Goal: Complete application form

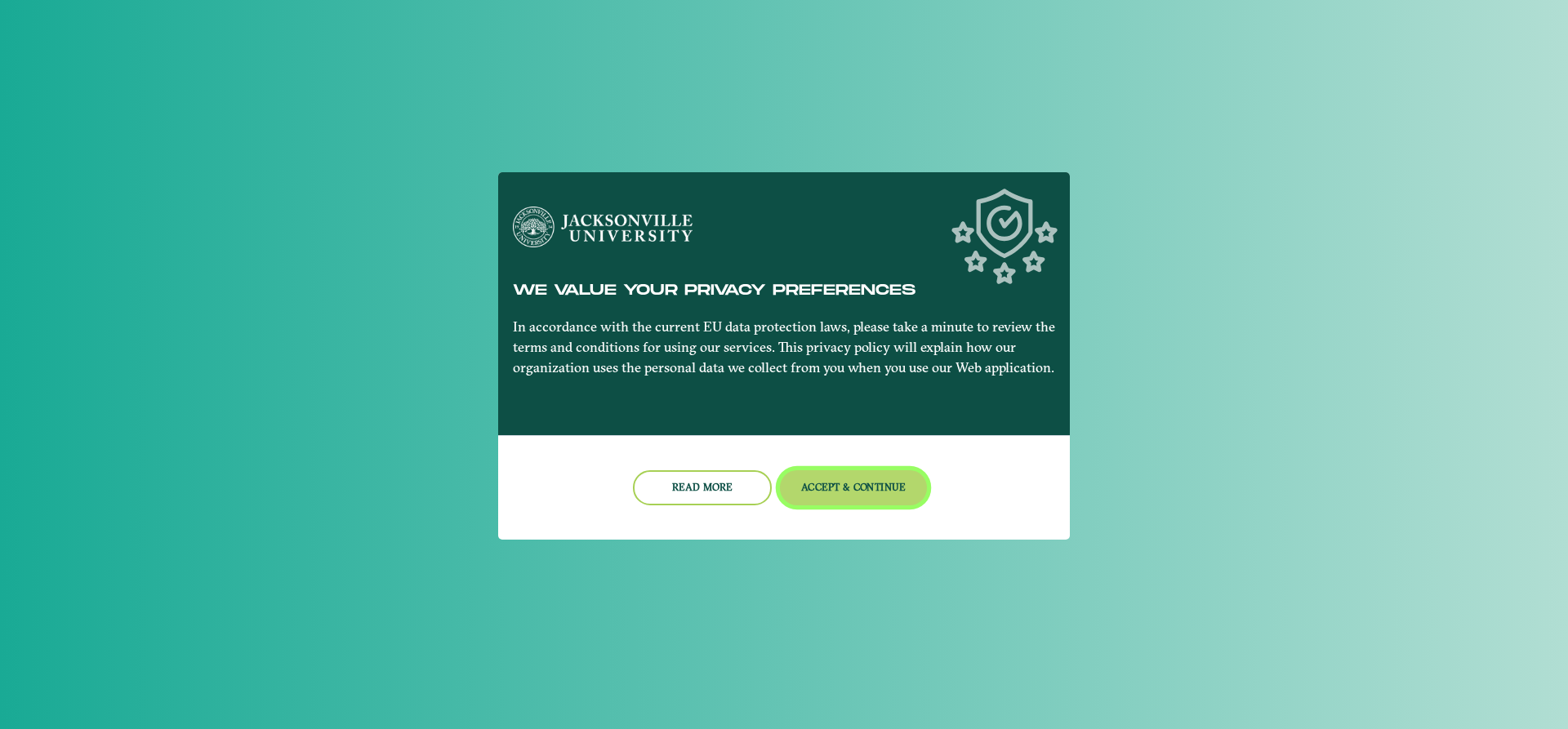
click at [885, 482] on button "Accept & Continue" at bounding box center [853, 487] width 147 height 35
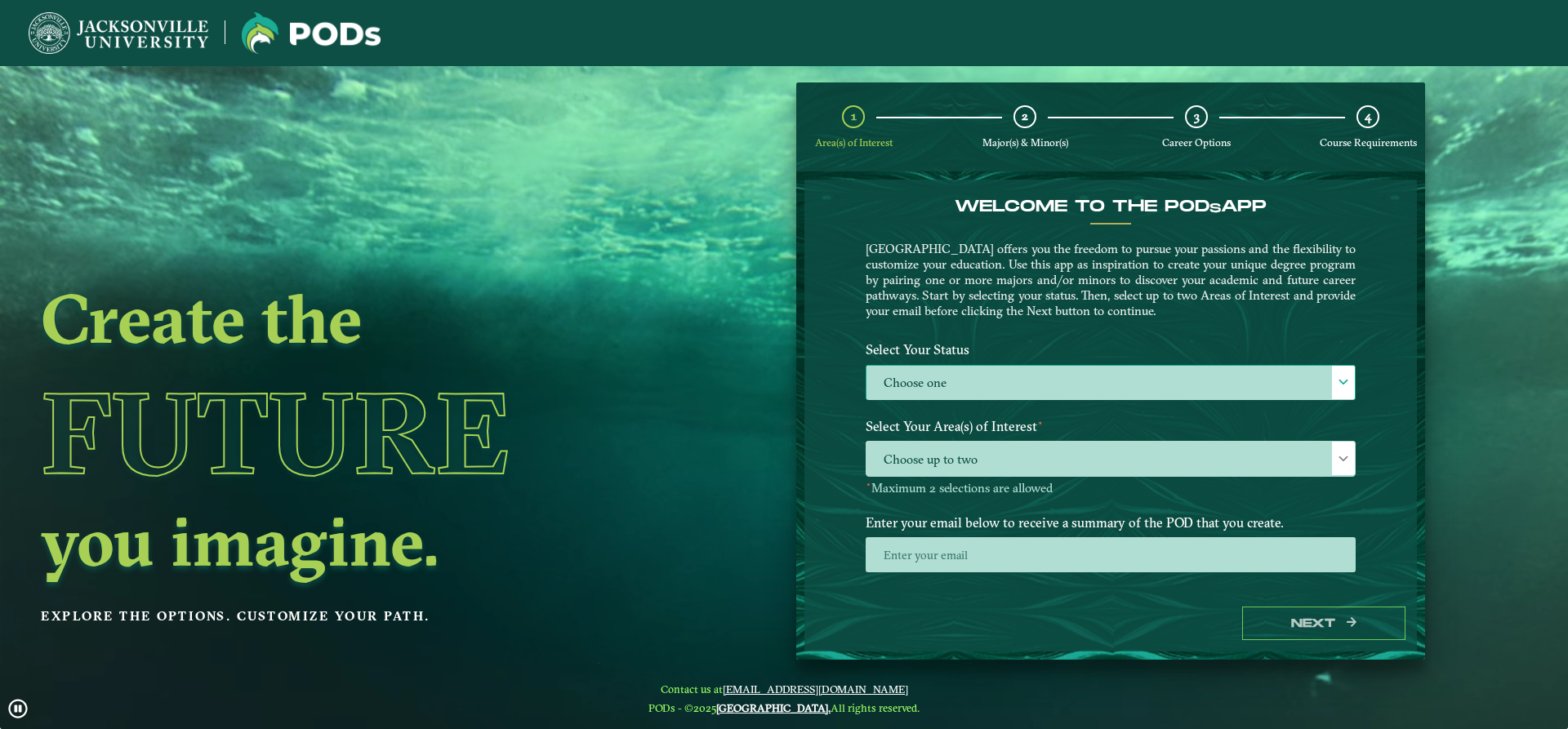
click at [976, 372] on label "Choose one" at bounding box center [1111, 383] width 489 height 35
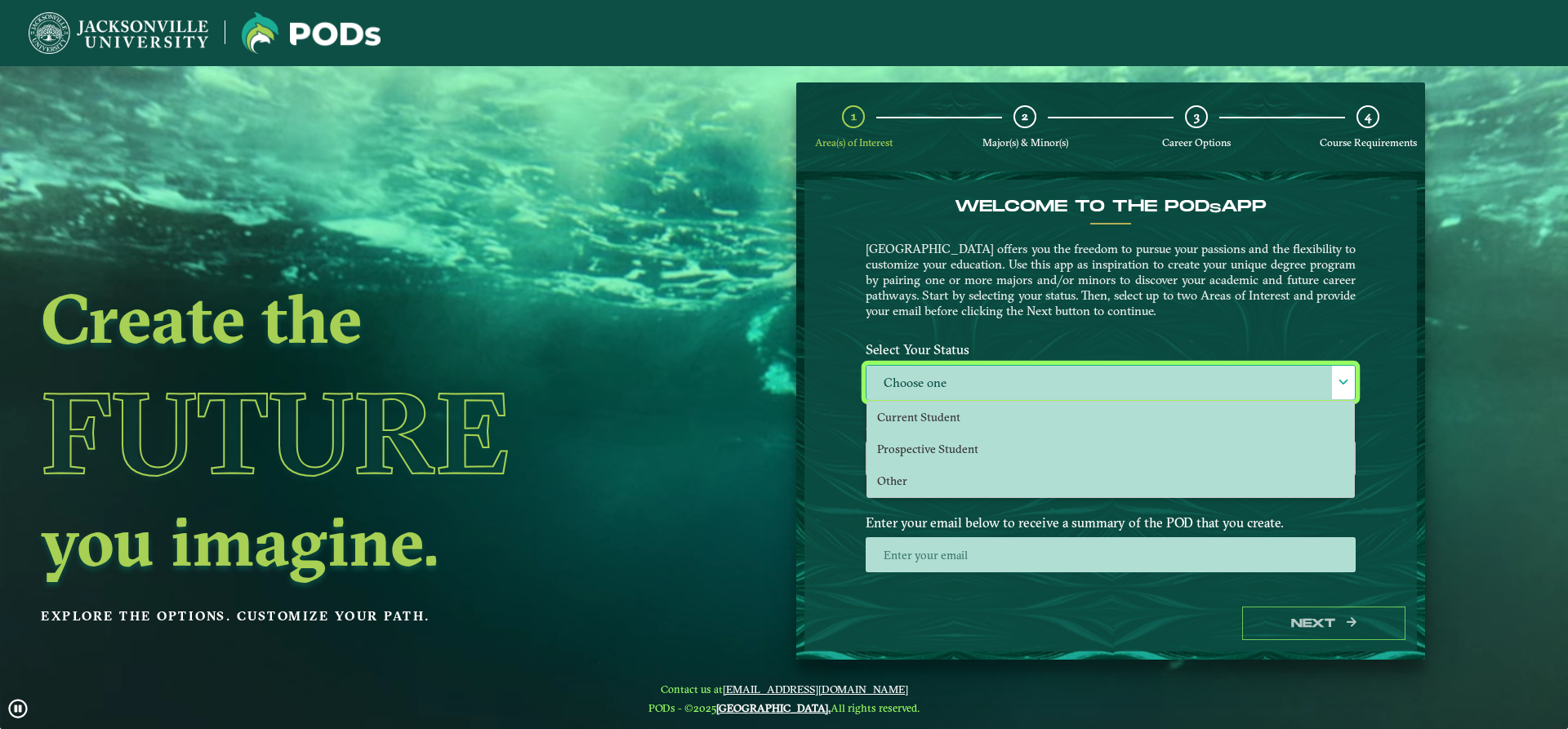
scroll to position [9, 75]
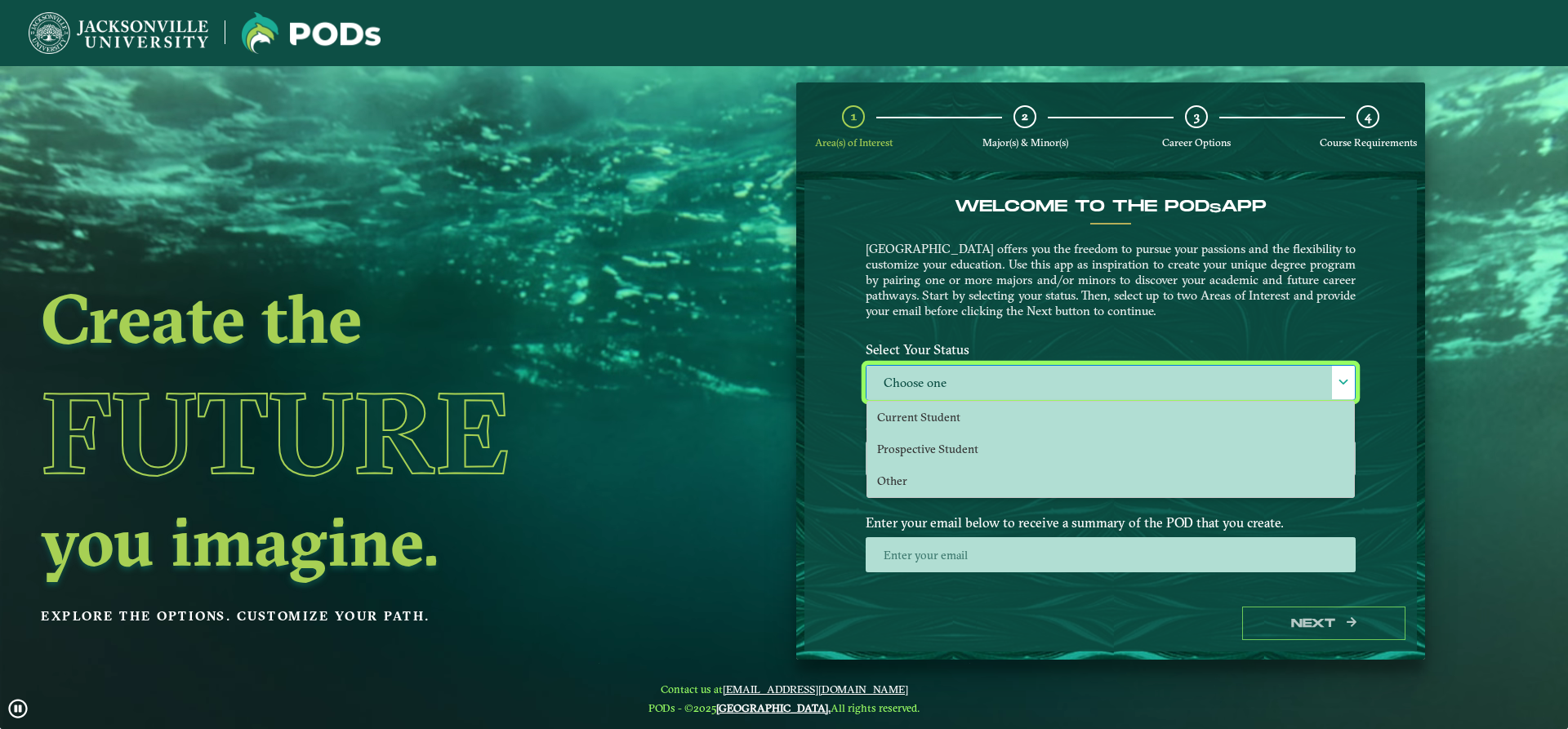
drag, startPoint x: 603, startPoint y: 392, endPoint x: 592, endPoint y: 392, distance: 11.0
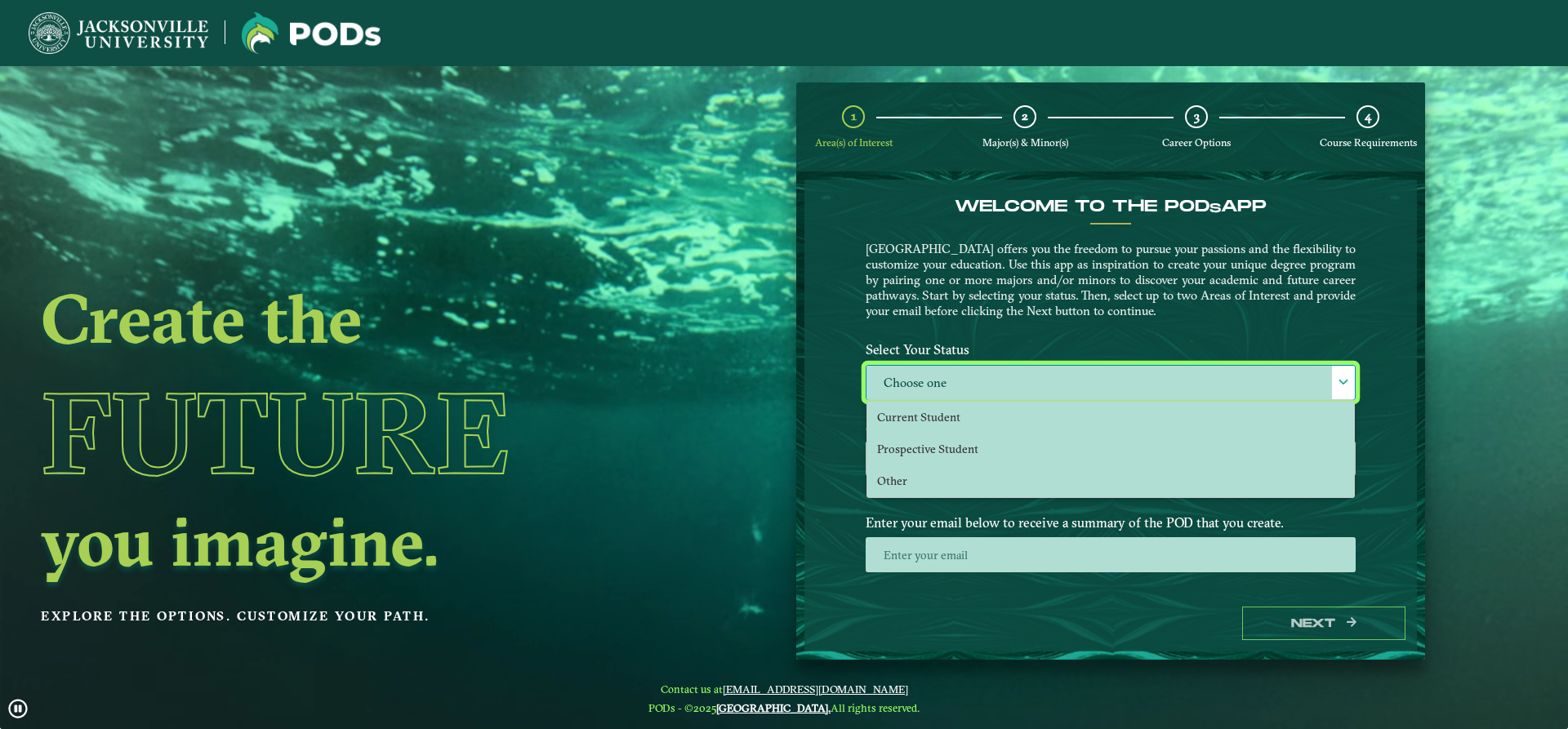
click at [592, 392] on h1 "Future" at bounding box center [353, 433] width 624 height 148
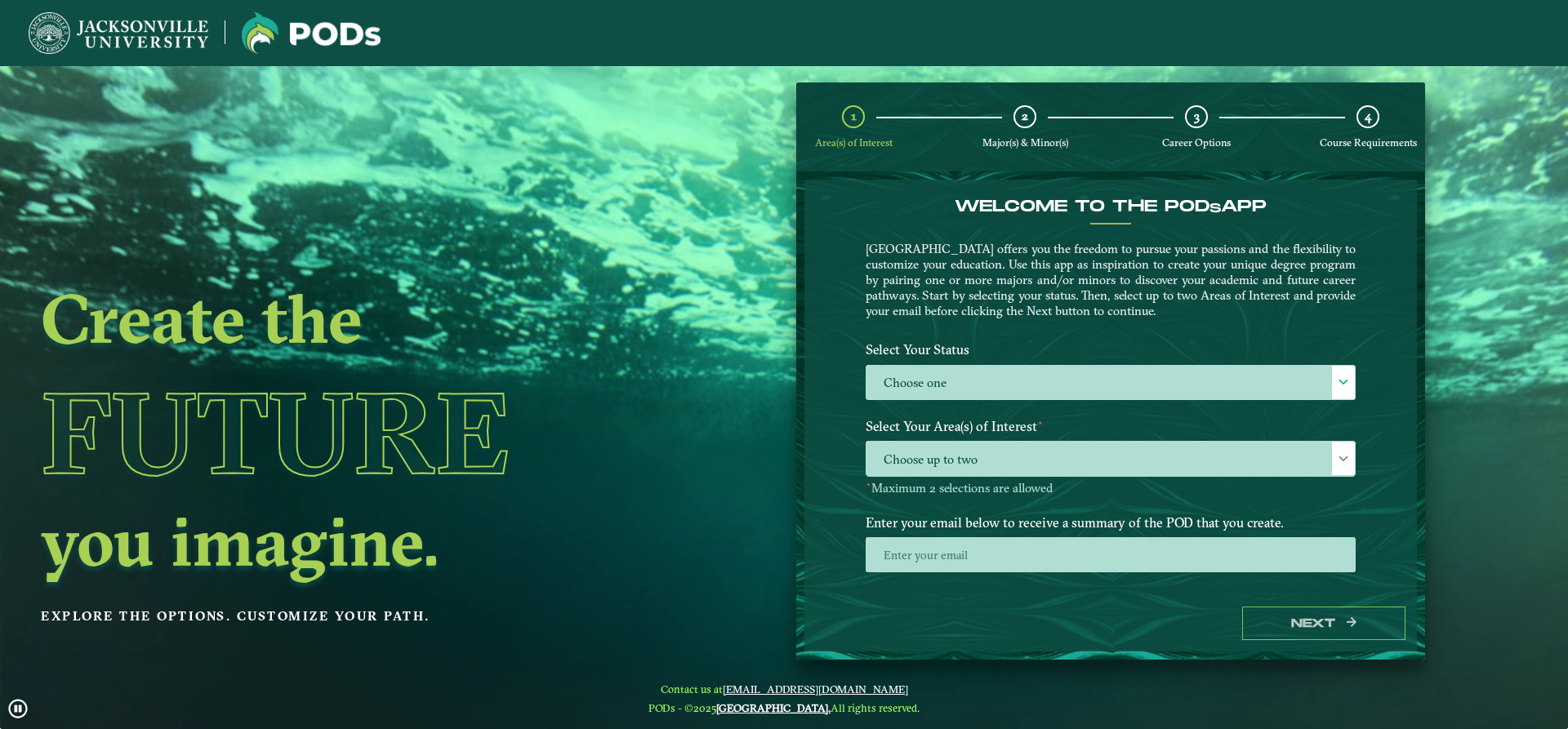
click at [121, 35] on img at bounding box center [119, 33] width 180 height 42
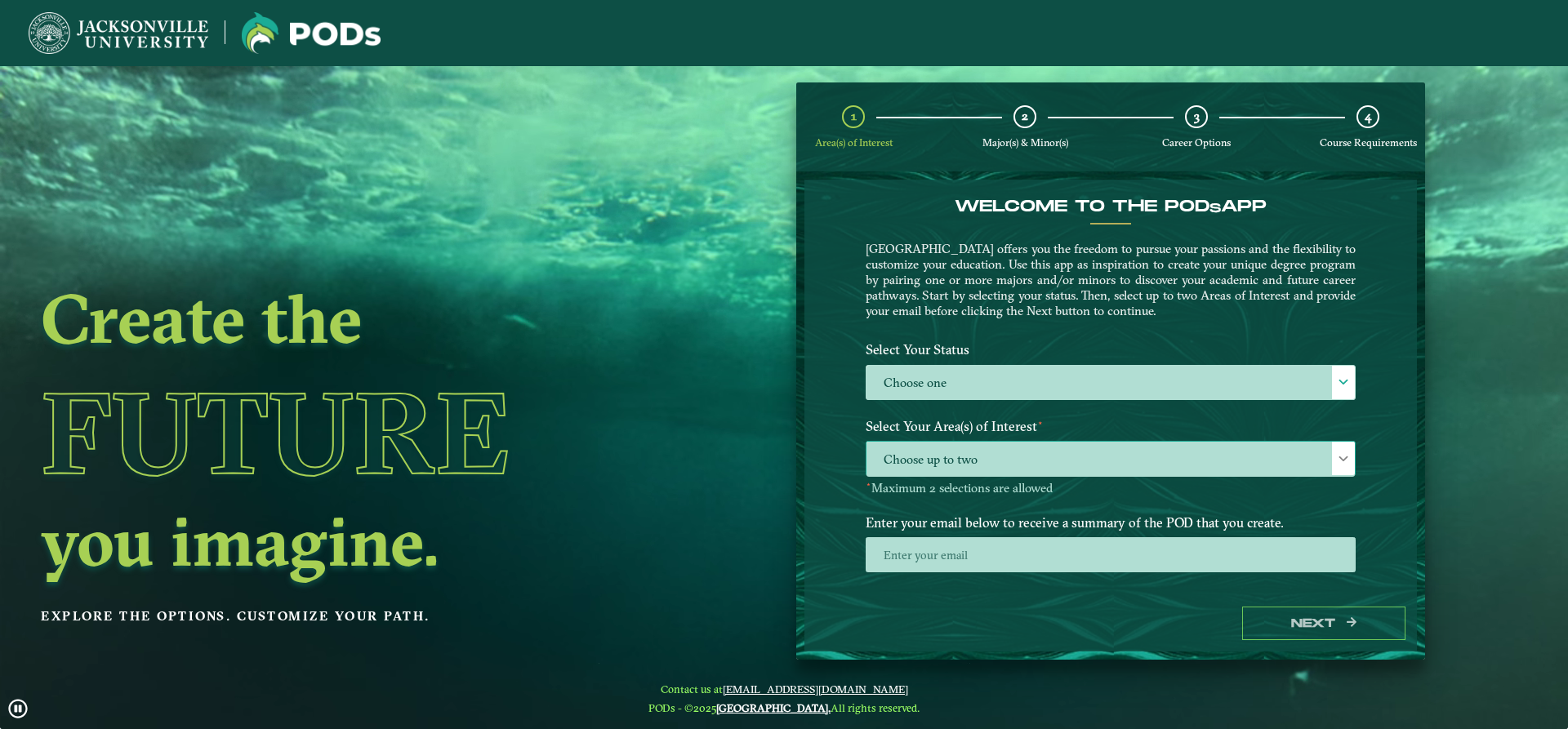
click at [1085, 455] on span "Choose up to two" at bounding box center [1111, 459] width 489 height 35
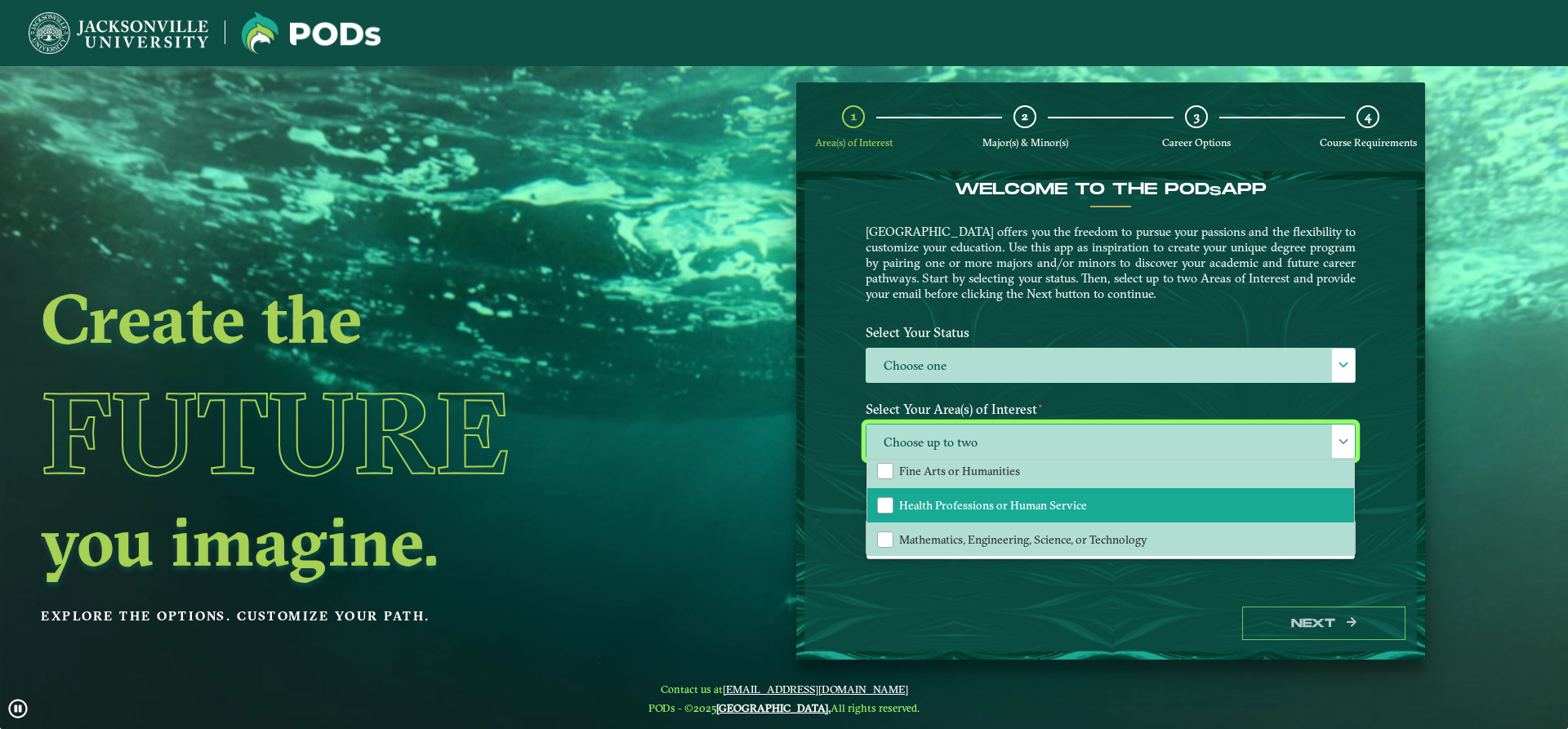
scroll to position [0, 0]
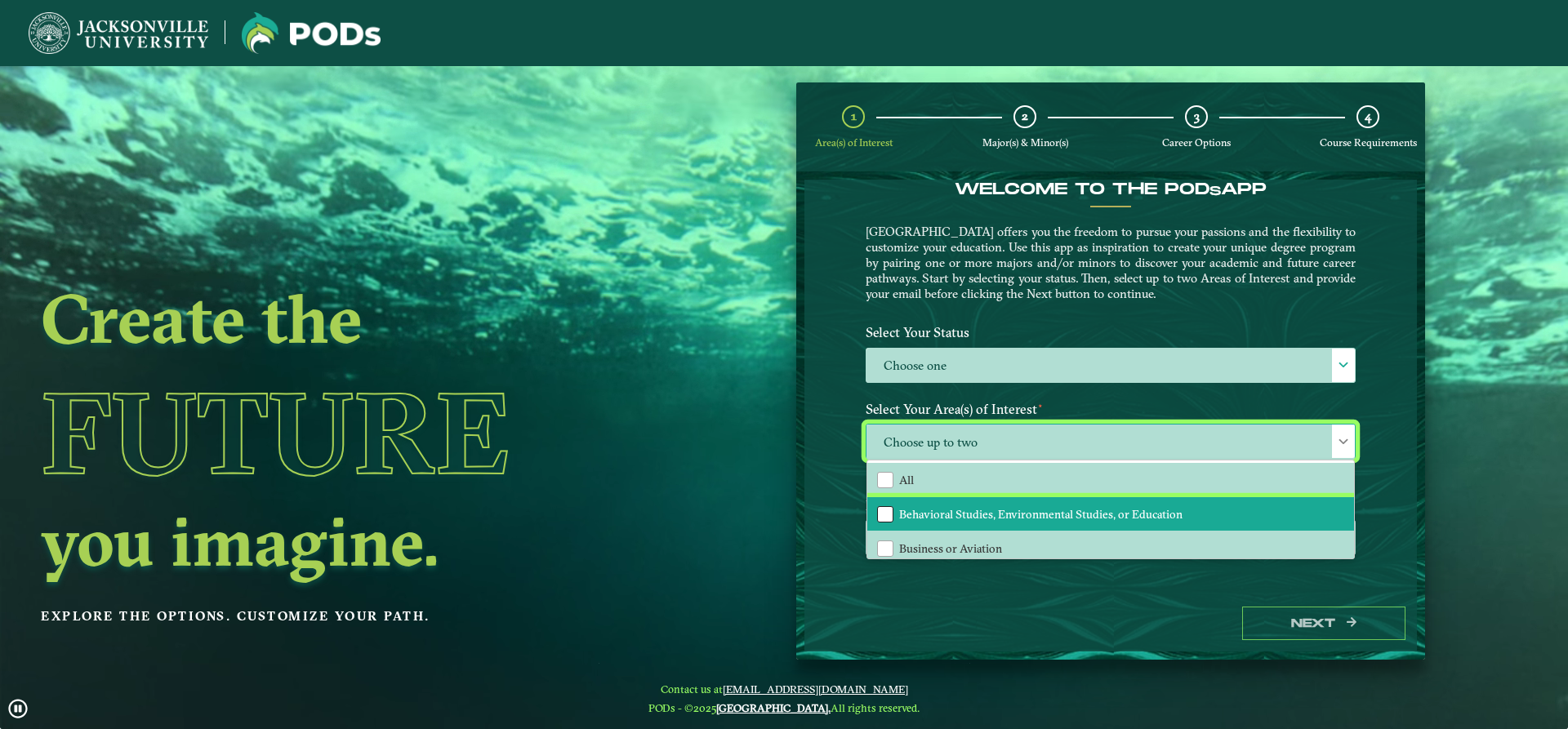
click at [881, 512] on div "Behavioral Studies, Environmental Studies, or Education" at bounding box center [885, 514] width 17 height 17
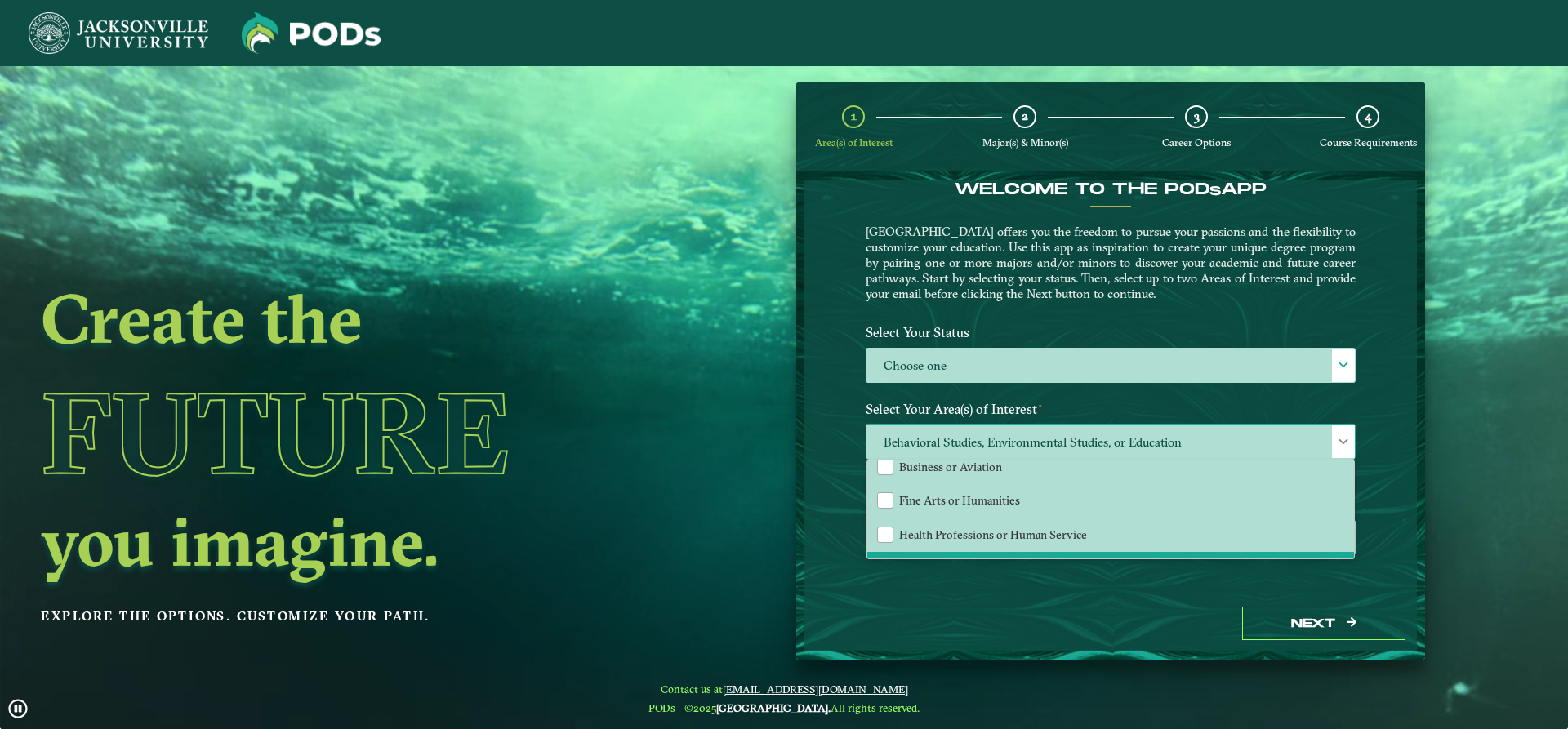
scroll to position [111, 0]
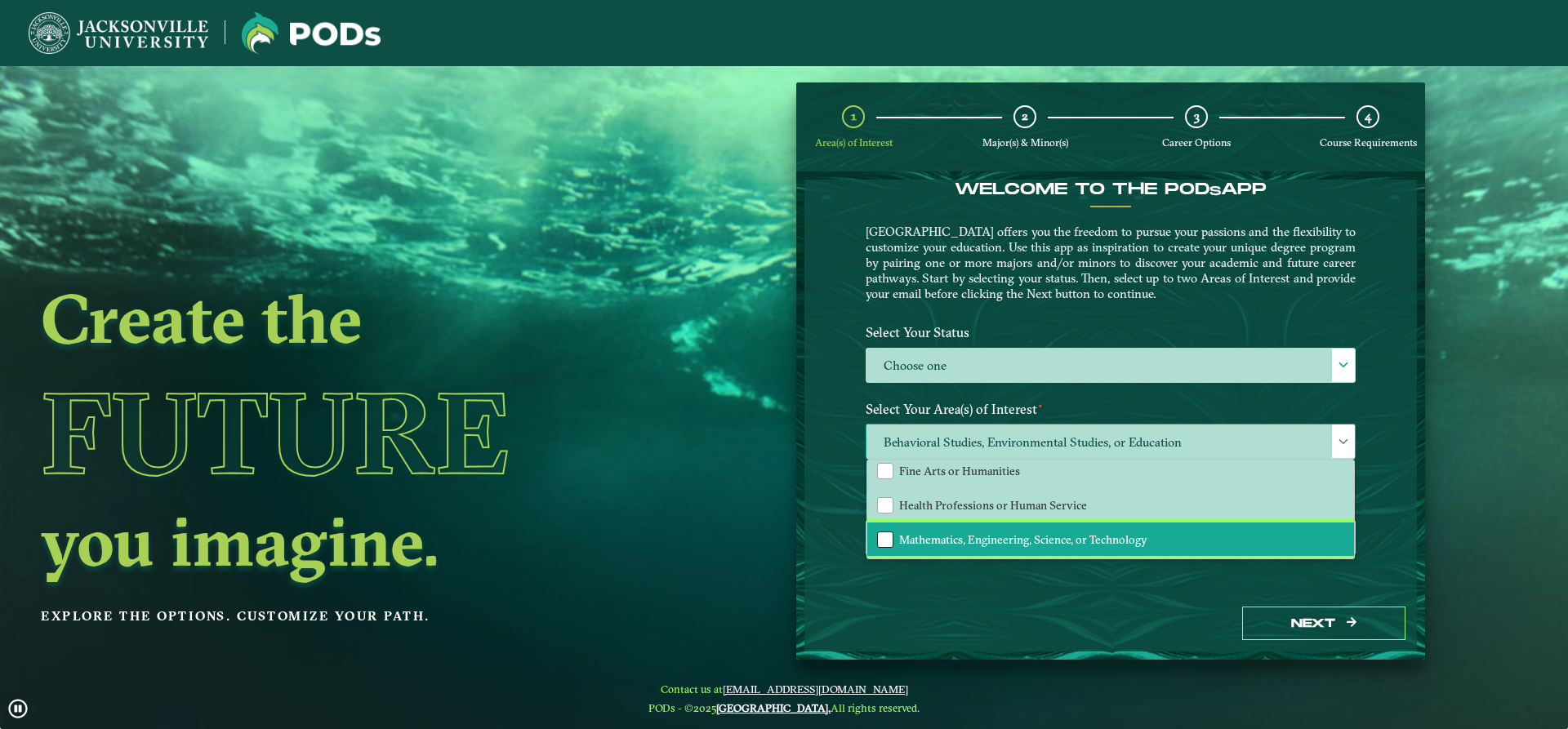
click at [877, 543] on div "Mathematics, Engineering, Science, or Technology" at bounding box center [885, 539] width 17 height 17
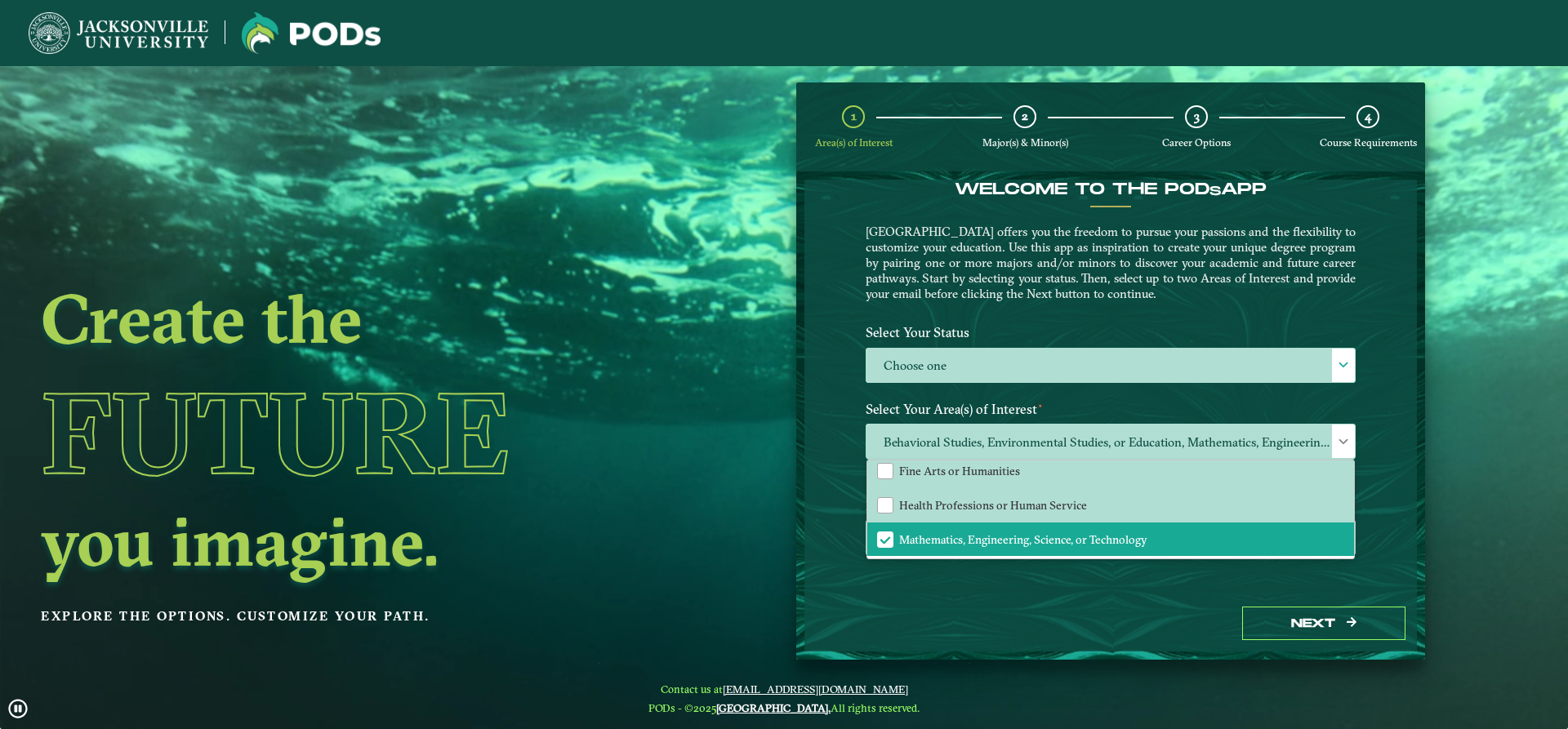
click at [1177, 586] on div "Welcome to the POD s app [GEOGRAPHIC_DATA] offers you the freedom to pursue you…" at bounding box center [1111, 387] width 613 height 415
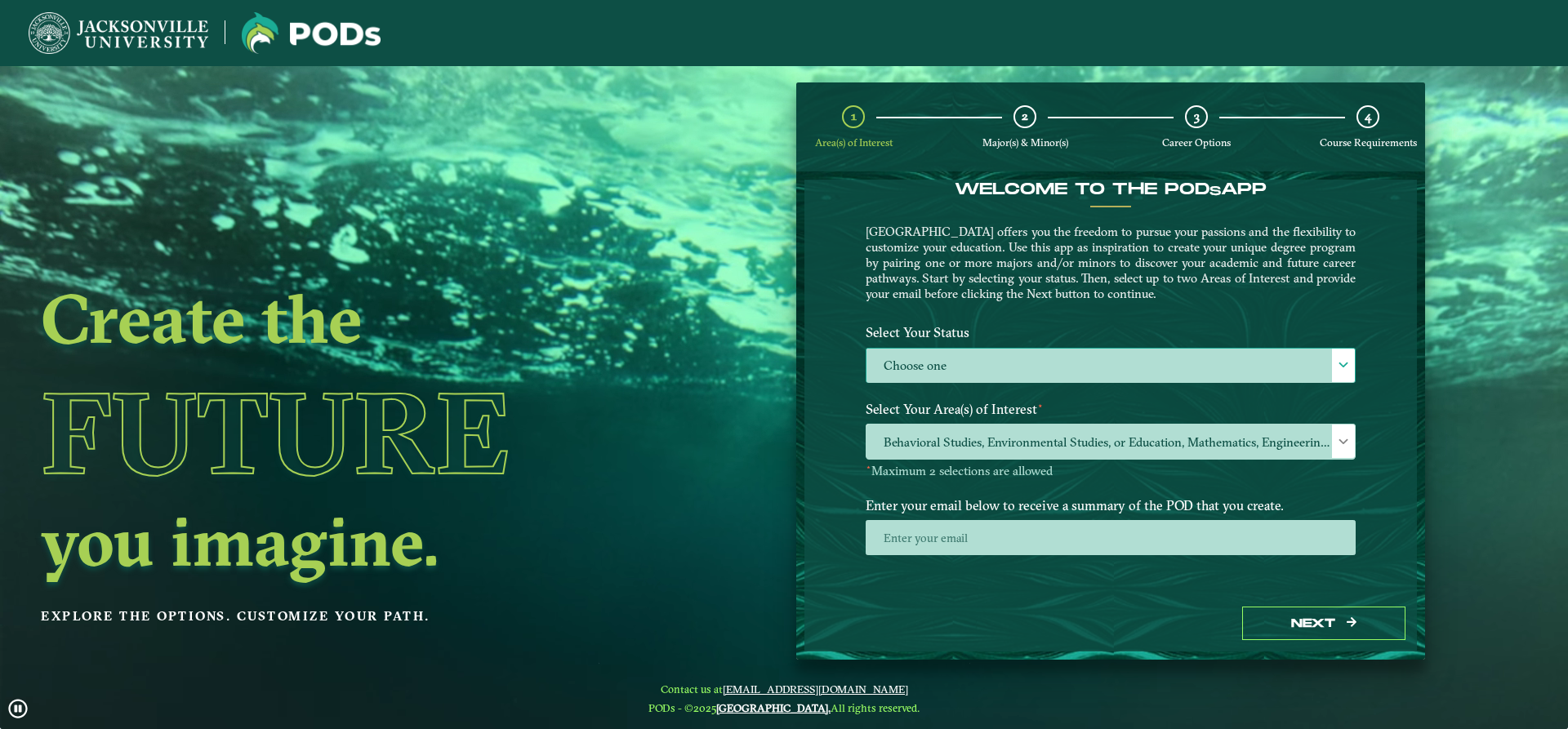
click at [1146, 368] on label "Choose one" at bounding box center [1111, 366] width 489 height 35
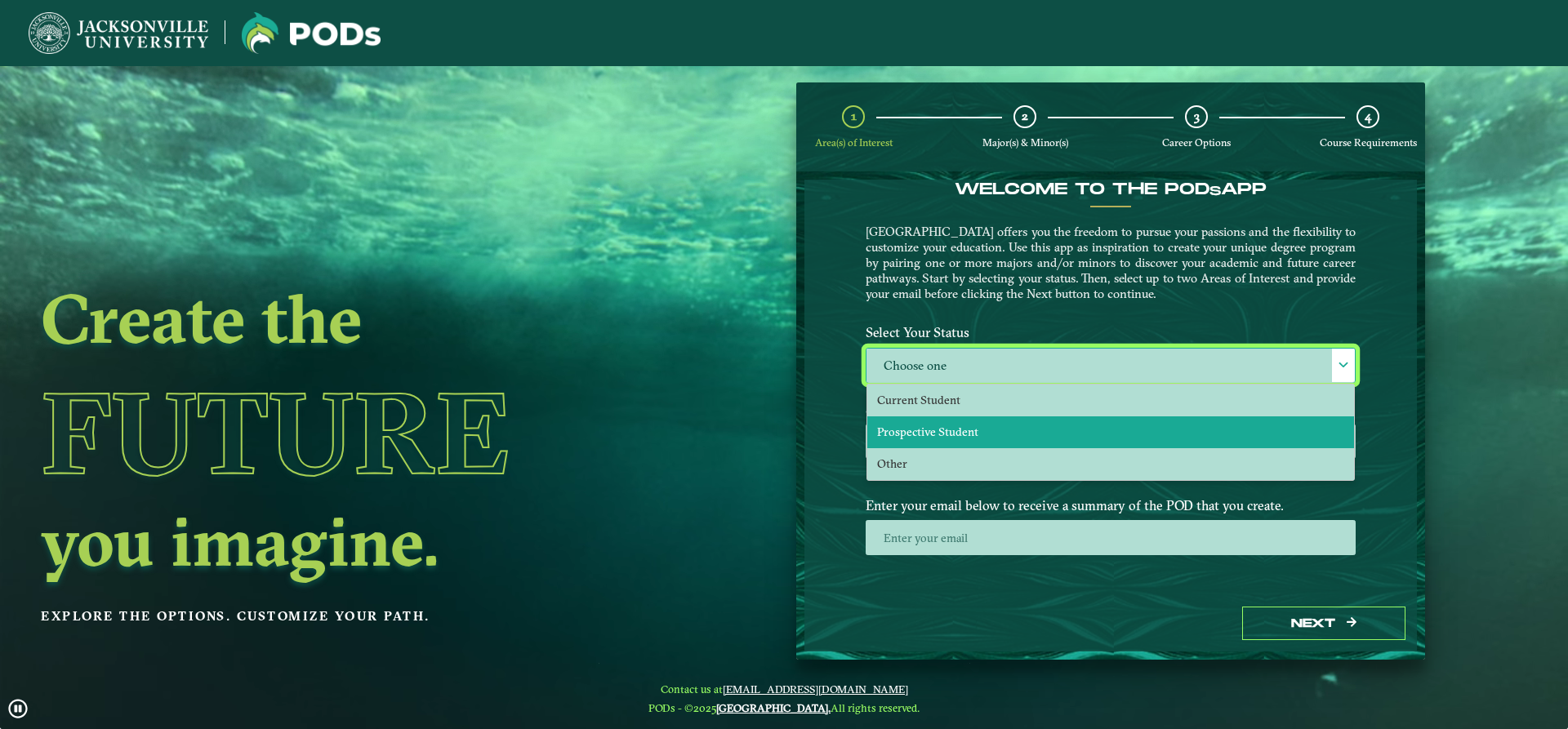
click at [1033, 426] on li "Prospective Student" at bounding box center [1111, 432] width 487 height 31
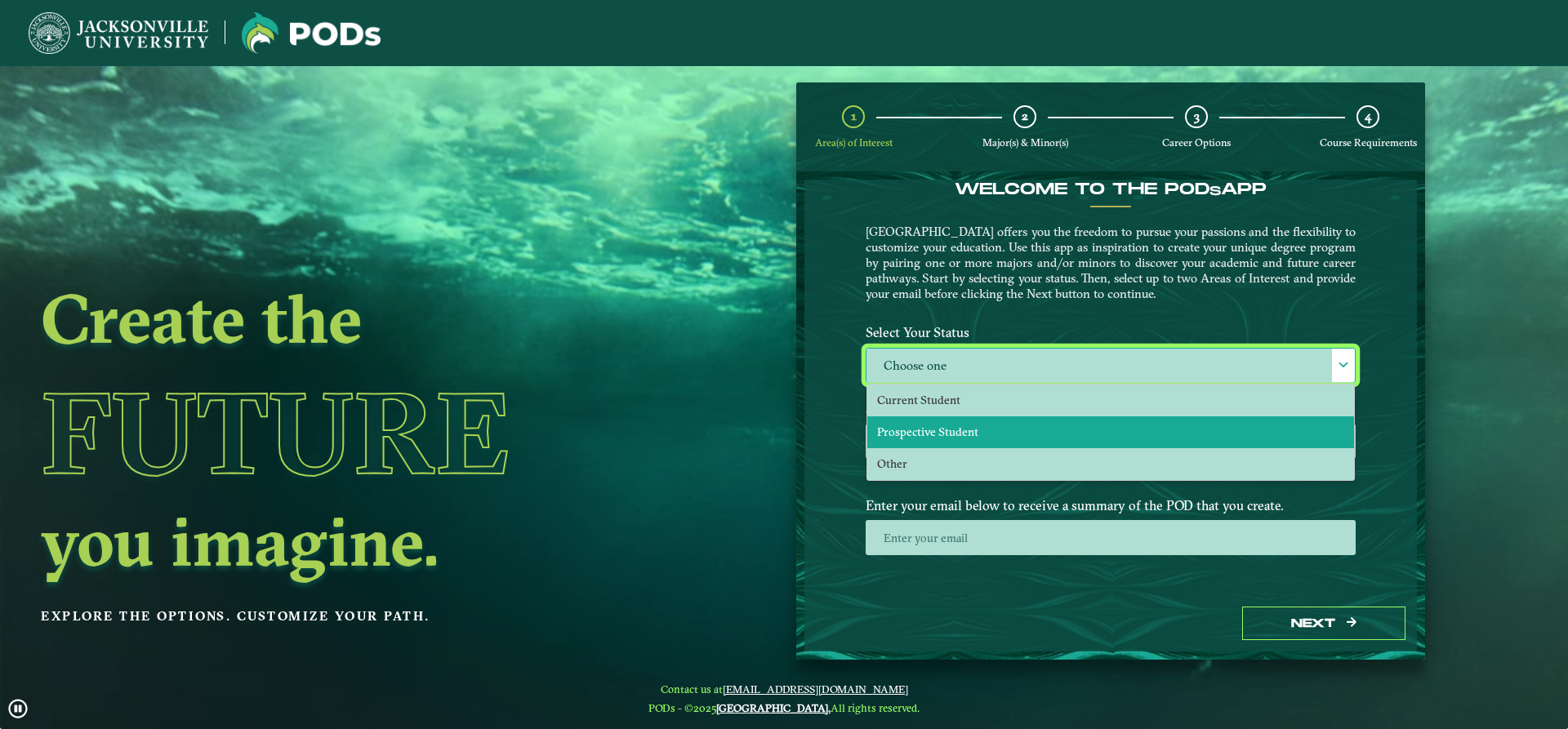
select select "[object Object]"
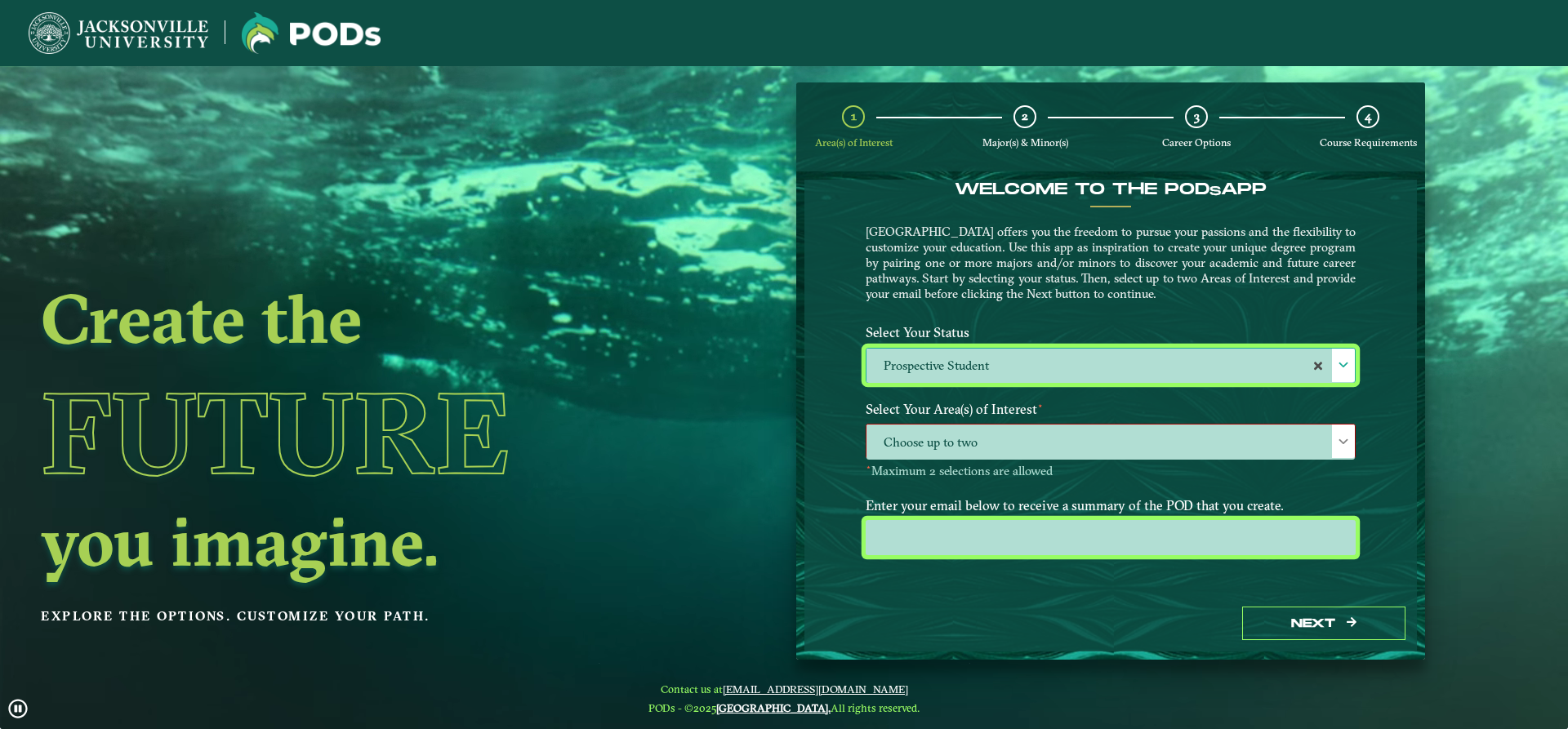
click at [963, 532] on input "email" at bounding box center [1111, 537] width 490 height 35
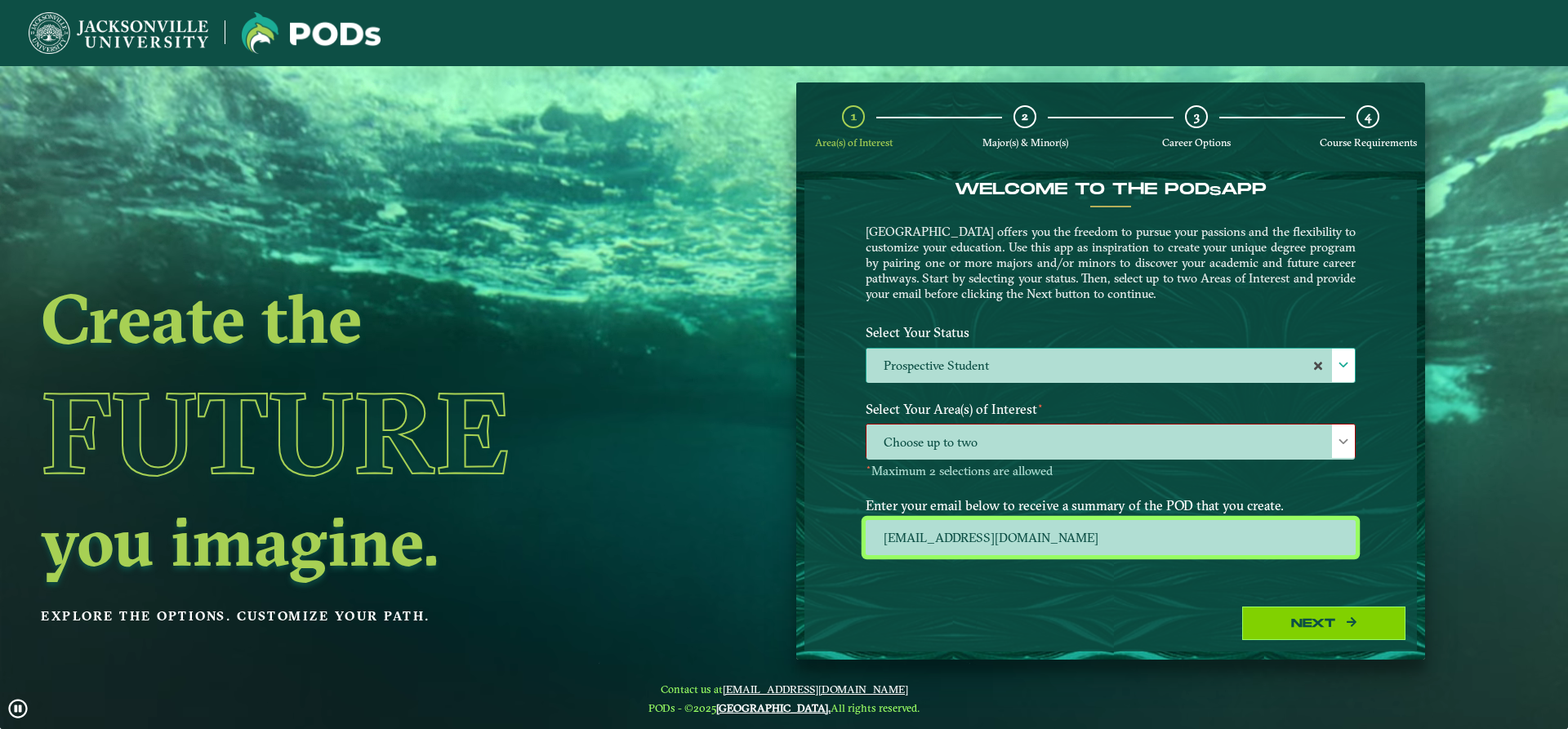
type input "[EMAIL_ADDRESS][DOMAIN_NAME]"
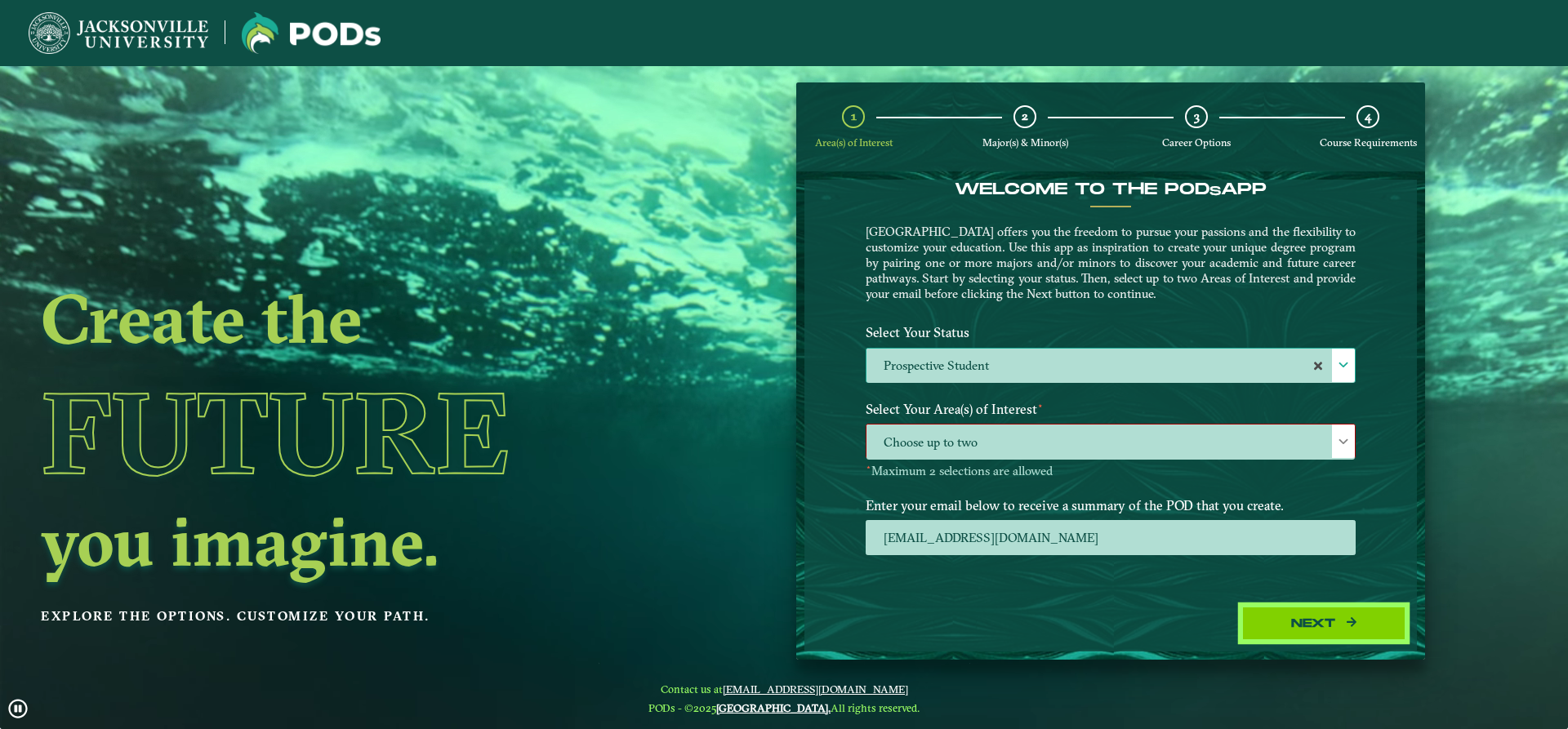
click at [1316, 617] on button "Next" at bounding box center [1323, 623] width 163 height 33
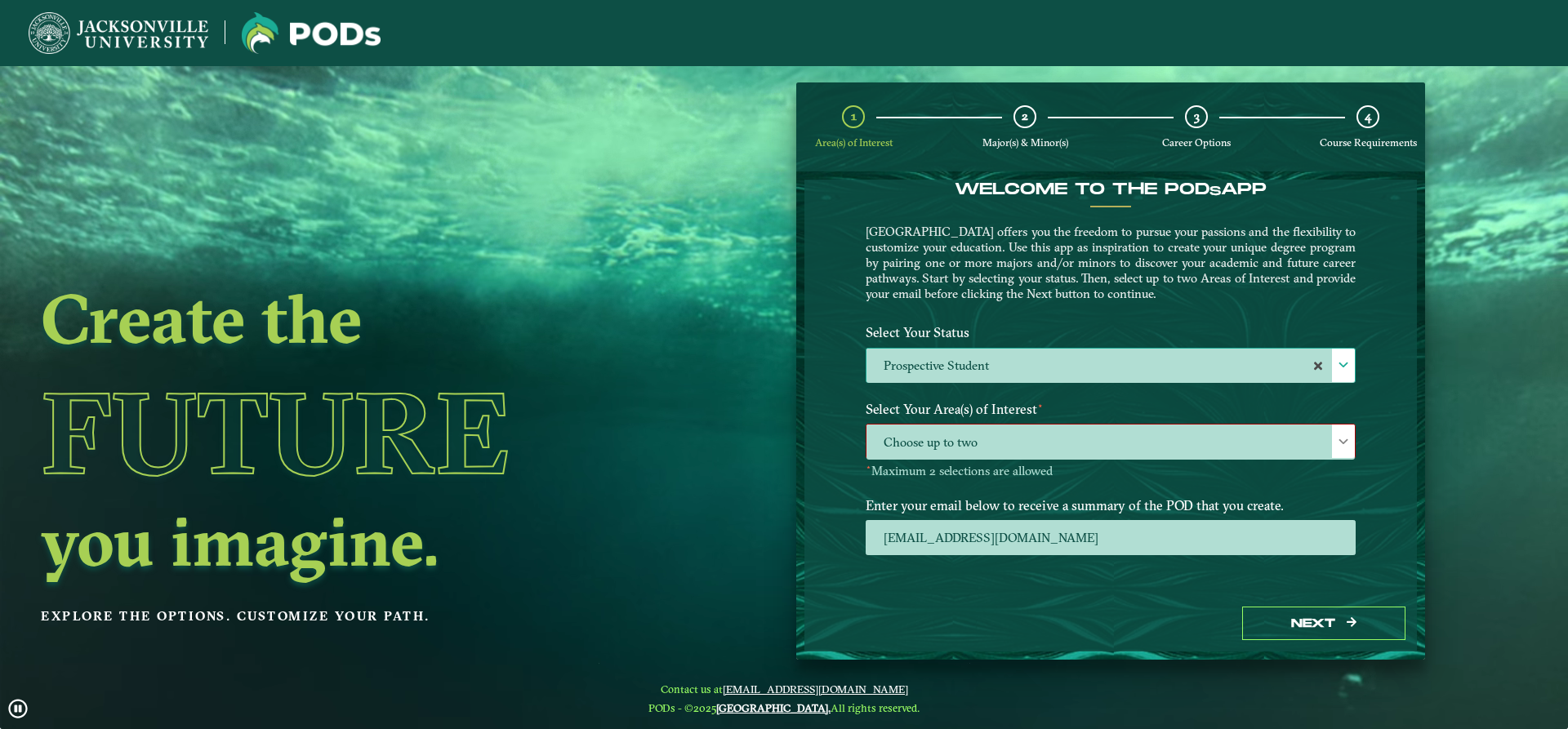
click at [1029, 354] on label "Prospective Student" at bounding box center [1111, 366] width 489 height 35
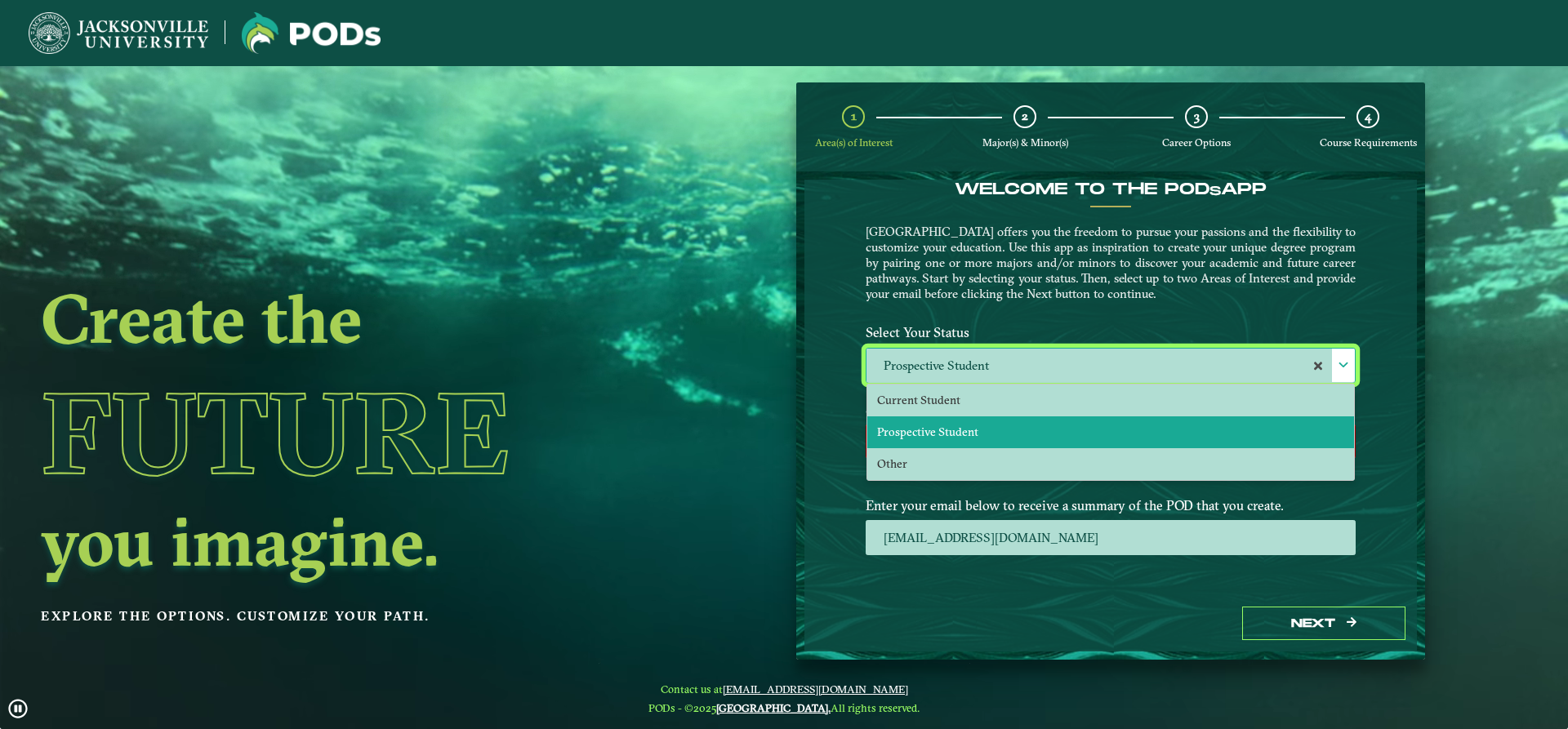
click at [1029, 354] on label "Prospective Student" at bounding box center [1111, 366] width 489 height 35
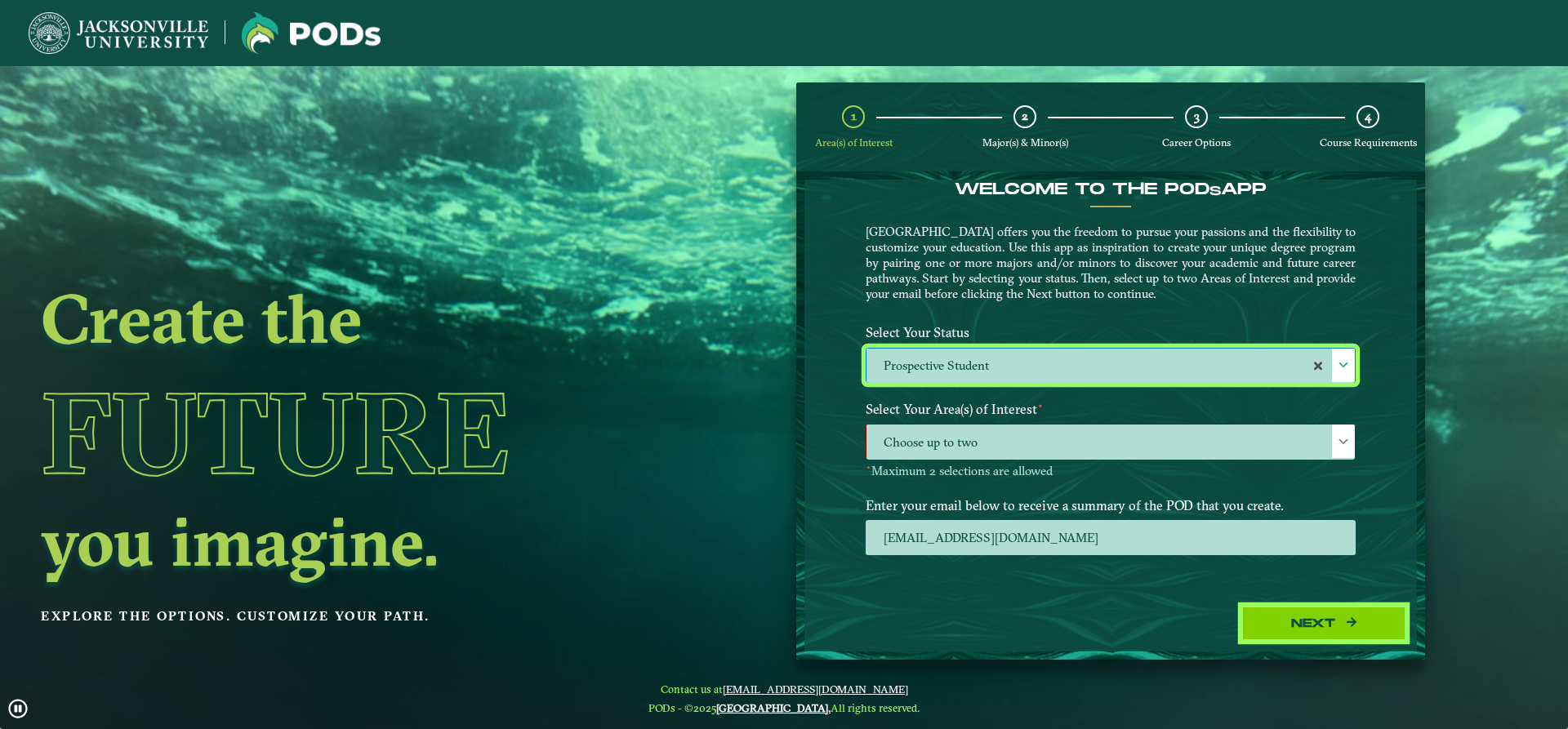
click at [1318, 619] on button "Next" at bounding box center [1323, 623] width 163 height 33
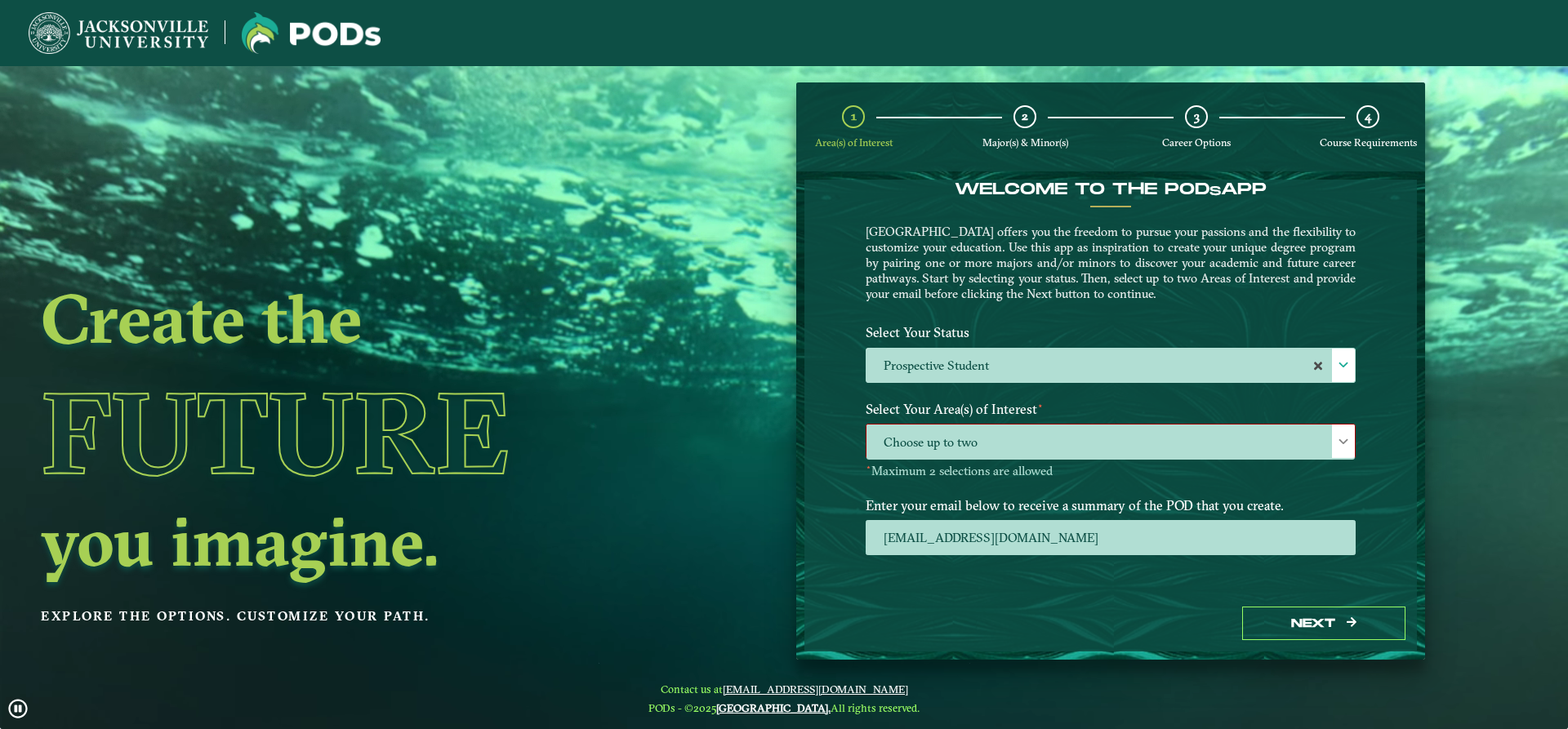
click at [1000, 438] on span "Choose up to two" at bounding box center [1111, 442] width 489 height 35
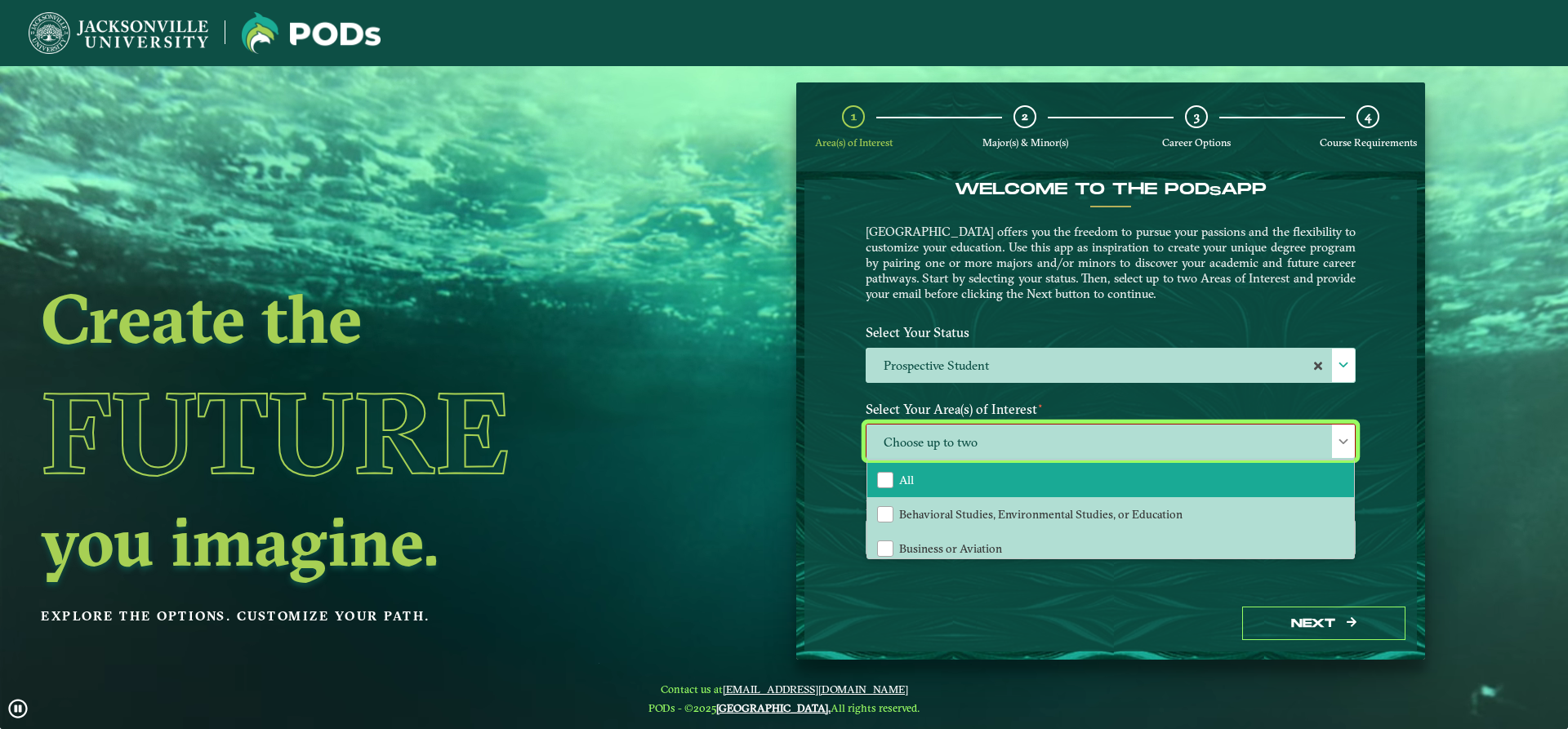
click at [909, 480] on span "All" at bounding box center [906, 480] width 15 height 15
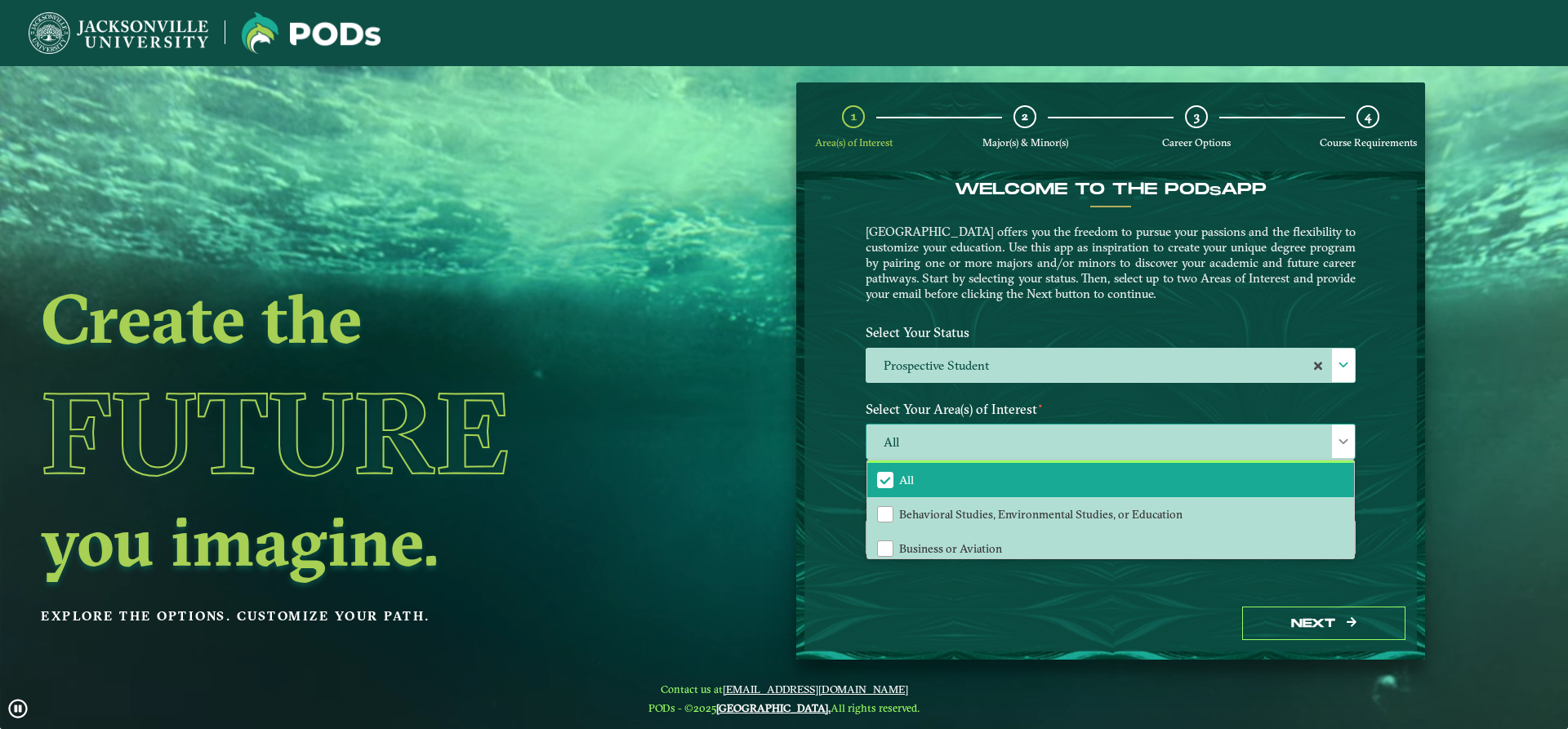
click at [909, 480] on span "All" at bounding box center [906, 480] width 15 height 15
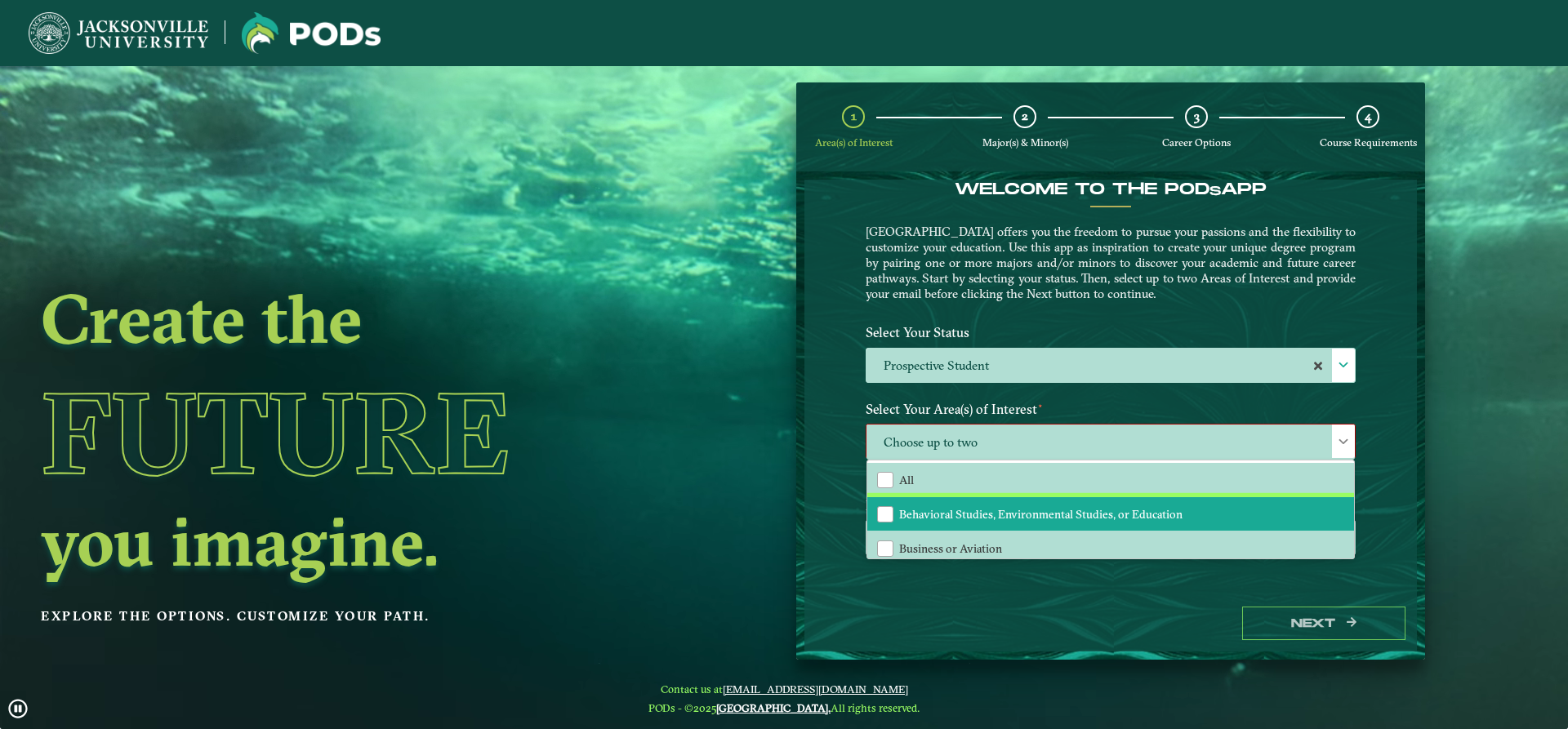
click at [942, 514] on span "Behavioral Studies, Environmental Studies, or Education" at bounding box center [1040, 514] width 284 height 15
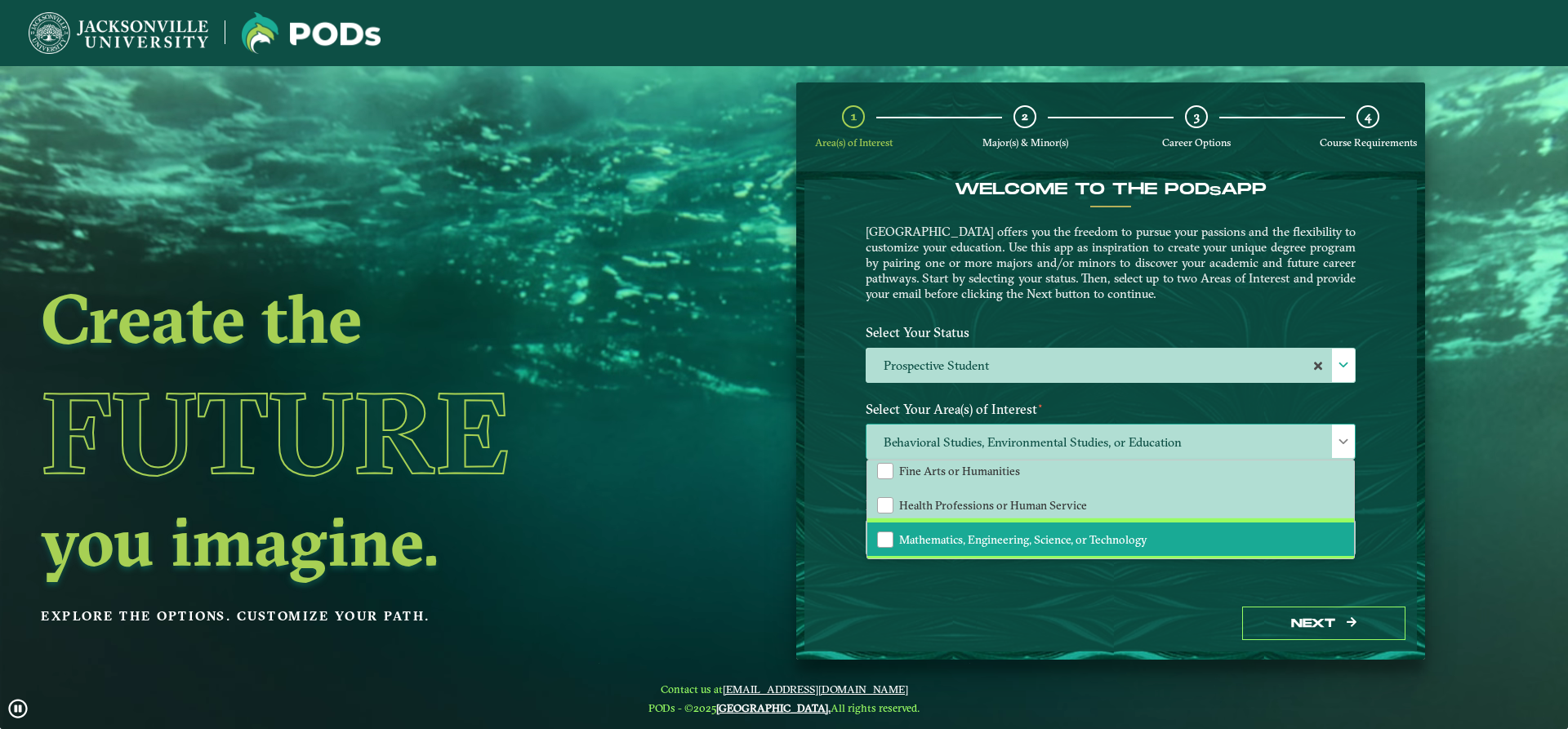
click at [954, 542] on span "Mathematics, Engineering, Science, or Technology" at bounding box center [1023, 539] width 248 height 15
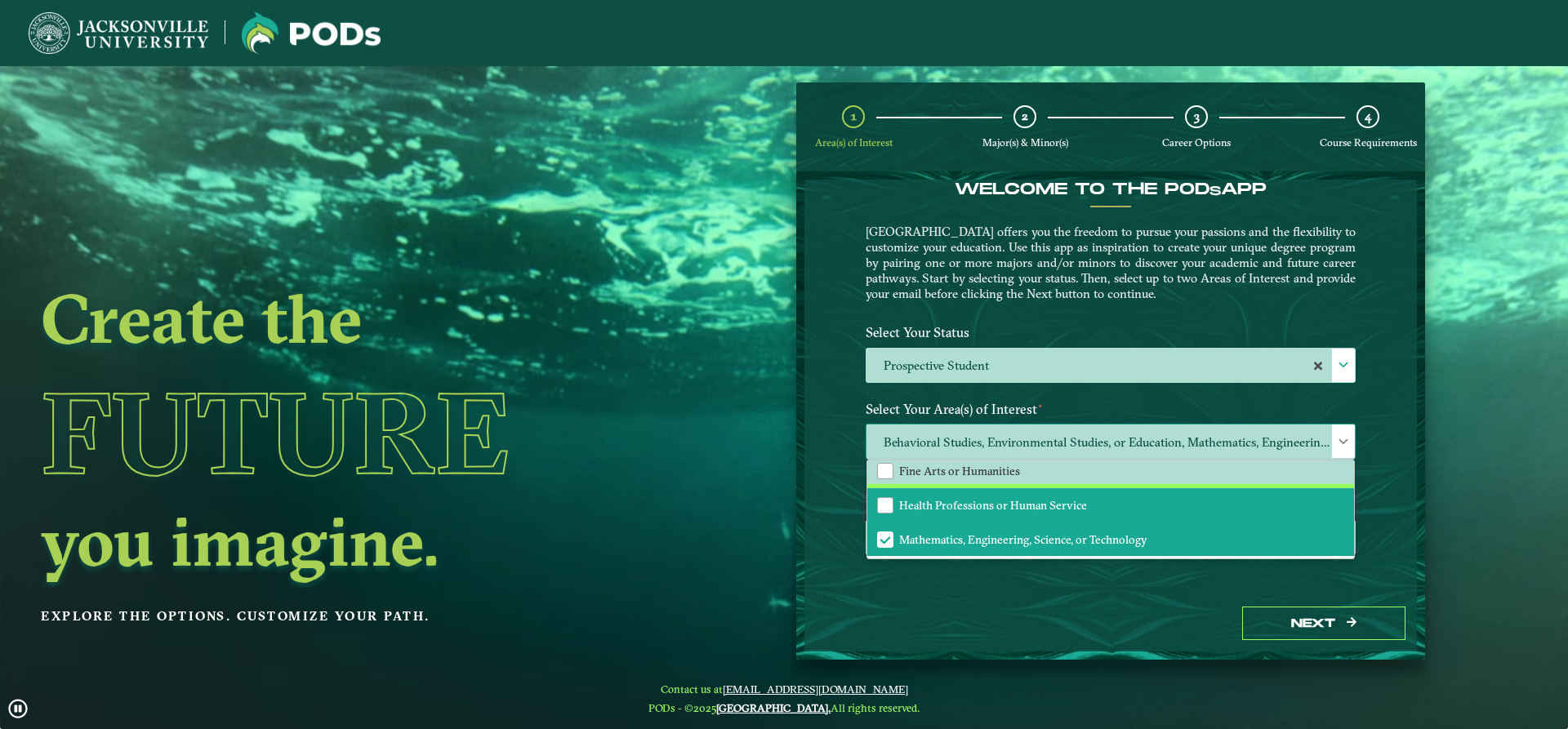
click at [948, 507] on span "Health Professions or Human Service" at bounding box center [992, 505] width 188 height 15
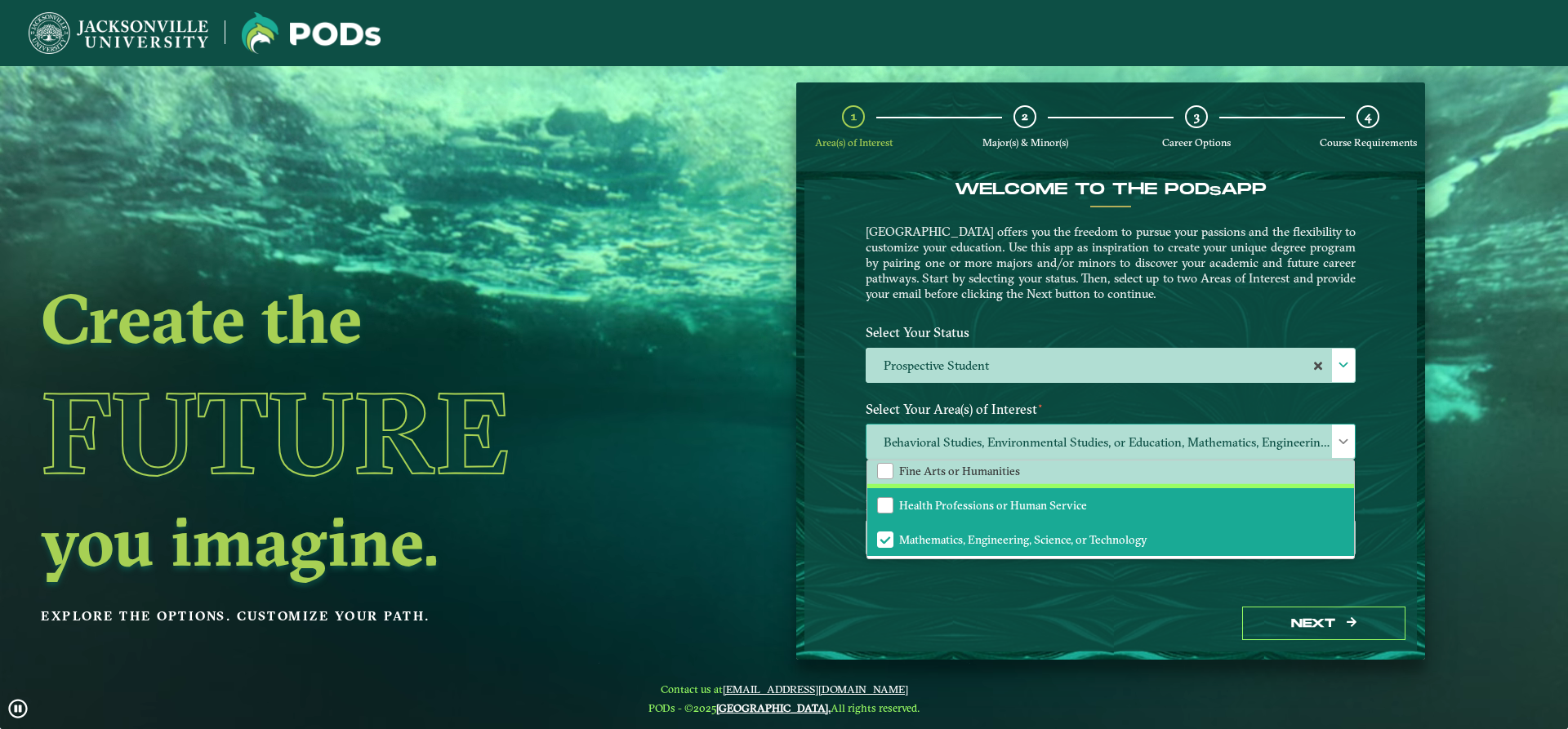
scroll to position [30, 0]
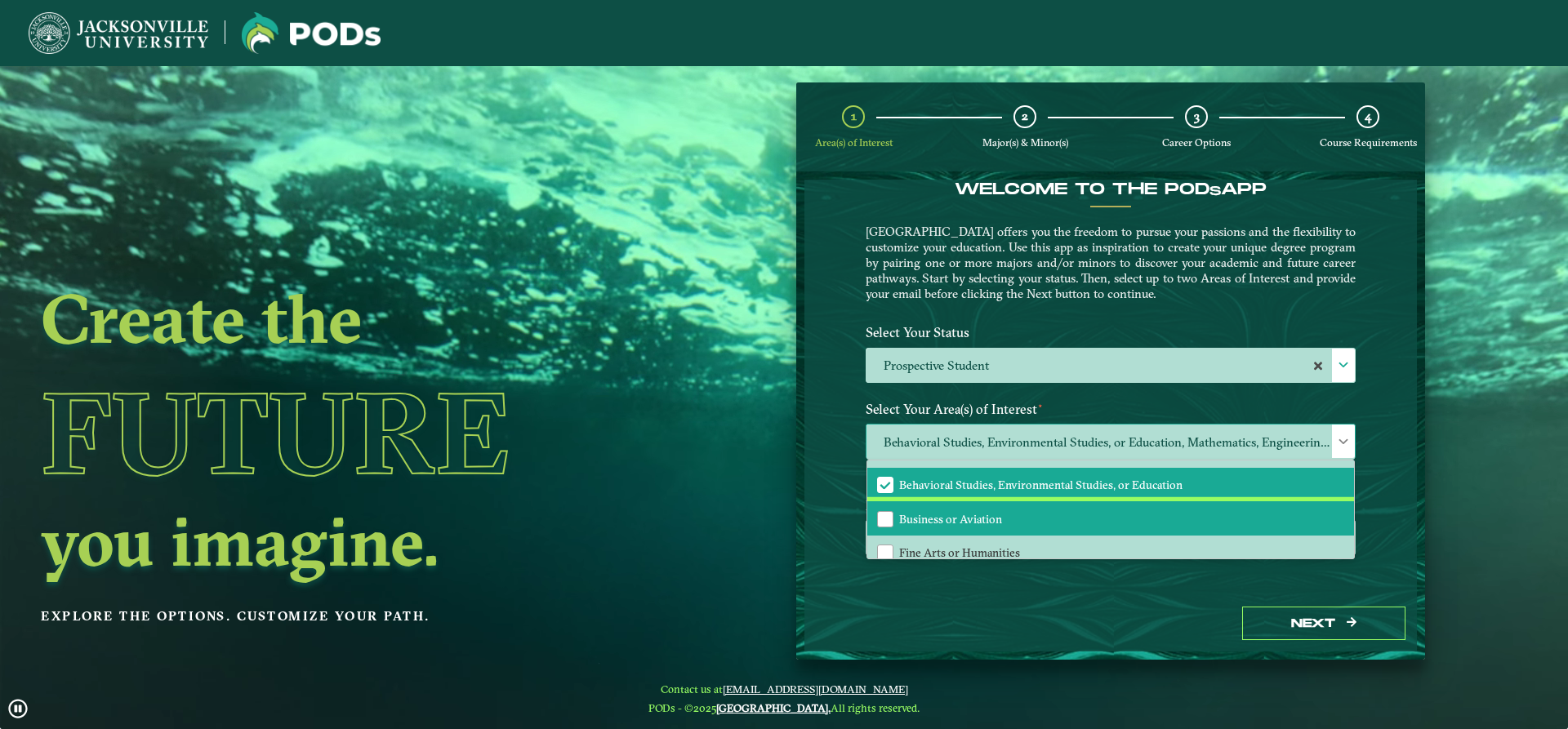
click at [1072, 520] on li "Business or Aviation" at bounding box center [1111, 518] width 487 height 34
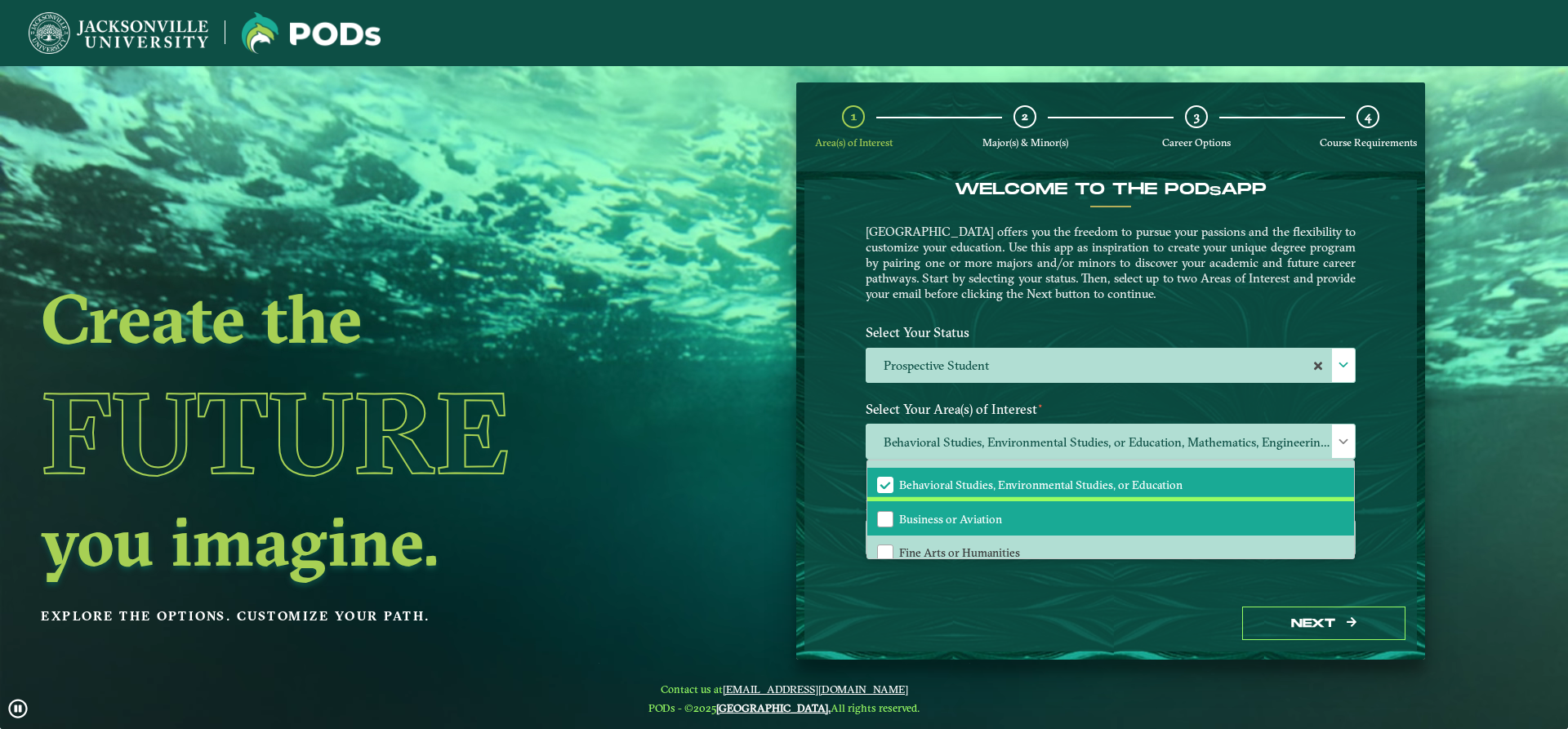
scroll to position [111, 0]
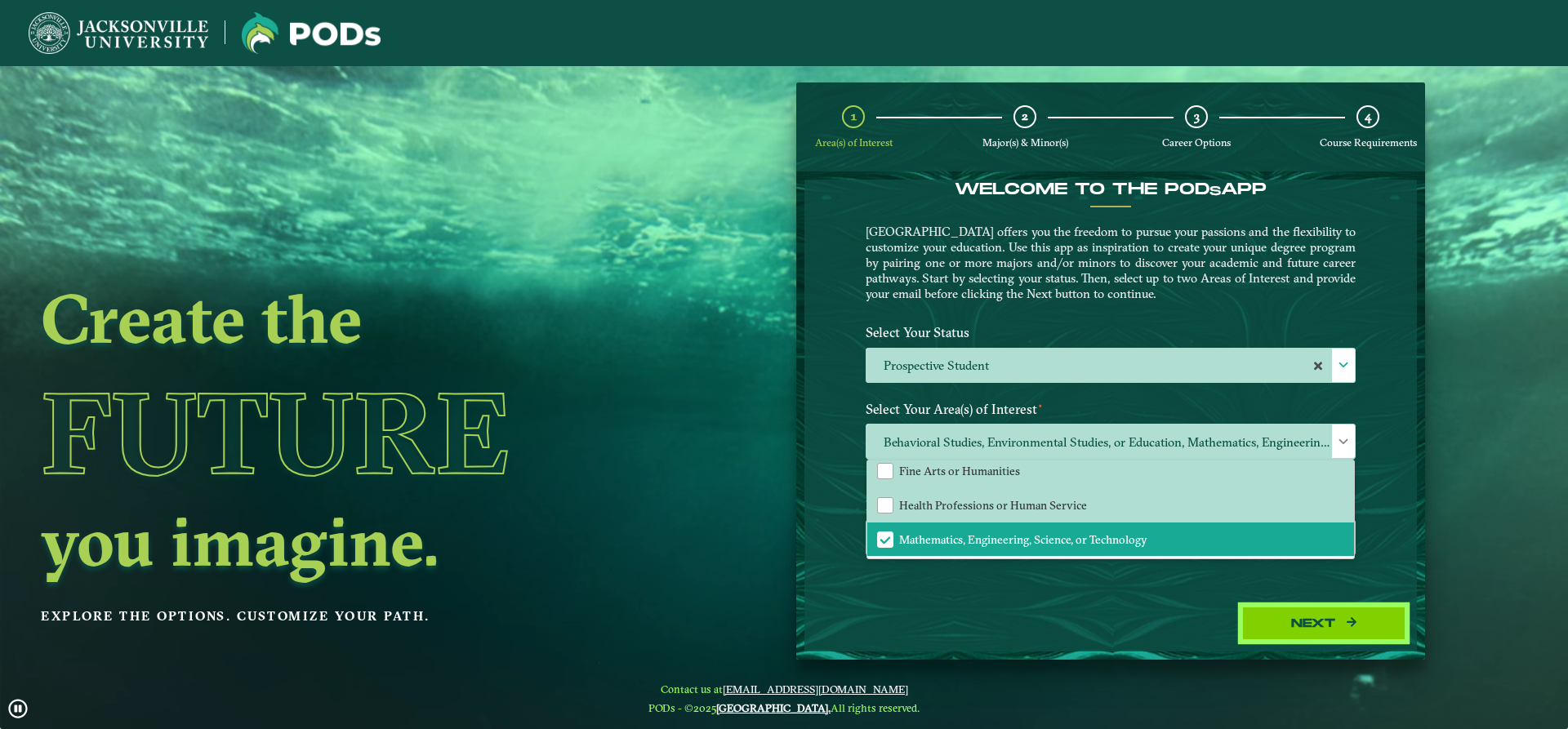
click at [1356, 626] on icon "button" at bounding box center [1351, 622] width 10 height 11
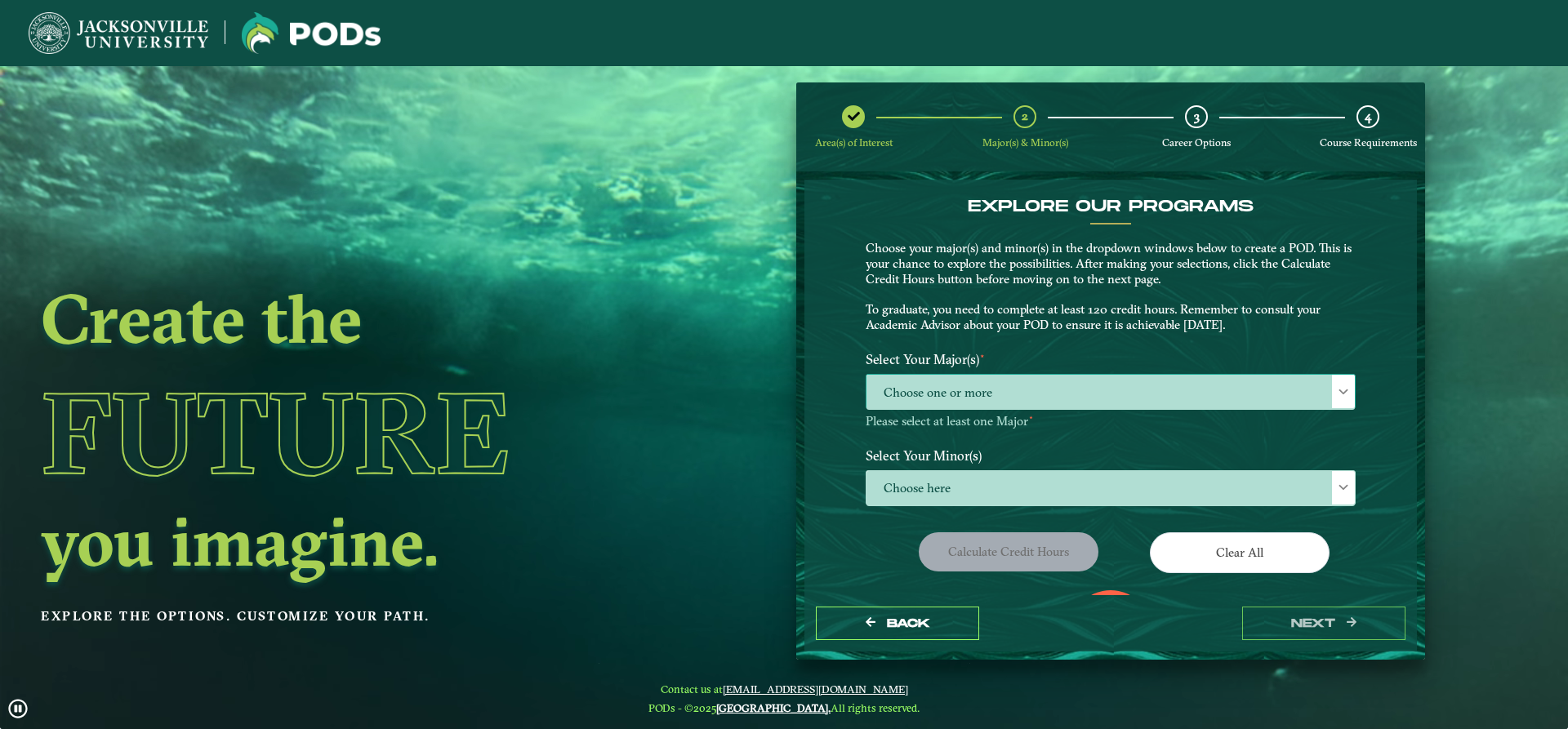
click at [1107, 400] on span "Choose one or more" at bounding box center [1111, 392] width 489 height 35
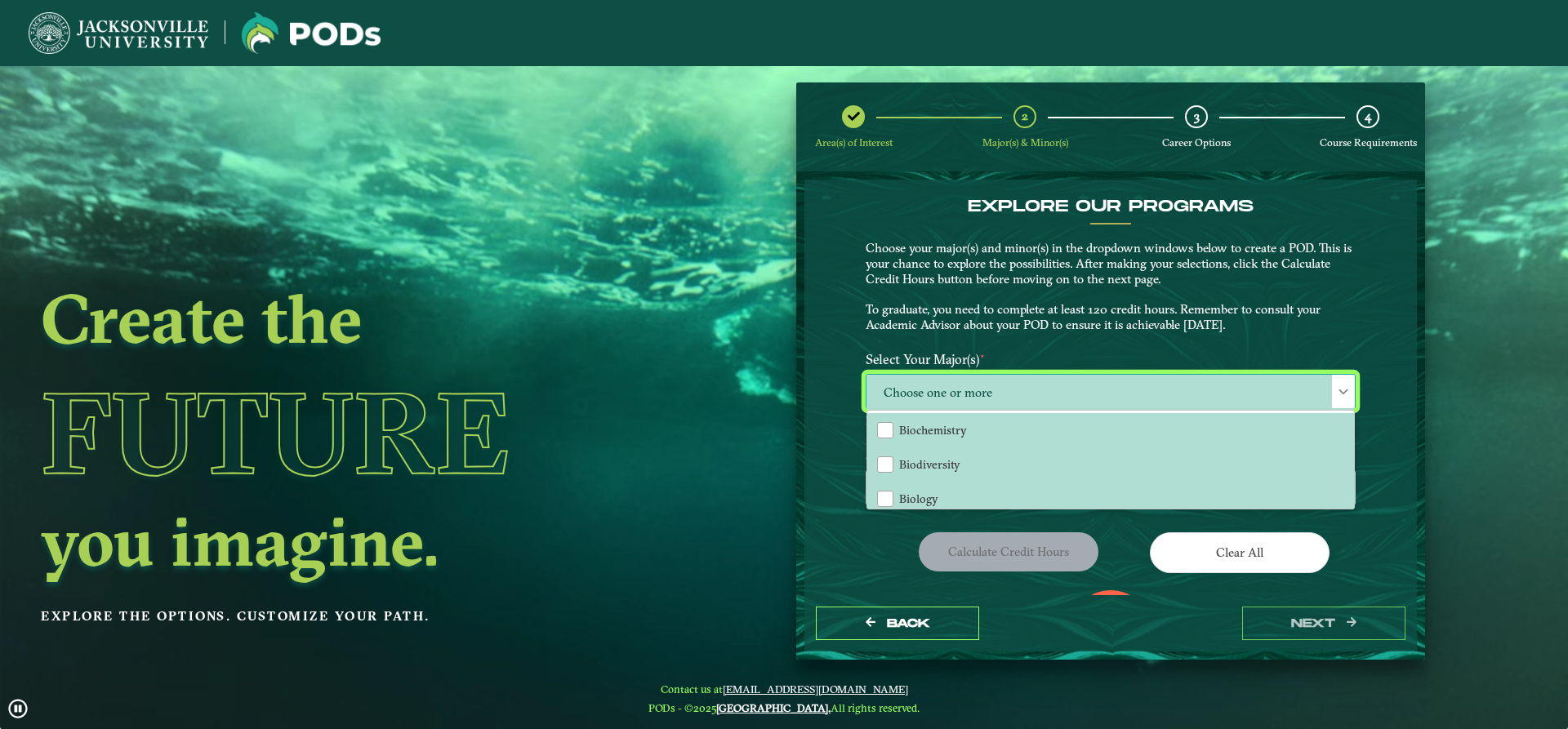
scroll to position [9, 75]
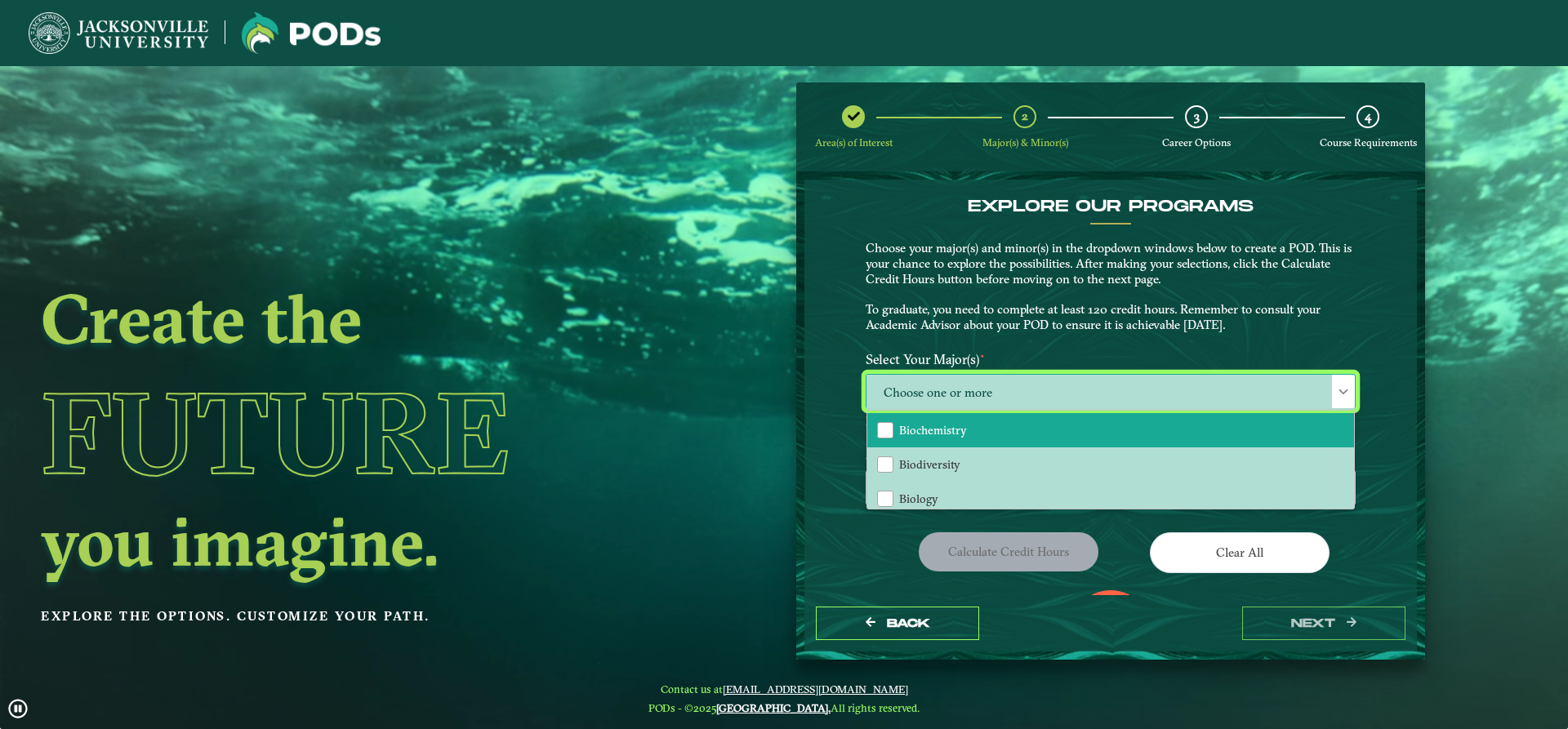
click at [999, 429] on li "Biochemistry" at bounding box center [1111, 430] width 487 height 34
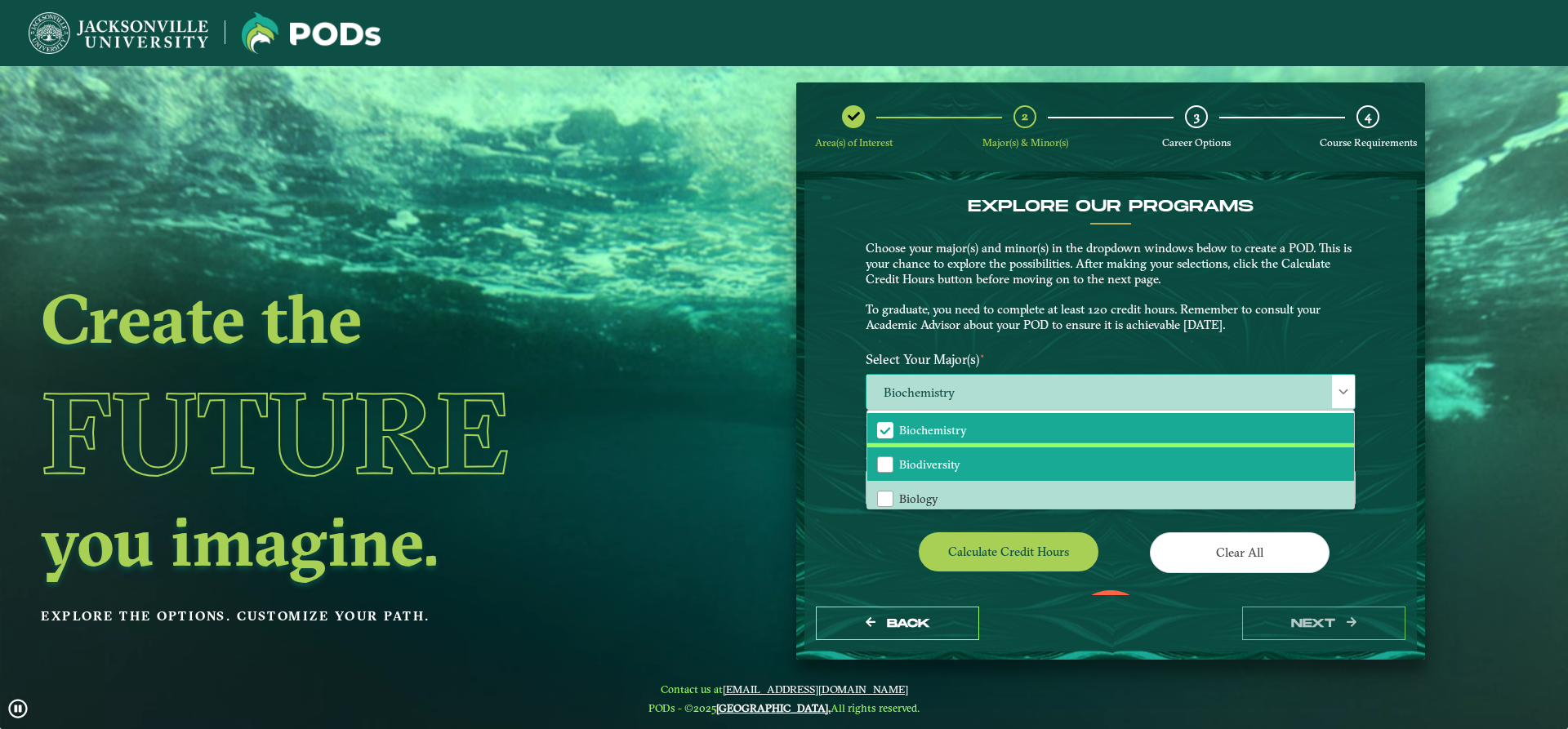
click at [986, 472] on li "Biodiversity" at bounding box center [1111, 464] width 487 height 34
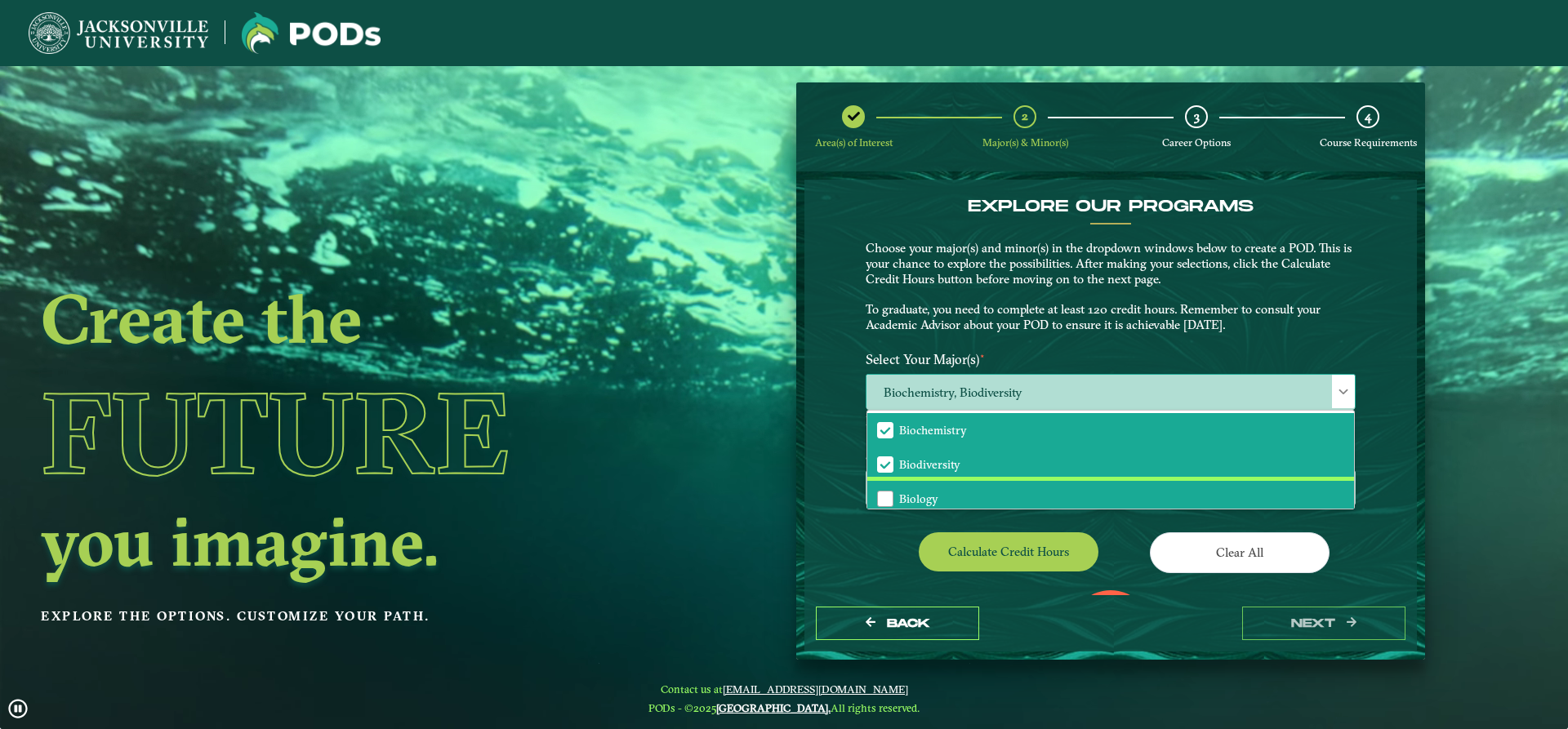
click at [984, 491] on li "Biology" at bounding box center [1111, 497] width 487 height 34
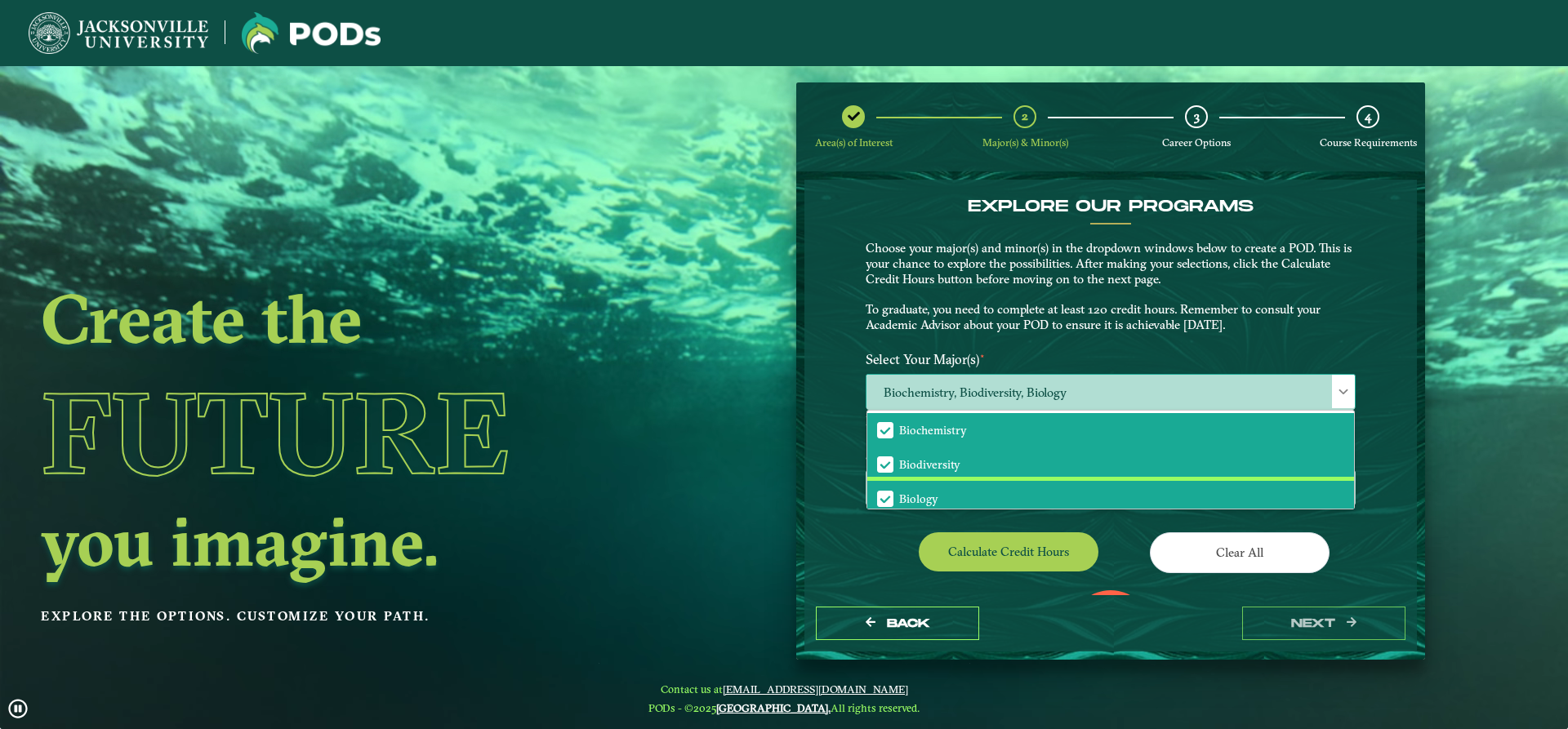
scroll to position [82, 0]
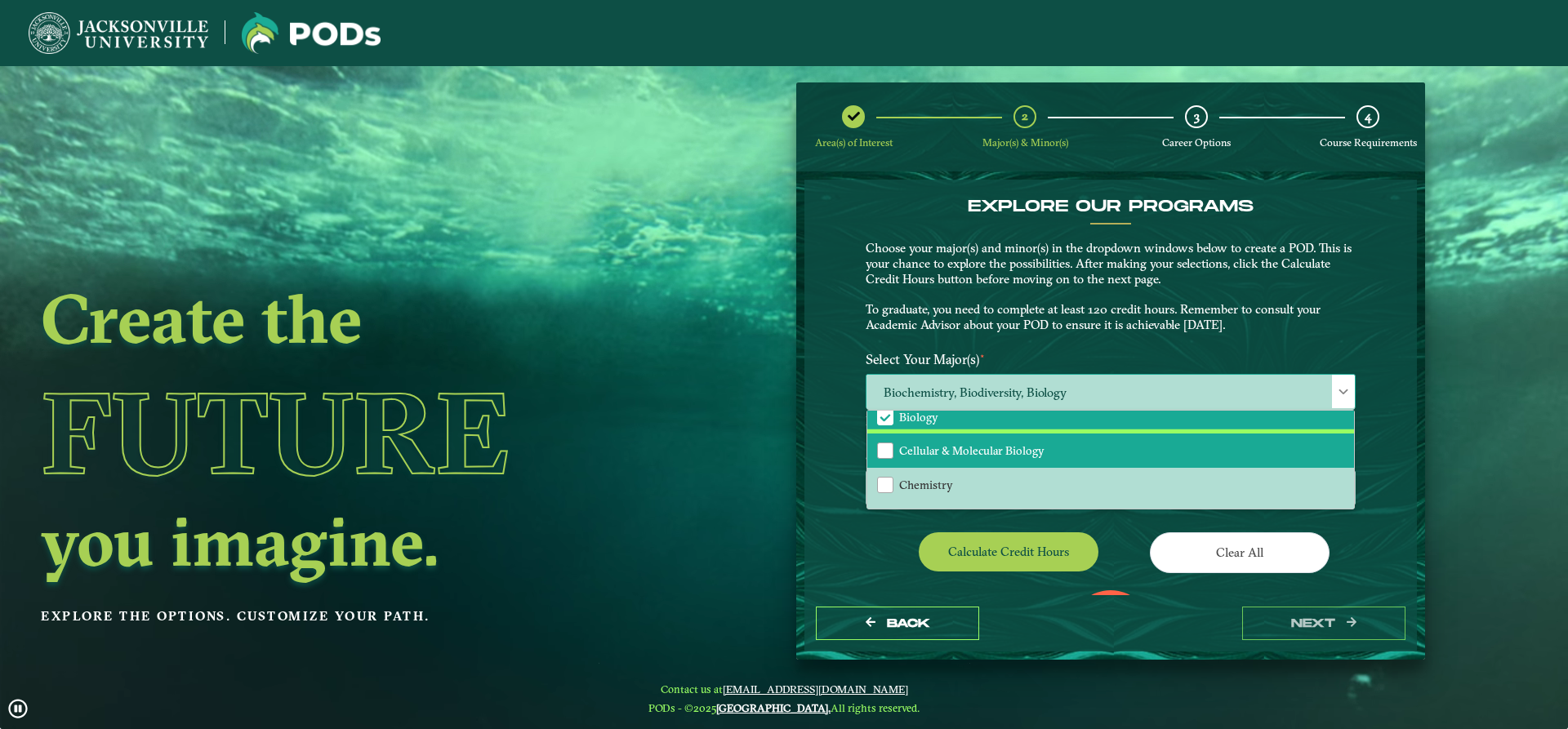
click at [1003, 460] on li "Cellular & Molecular Biology" at bounding box center [1111, 450] width 487 height 34
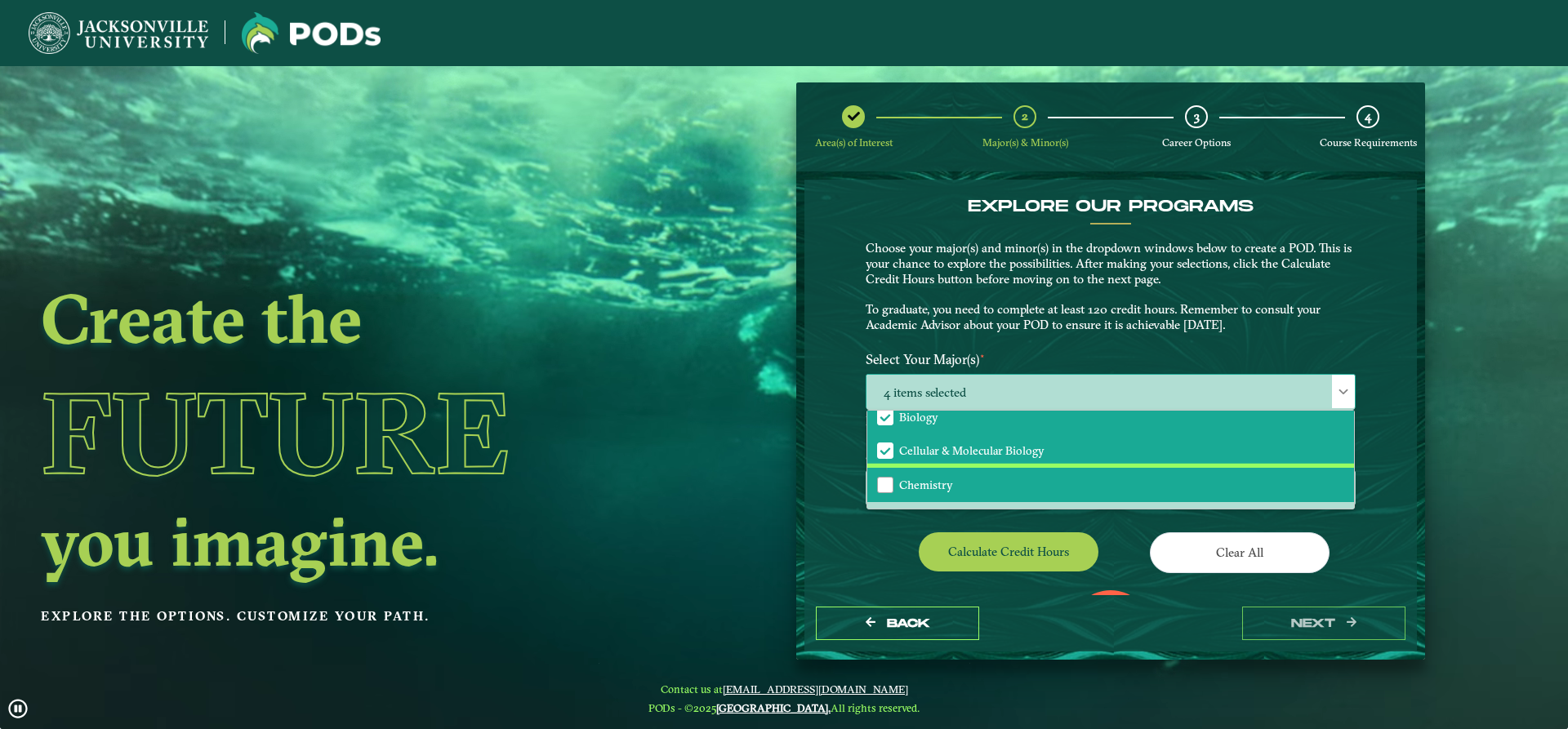
click at [1000, 487] on li "Chemistry" at bounding box center [1111, 484] width 487 height 34
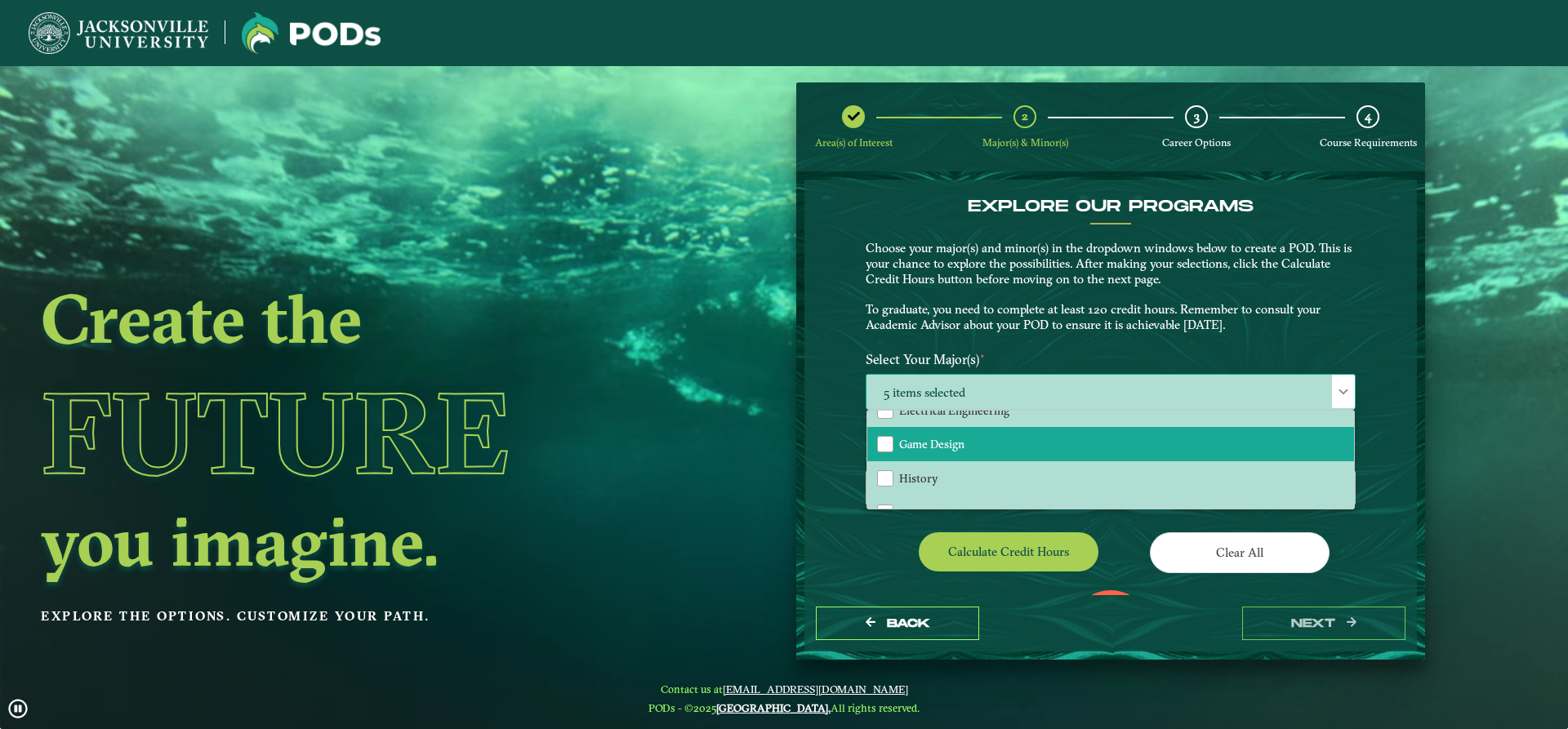
scroll to position [408, 0]
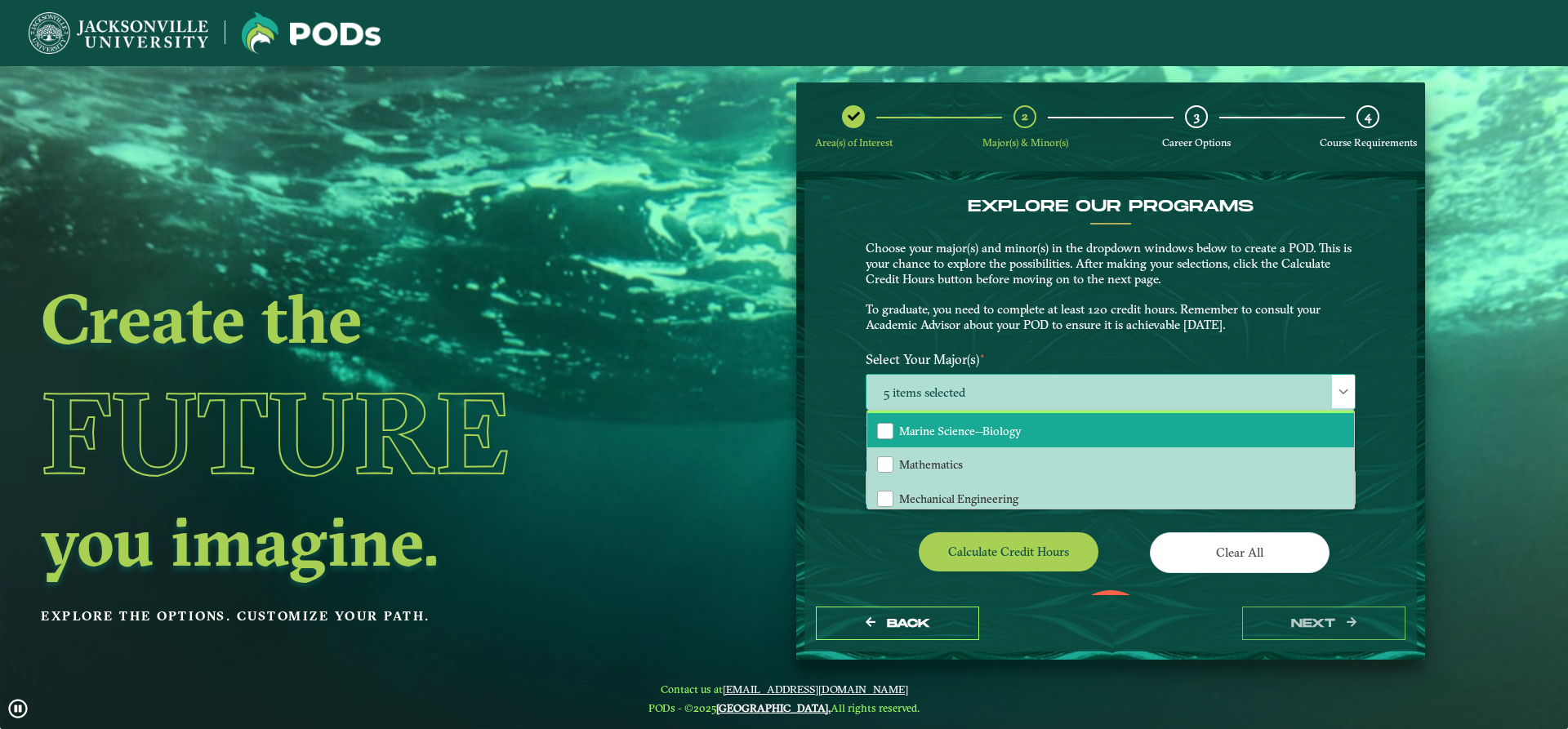
click at [962, 442] on li "Marine Science--Biology" at bounding box center [1111, 430] width 487 height 34
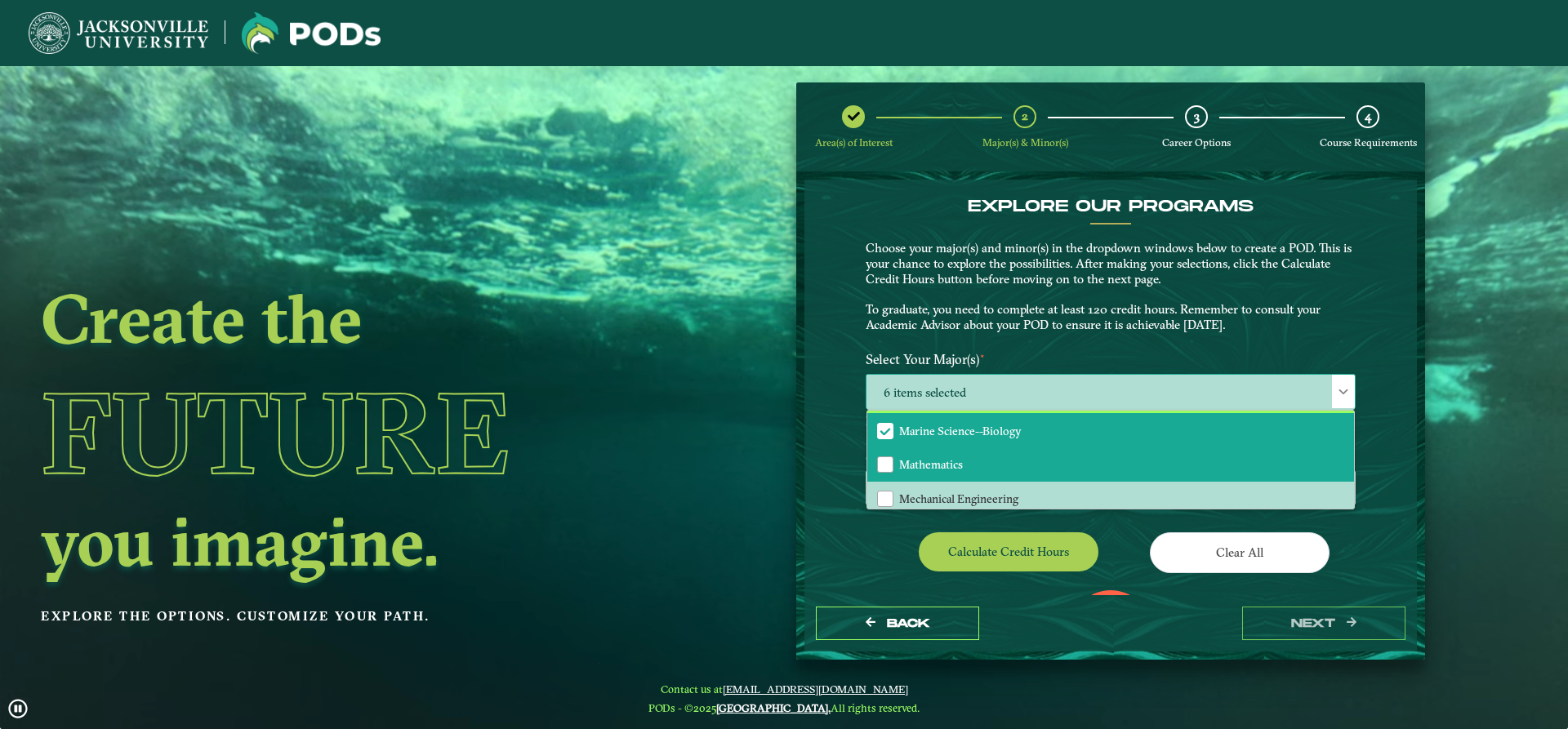
scroll to position [490, 0]
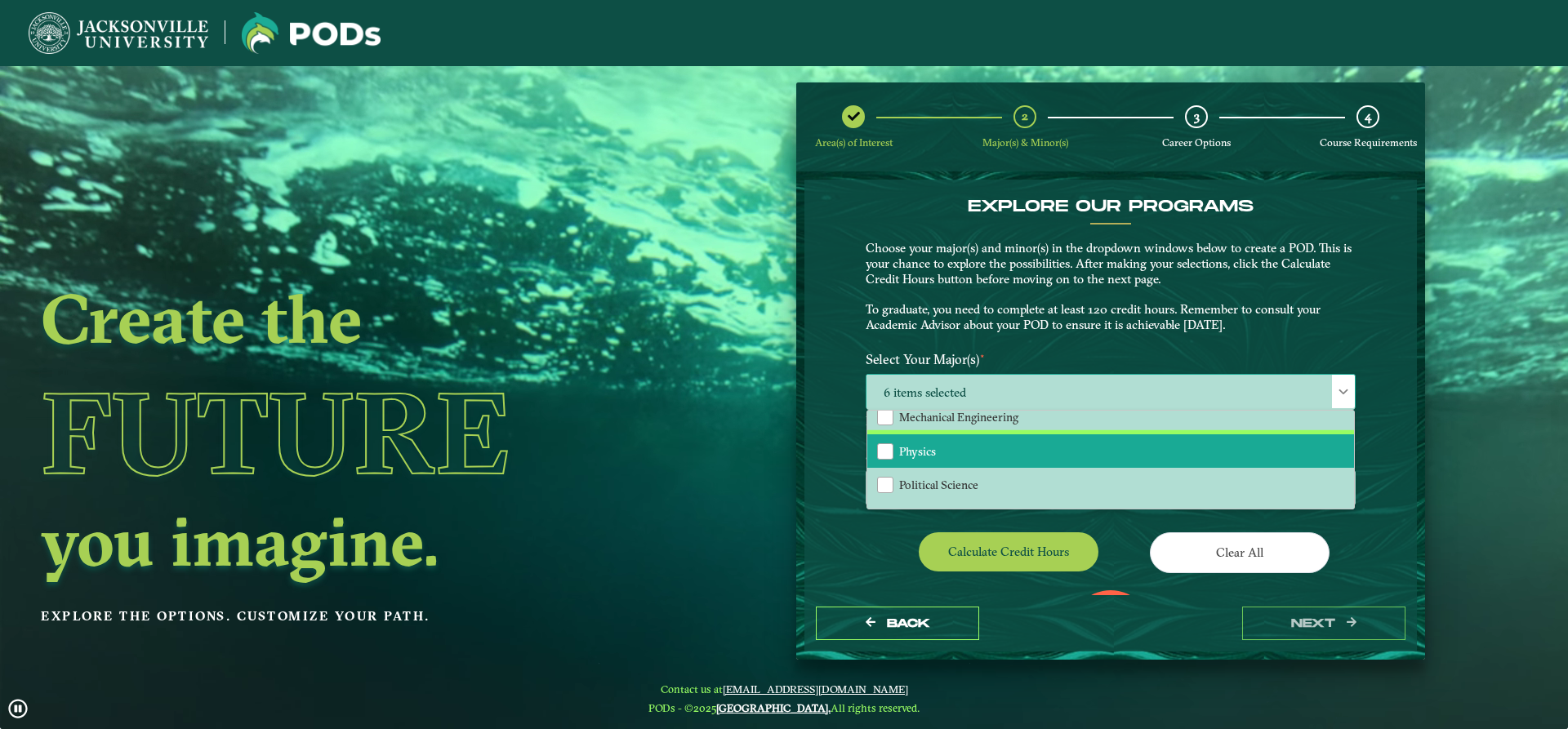
click at [962, 457] on li "Physics" at bounding box center [1111, 451] width 487 height 34
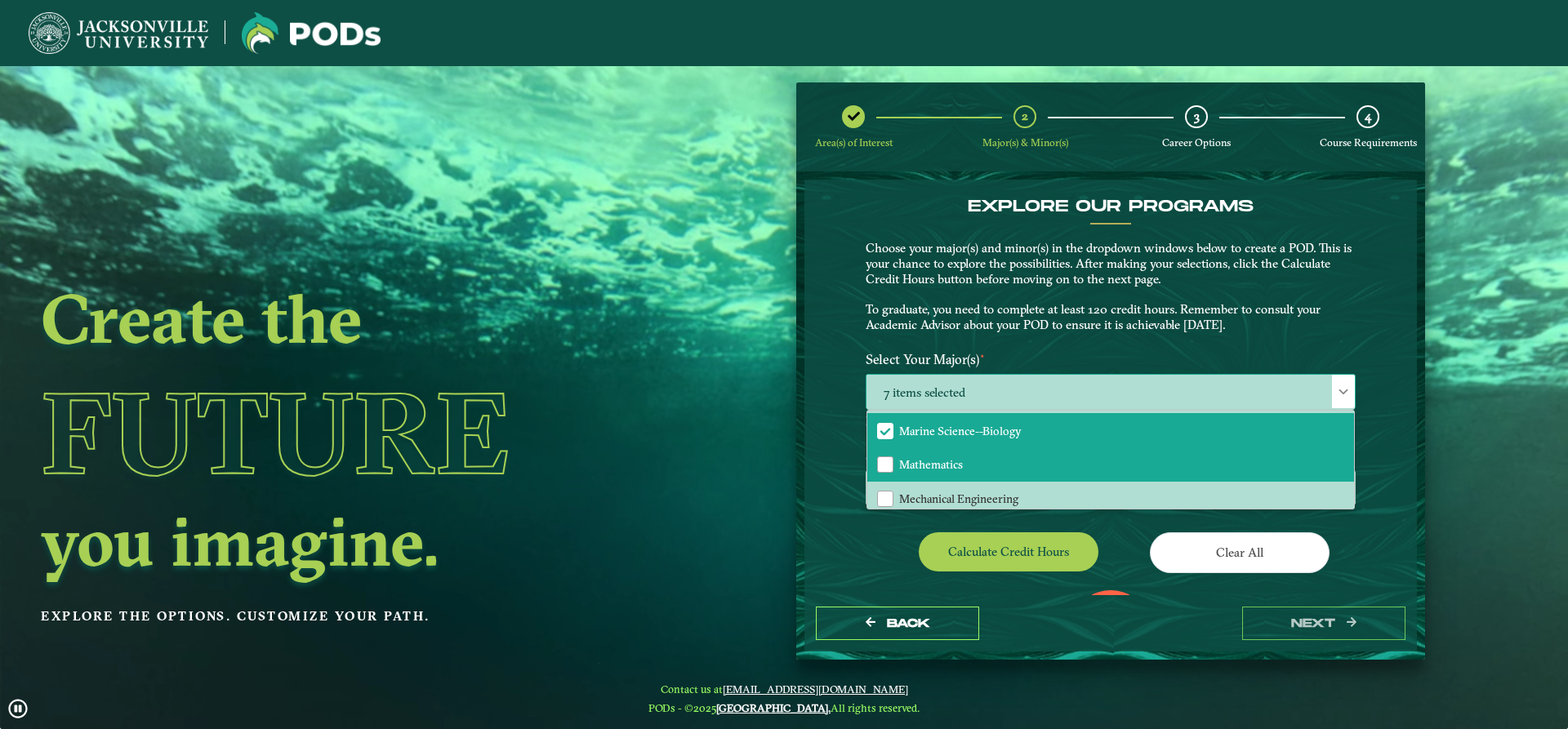
scroll to position [571, 0]
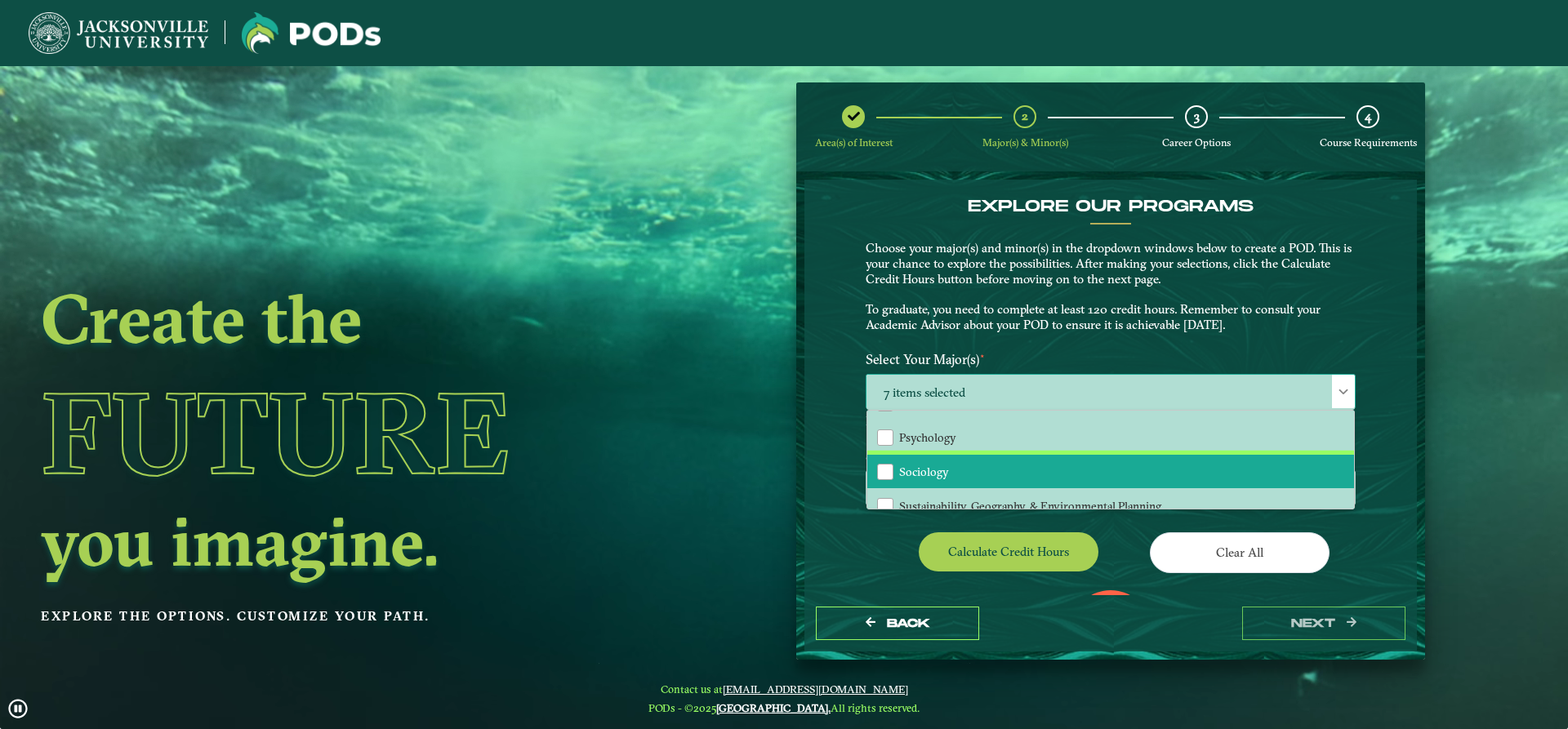
click at [962, 457] on li "Sociology" at bounding box center [1111, 471] width 487 height 34
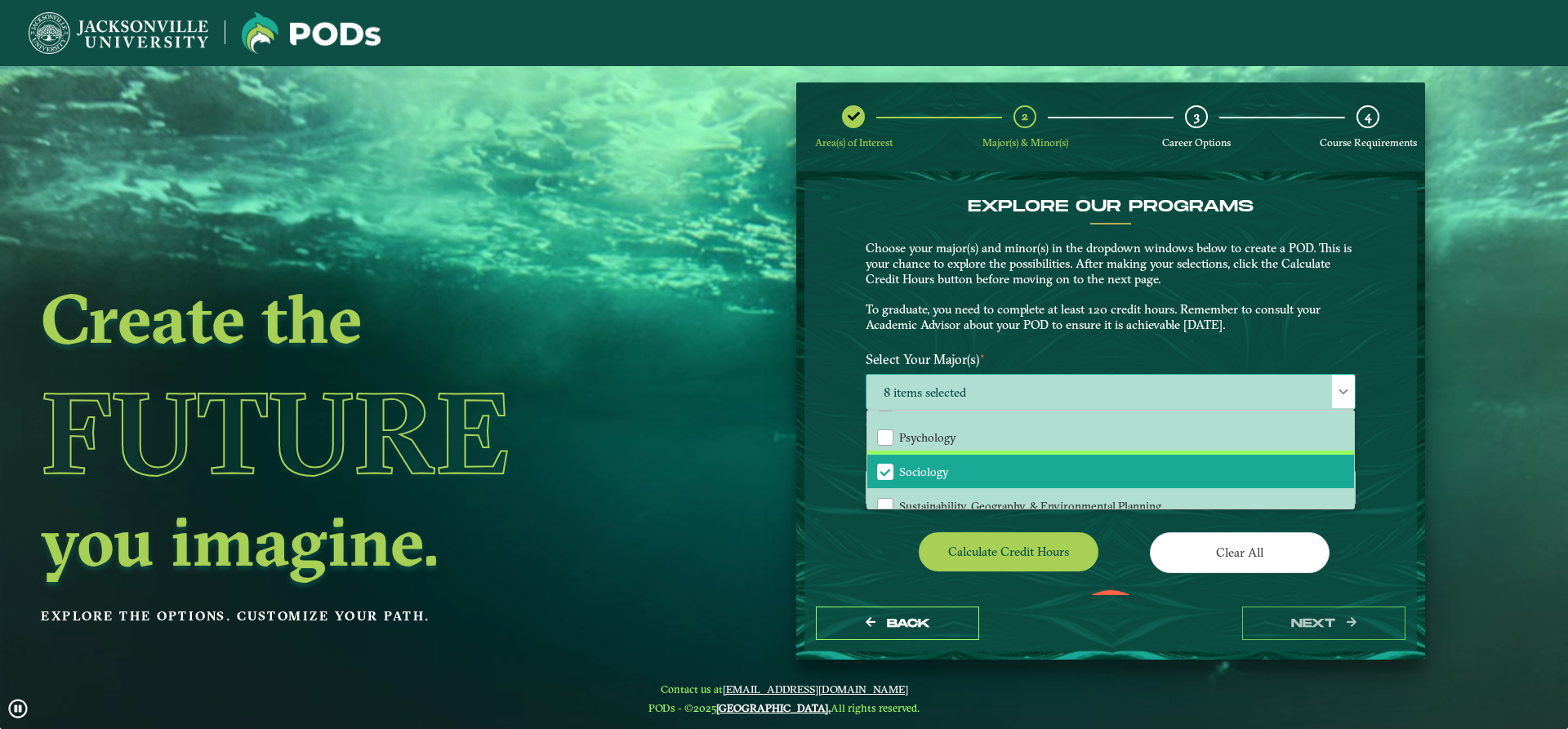
scroll to position [653, 0]
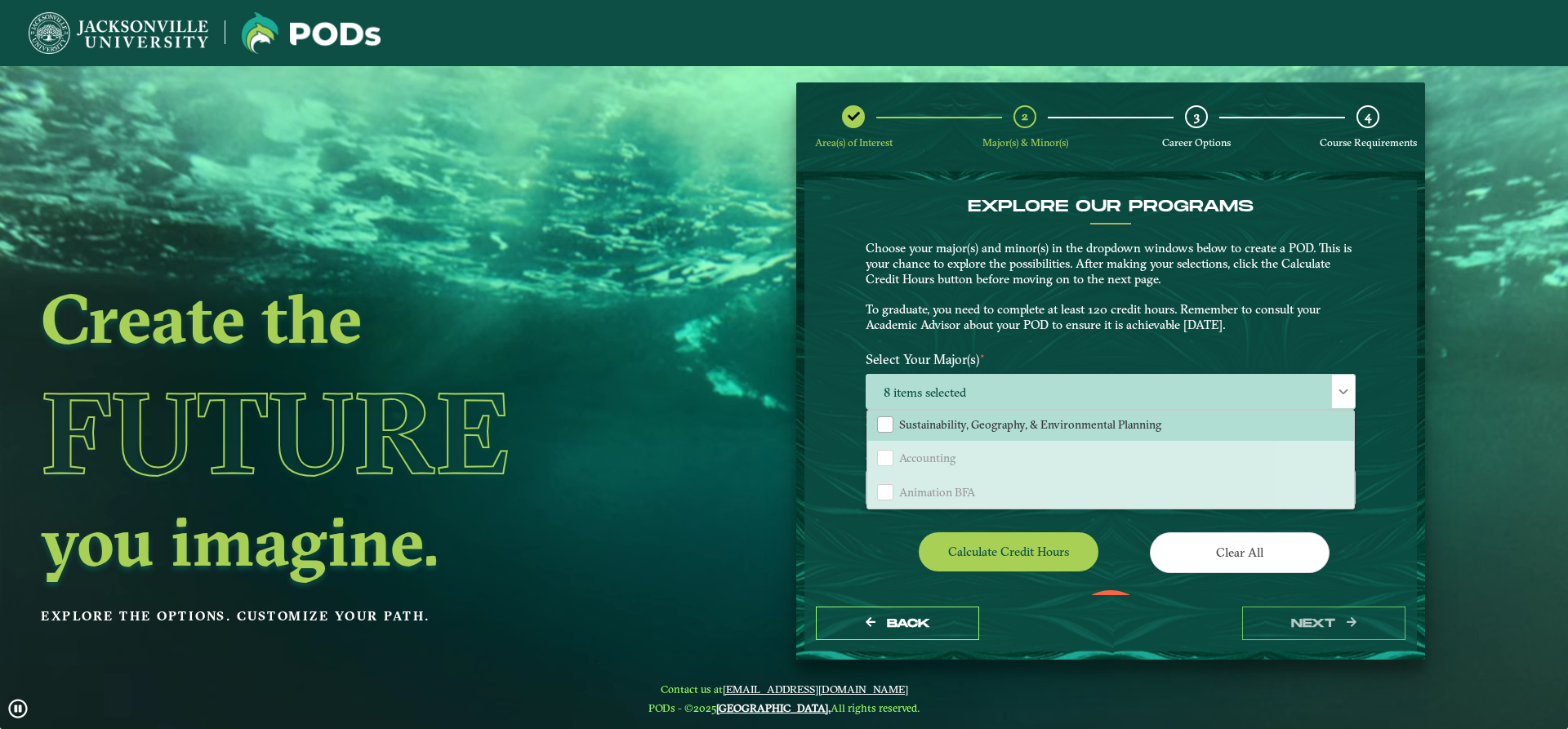
click at [820, 539] on div "EXPLORE OUR PROGRAMS Choose your major(s) and minor(s) in the dropdown windows …" at bounding box center [1111, 387] width 613 height 415
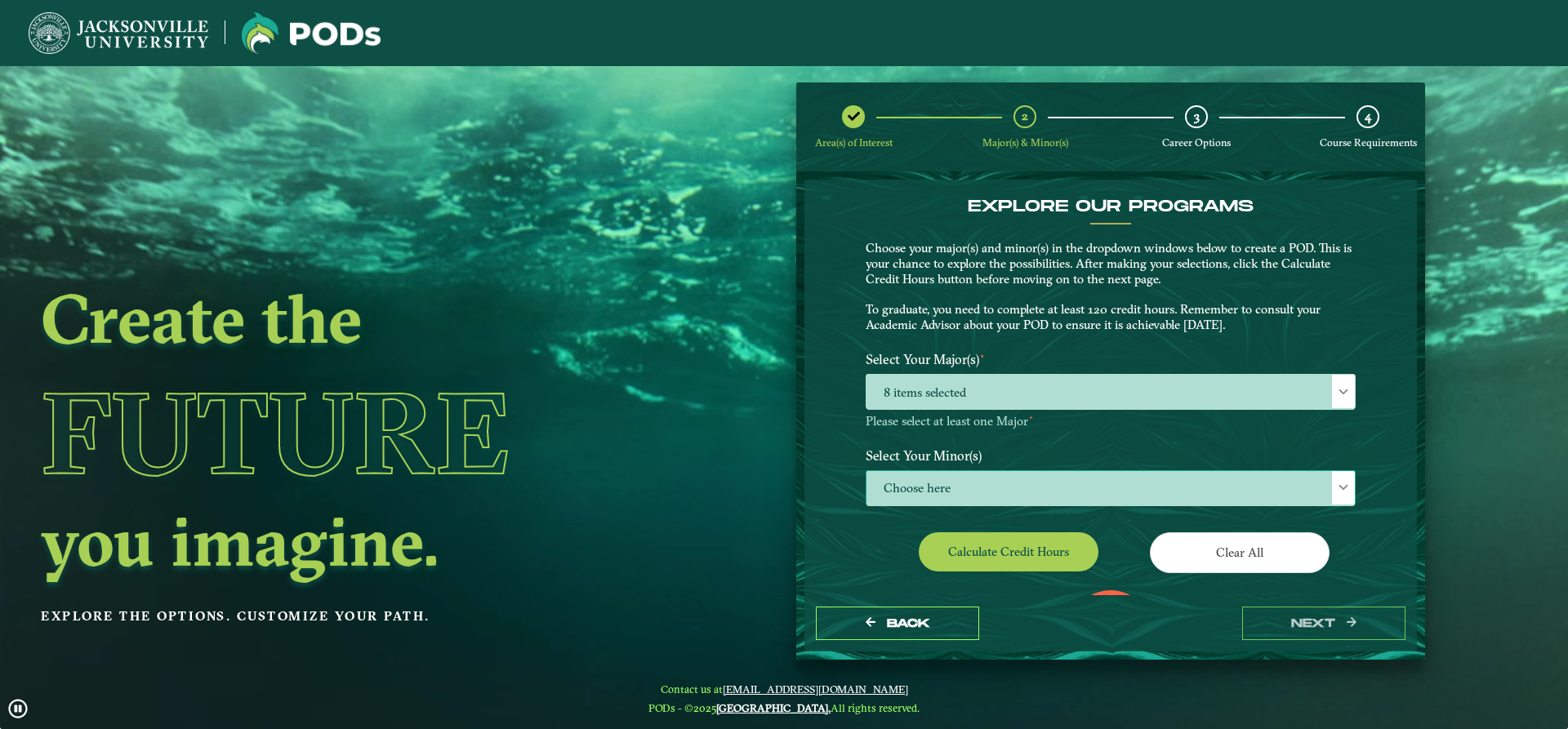
click at [1010, 494] on span "Choose here" at bounding box center [1111, 488] width 489 height 35
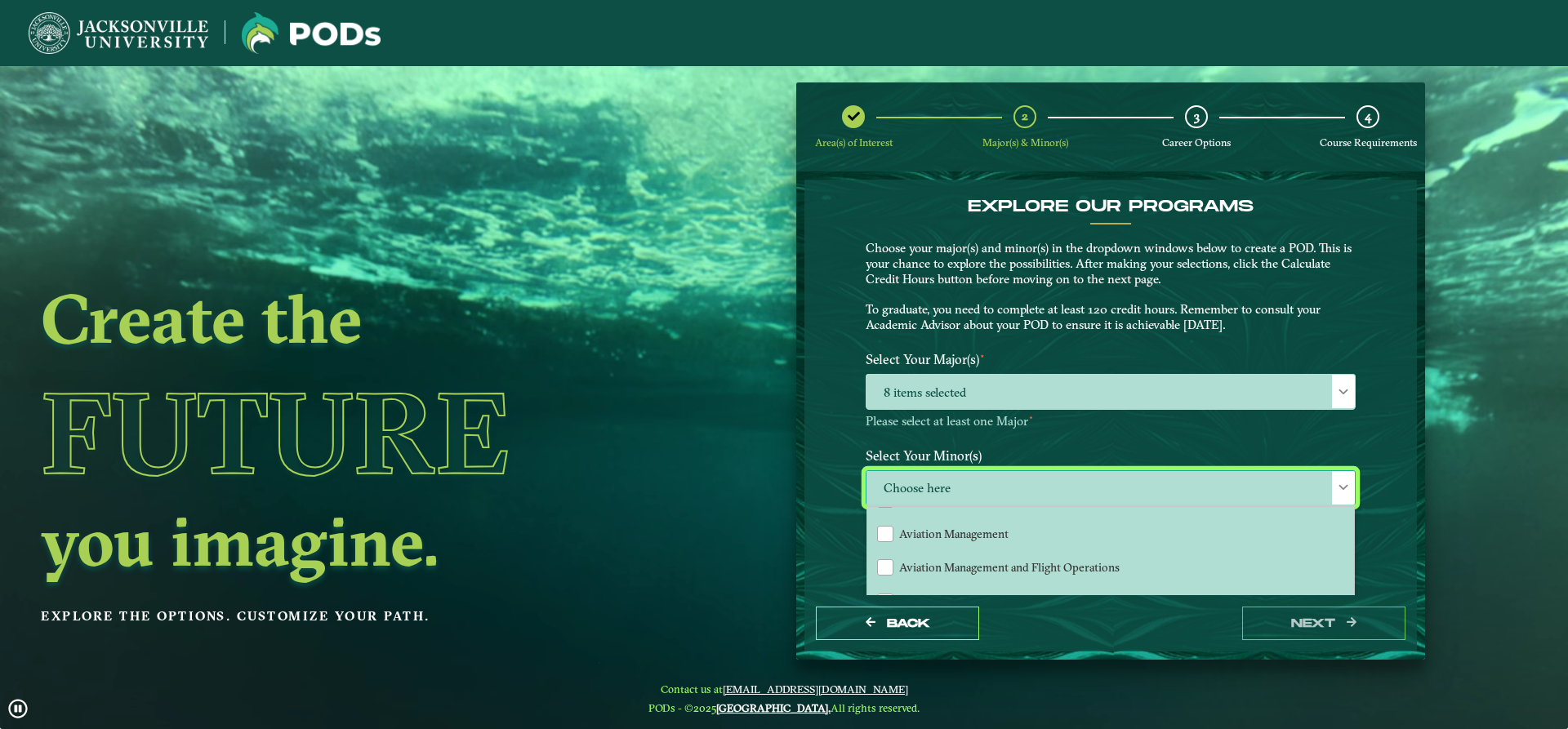
scroll to position [245, 0]
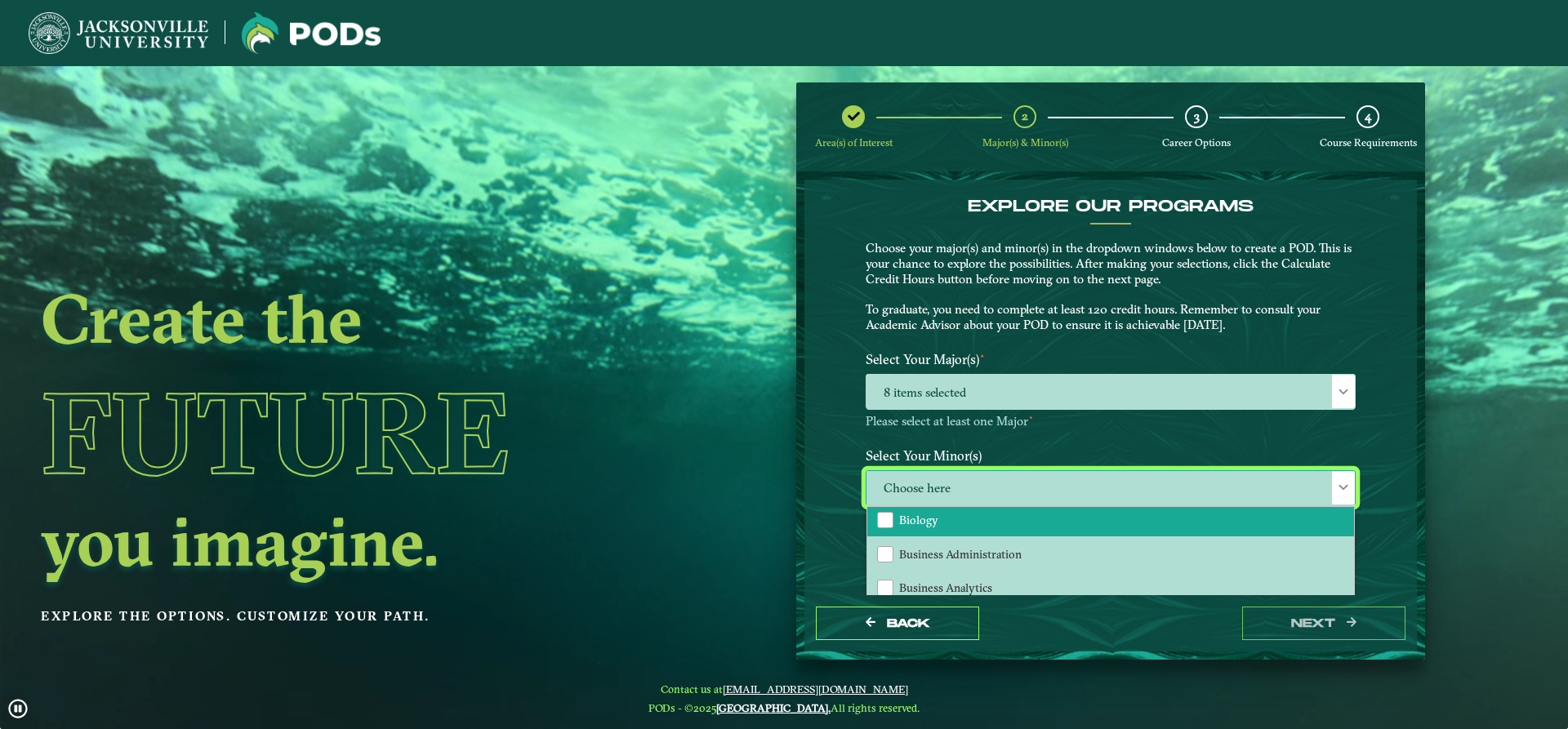
click at [1016, 535] on li "Biology" at bounding box center [1111, 519] width 487 height 34
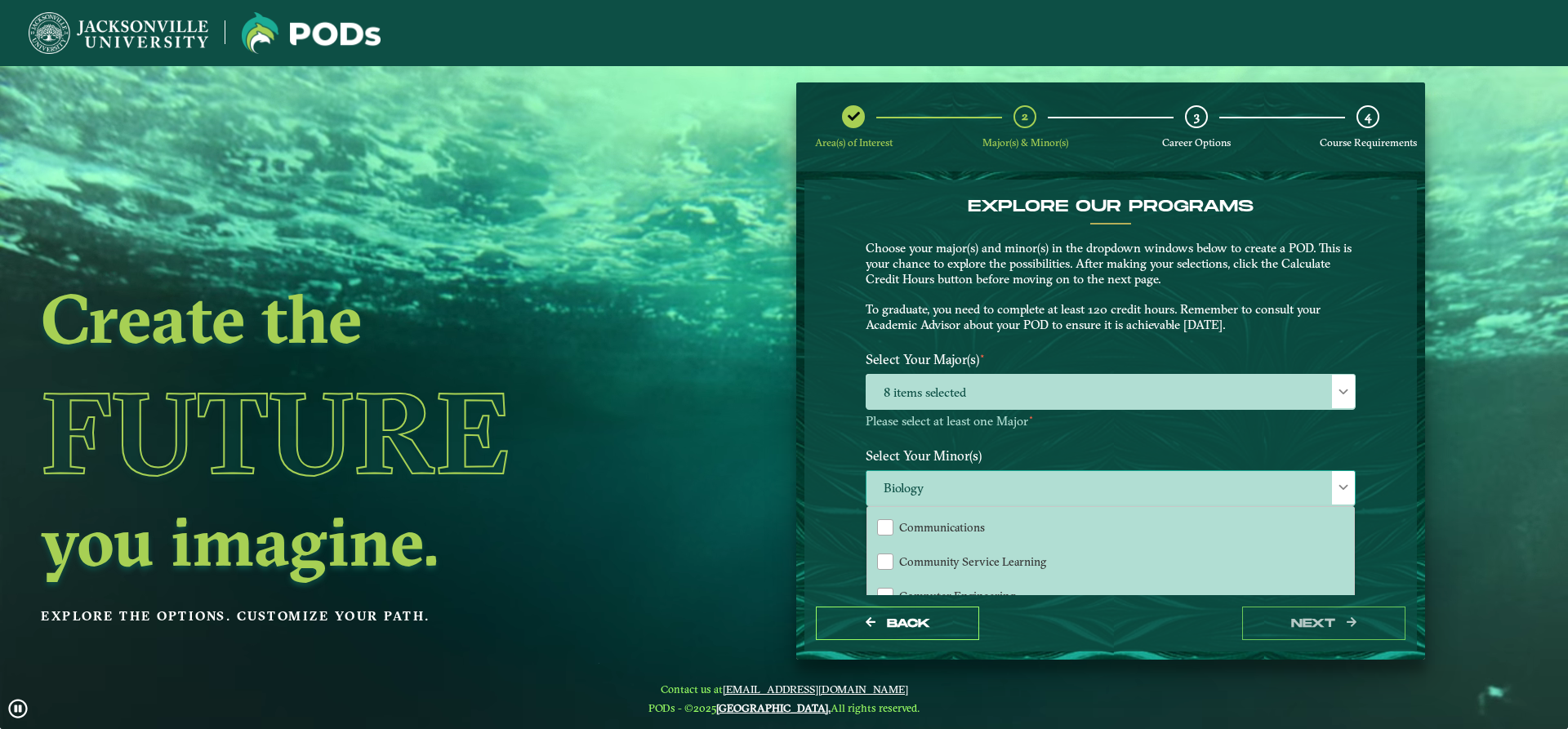
scroll to position [326, 0]
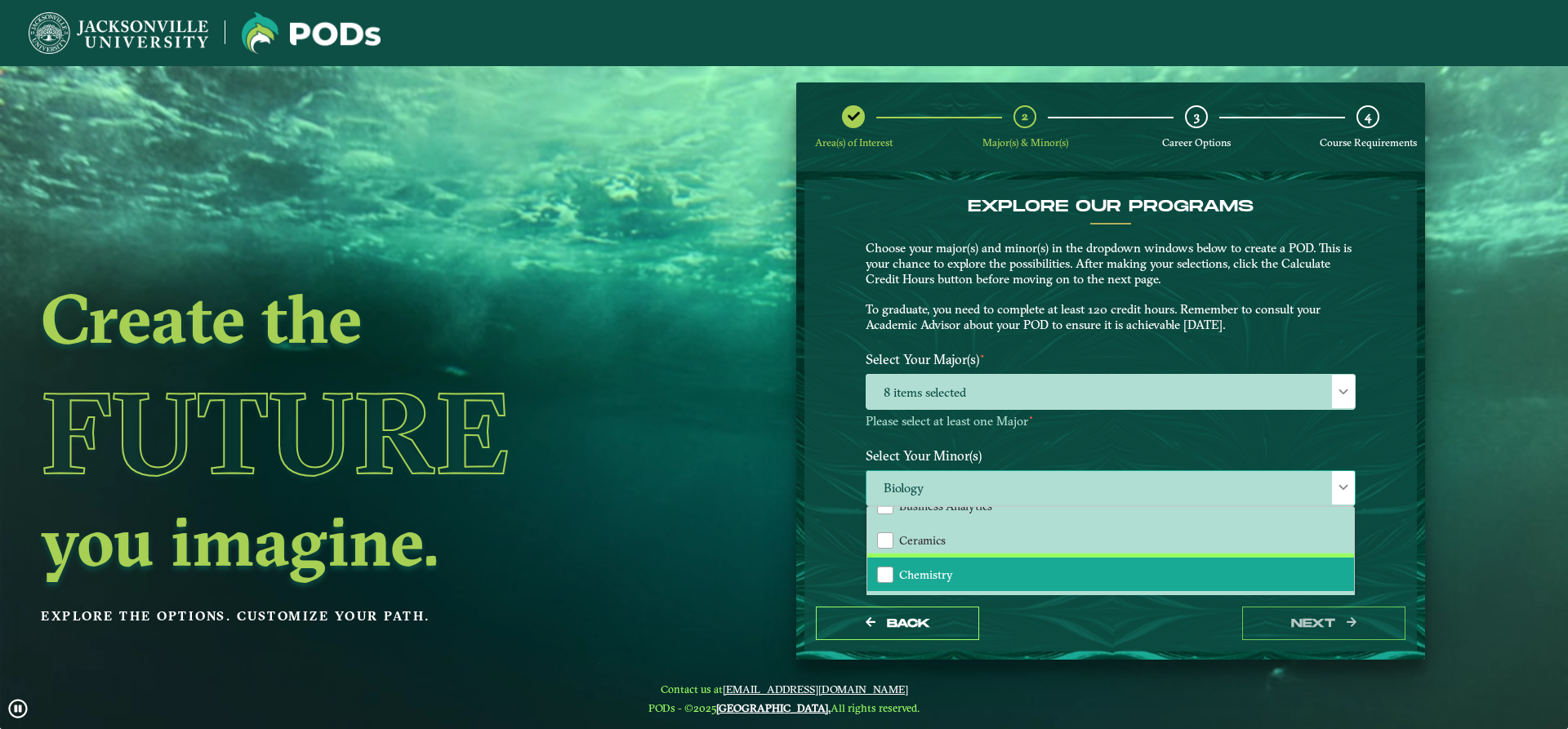
click at [971, 572] on li "Chemistry" at bounding box center [1111, 574] width 487 height 34
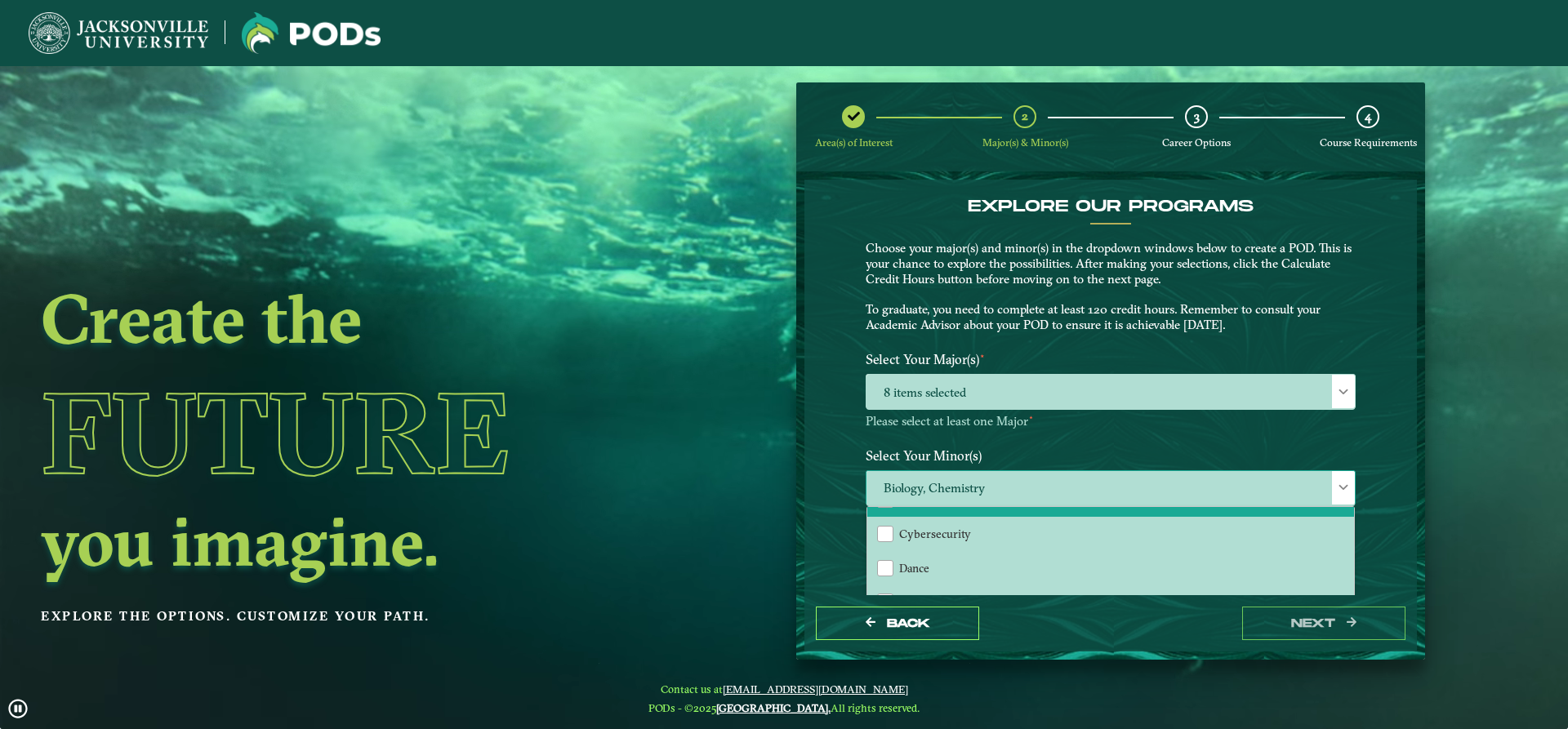
scroll to position [490, 0]
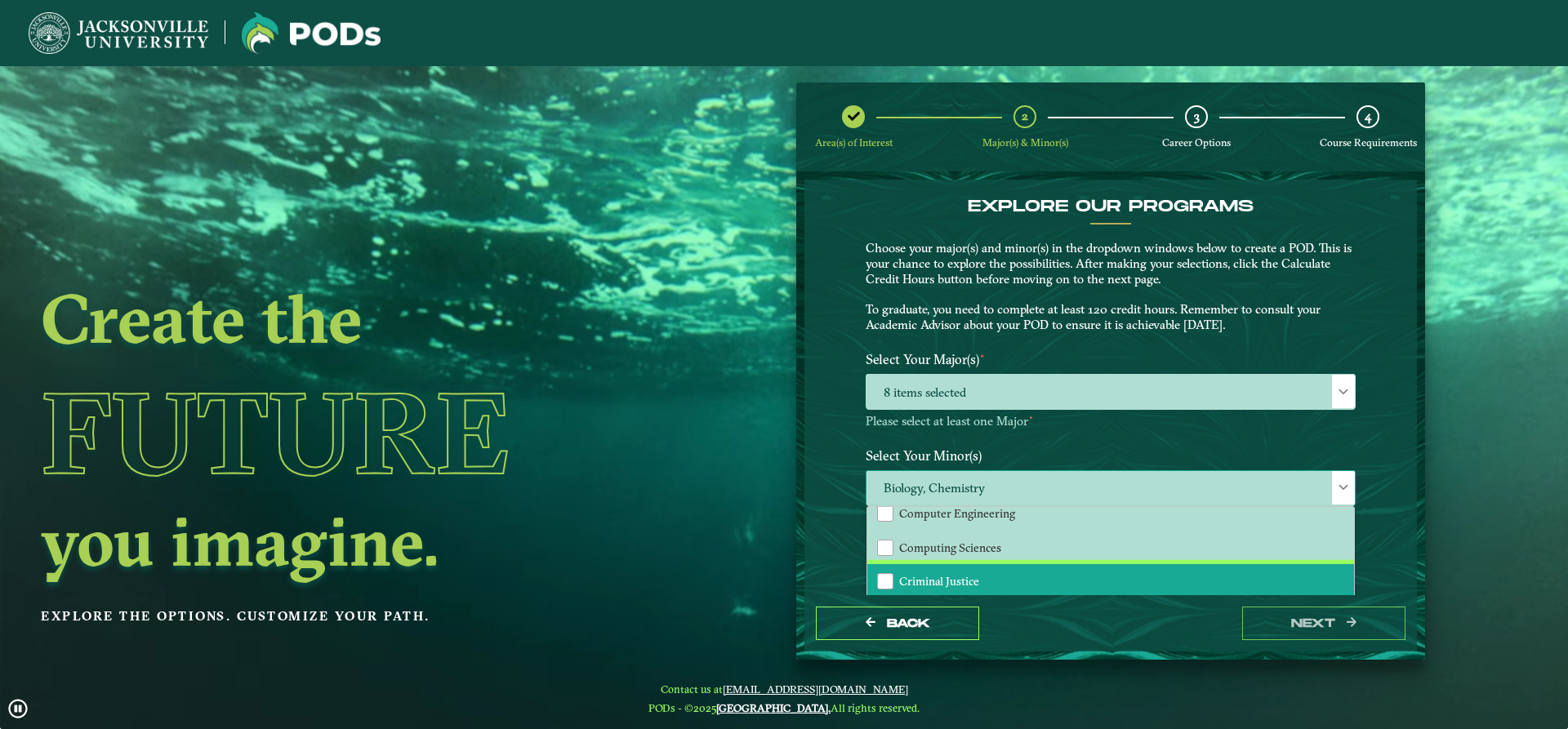
click at [961, 572] on li "Criminal Justice" at bounding box center [1111, 581] width 487 height 34
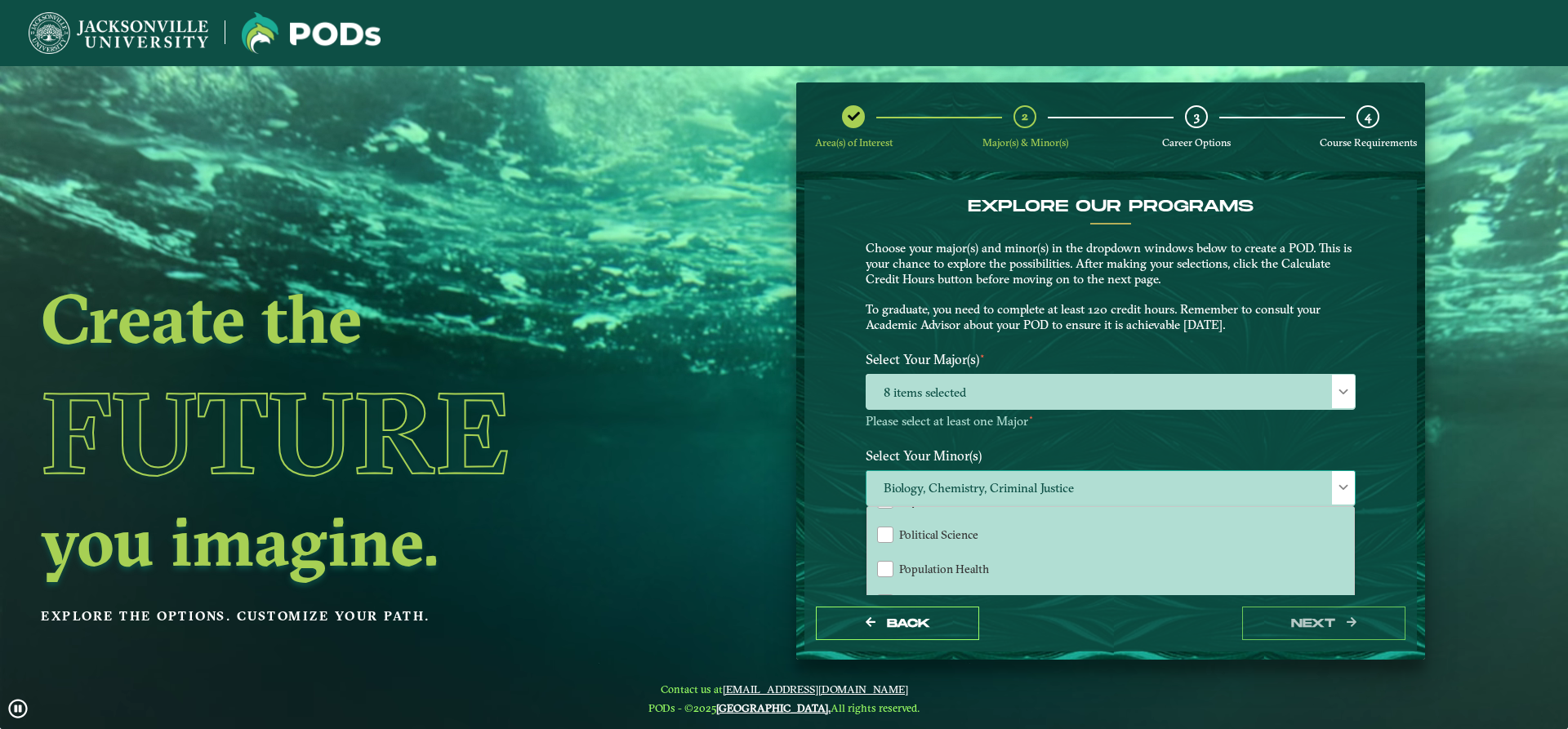
scroll to position [1305, 0]
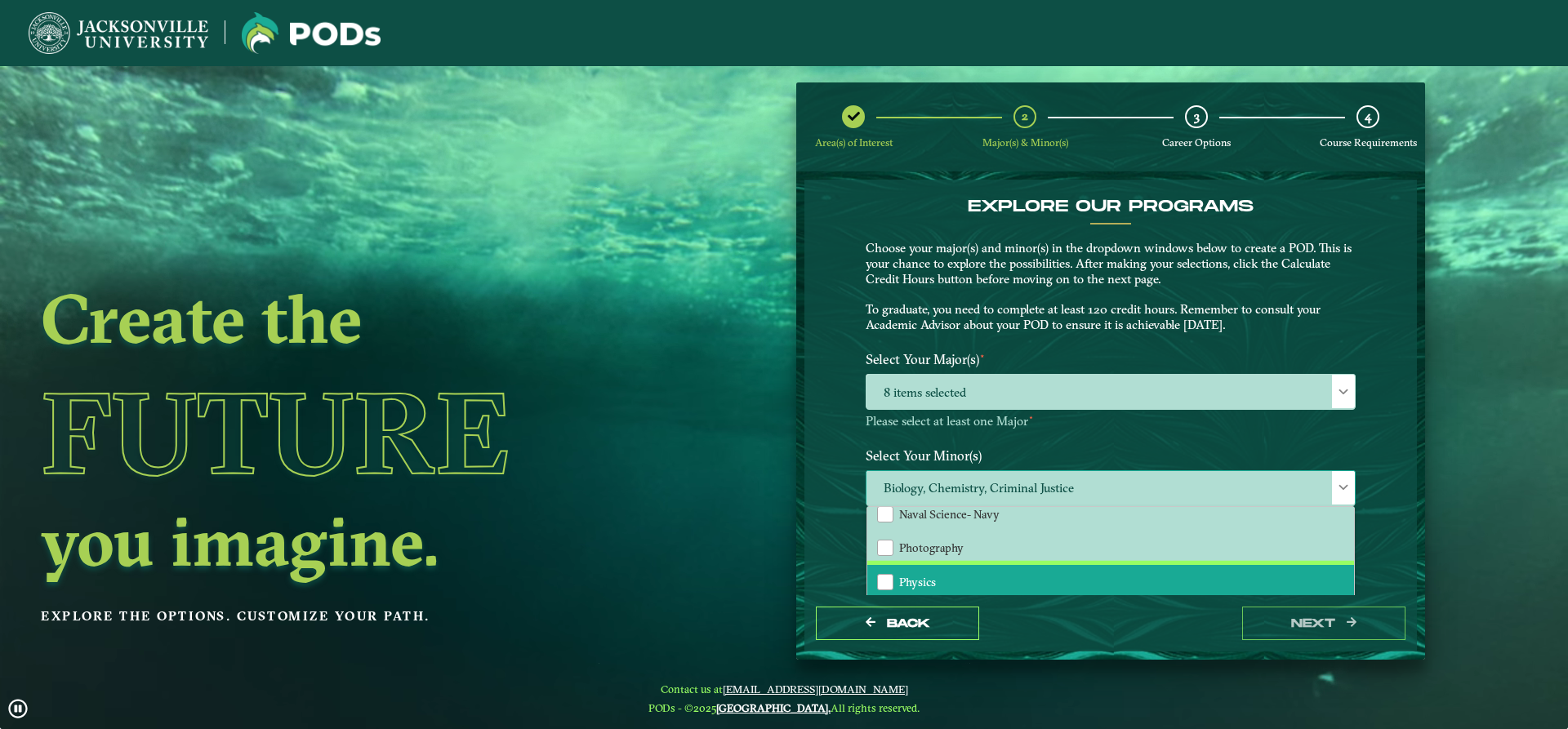
click at [961, 572] on li "Physics" at bounding box center [1111, 582] width 487 height 34
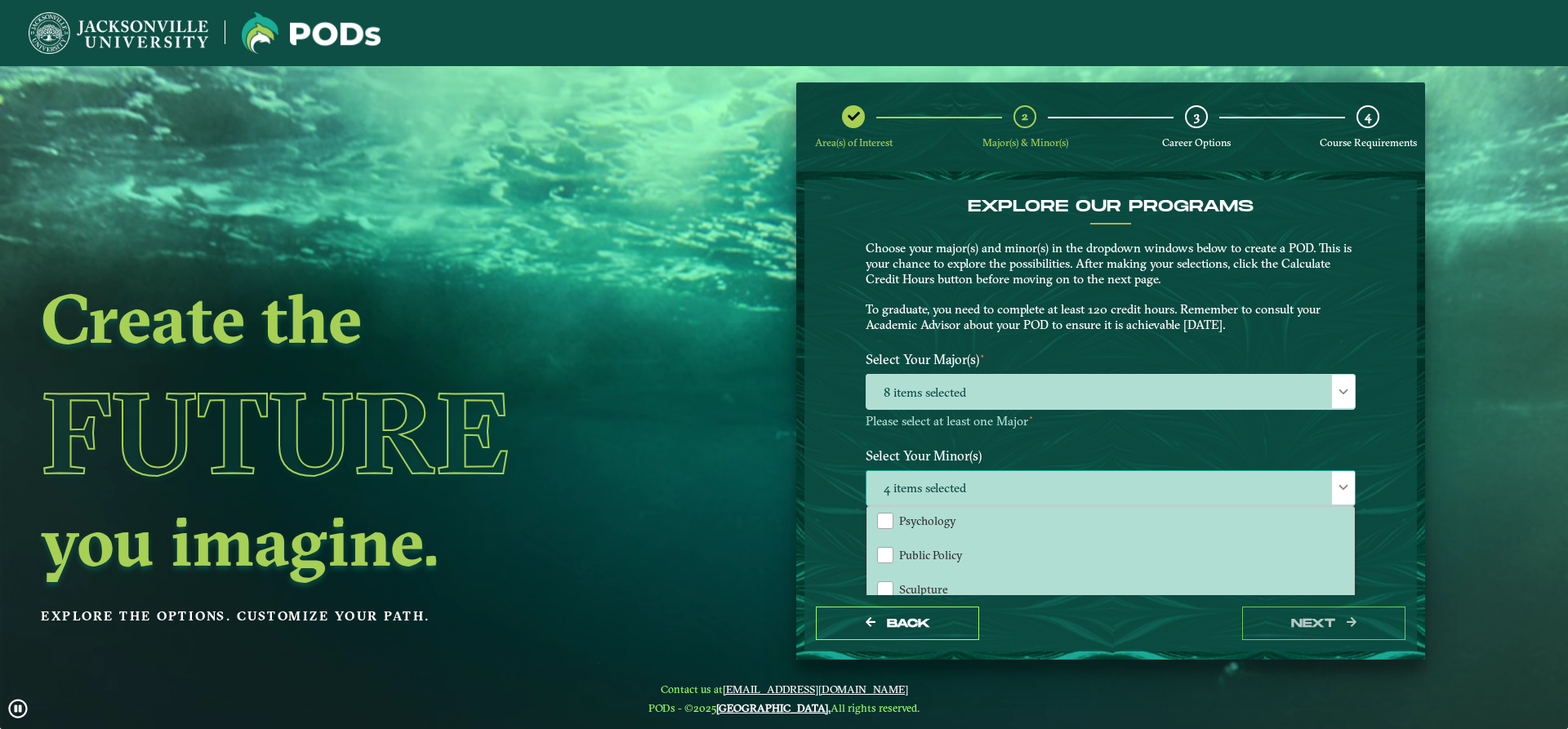
scroll to position [1550, 0]
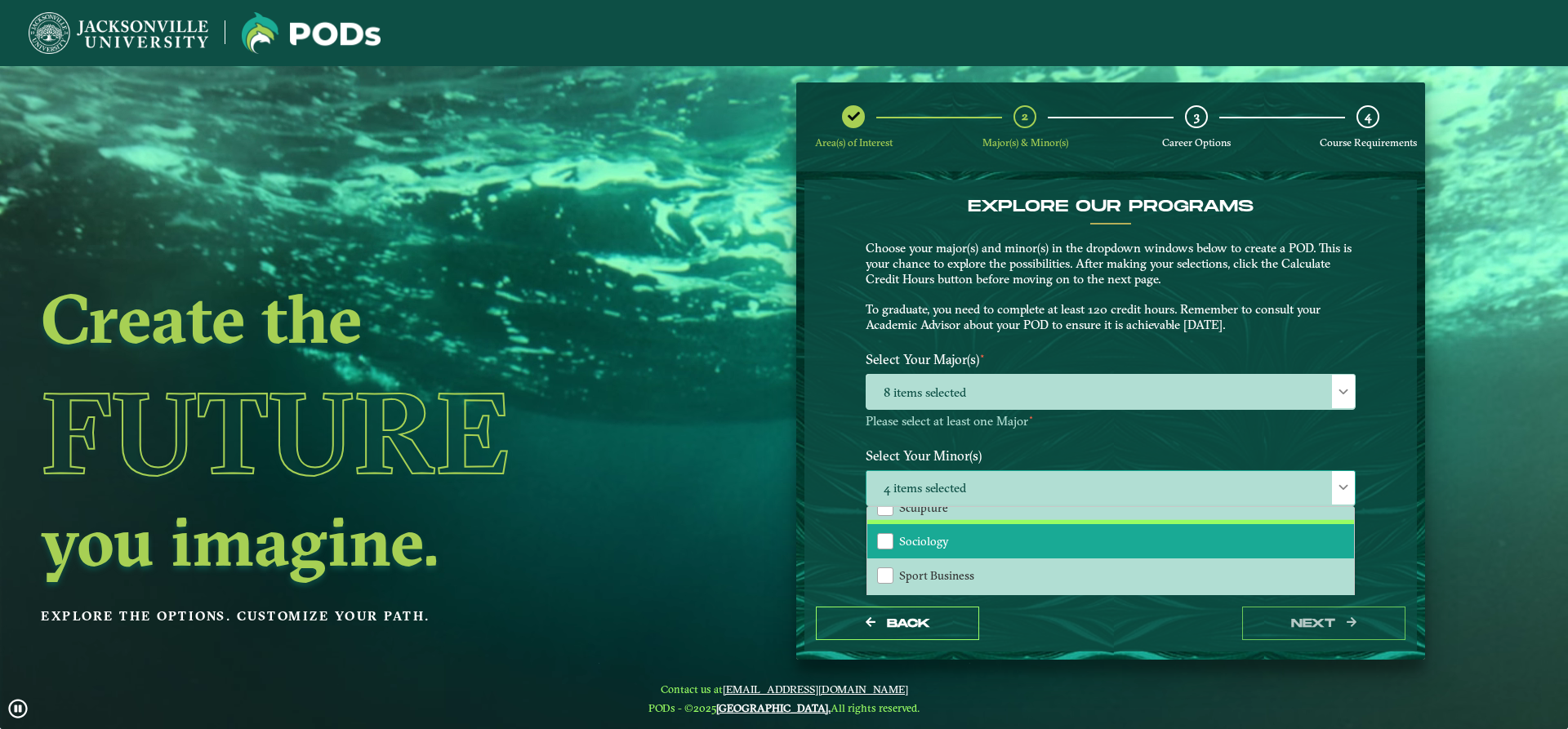
click at [945, 547] on span "Sociology" at bounding box center [923, 541] width 50 height 15
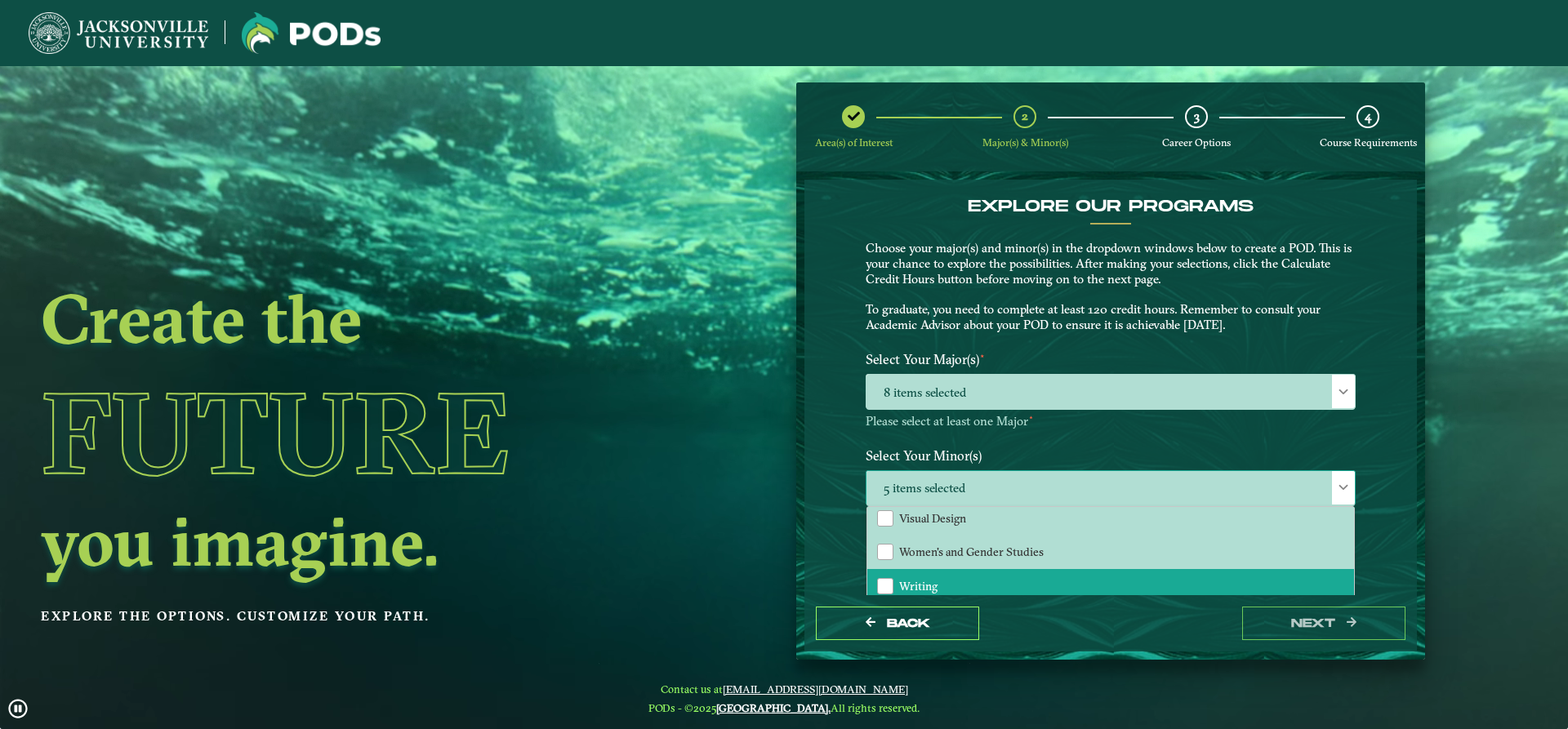
scroll to position [82, 0]
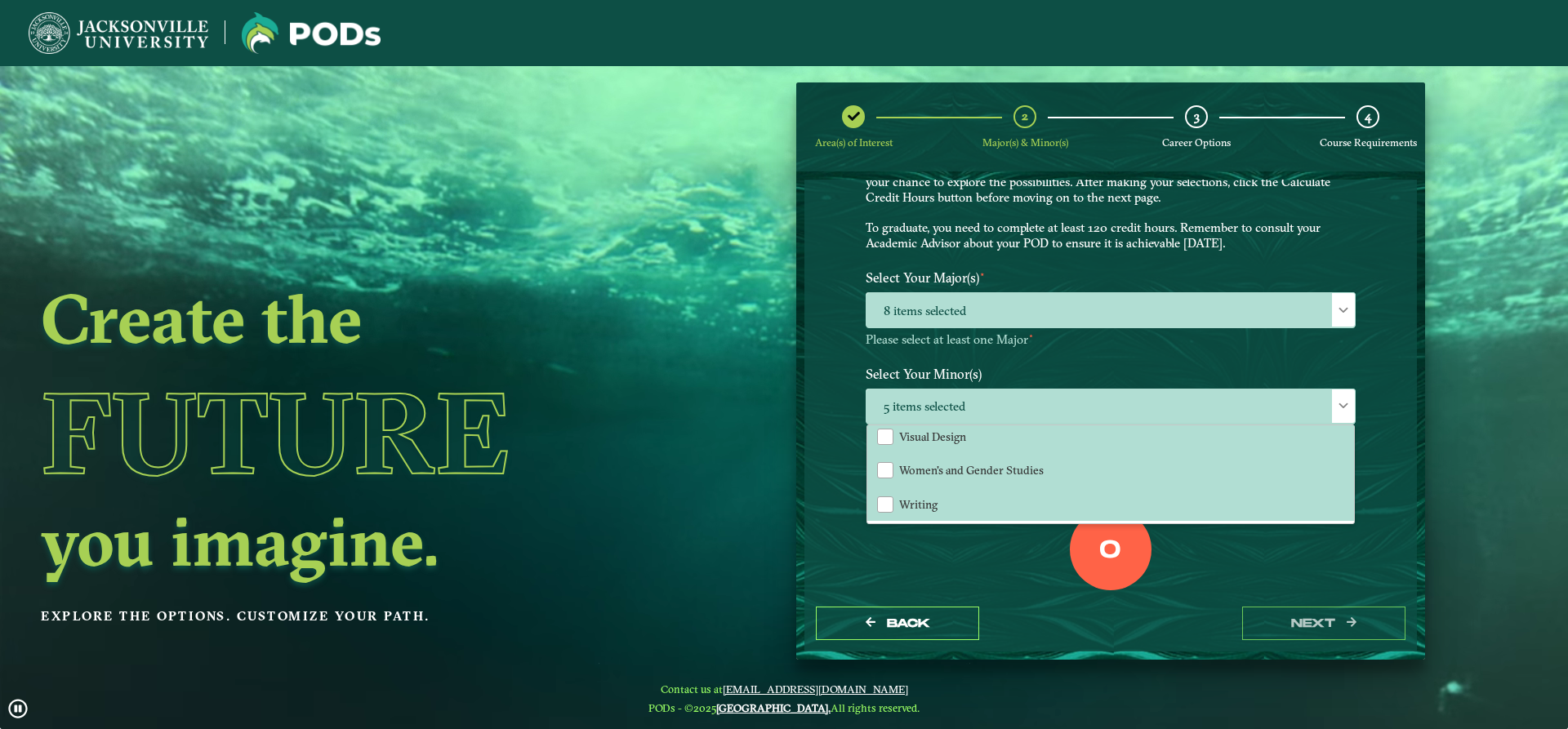
click at [777, 509] on ngx-dashboard "Create the Future you imagine. Explore the options. Customize your path. Area(s…" at bounding box center [784, 371] width 1568 height 578
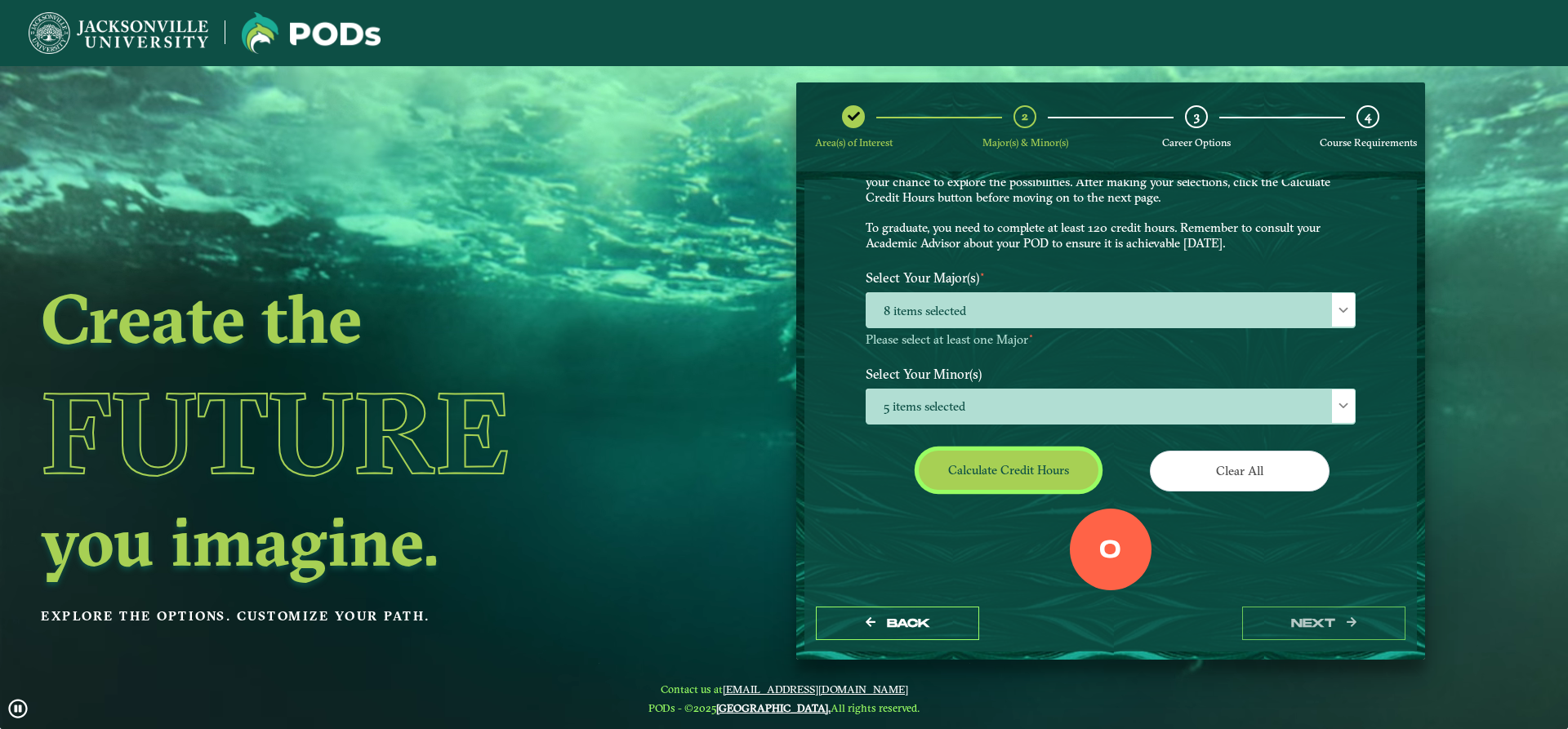
drag, startPoint x: 1001, startPoint y: 477, endPoint x: 1002, endPoint y: 467, distance: 10.0
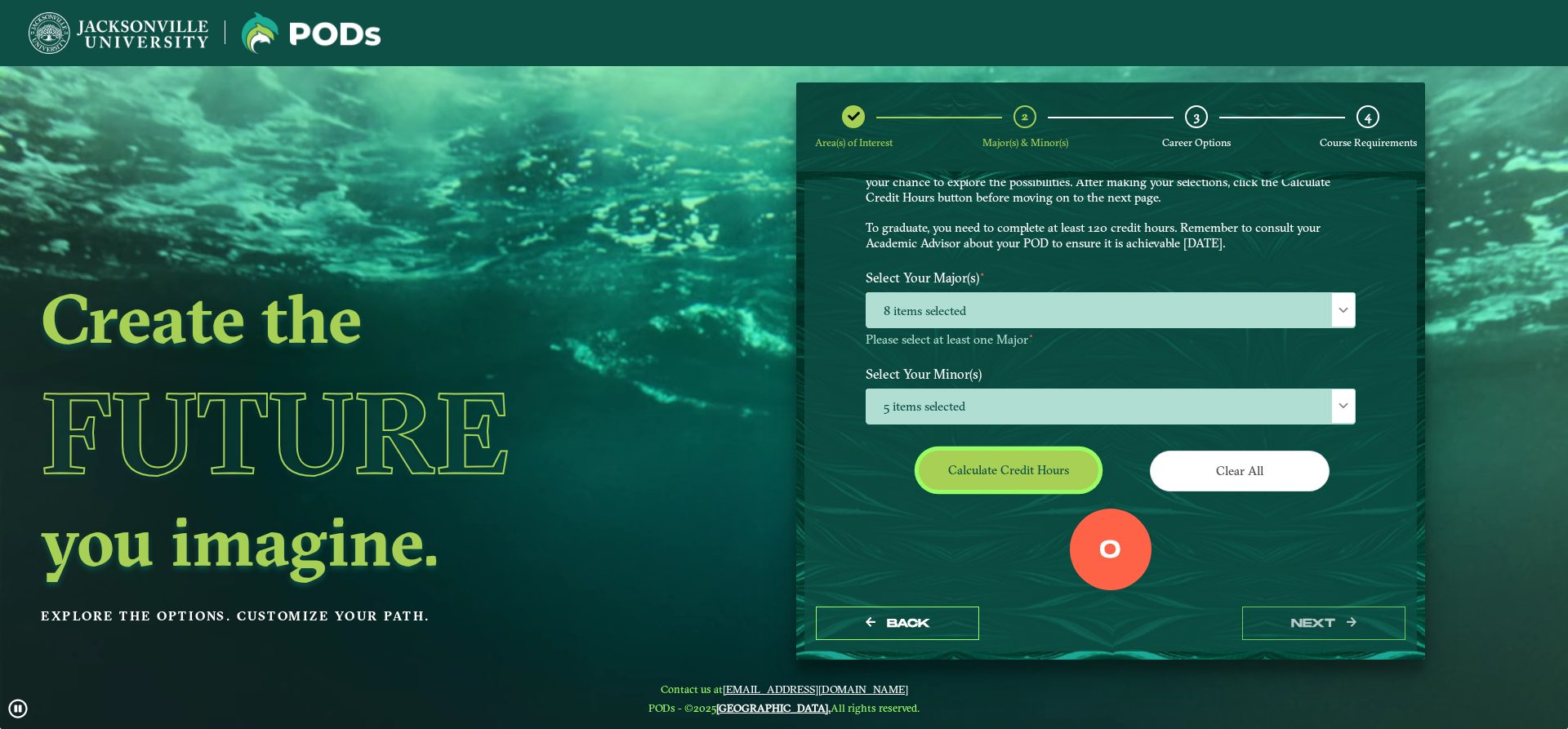
click at [1002, 467] on button "Calculate credit hours" at bounding box center [1009, 470] width 180 height 38
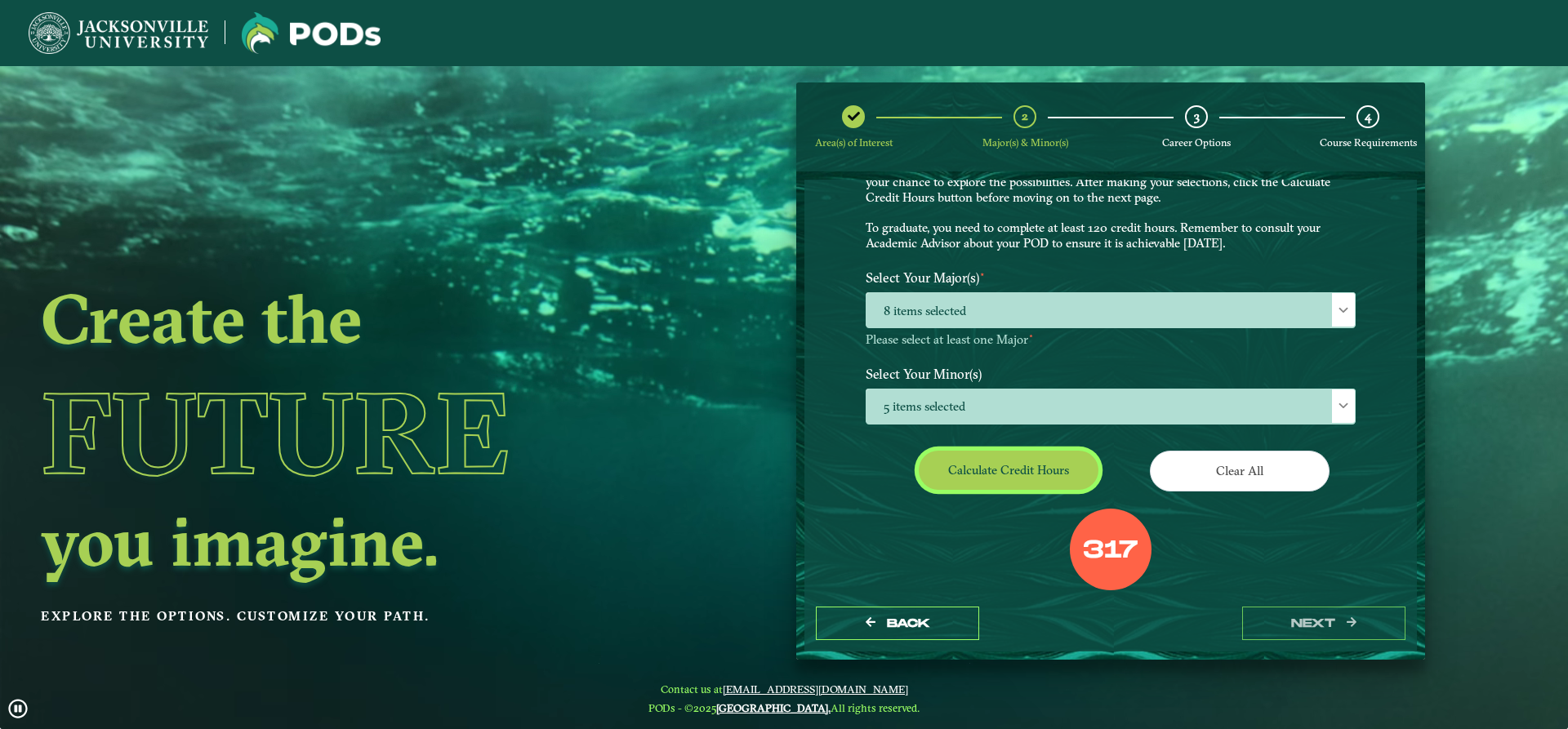
scroll to position [103, 0]
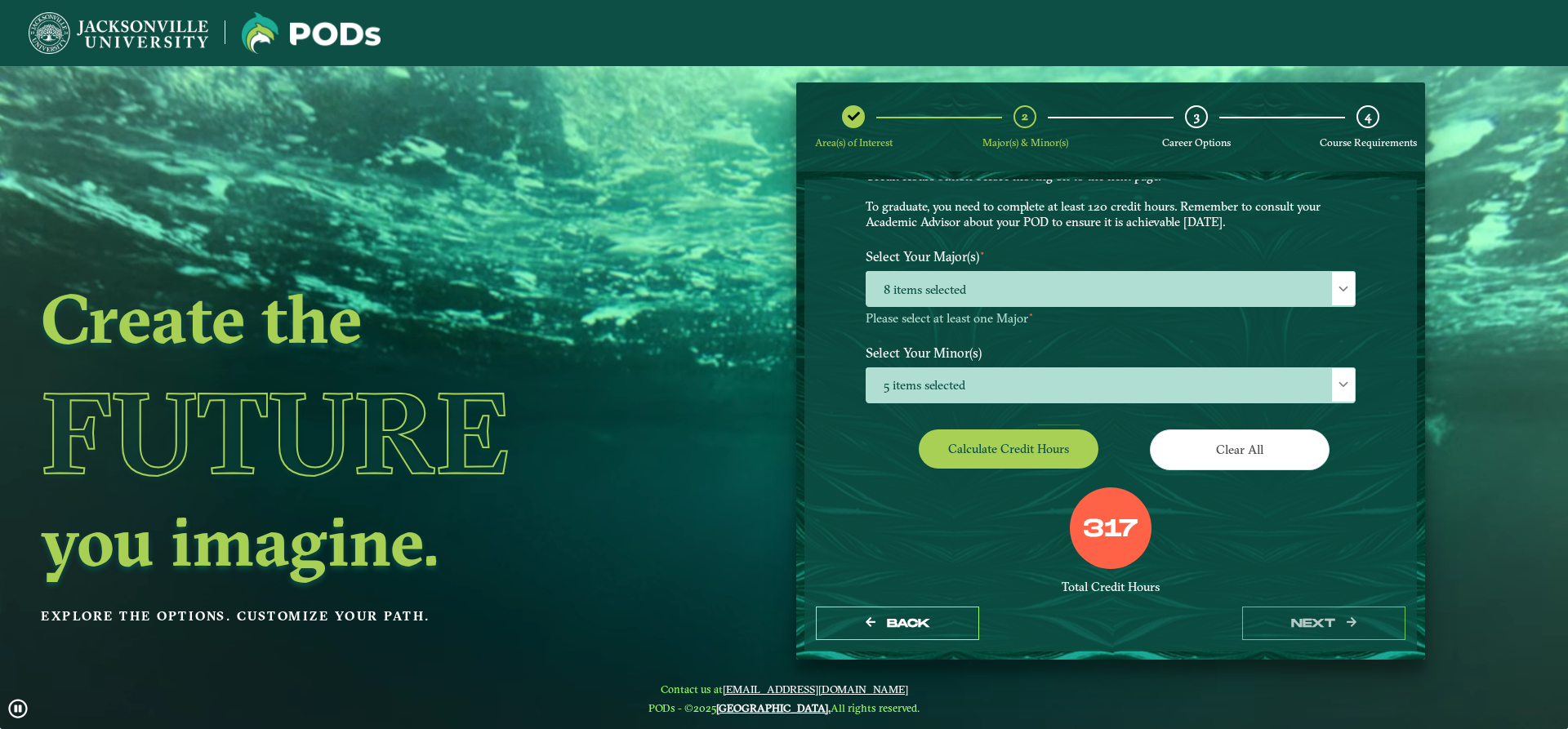
click at [1252, 523] on div "317 Total Credit Hours Oops! Let’s try that again. Your POD requires more credi…" at bounding box center [1111, 577] width 515 height 181
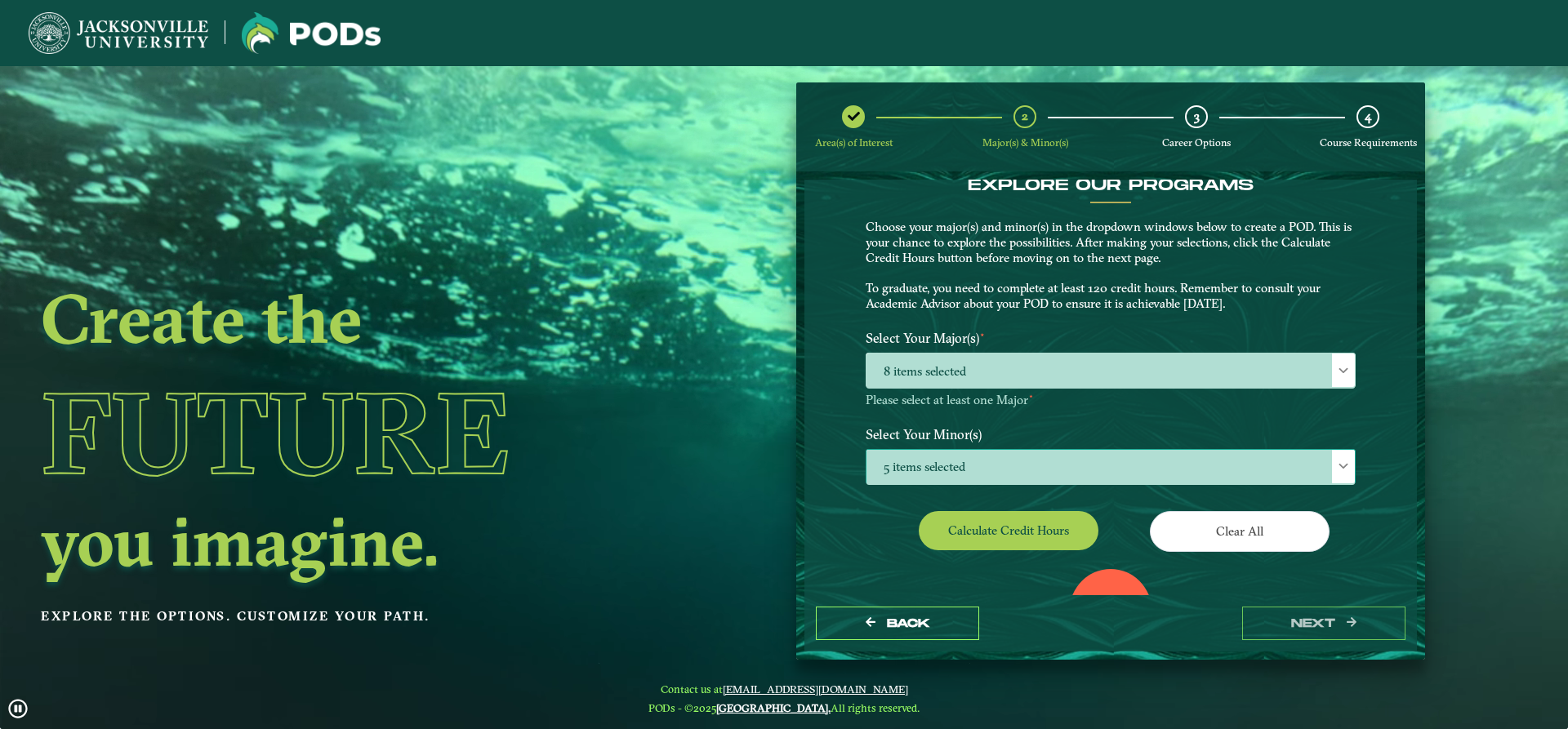
scroll to position [0, 0]
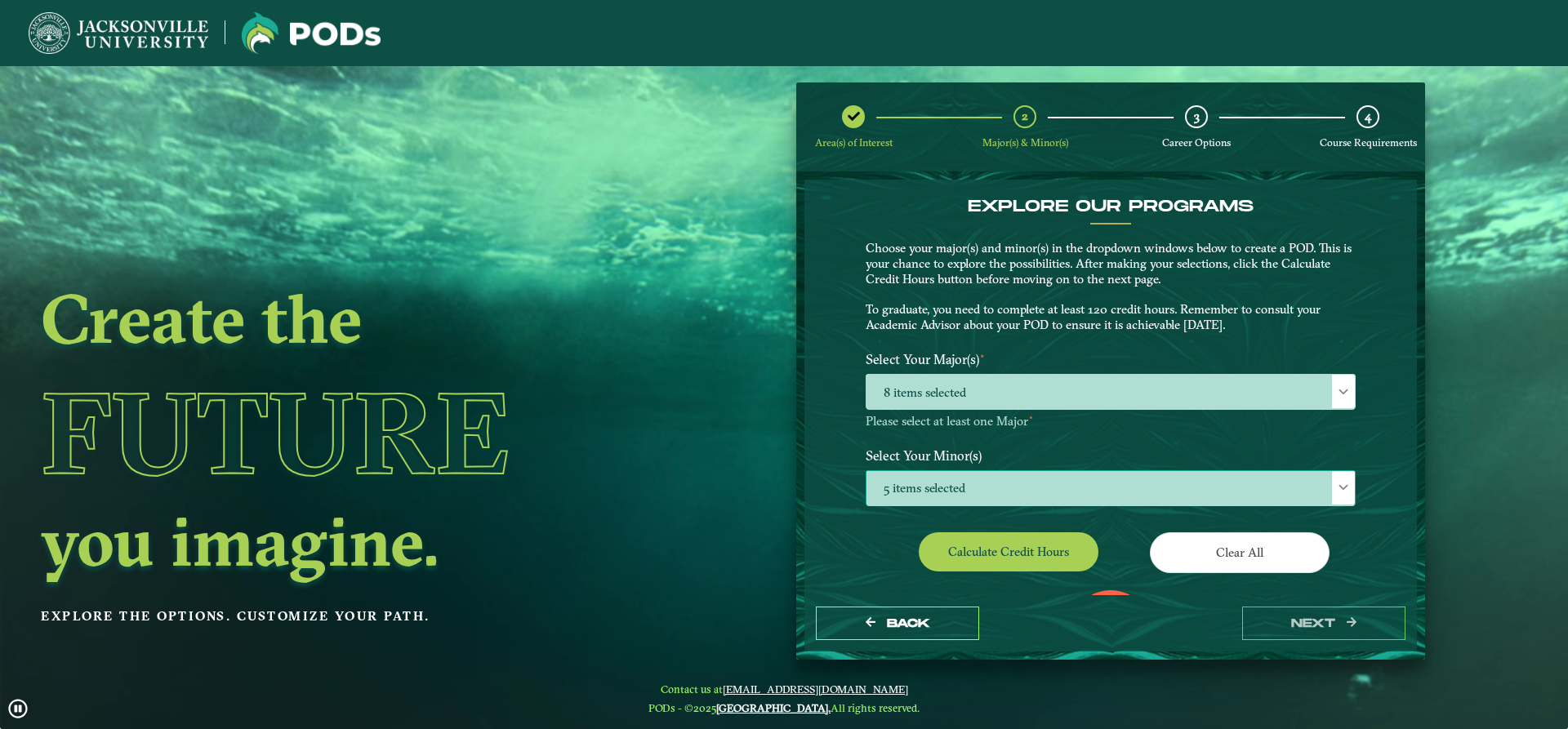
click at [1037, 486] on span "5 items selected" at bounding box center [1111, 488] width 489 height 35
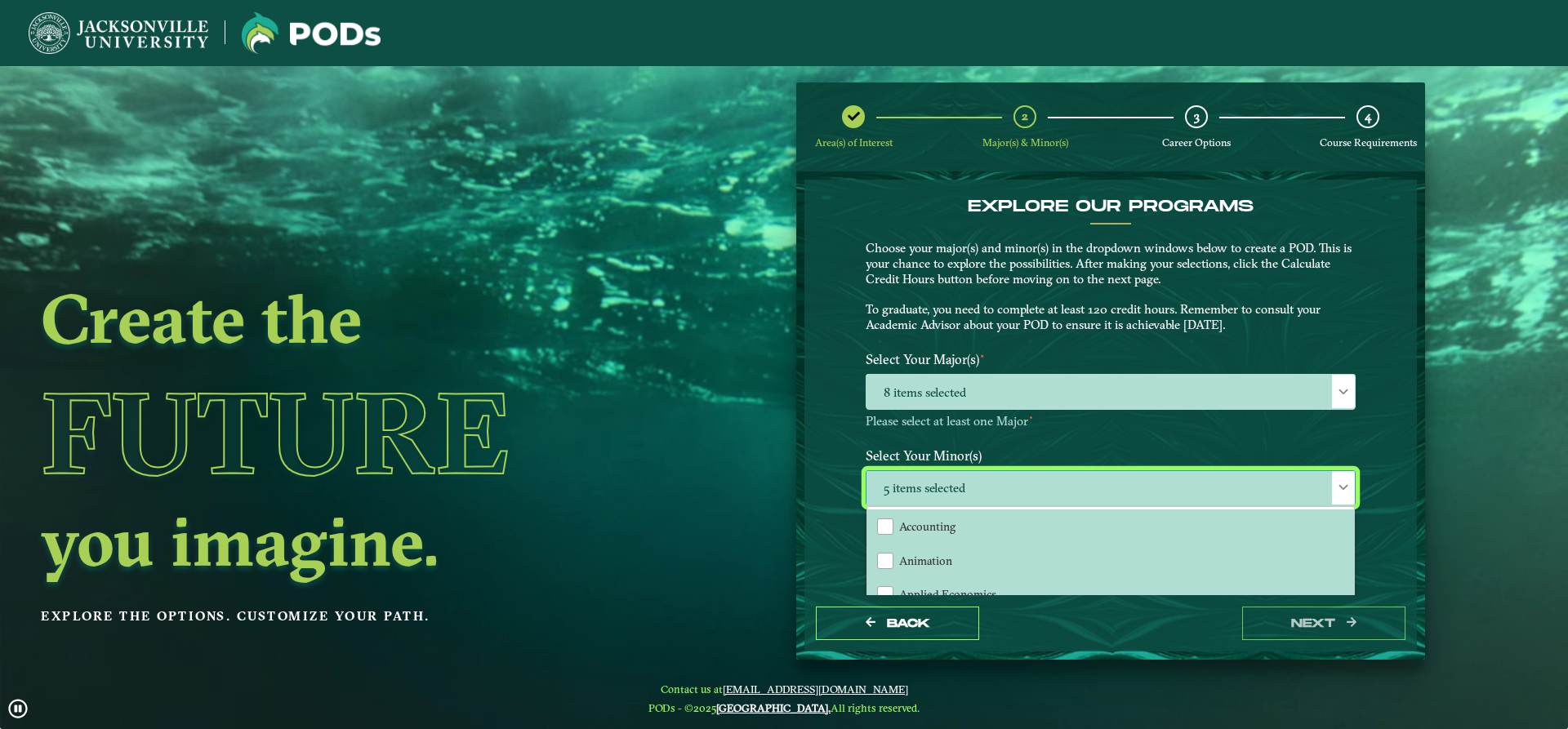
click at [1069, 485] on span "5 items selected" at bounding box center [1111, 488] width 489 height 35
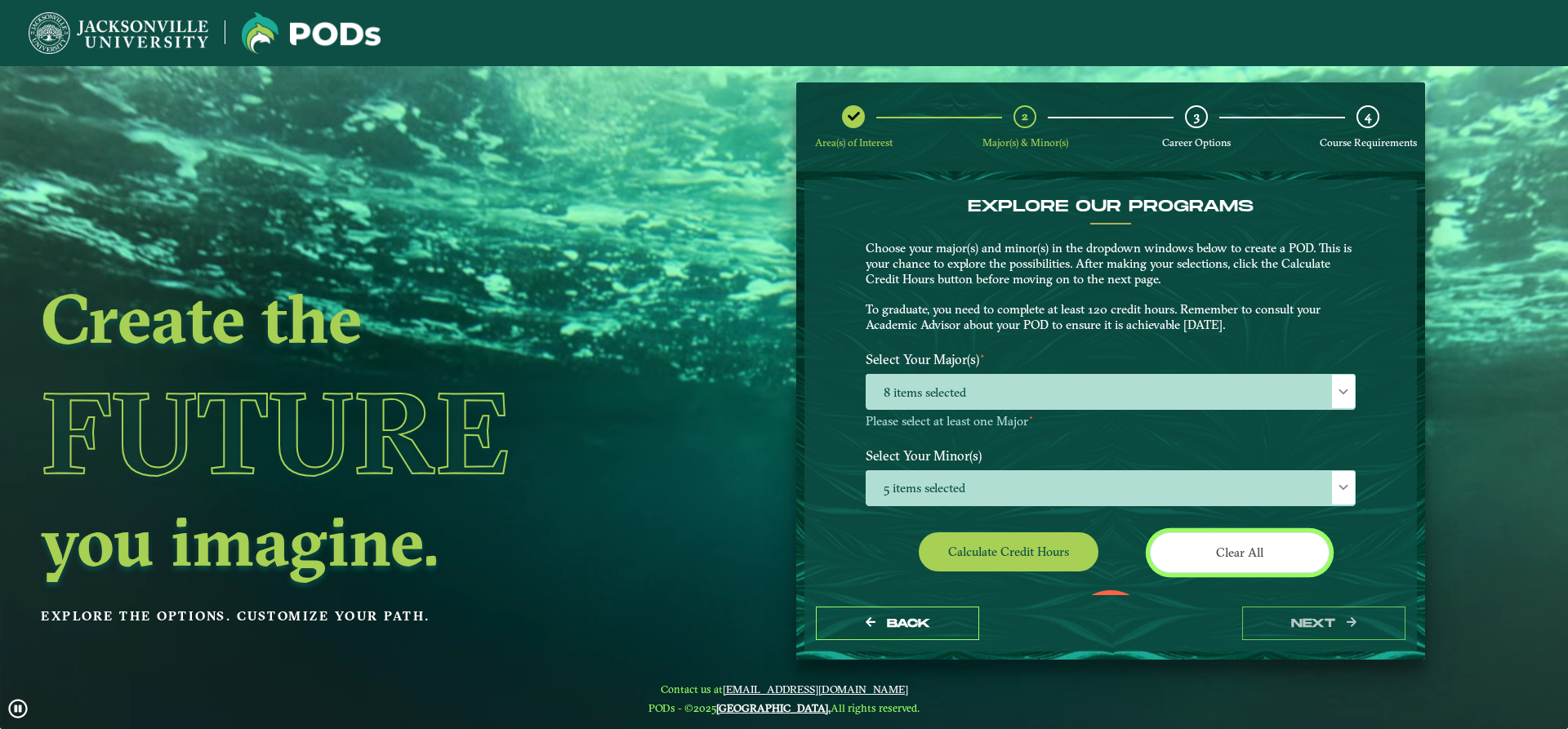
click at [1251, 545] on button "Clear All" at bounding box center [1240, 552] width 180 height 40
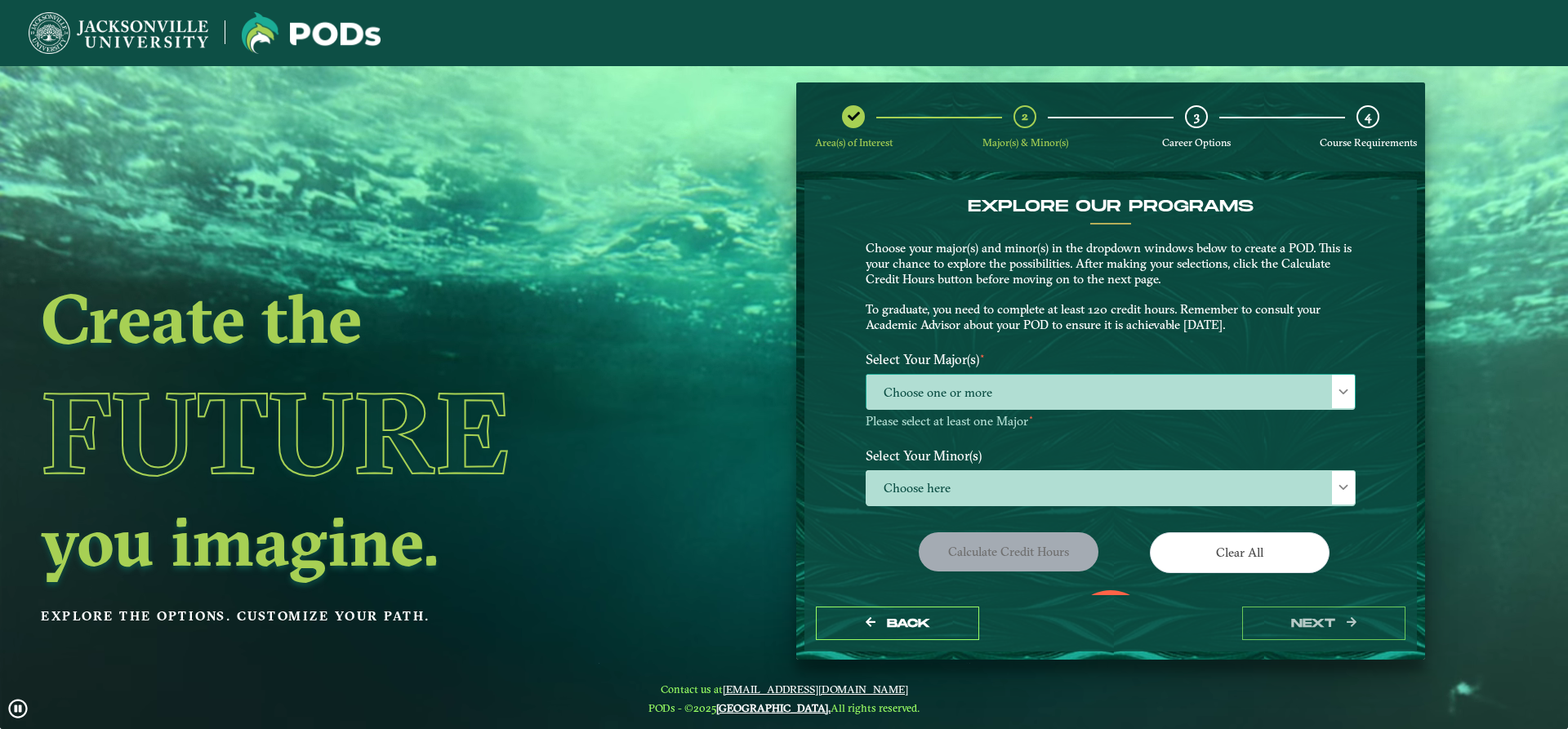
click at [1066, 392] on span "Choose one or more" at bounding box center [1111, 392] width 489 height 35
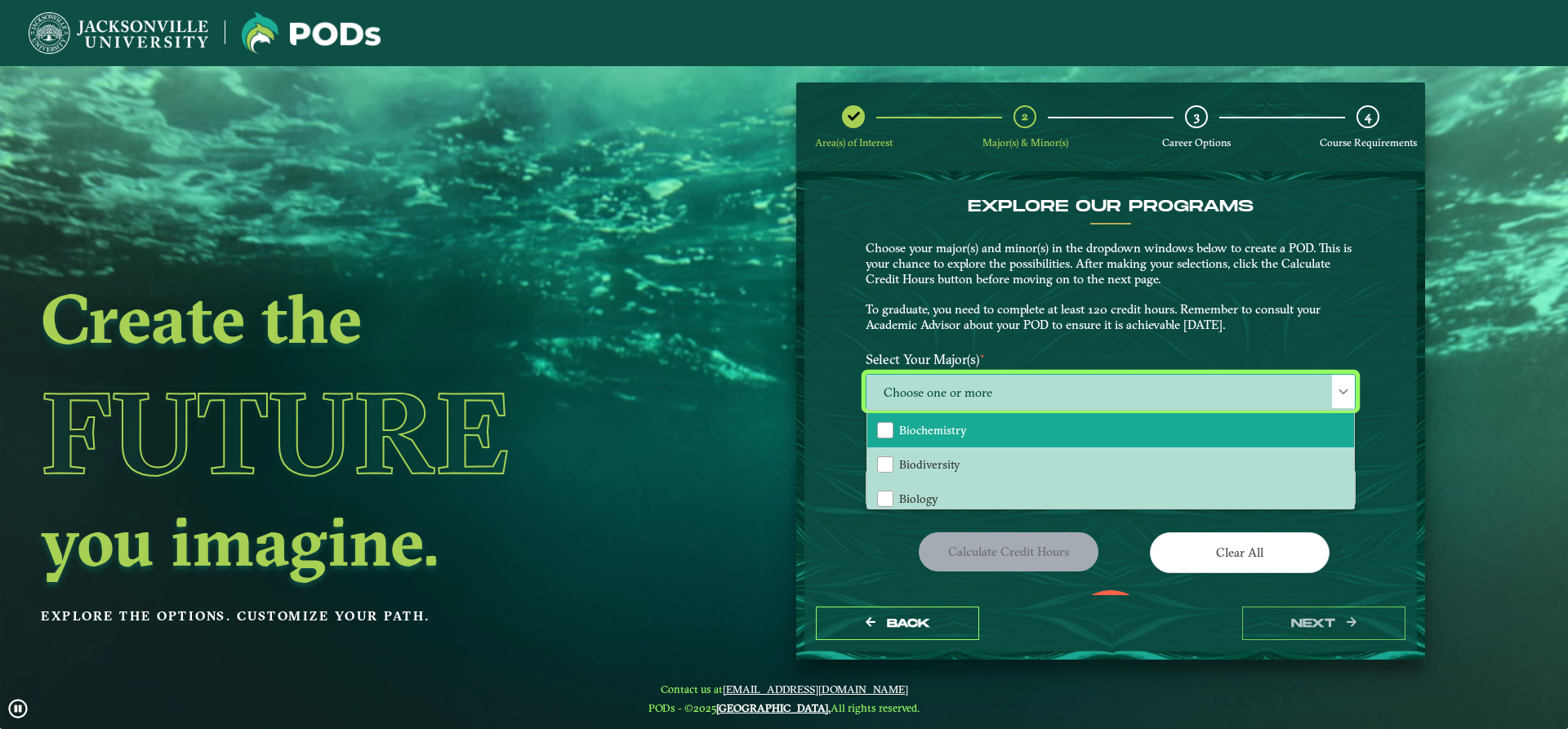
click at [941, 437] on span "Biochemistry" at bounding box center [933, 430] width 68 height 15
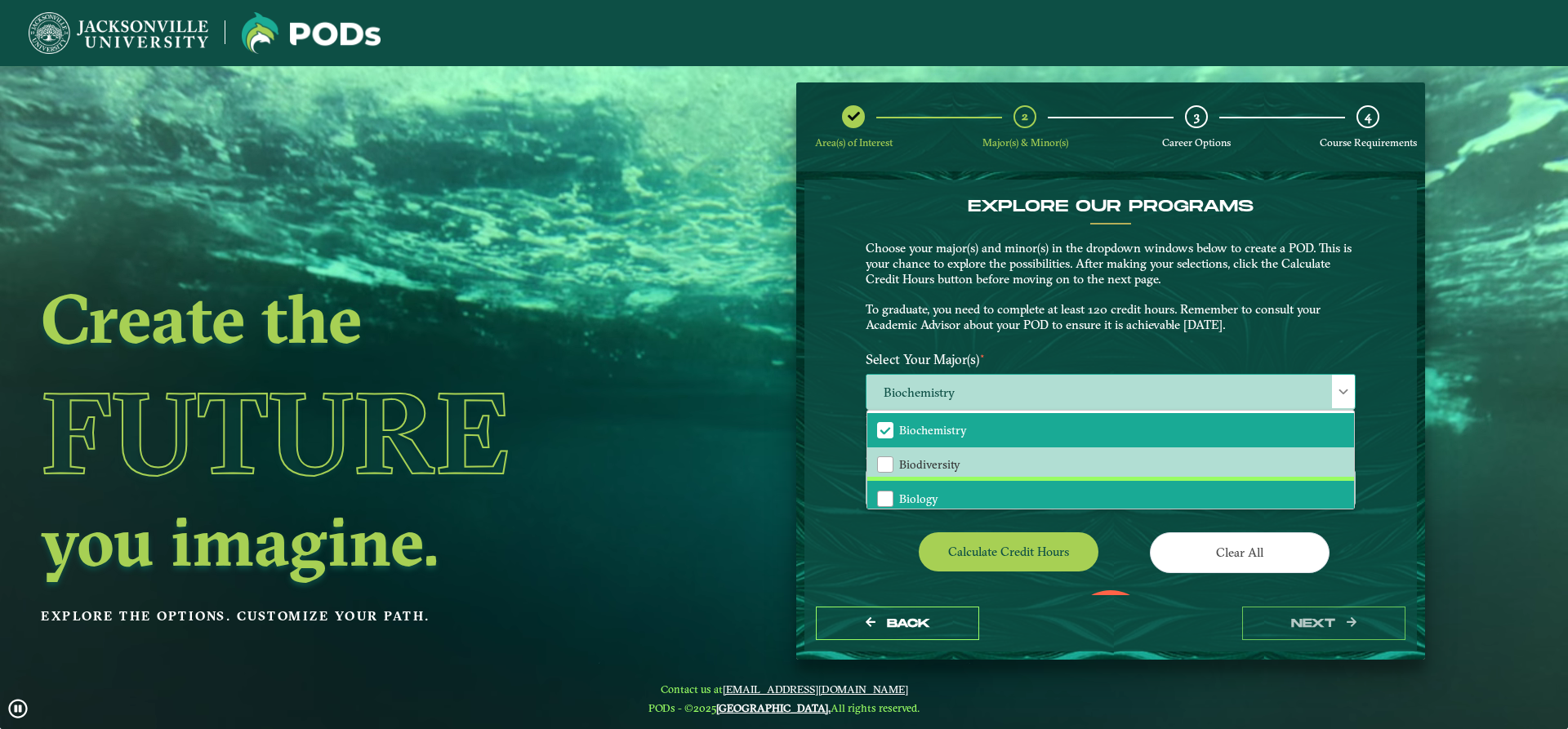
click at [935, 494] on li "Biology" at bounding box center [1111, 497] width 487 height 34
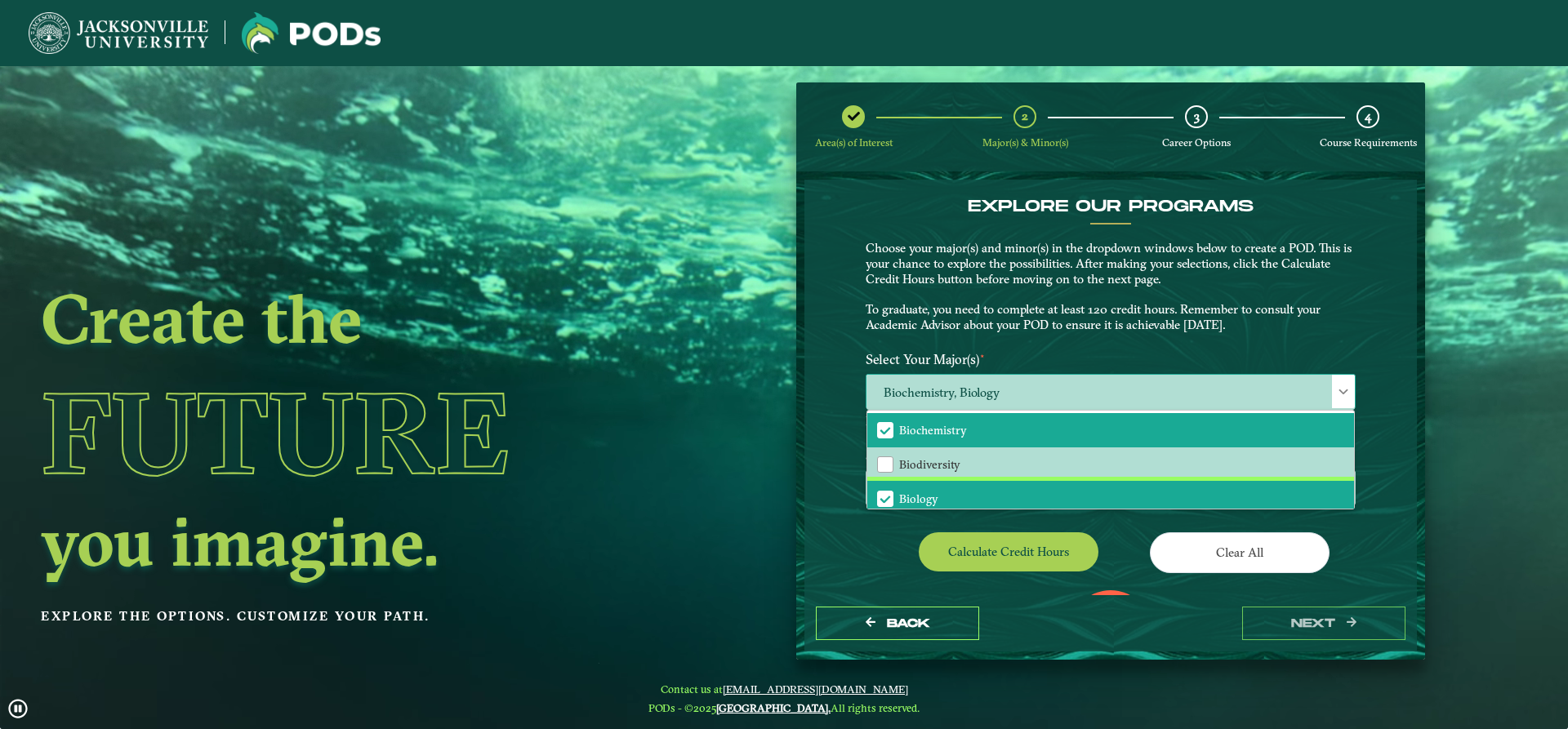
scroll to position [82, 0]
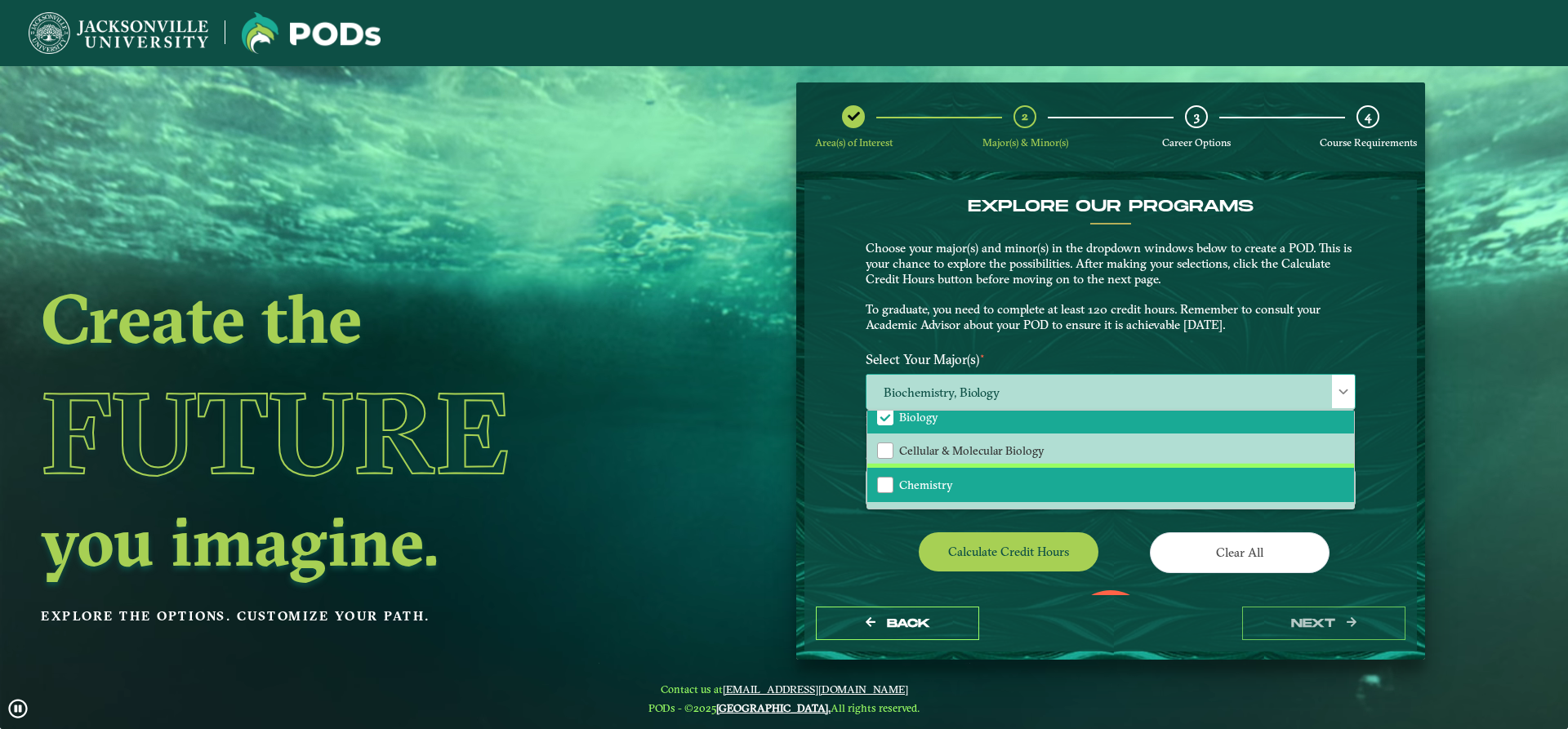
click at [955, 478] on li "Chemistry" at bounding box center [1111, 484] width 487 height 34
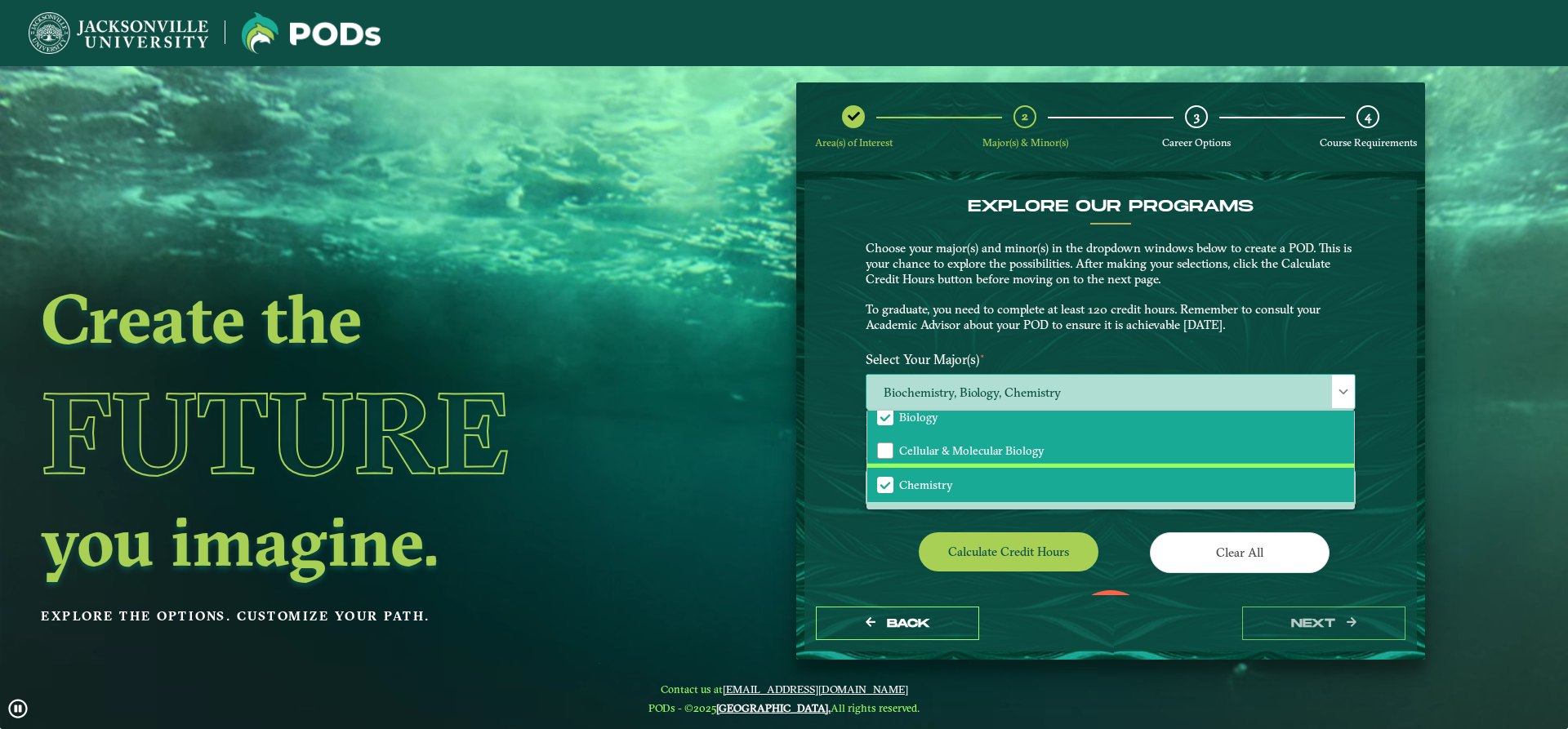
scroll to position [163, 0]
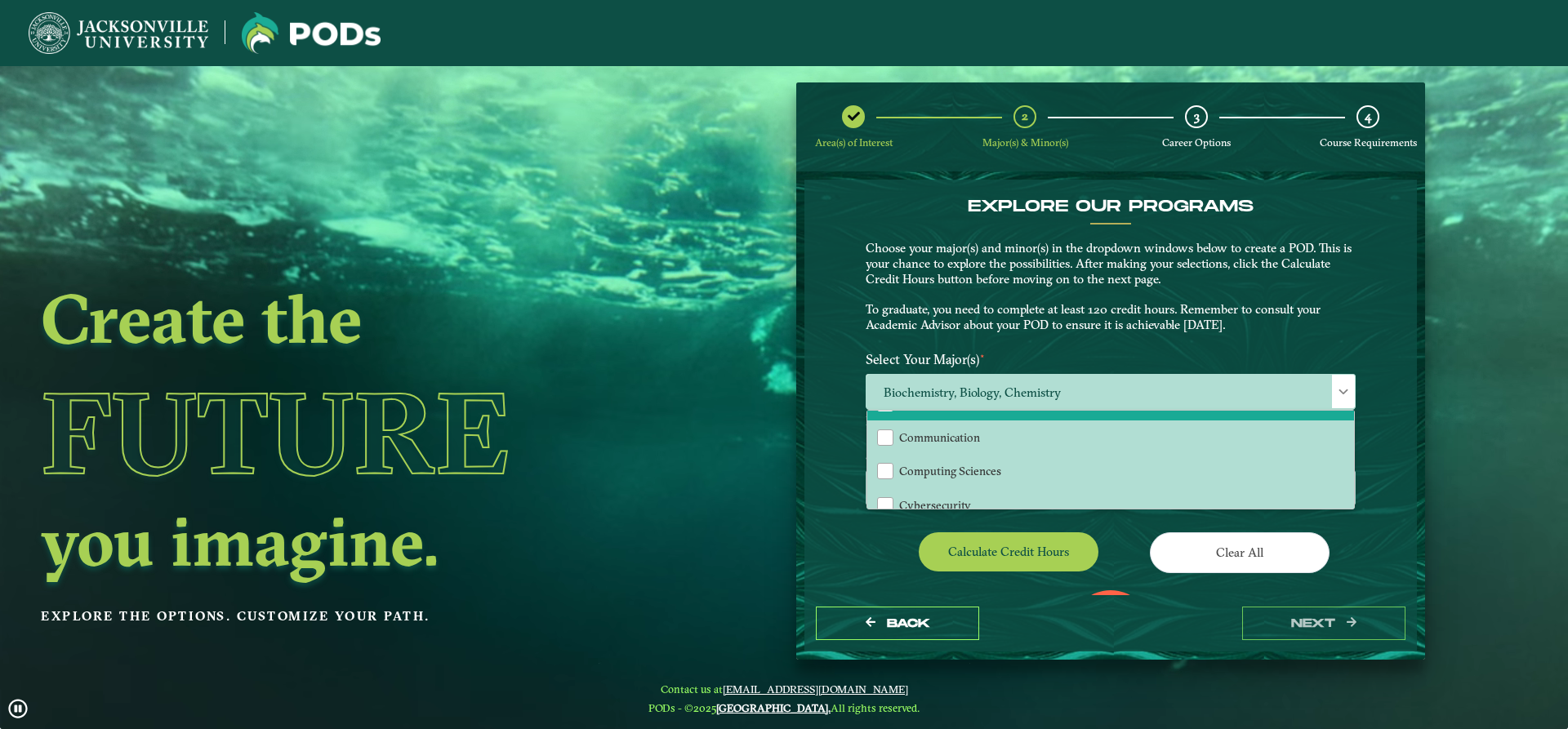
click at [760, 432] on ngx-dashboard "Create the Future you imagine. Explore the options. Customize your path. Area(s…" at bounding box center [784, 371] width 1568 height 578
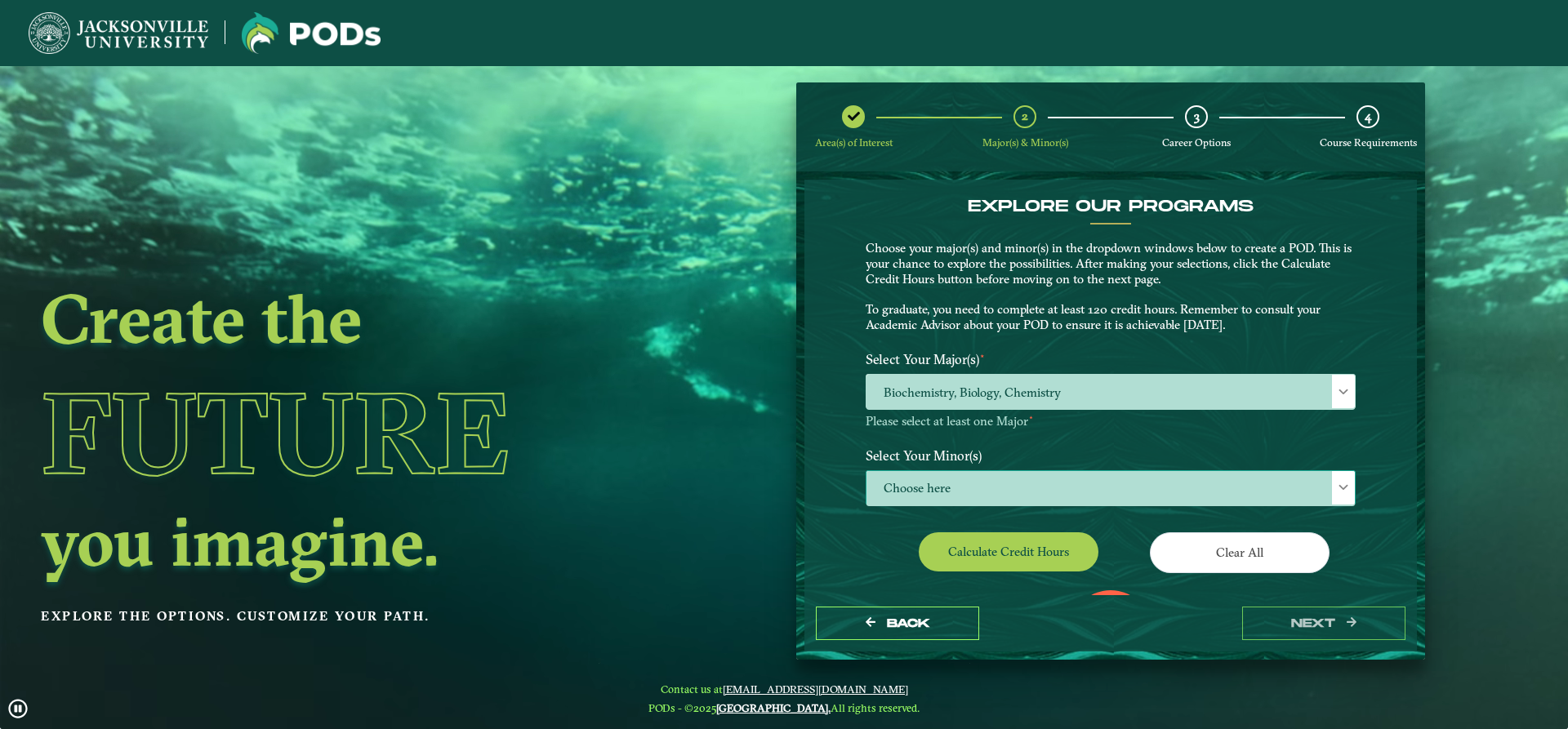
click at [953, 485] on span "Choose here" at bounding box center [1111, 488] width 489 height 35
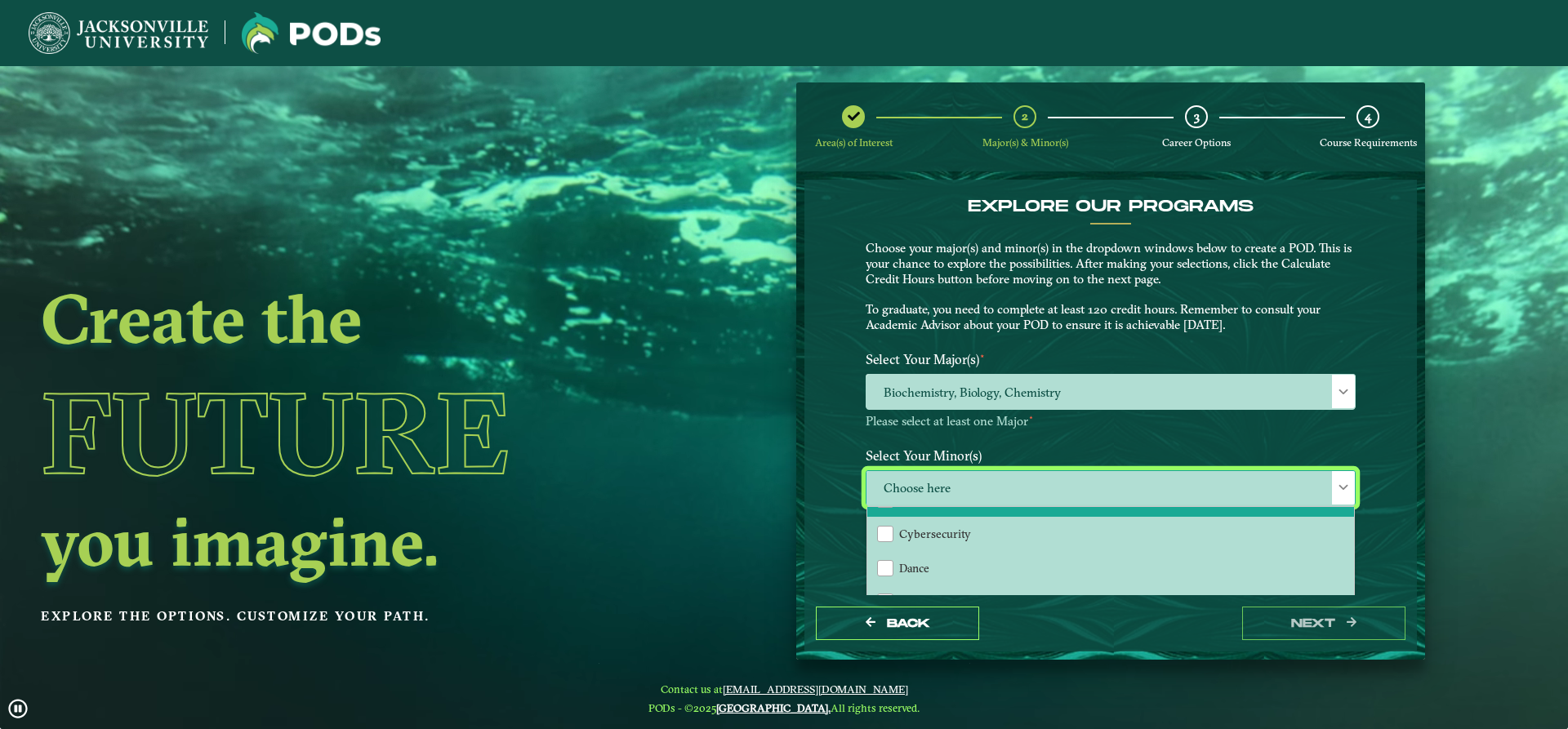
scroll to position [490, 0]
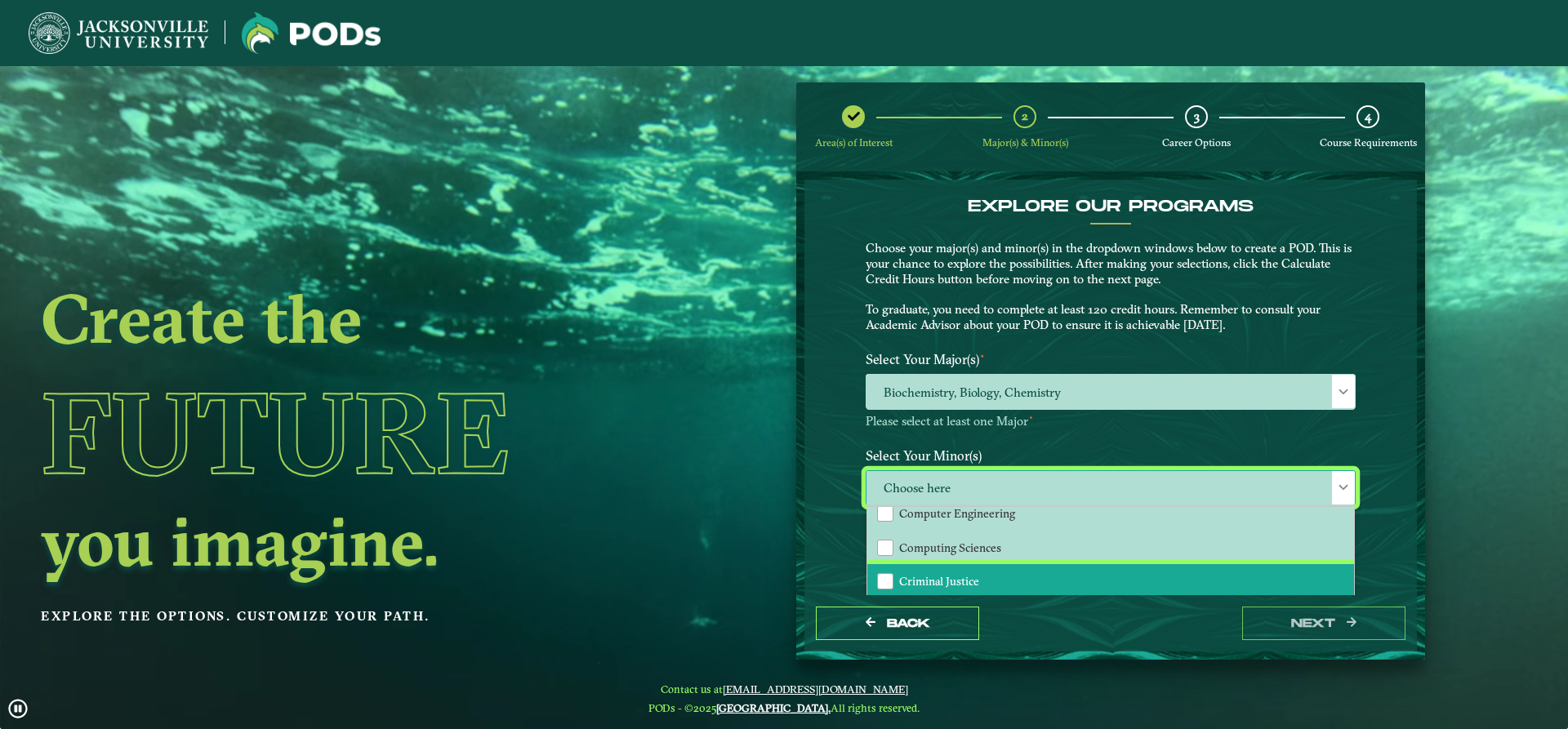
click at [949, 575] on span "Criminal Justice" at bounding box center [939, 581] width 80 height 15
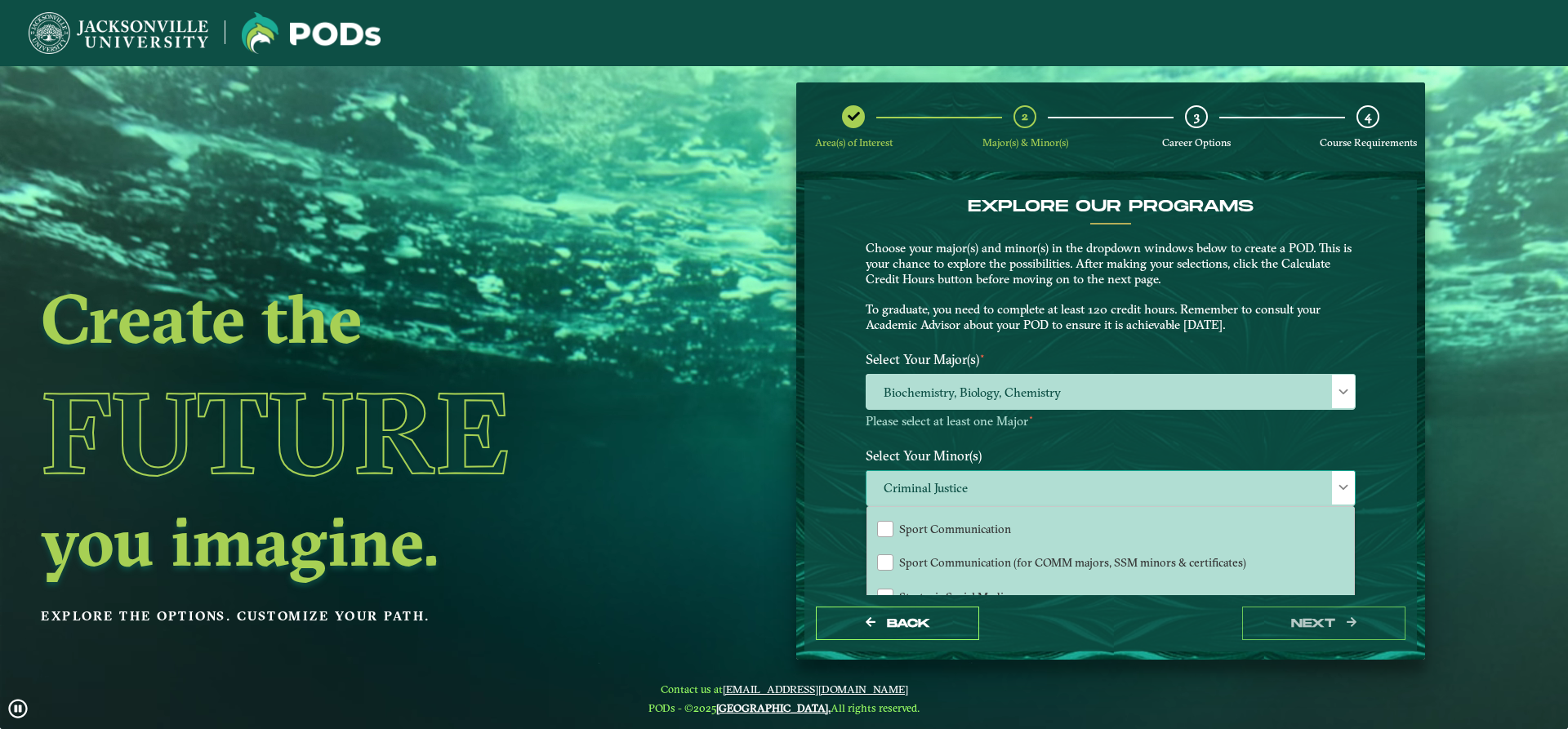
scroll to position [1550, 0]
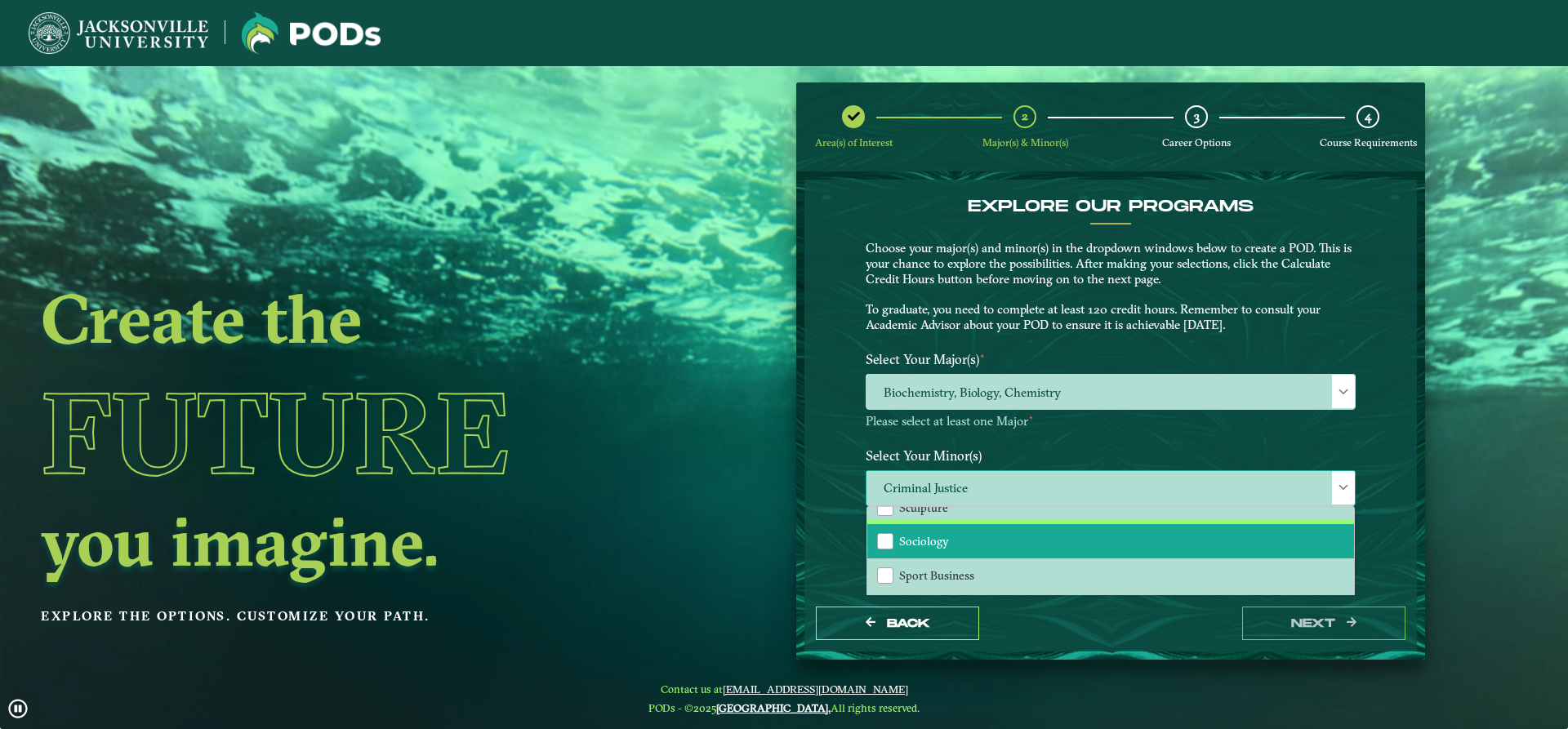
click at [949, 542] on li "Sociology" at bounding box center [1111, 541] width 487 height 34
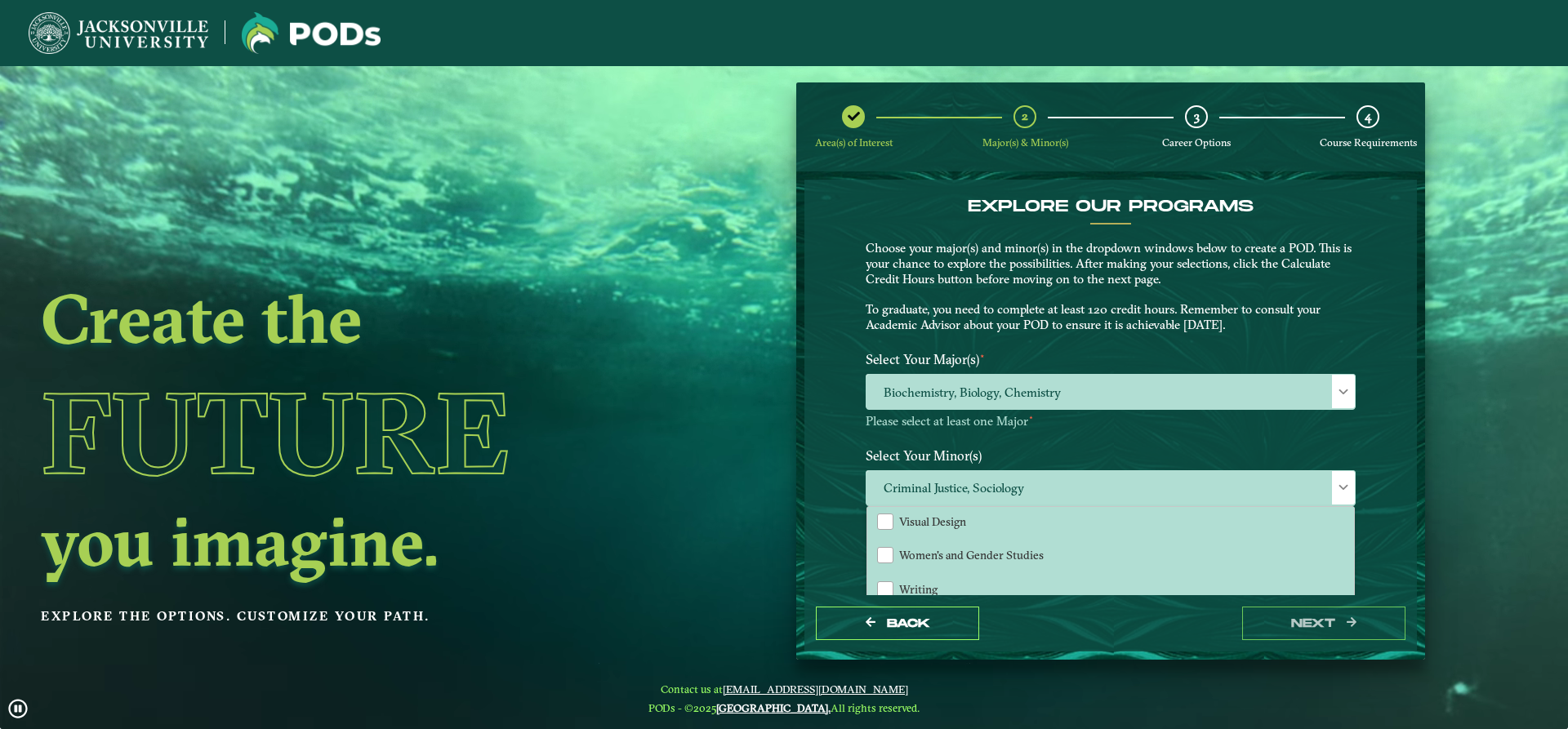
scroll to position [1778, 0]
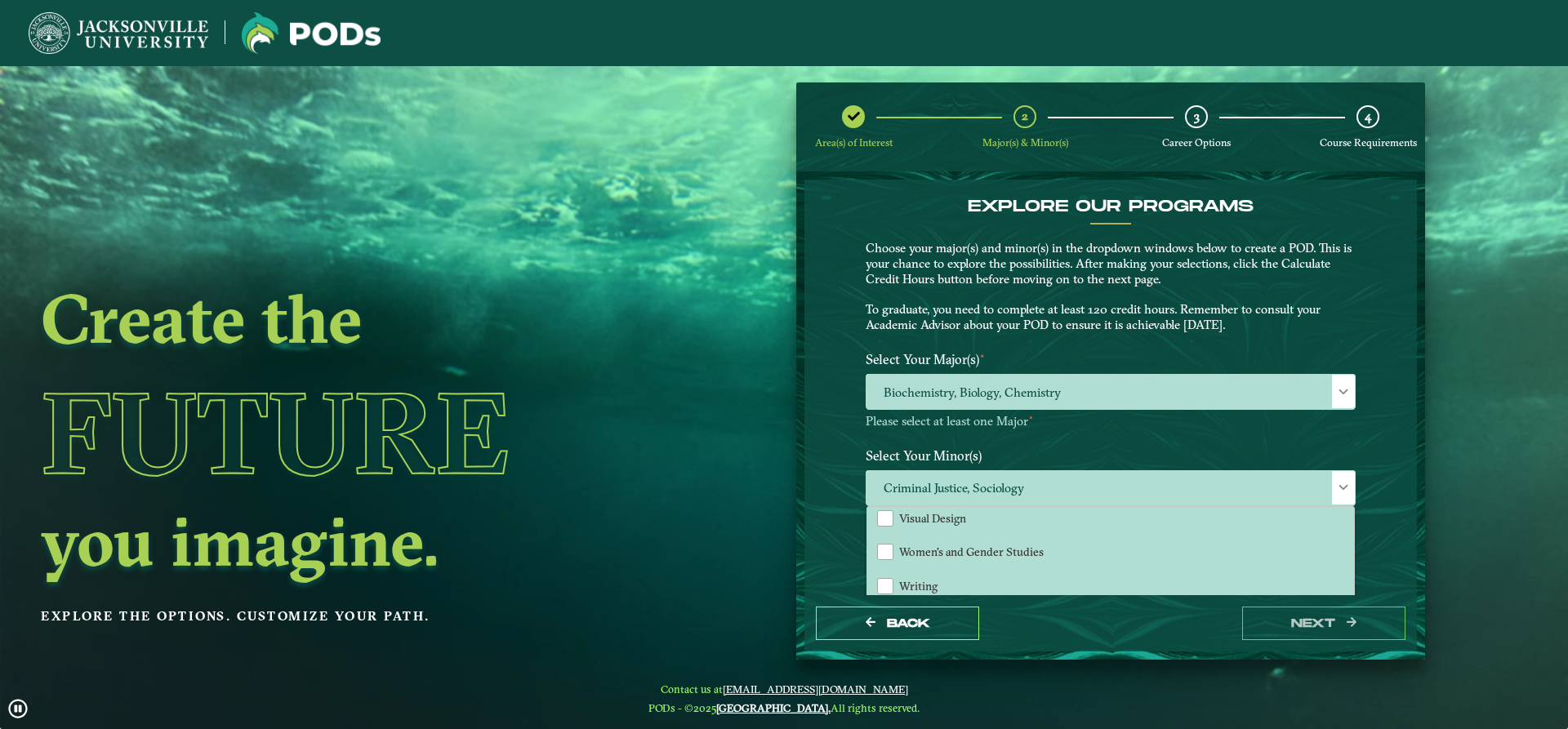
drag, startPoint x: 594, startPoint y: 519, endPoint x: 627, endPoint y: 519, distance: 33.0
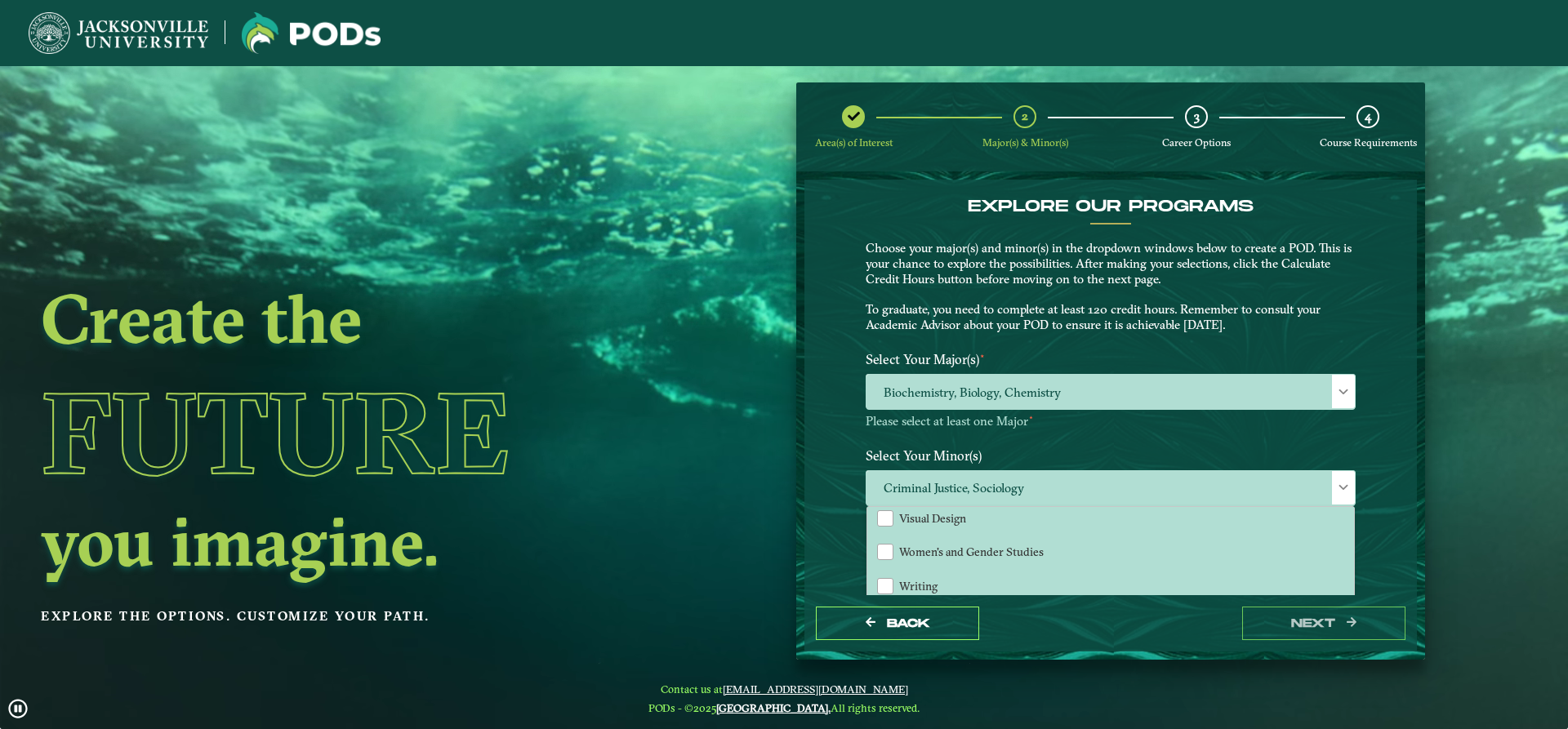
click at [627, 519] on h2 "you imagine." at bounding box center [353, 541] width 624 height 69
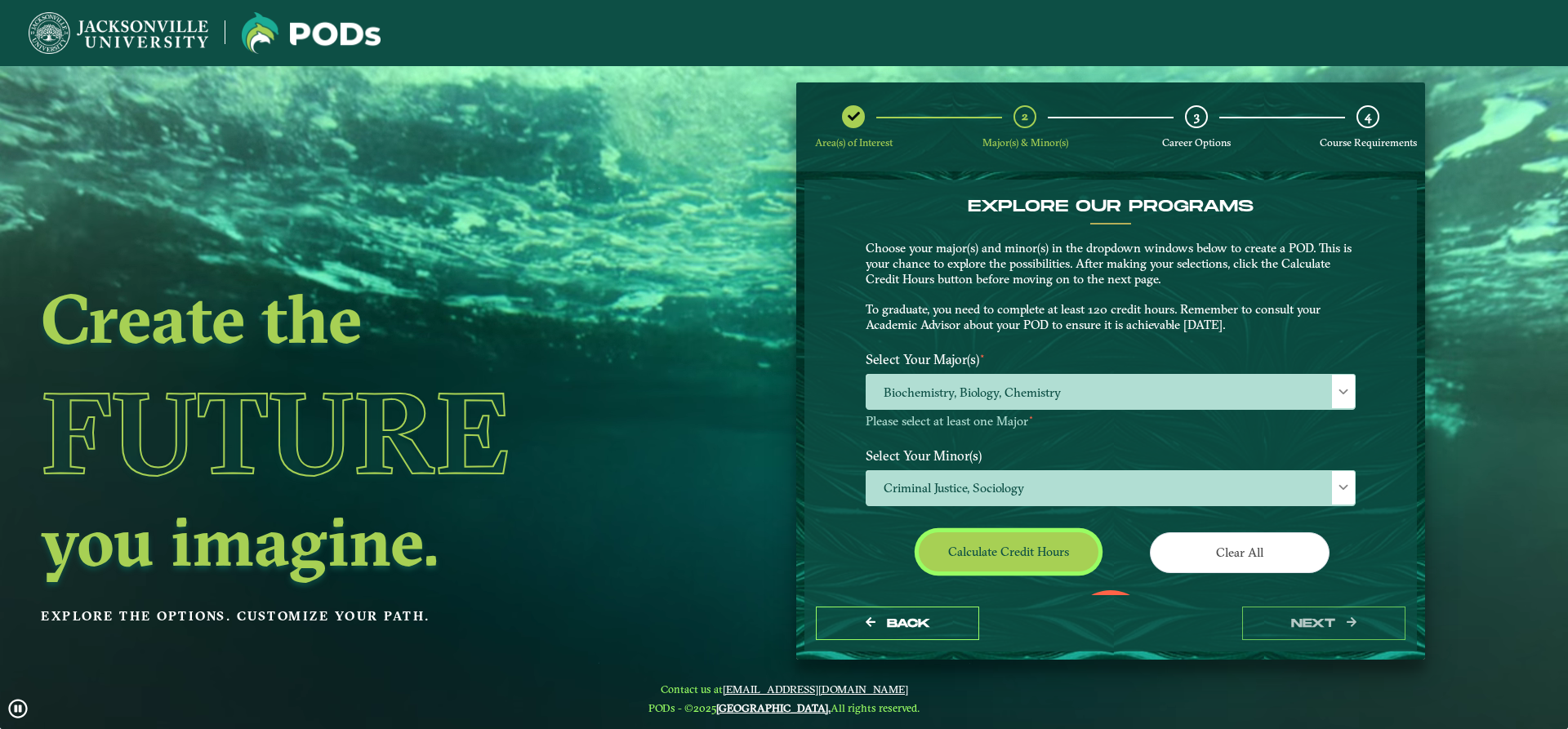
click at [969, 564] on button "Calculate credit hours" at bounding box center [1009, 551] width 180 height 38
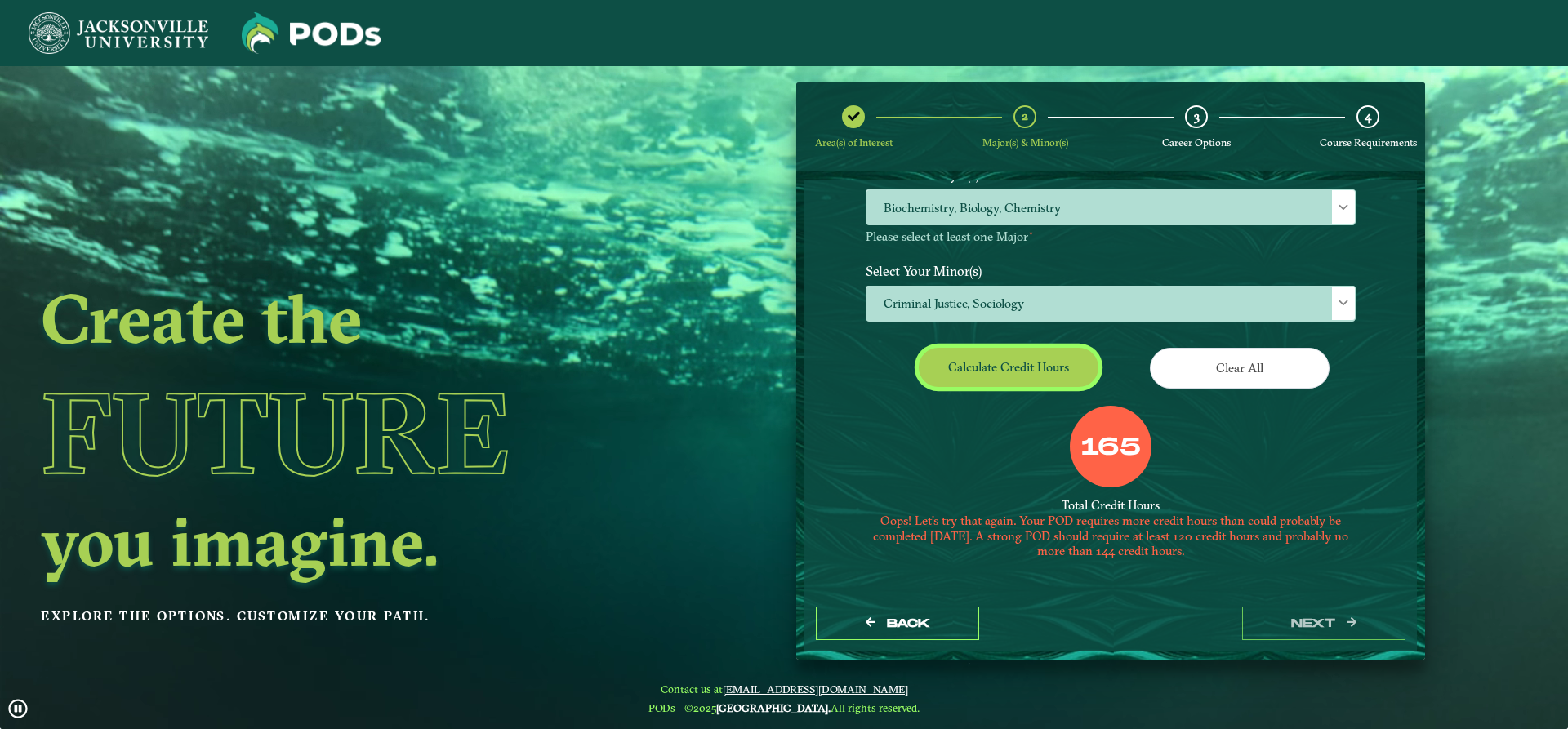
scroll to position [103, 0]
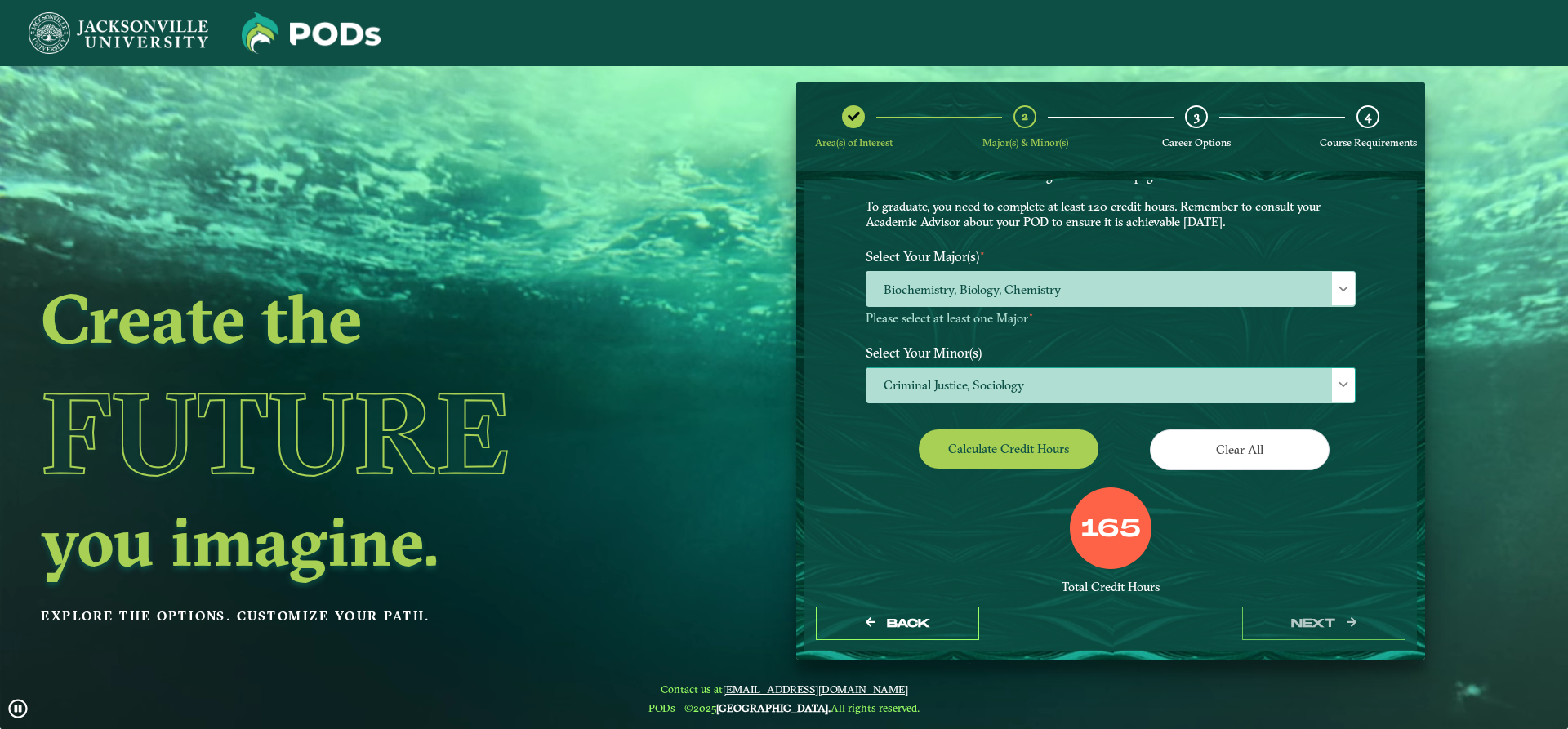
click at [931, 393] on span "Criminal Justice, Sociology" at bounding box center [1111, 385] width 489 height 35
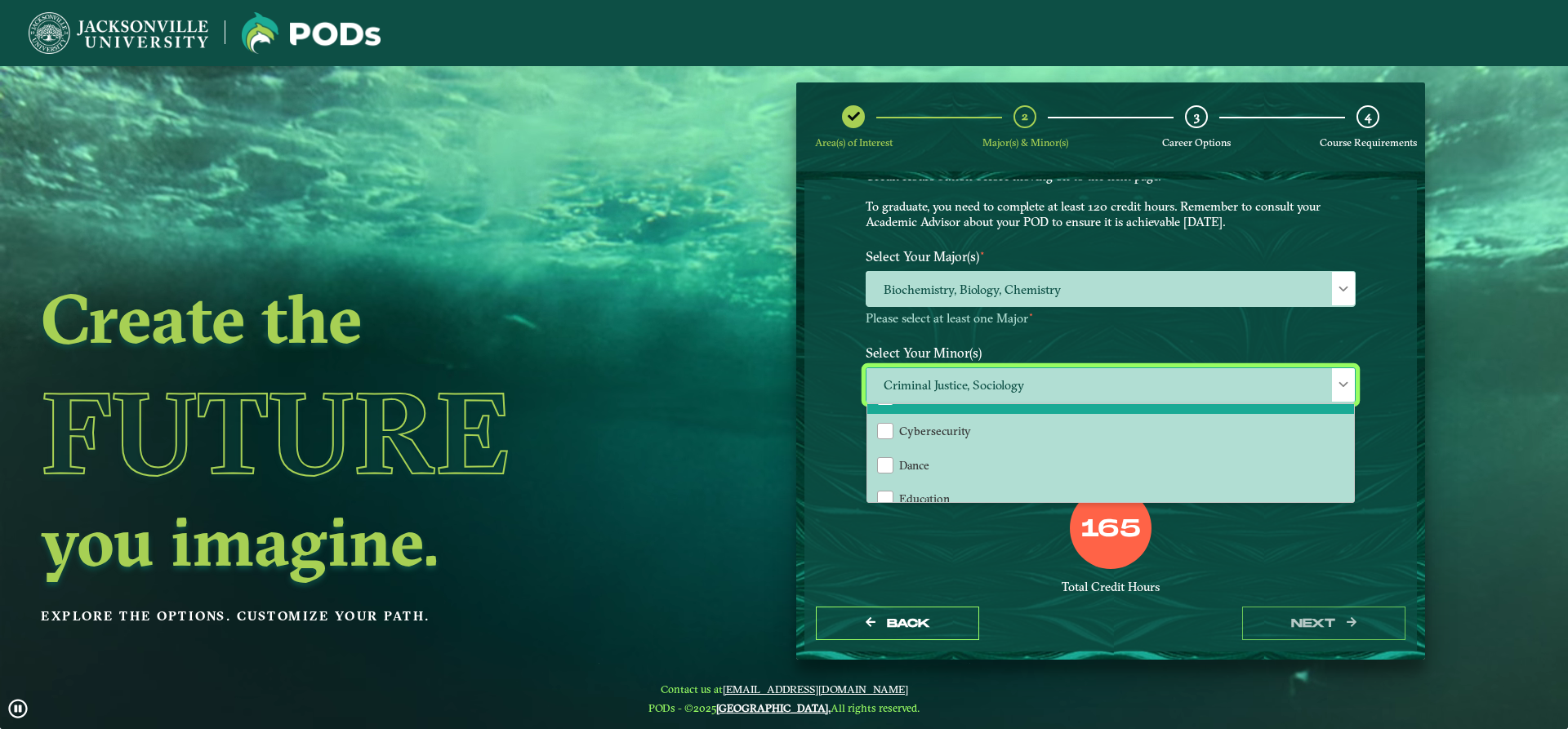
scroll to position [407, 0]
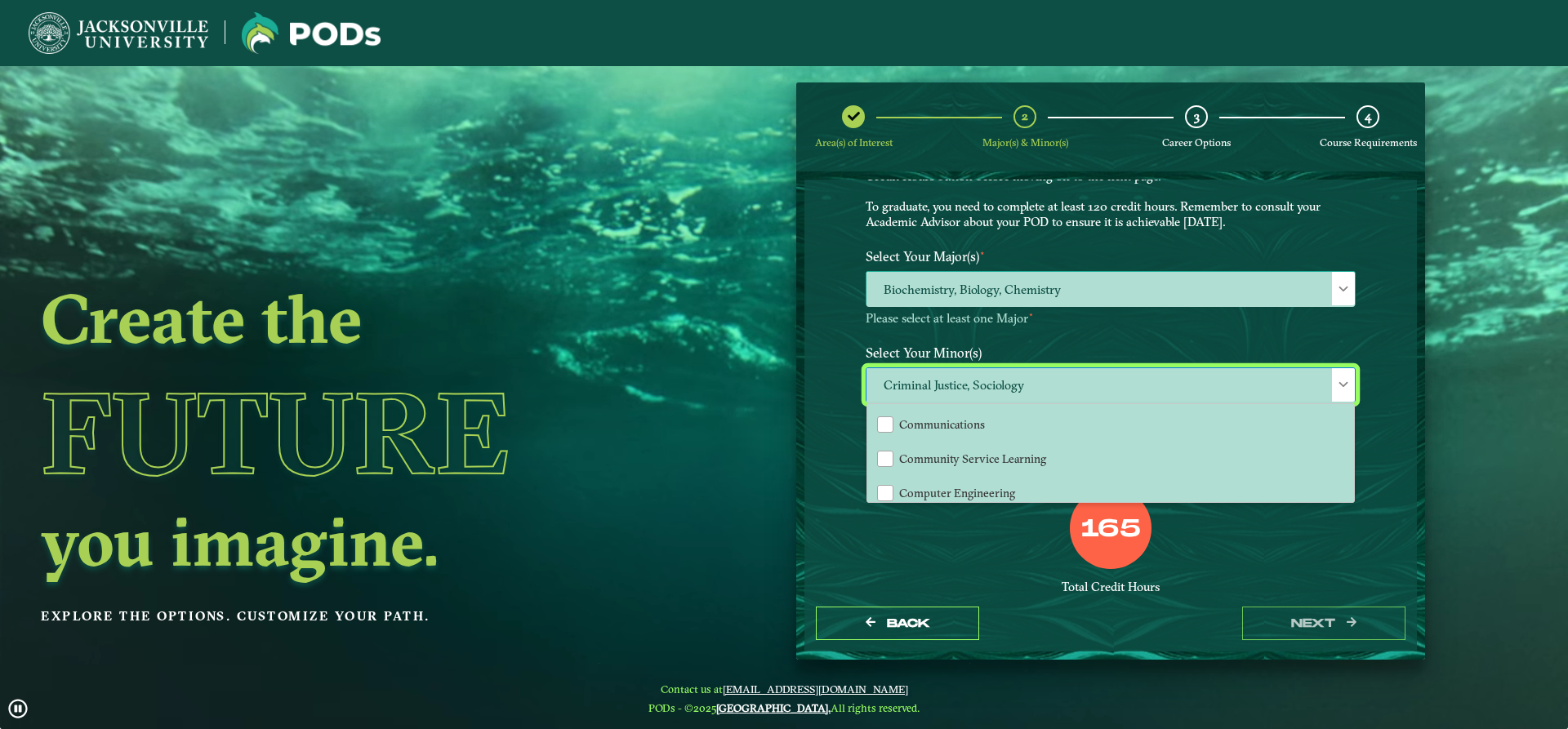
click at [971, 287] on span "Biochemistry, Biology, Chemistry" at bounding box center [1111, 290] width 489 height 35
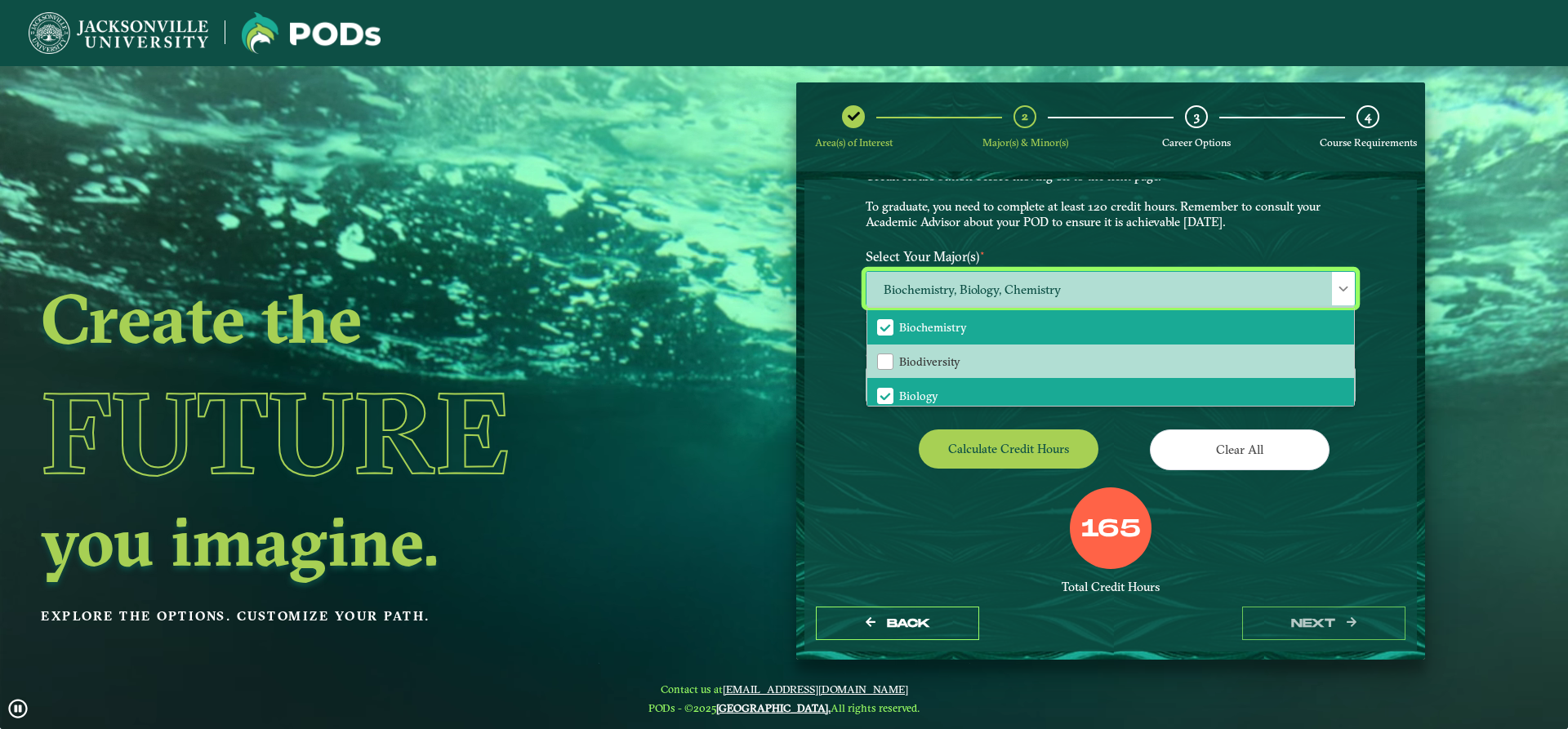
click at [880, 330] on span "Biochemistry" at bounding box center [885, 327] width 15 height 15
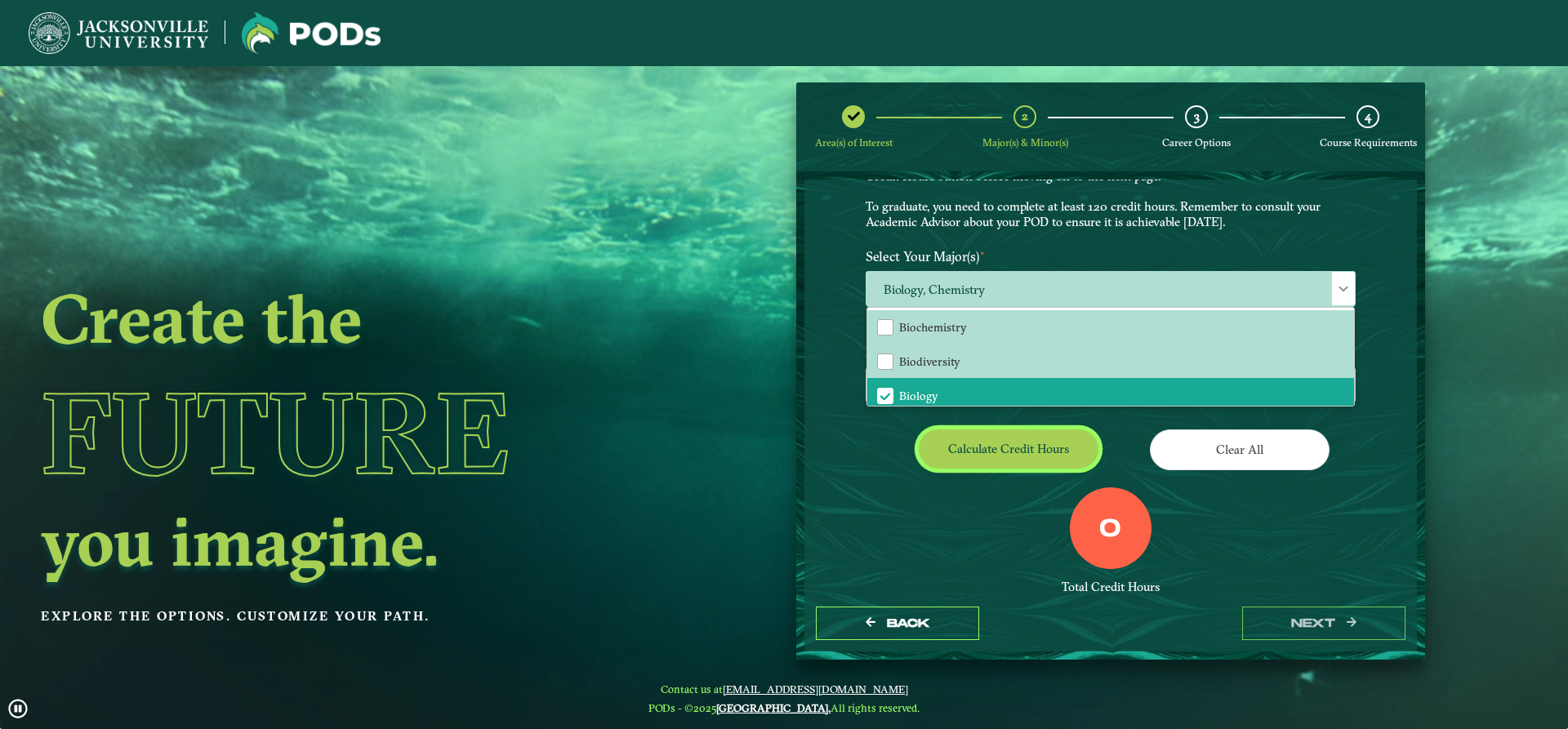
click at [956, 466] on button "Calculate credit hours" at bounding box center [1009, 448] width 180 height 38
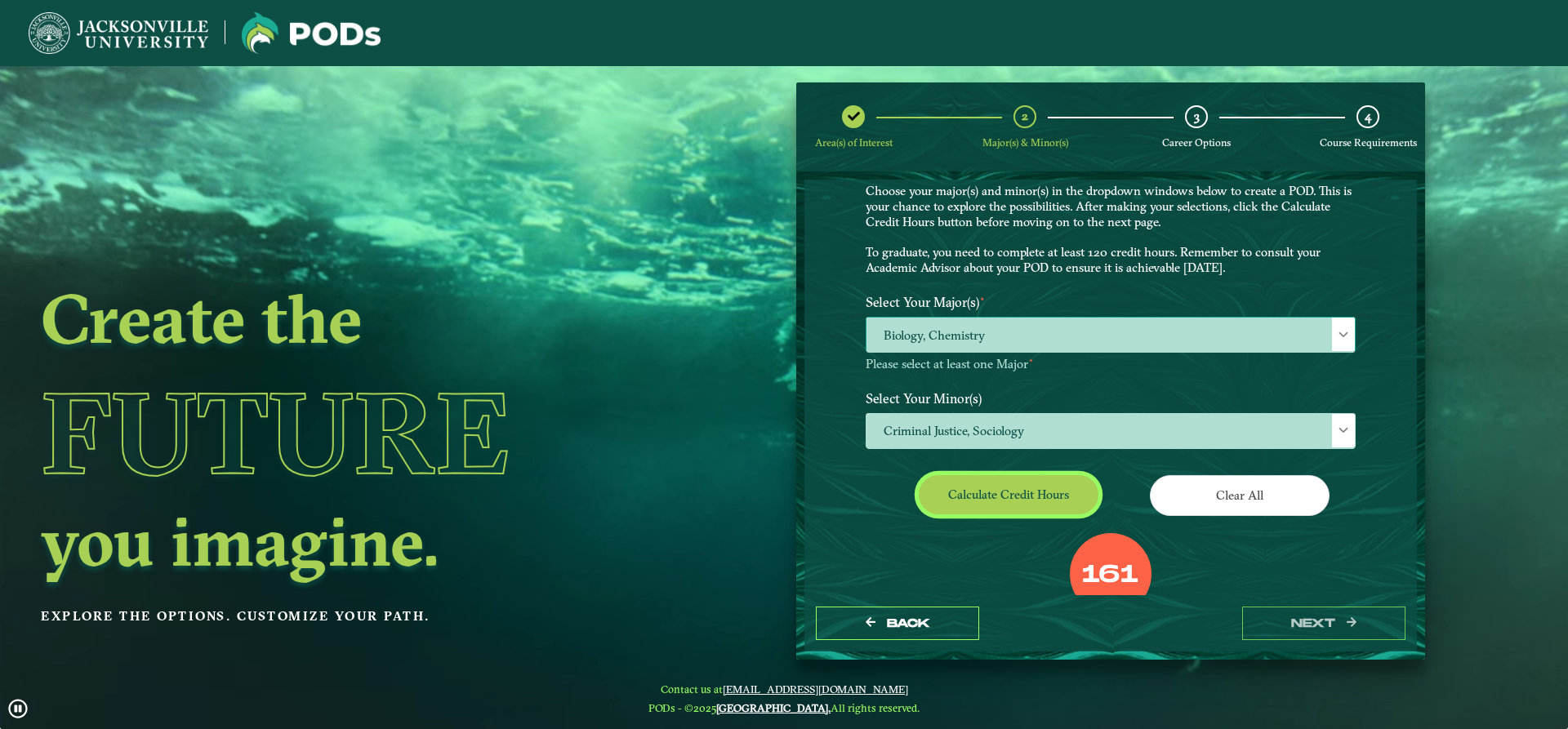
scroll to position [30, 0]
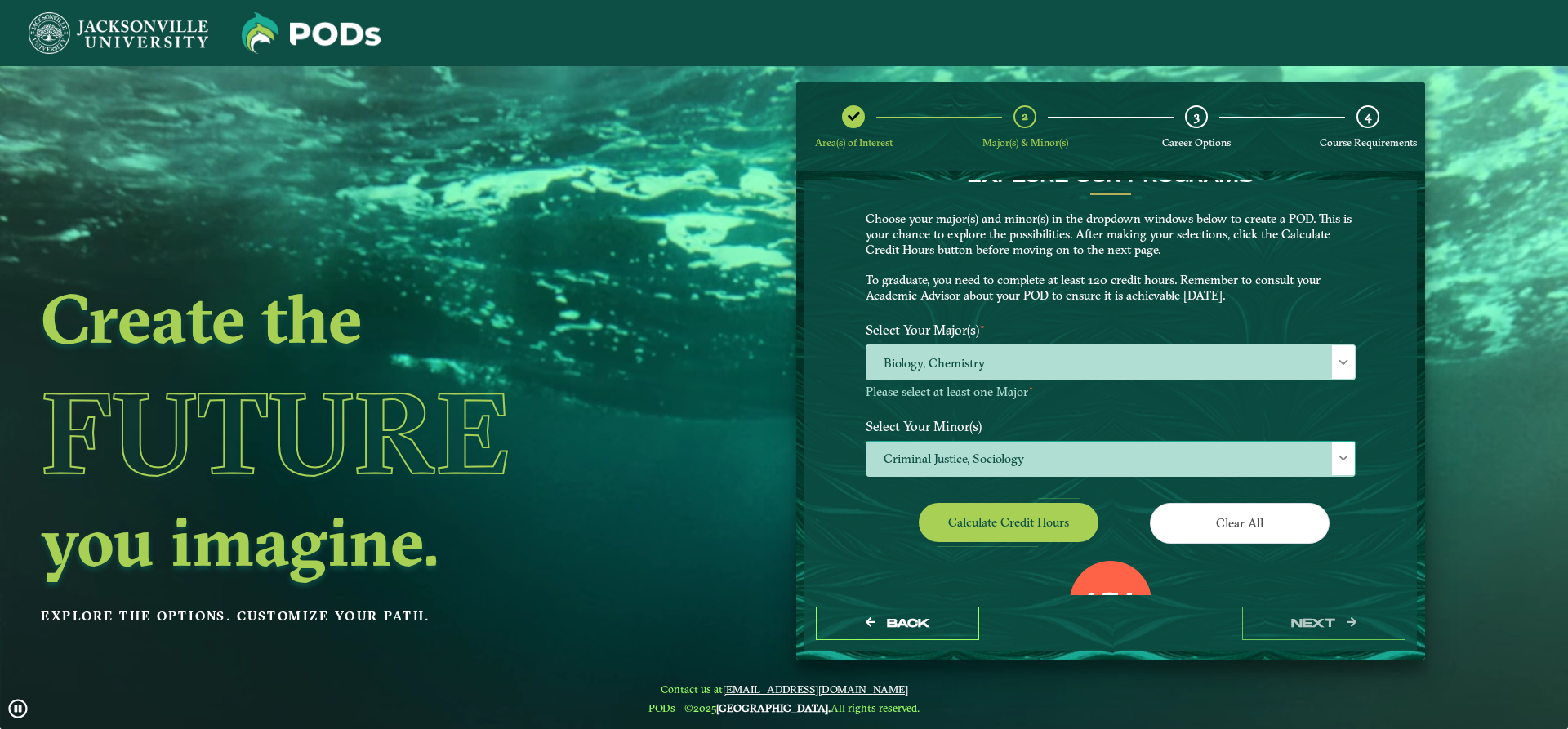
click at [1037, 459] on span "Criminal Justice, Sociology" at bounding box center [1111, 459] width 489 height 35
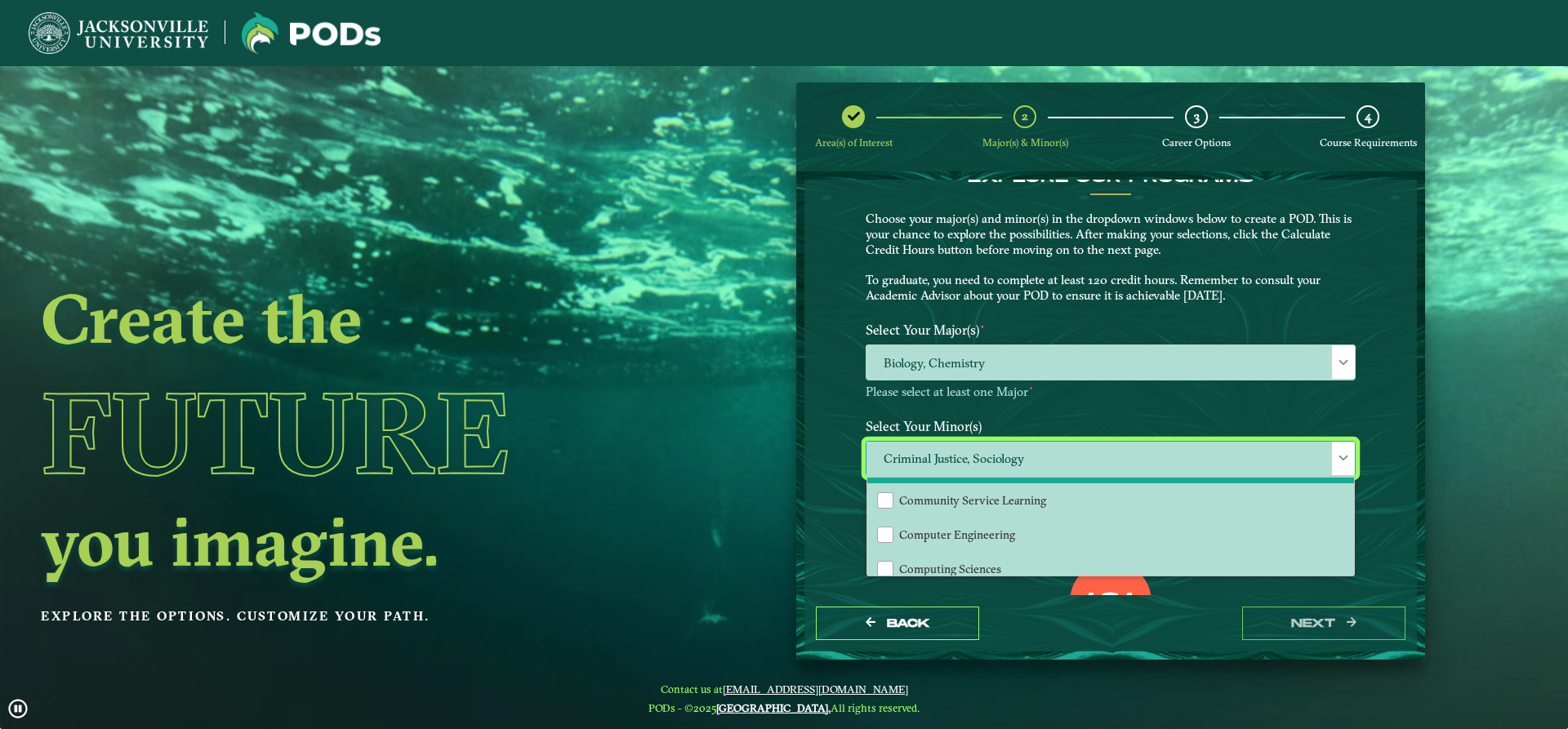
scroll to position [490, 0]
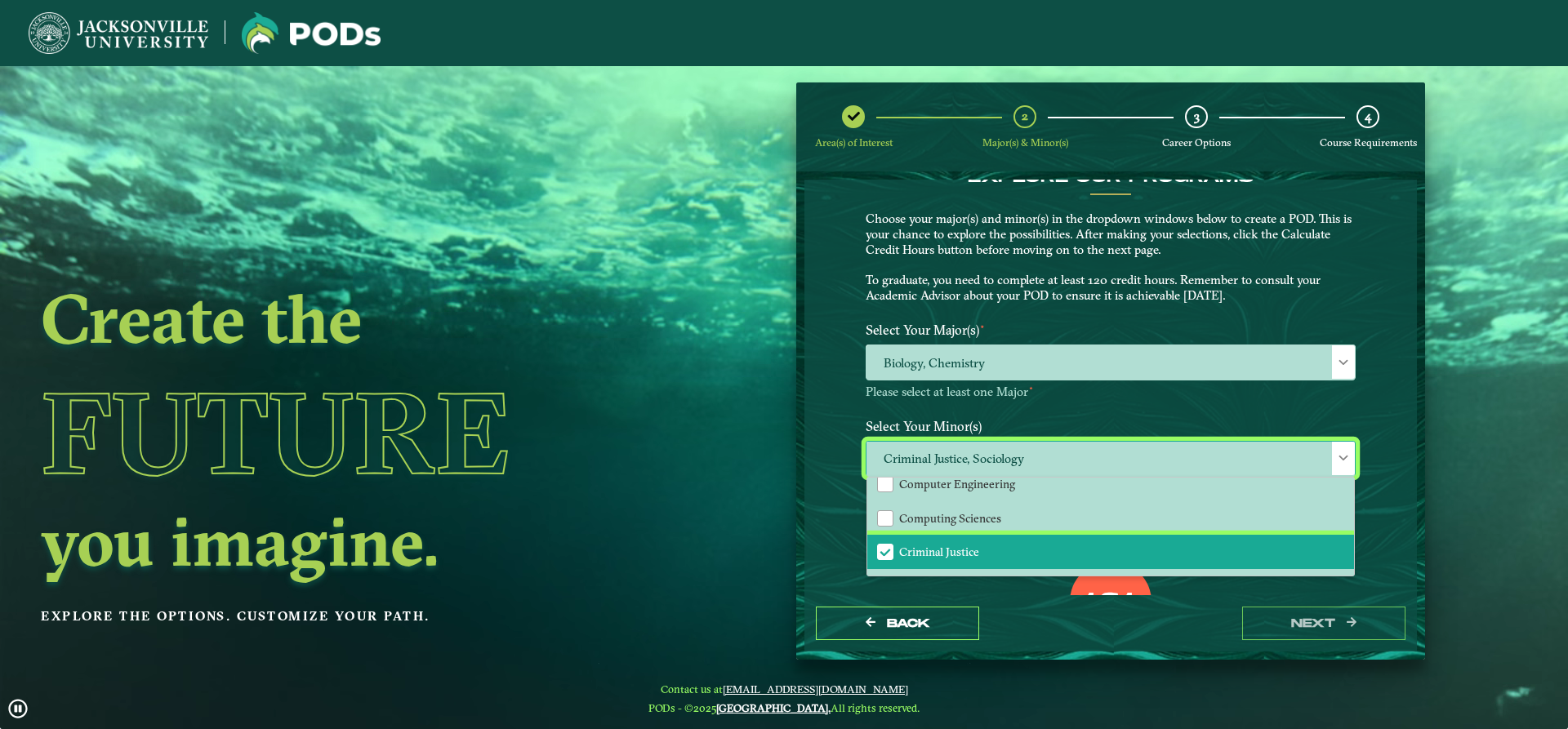
click at [880, 559] on span "Criminal Justice" at bounding box center [885, 551] width 15 height 15
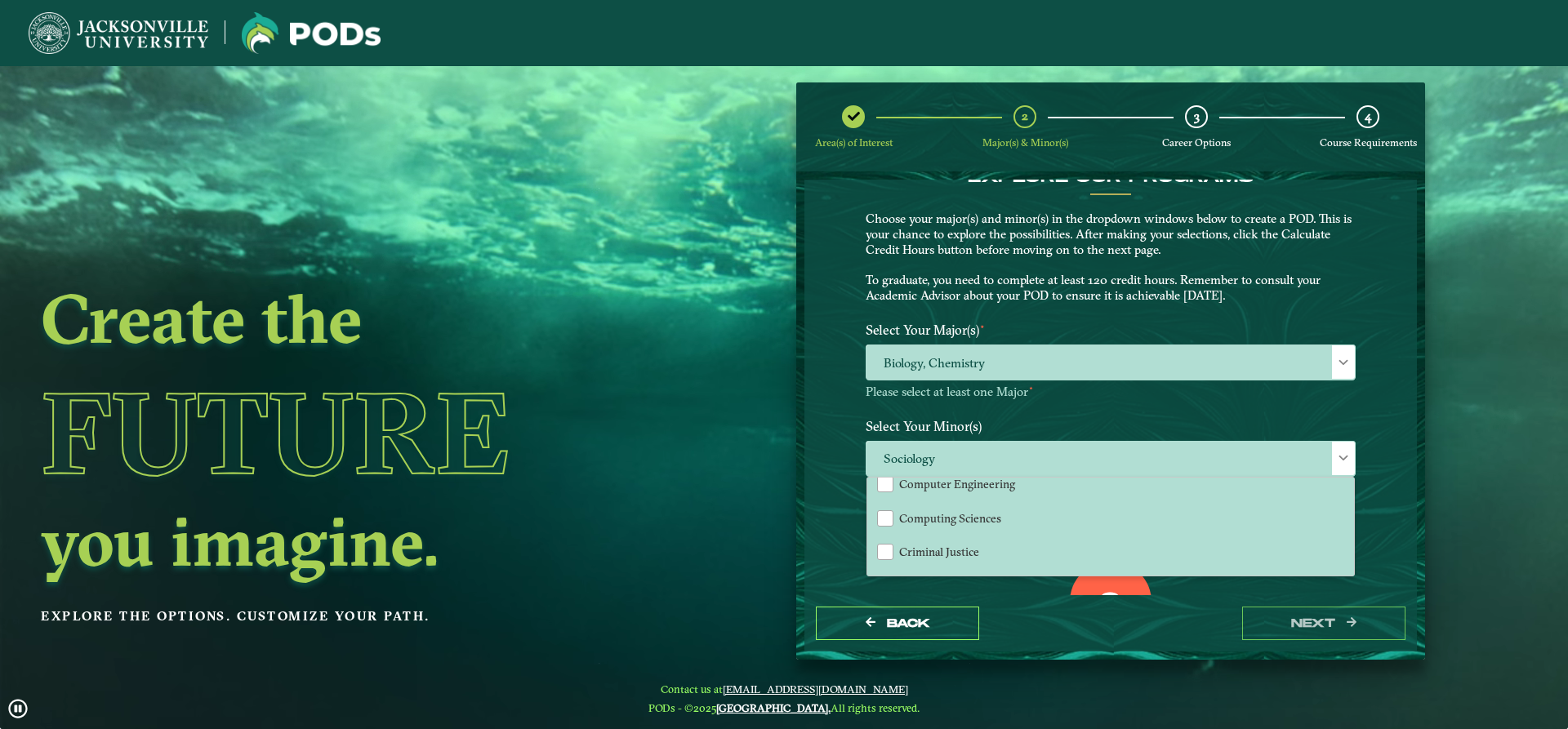
click at [1496, 527] on ngx-dashboard "Create the Future you imagine. Explore the options. Customize your path. Area(s…" at bounding box center [784, 371] width 1568 height 578
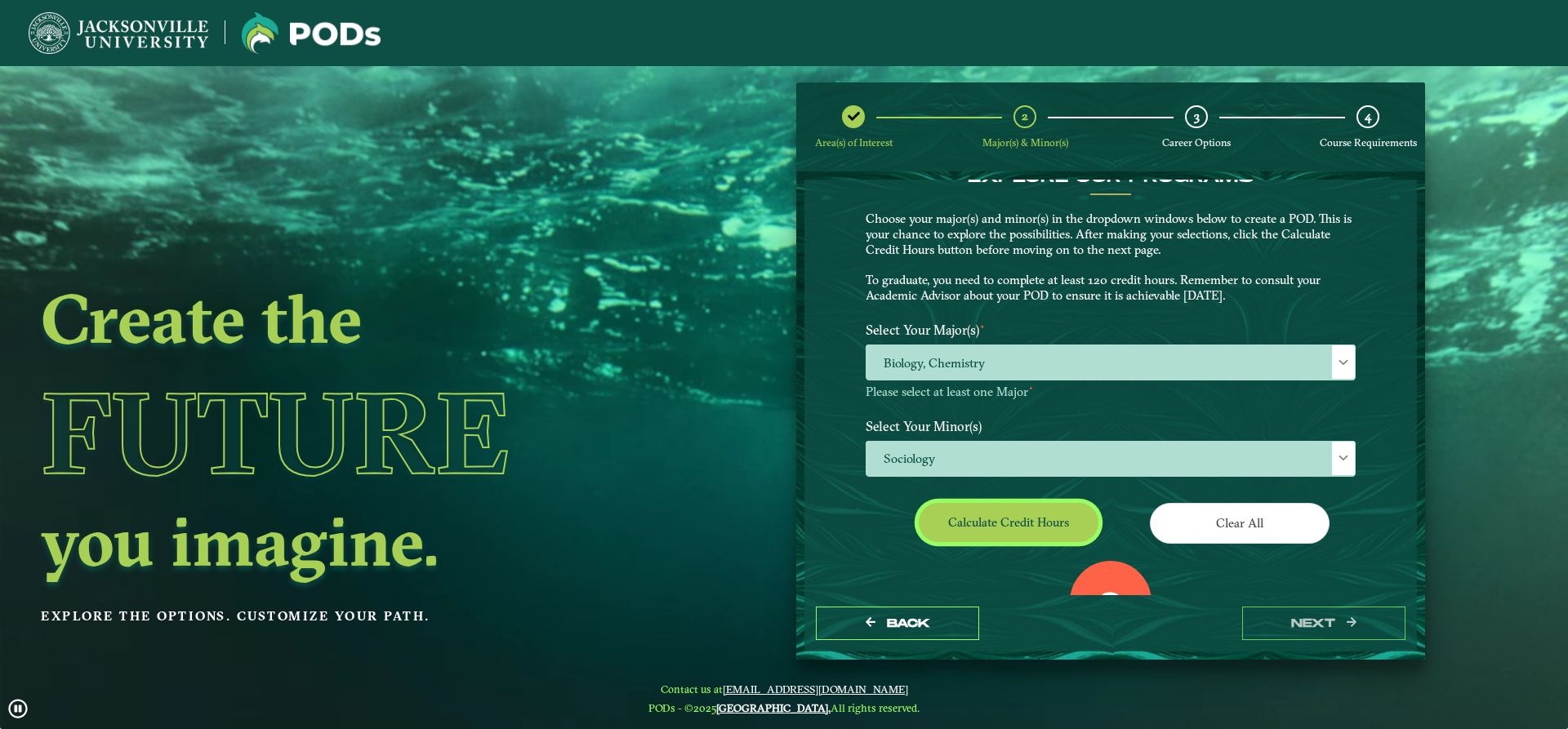
drag, startPoint x: 962, startPoint y: 534, endPoint x: 978, endPoint y: 523, distance: 19.4
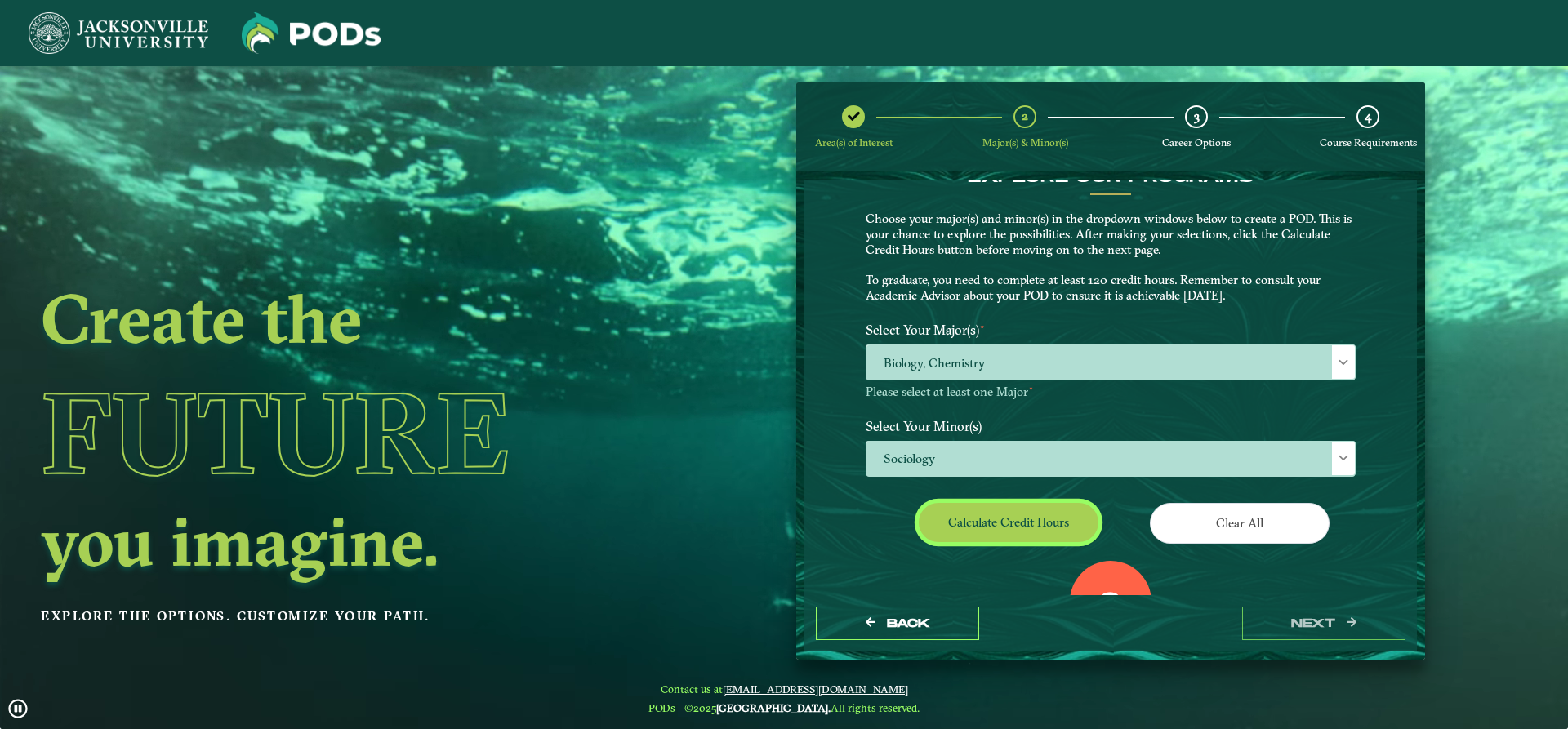
click at [978, 523] on button "Calculate credit hours" at bounding box center [1009, 521] width 180 height 38
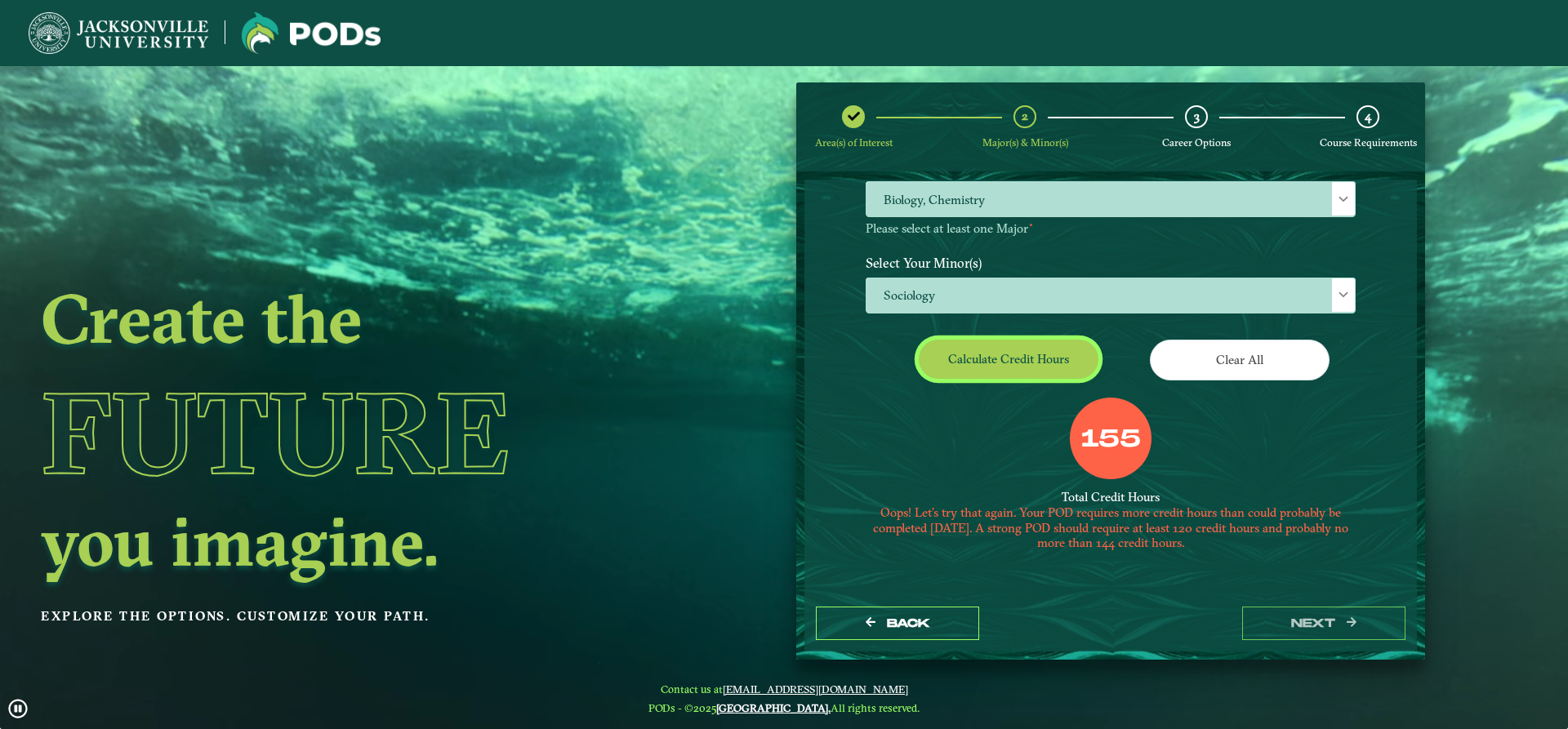
scroll to position [0, 0]
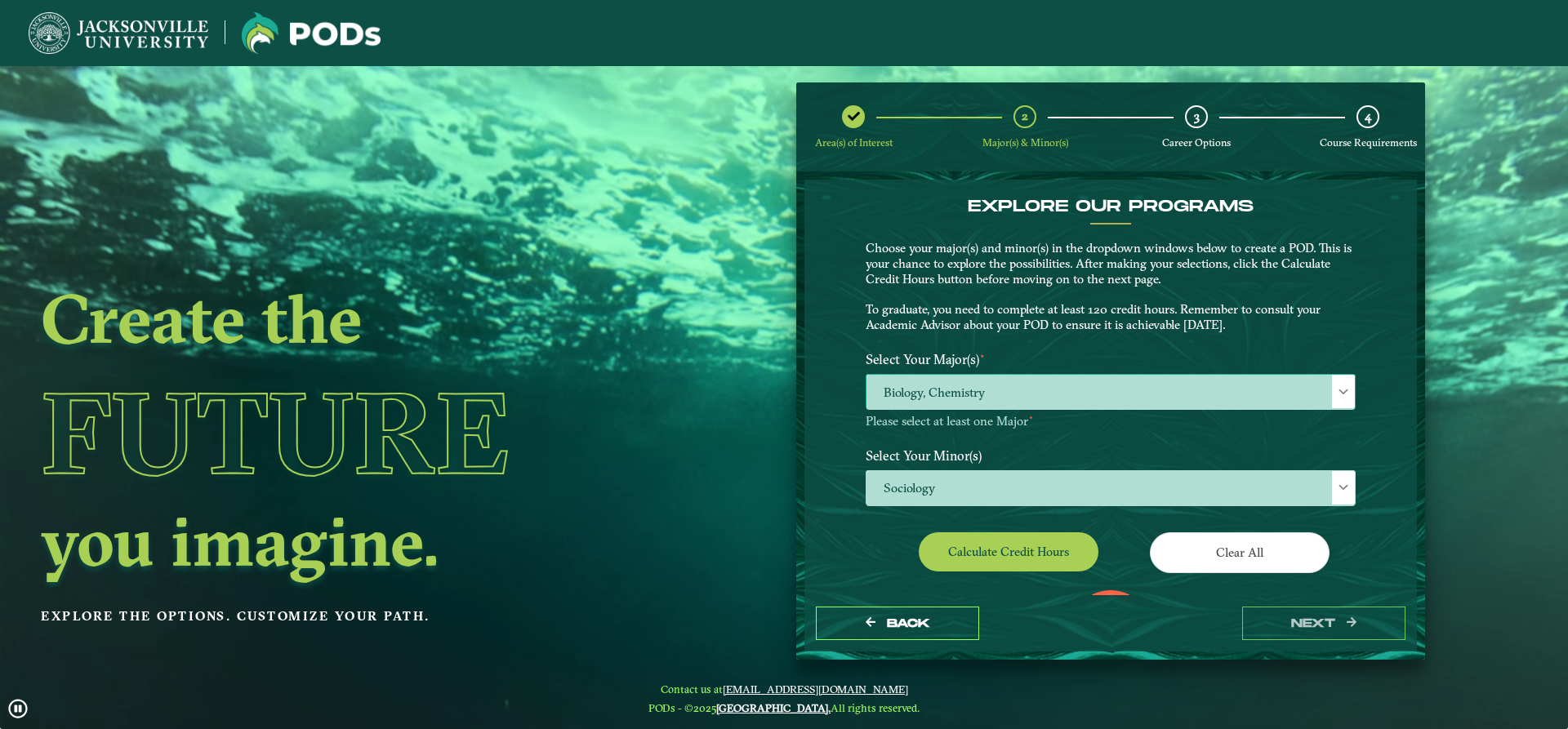
click at [1029, 380] on span "Biology, Chemistry" at bounding box center [1111, 392] width 489 height 35
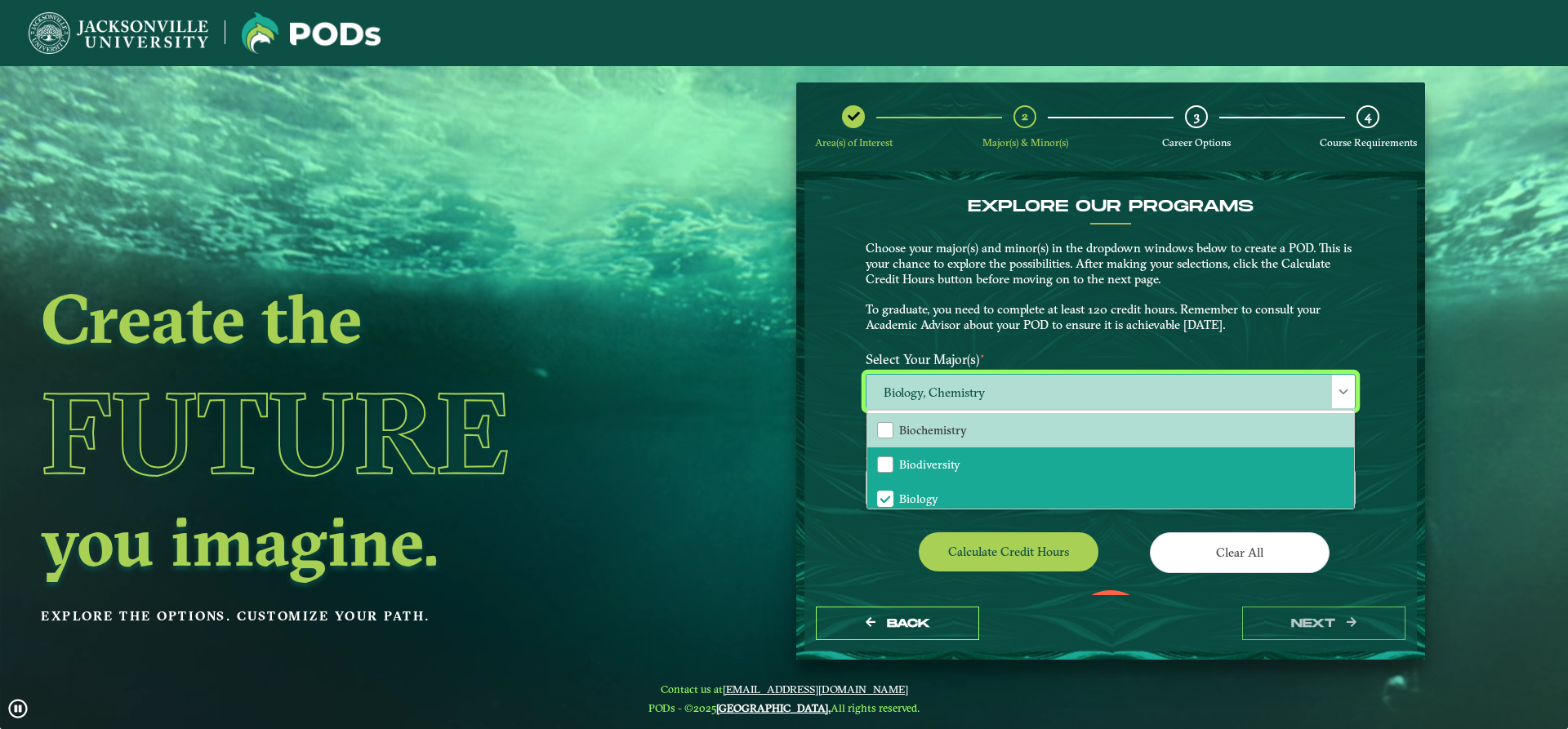
scroll to position [82, 0]
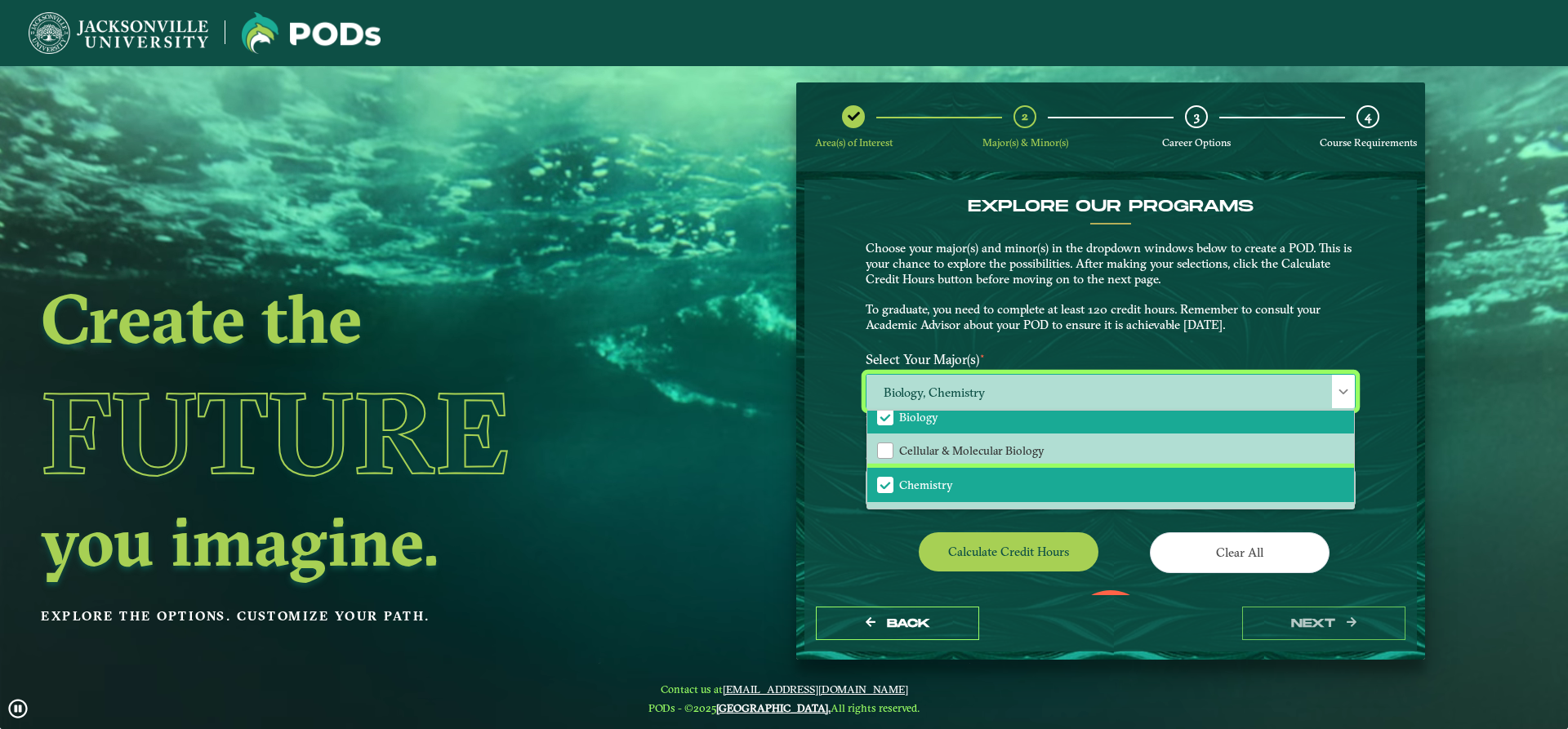
click at [918, 481] on span "Chemistry" at bounding box center [926, 484] width 54 height 15
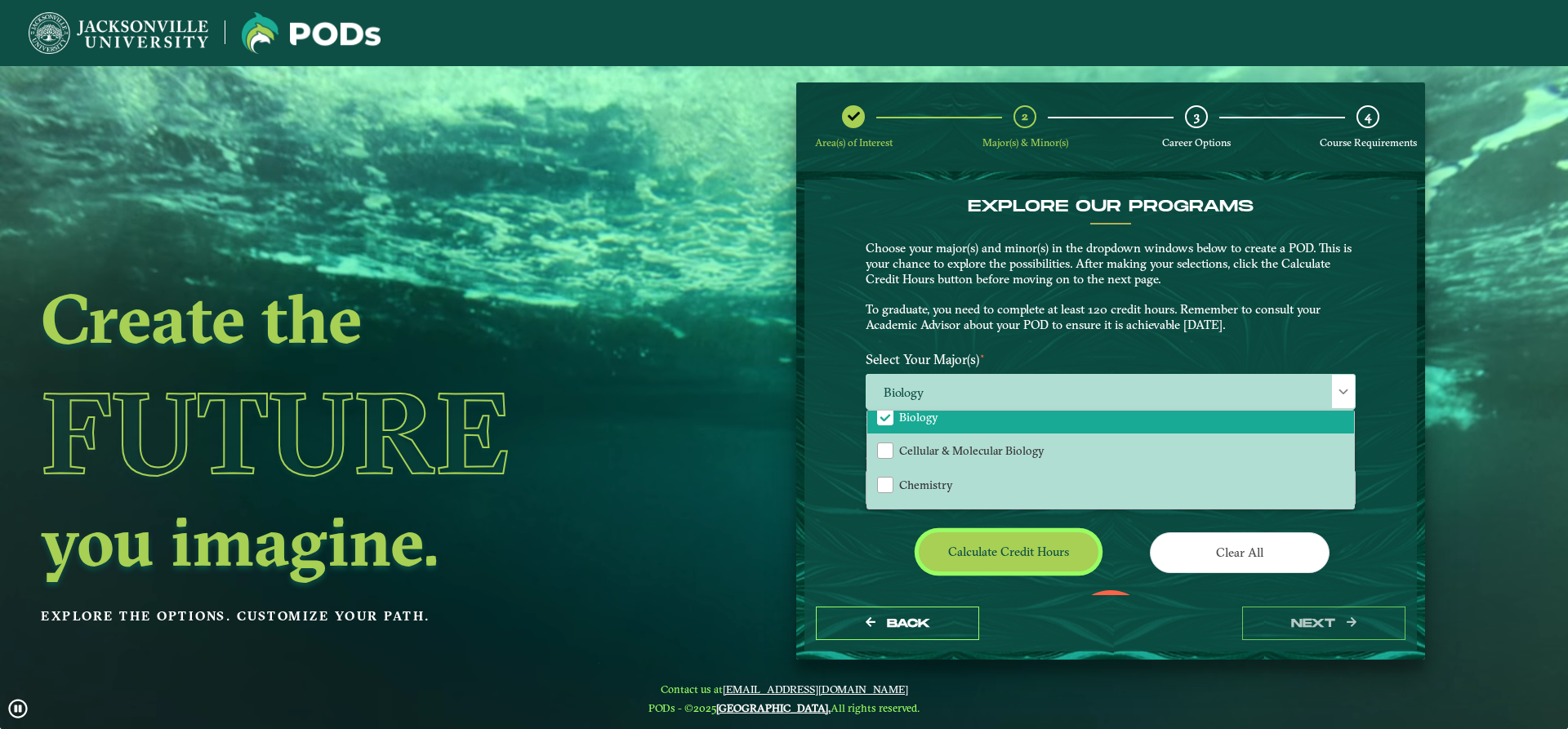
click at [989, 552] on button "Calculate credit hours" at bounding box center [1009, 551] width 180 height 38
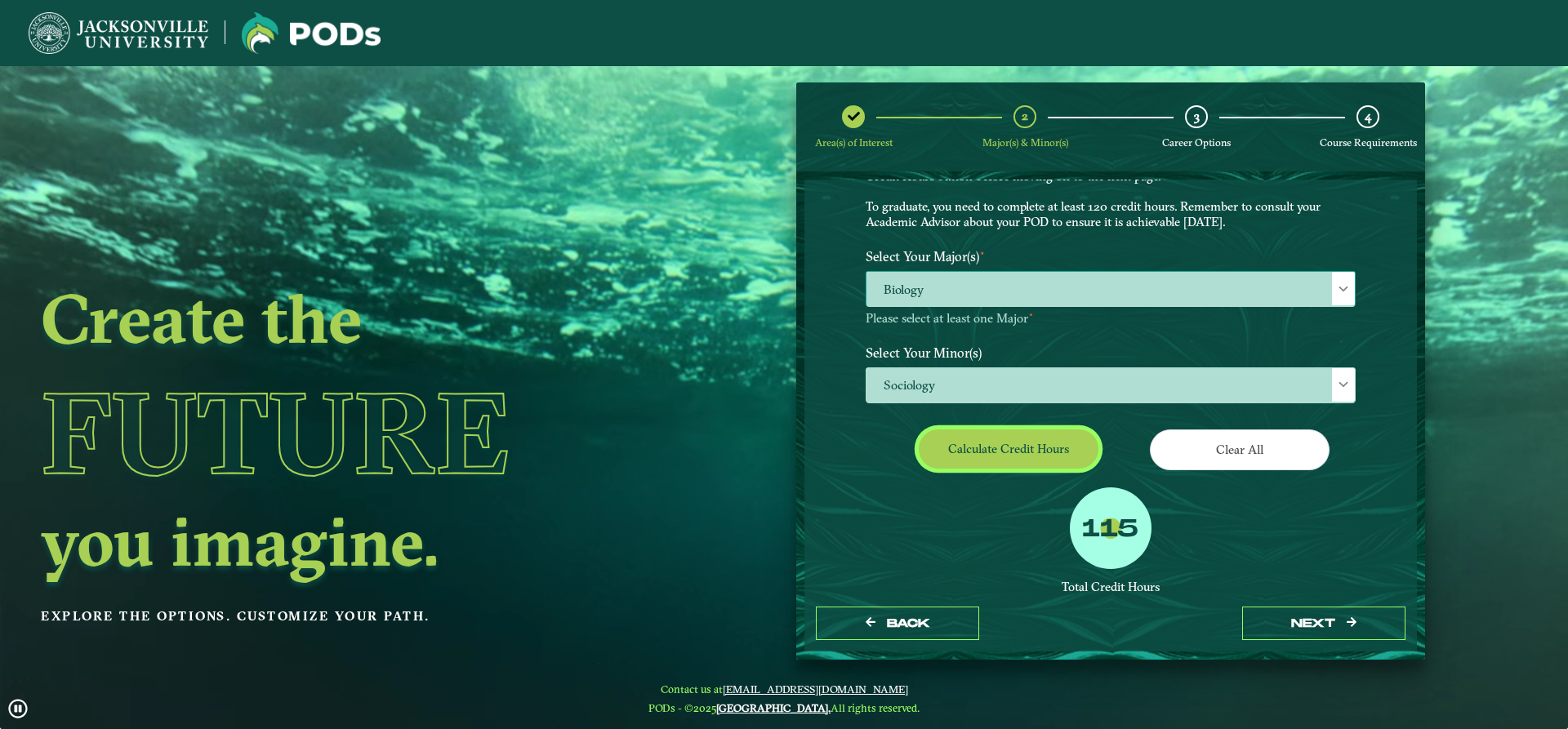
scroll to position [0, 0]
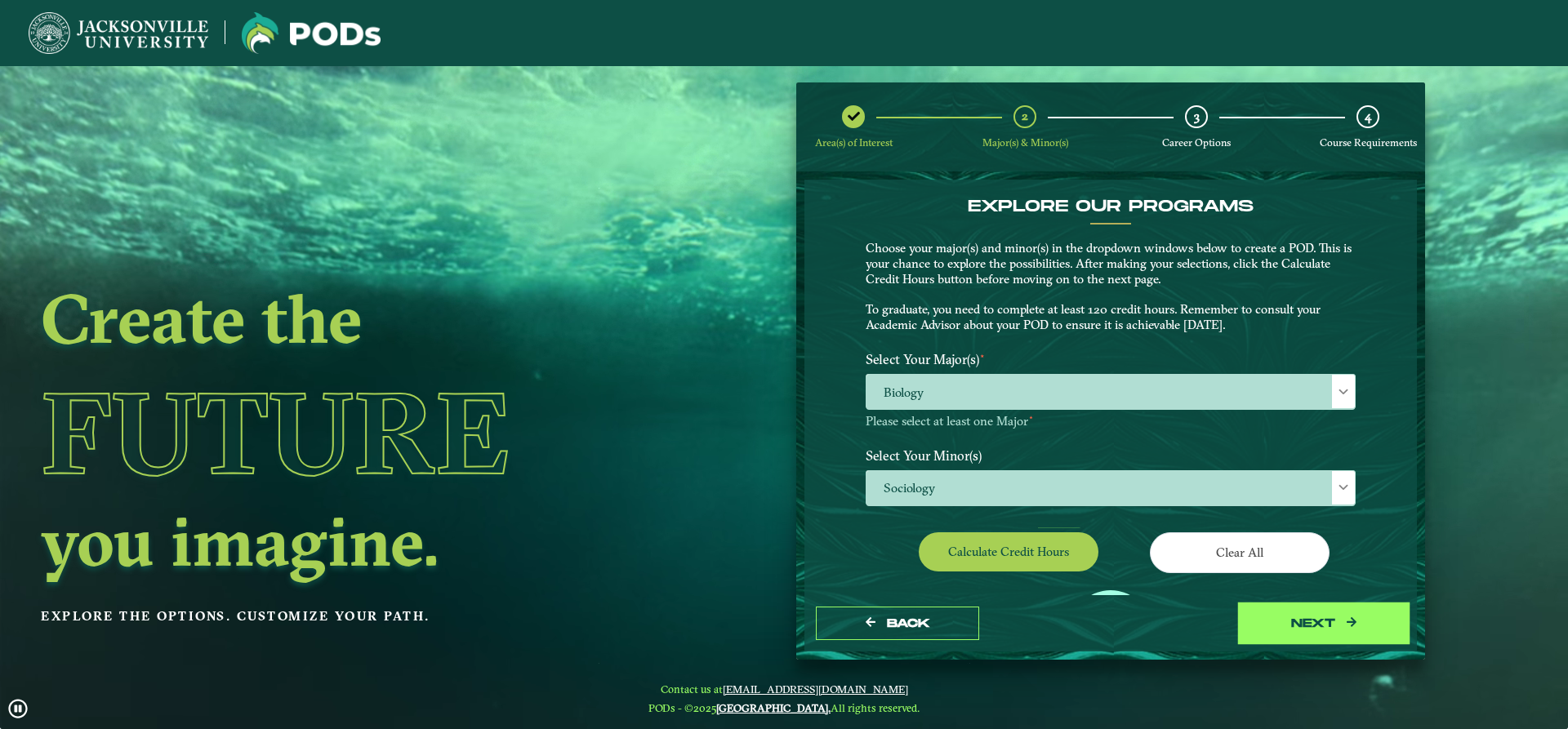
click at [1347, 618] on button "next" at bounding box center [1323, 623] width 163 height 33
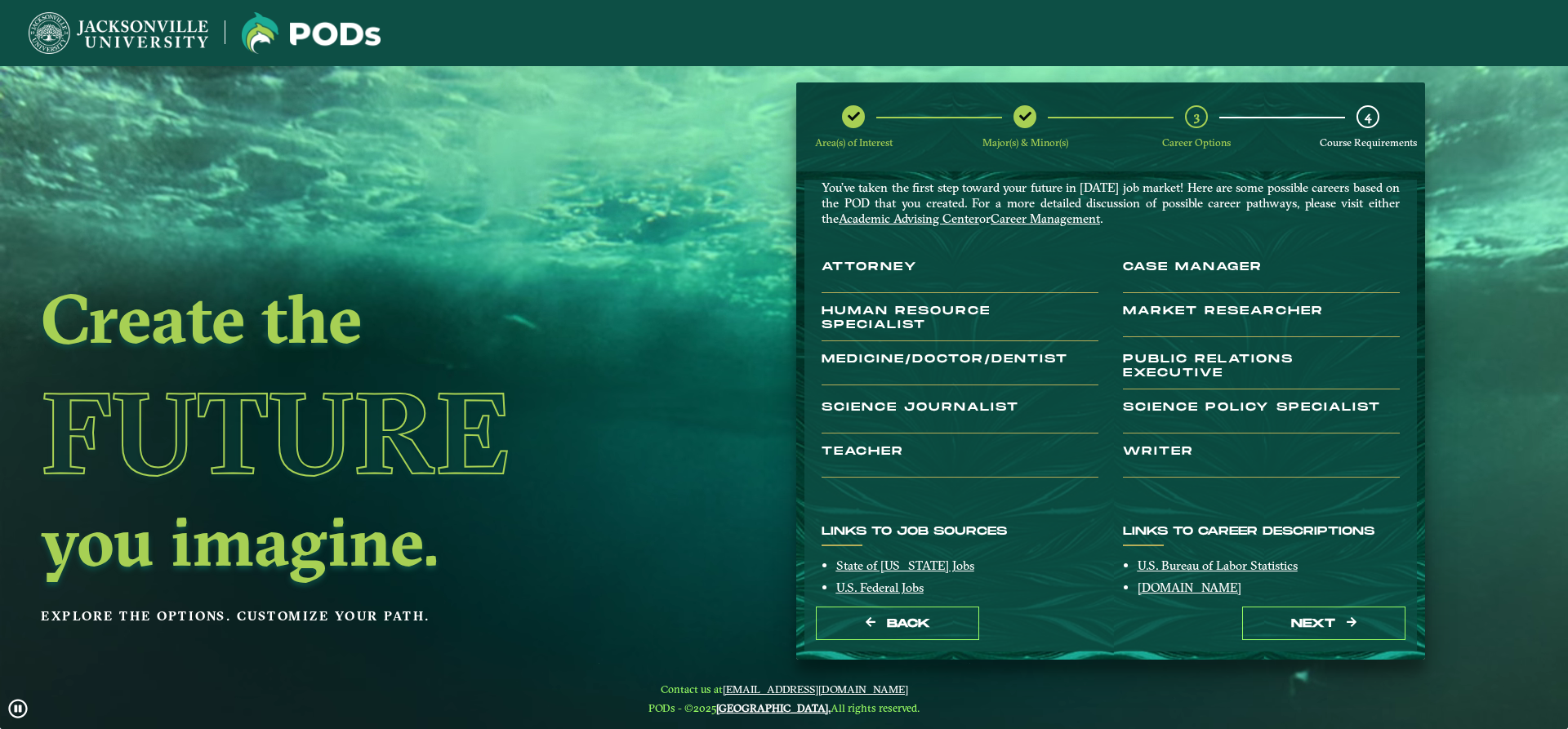
scroll to position [51, 0]
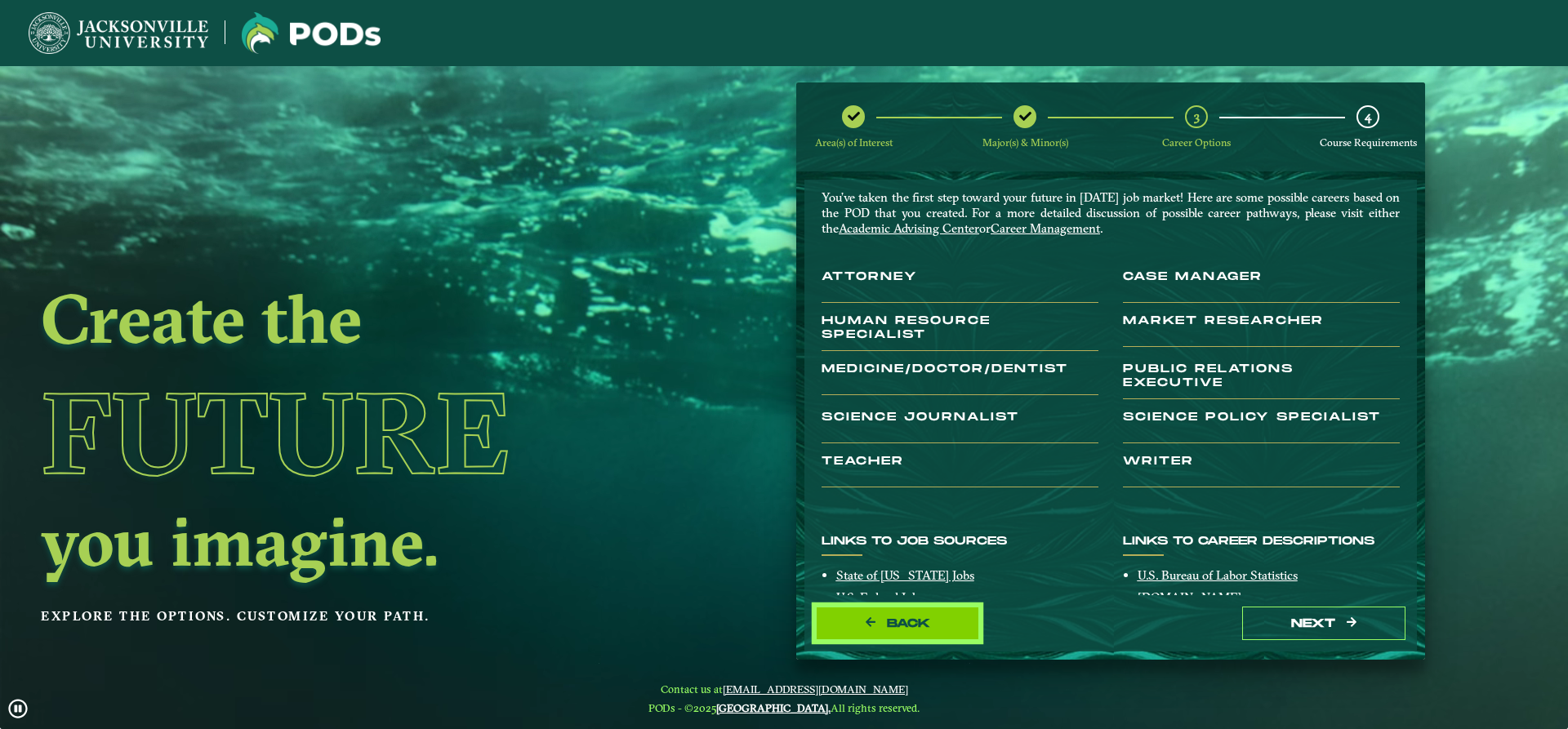
click at [920, 630] on button "Back" at bounding box center [897, 623] width 163 height 33
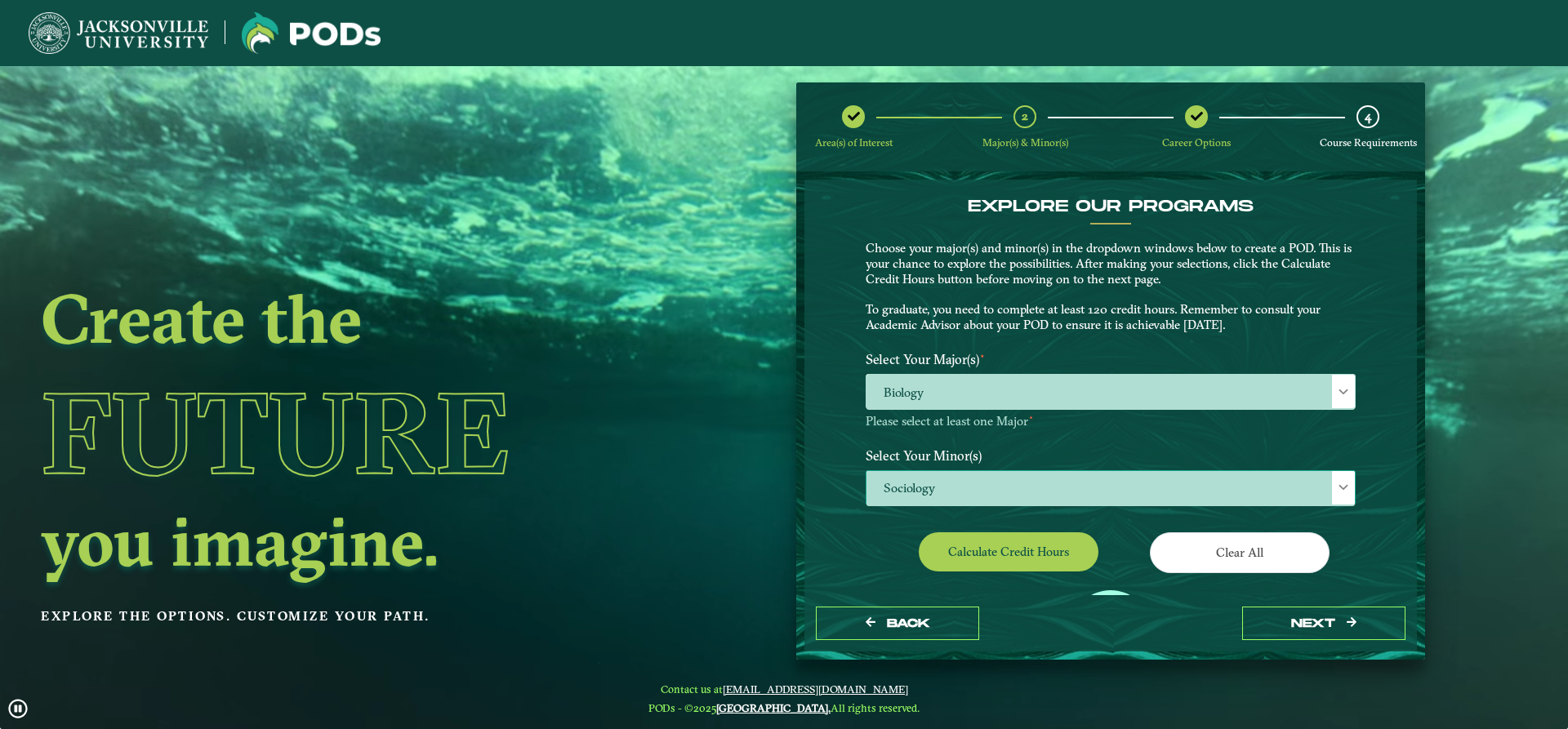
click at [986, 490] on span "Sociology" at bounding box center [1111, 488] width 489 height 35
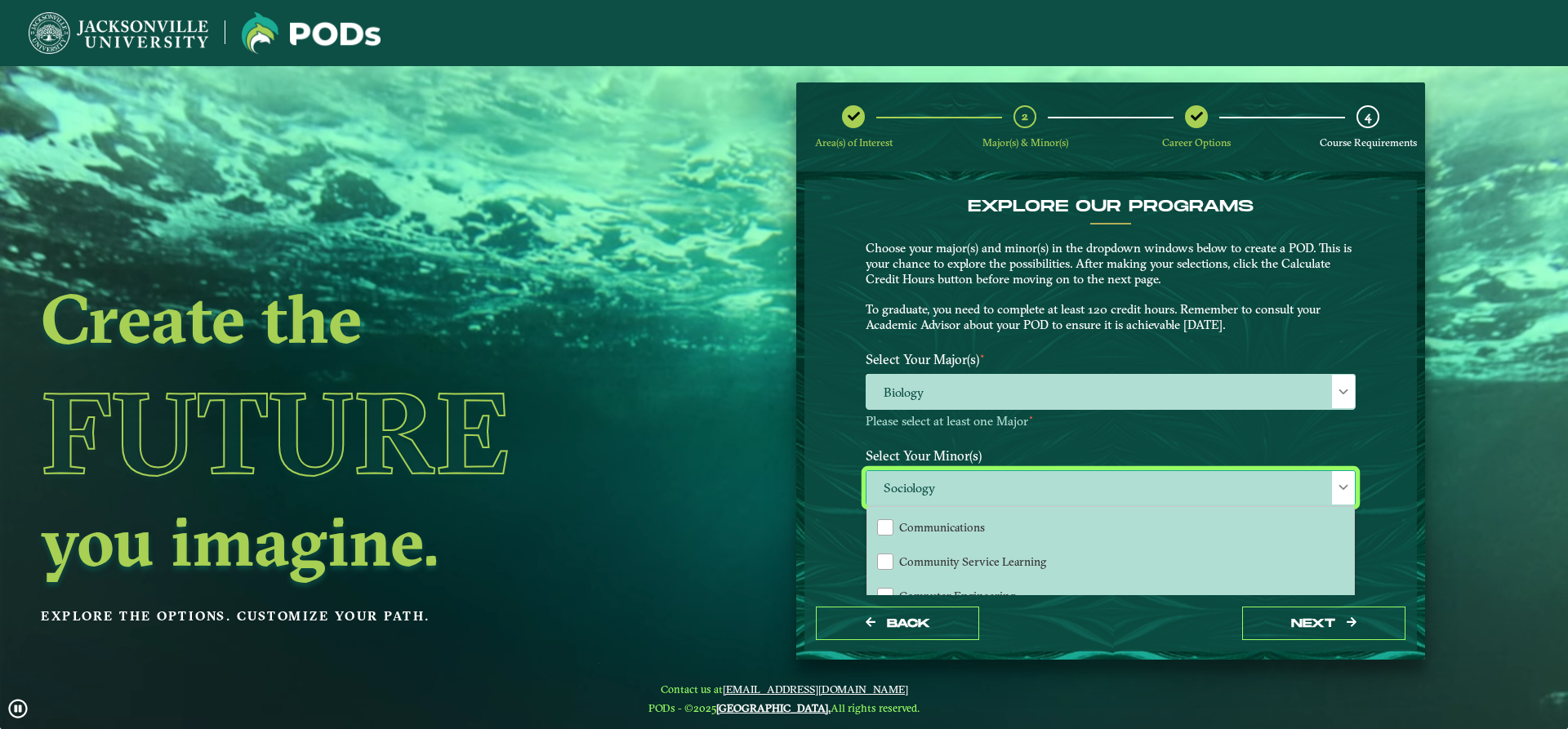
scroll to position [326, 0]
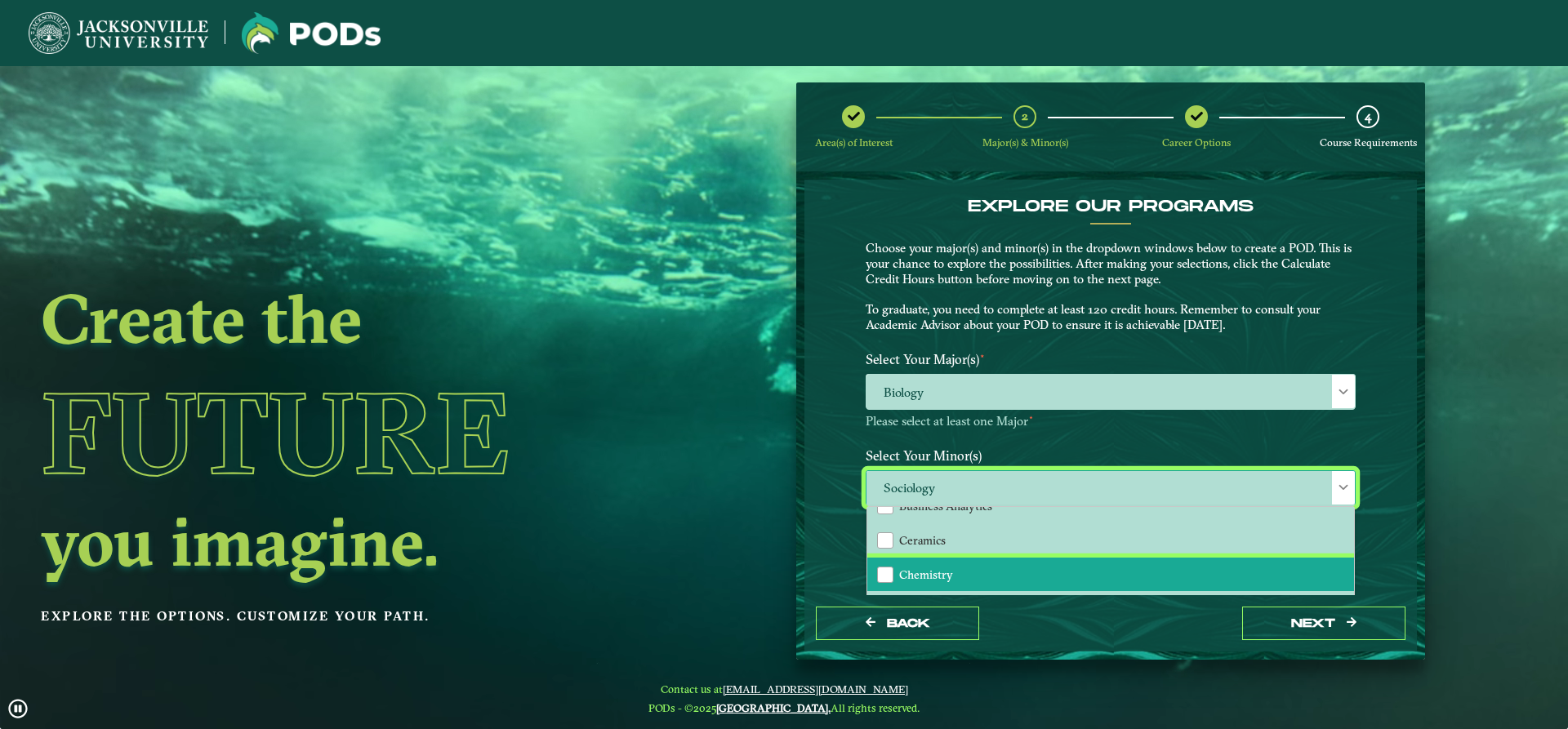
click at [932, 574] on span "Chemistry" at bounding box center [926, 574] width 54 height 15
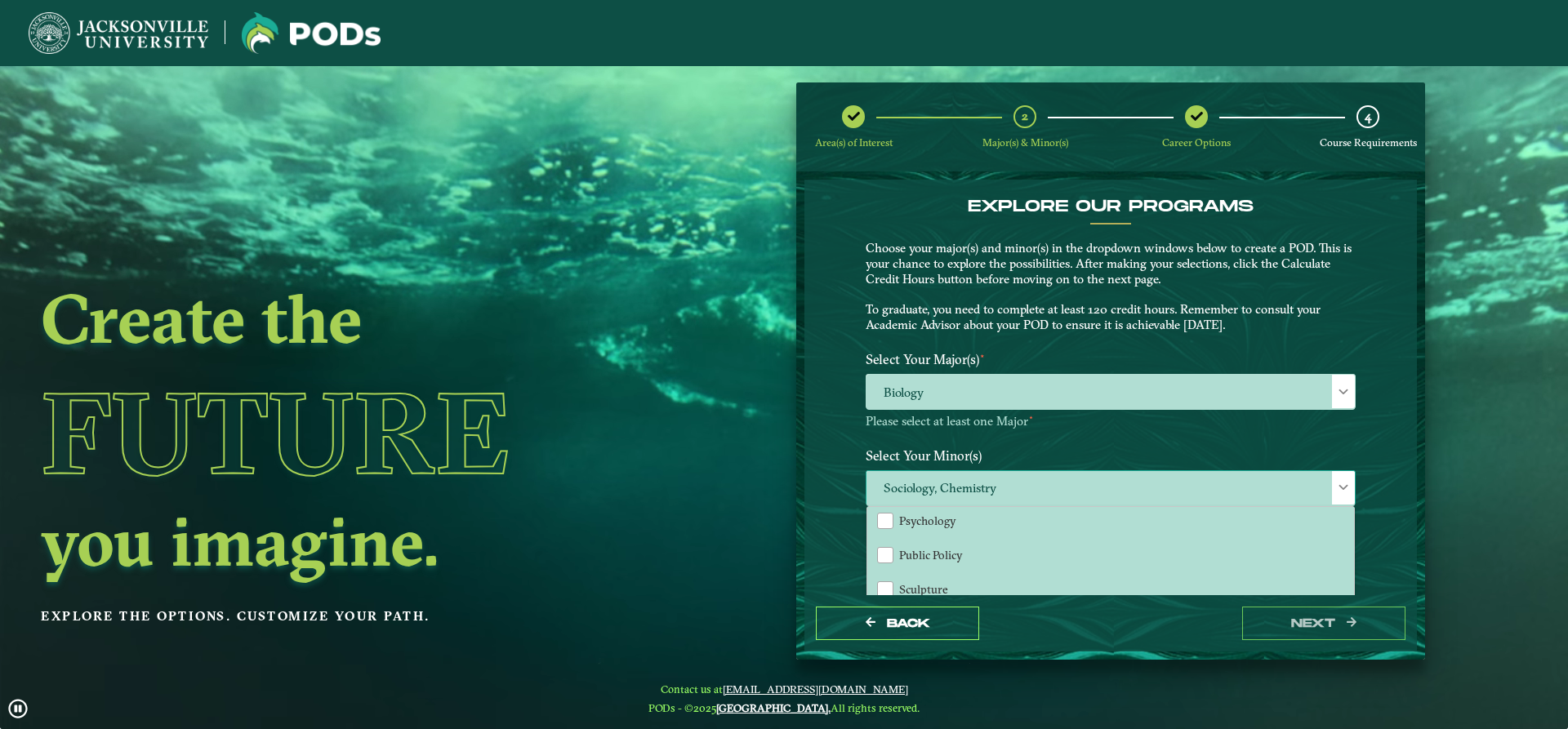
scroll to position [1550, 0]
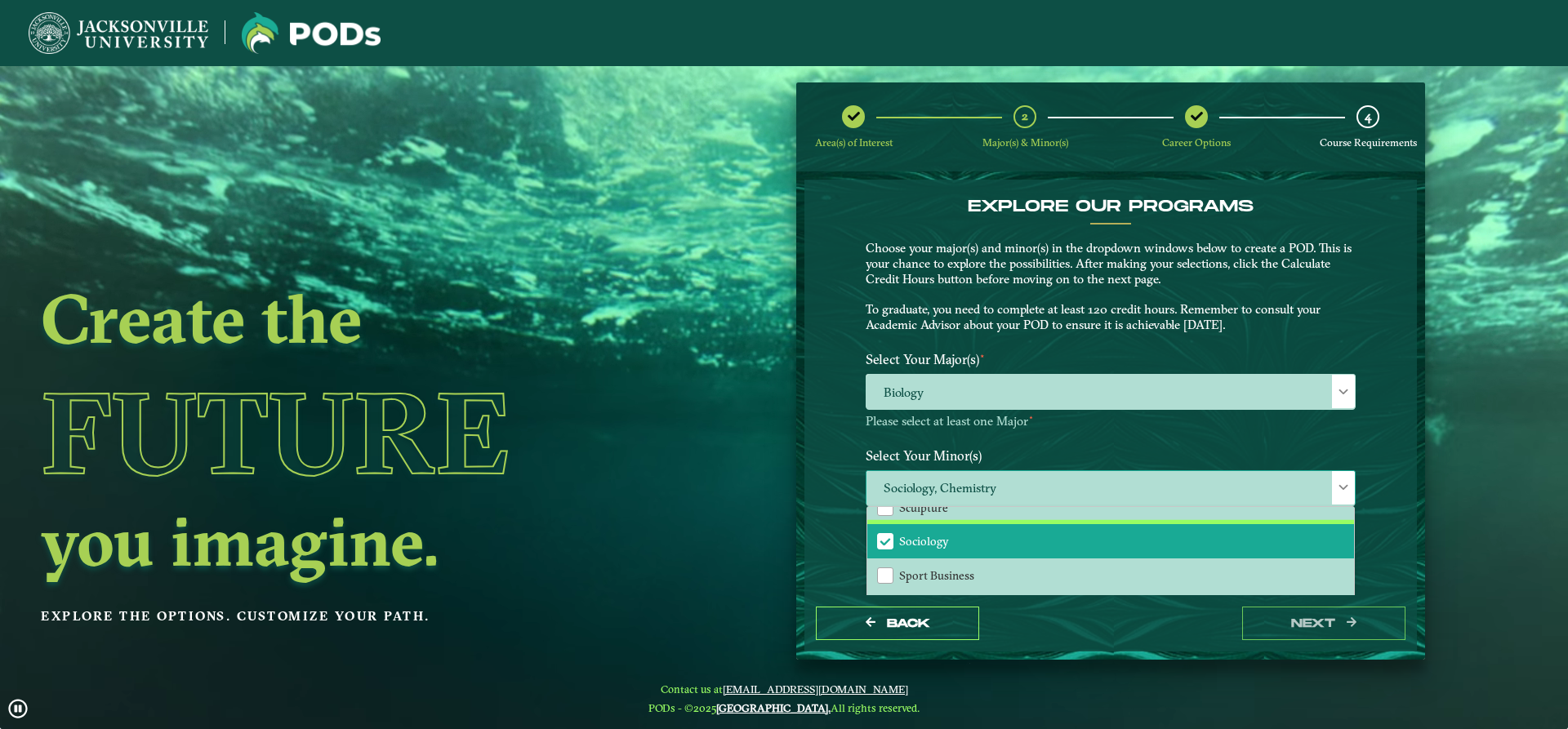
click at [922, 543] on span "Sociology" at bounding box center [923, 541] width 50 height 15
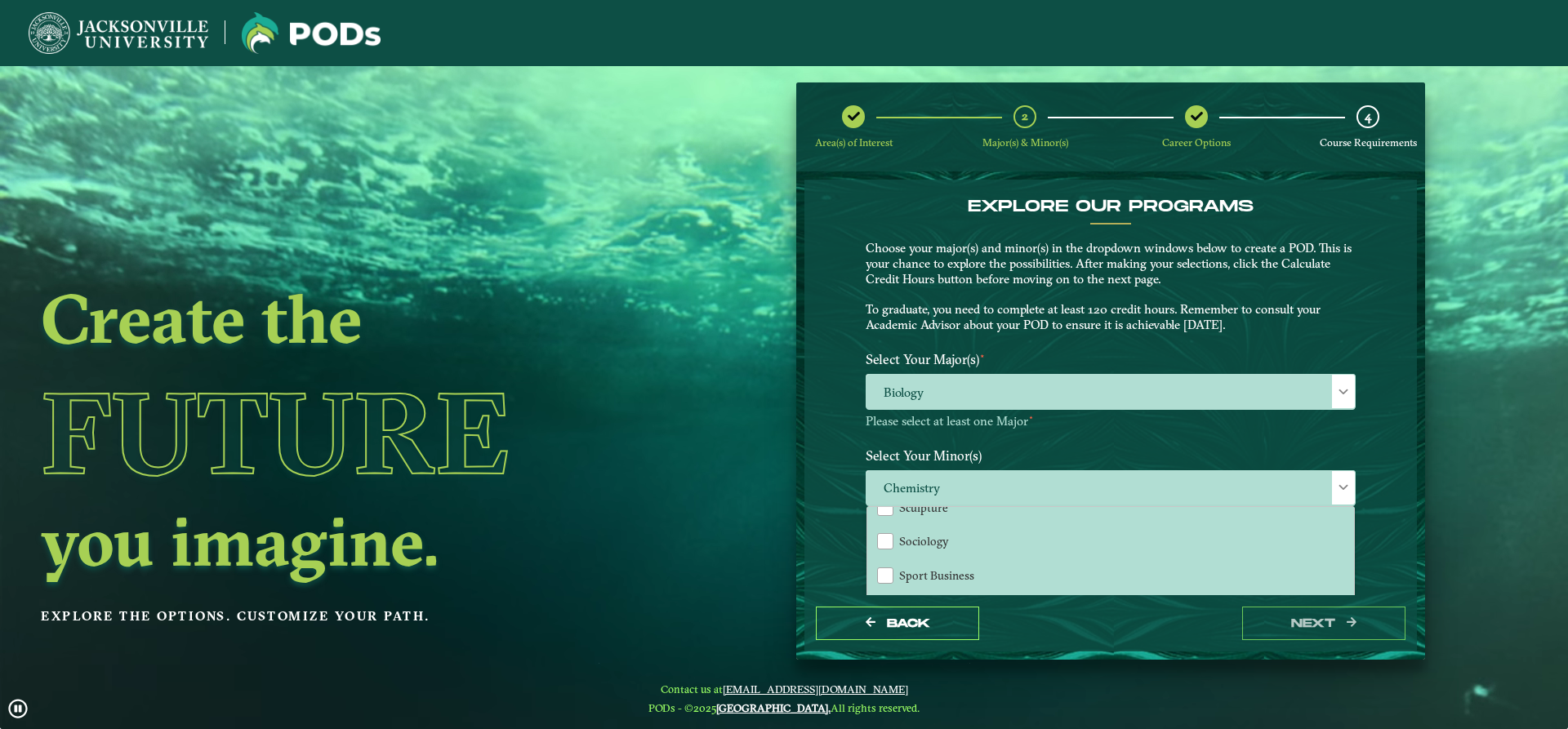
click at [777, 528] on ngx-dashboard "Create the Future you imagine. Explore the options. Customize your path. Area(s…" at bounding box center [784, 371] width 1568 height 578
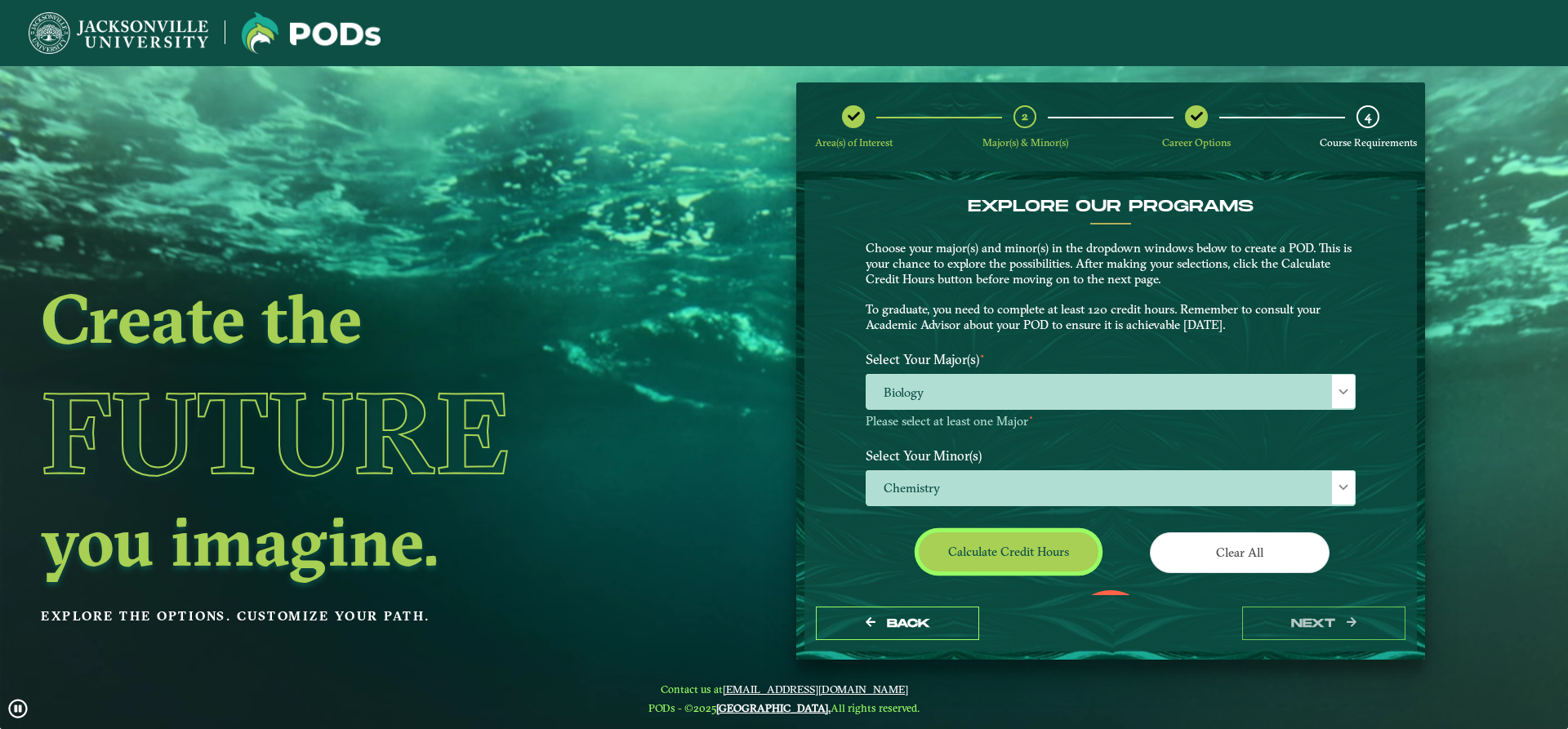
click at [1012, 563] on button "Calculate credit hours" at bounding box center [1009, 551] width 180 height 38
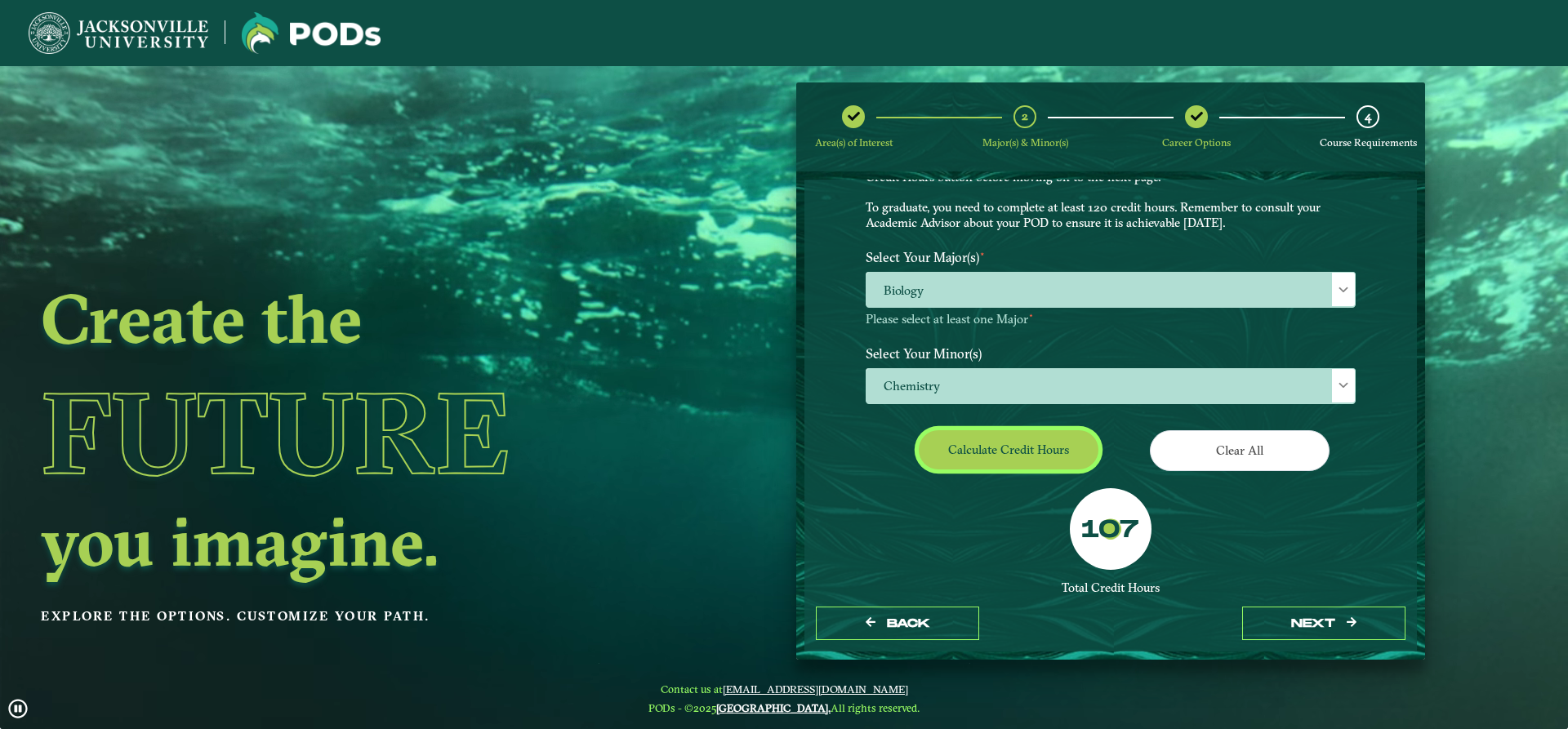
scroll to position [184, 0]
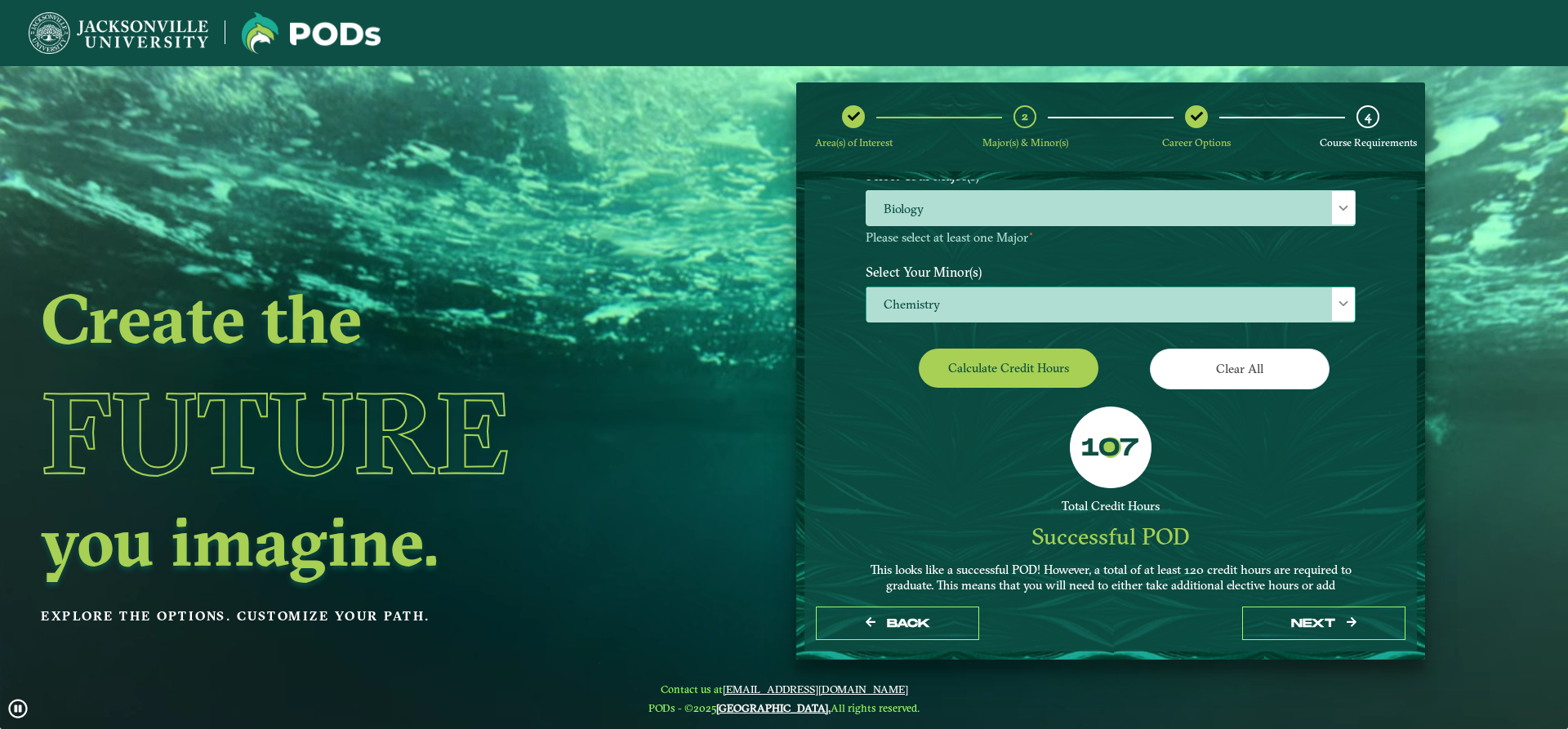
click at [1050, 308] on span "Chemistry" at bounding box center [1111, 304] width 489 height 35
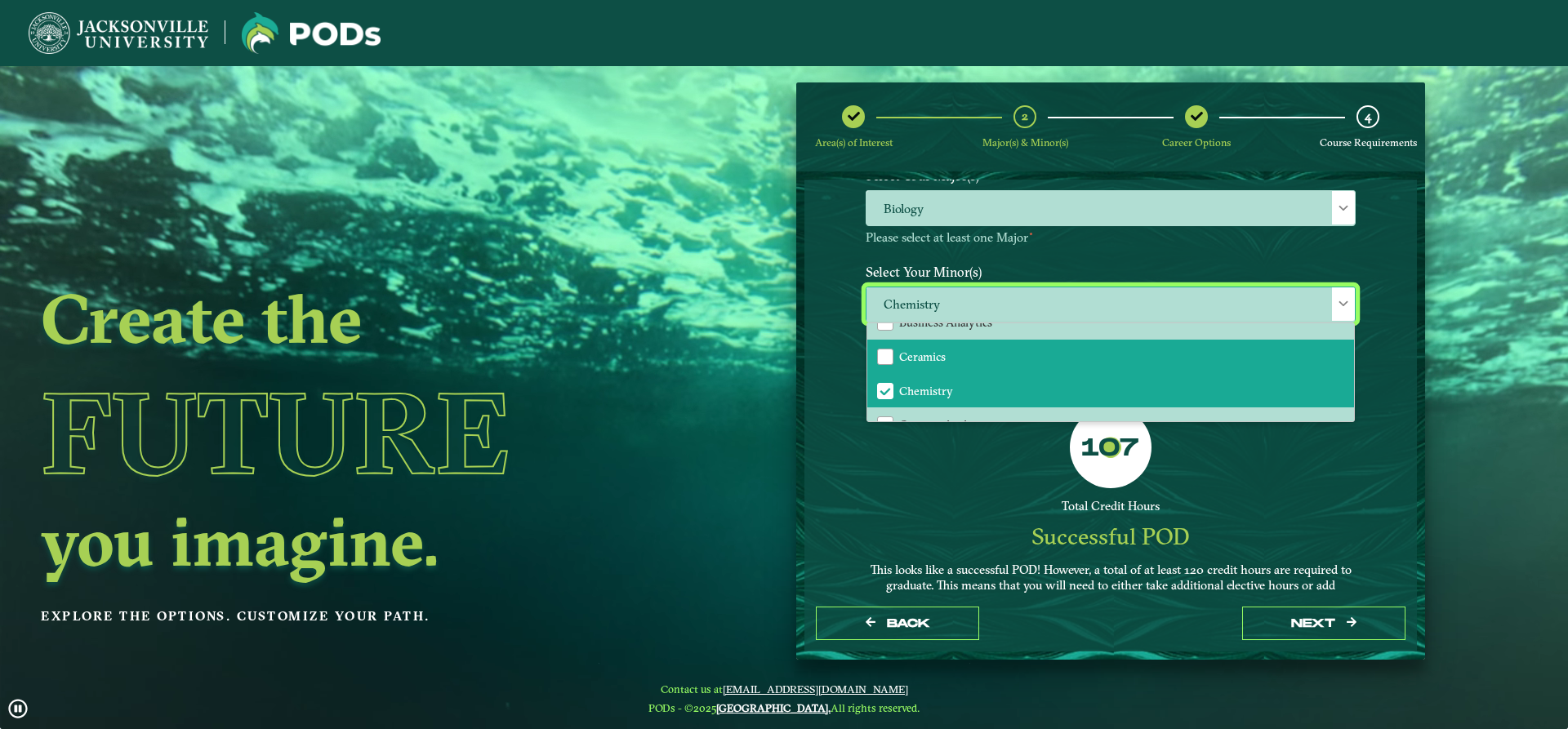
scroll to position [245, 0]
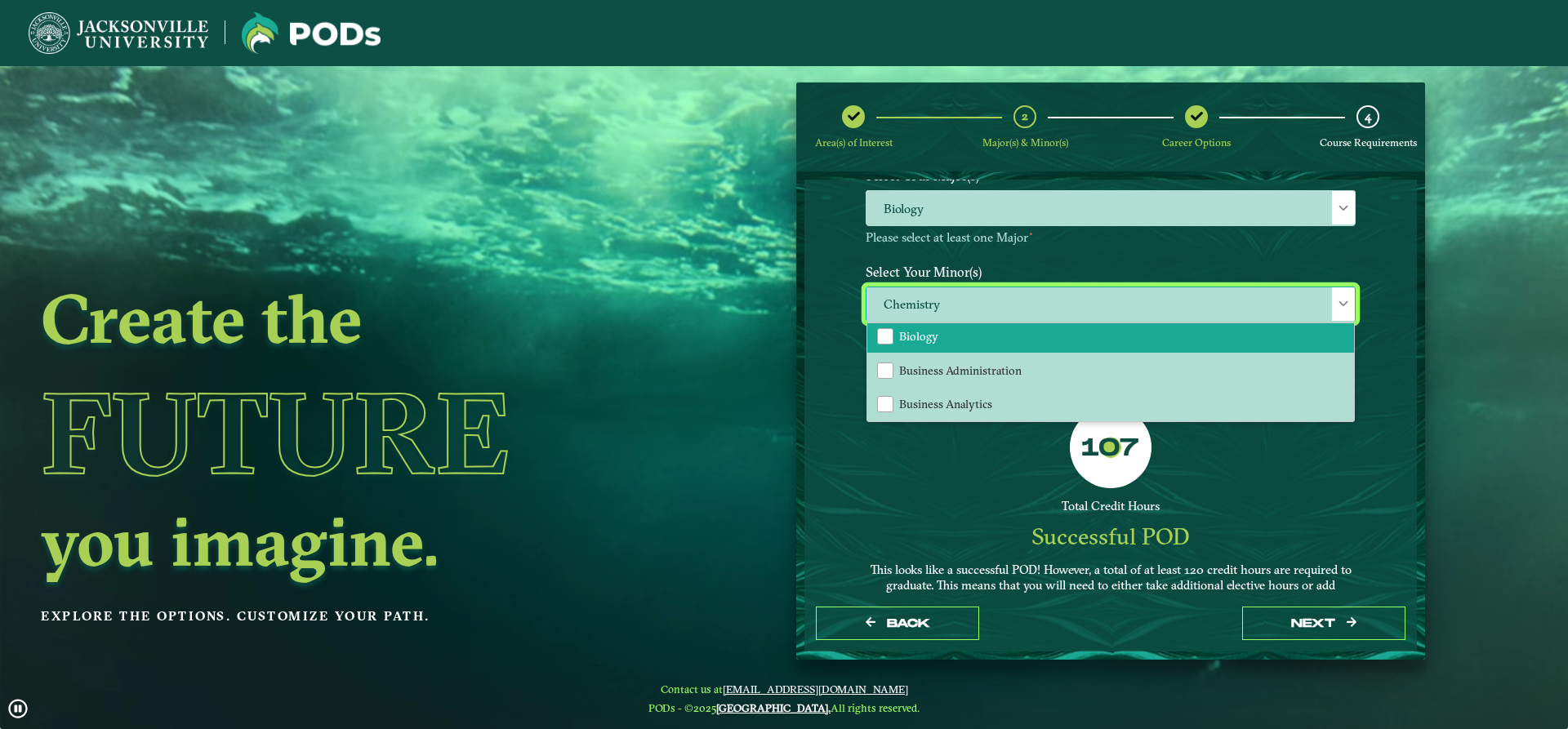
drag, startPoint x: 940, startPoint y: 345, endPoint x: 941, endPoint y: 379, distance: 34.0
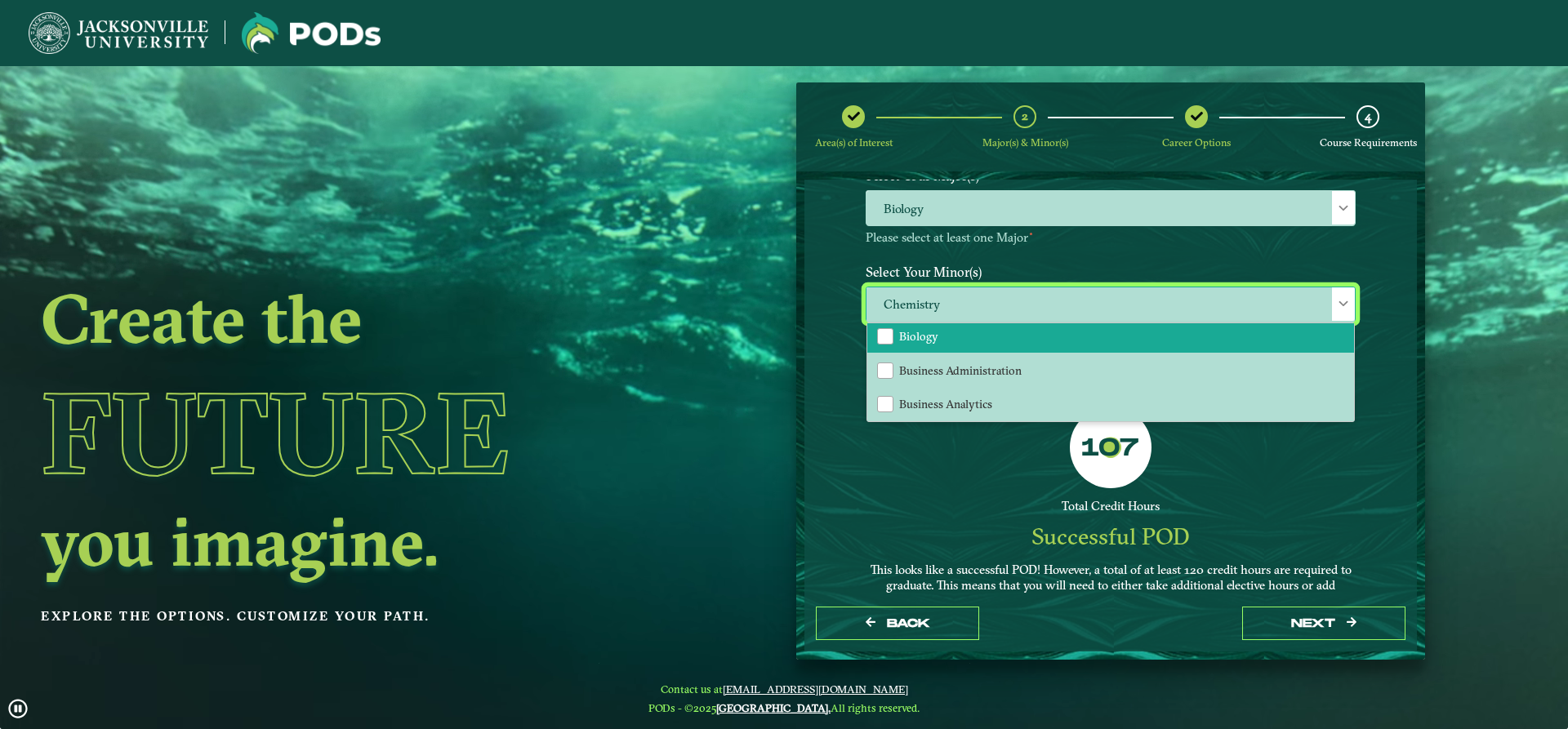
click at [941, 344] on li "Biology" at bounding box center [1111, 336] width 487 height 34
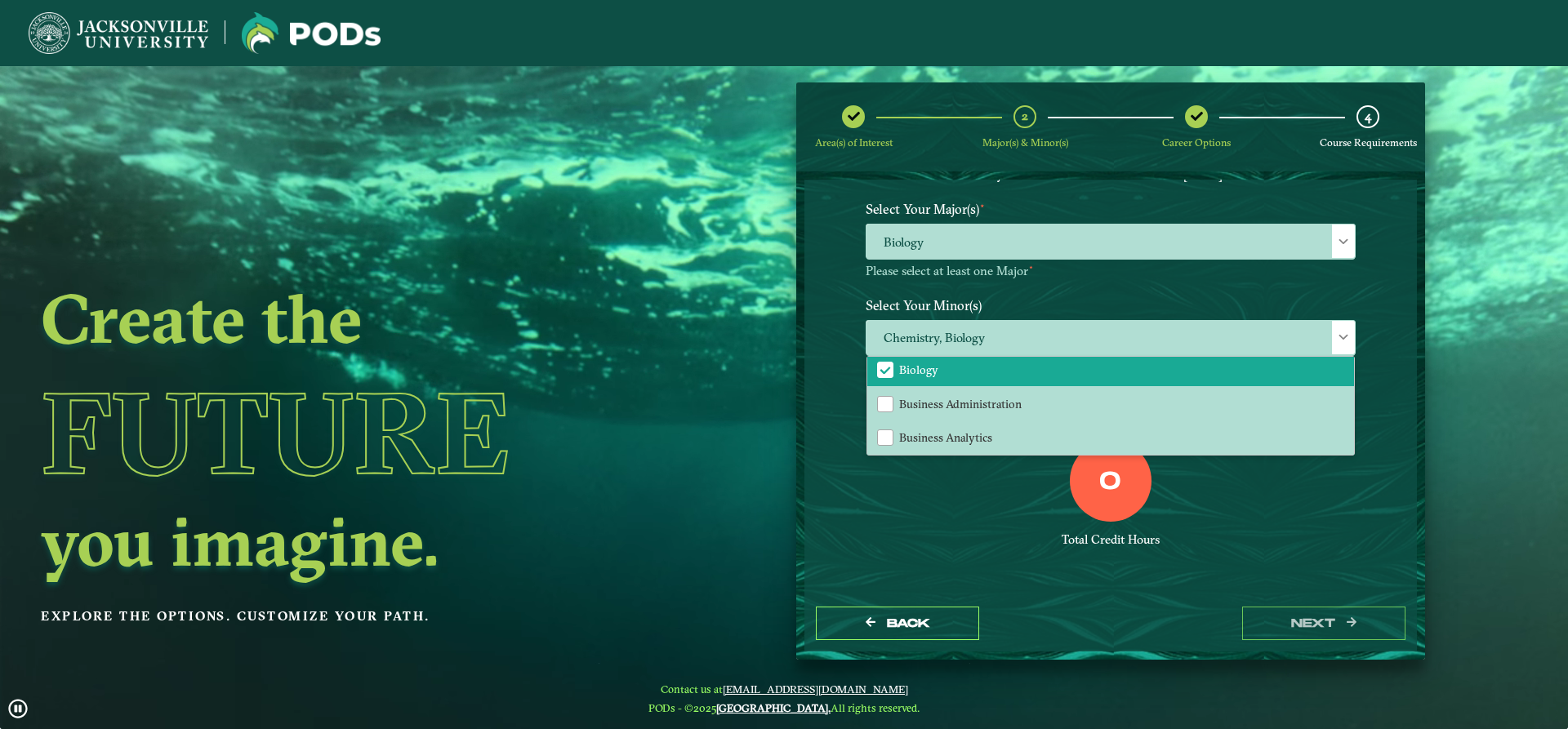
scroll to position [150, 0]
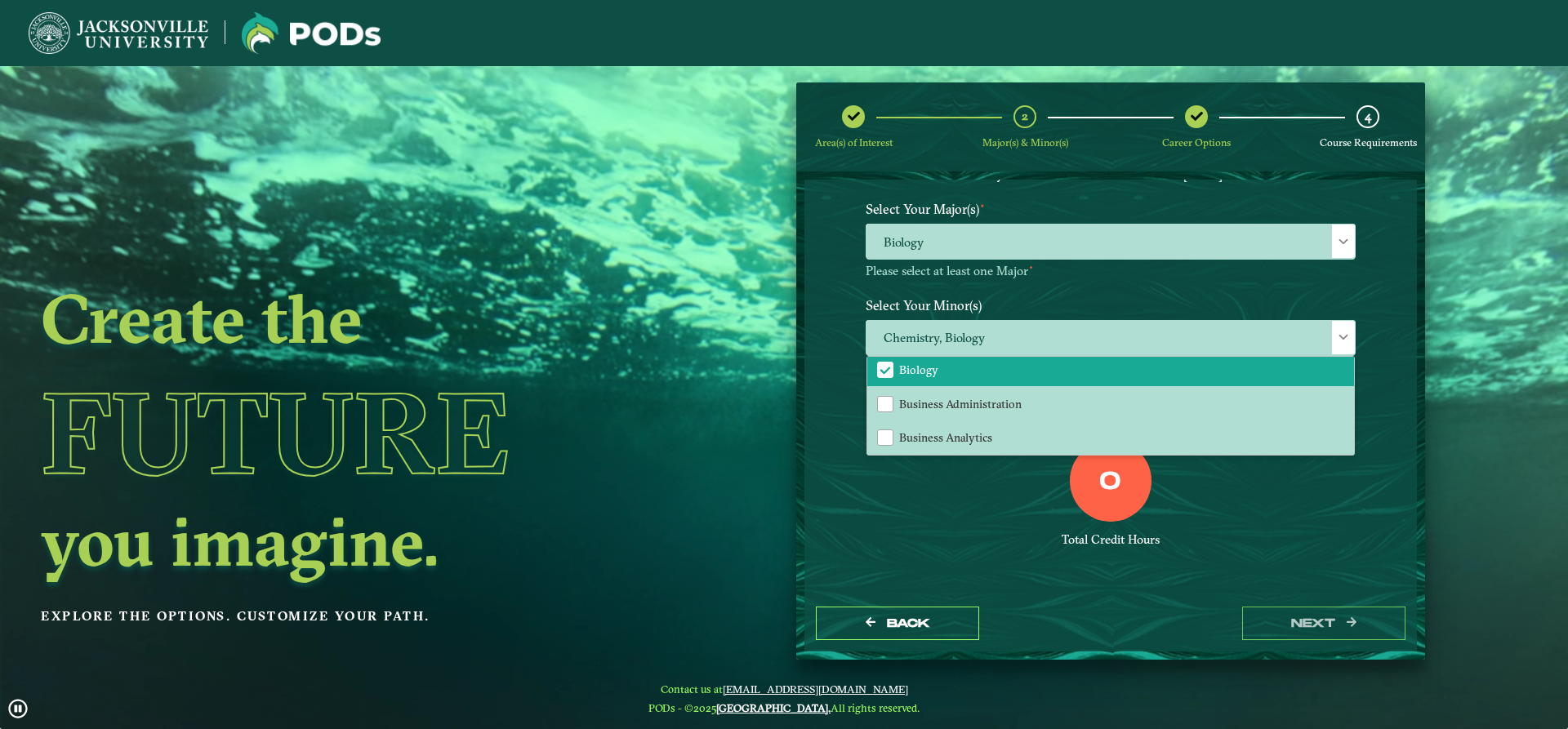
click at [899, 530] on div "0 Total Credit Hours" at bounding box center [1111, 508] width 515 height 139
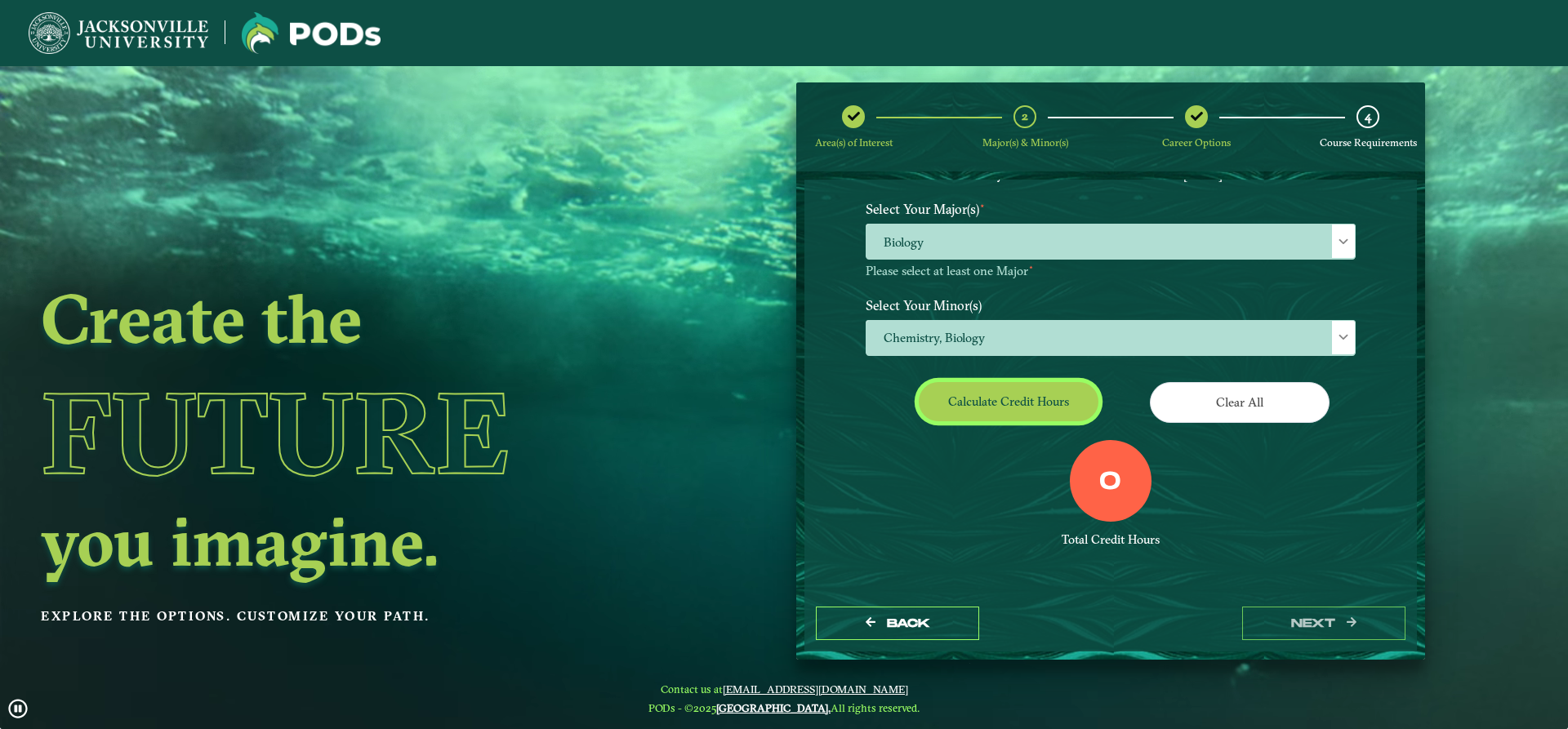
click at [996, 396] on button "Calculate credit hours" at bounding box center [1009, 401] width 180 height 38
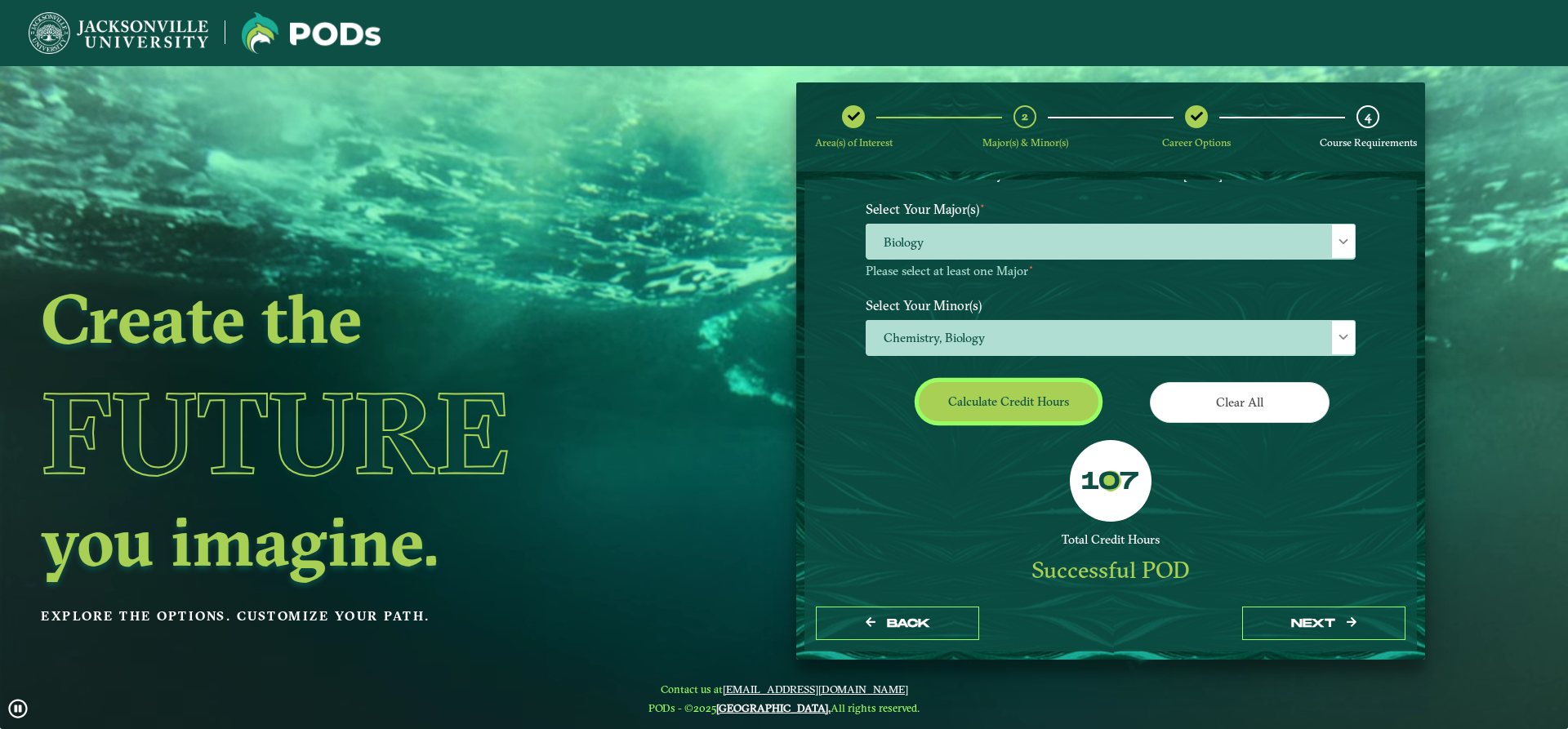
scroll to position [103, 0]
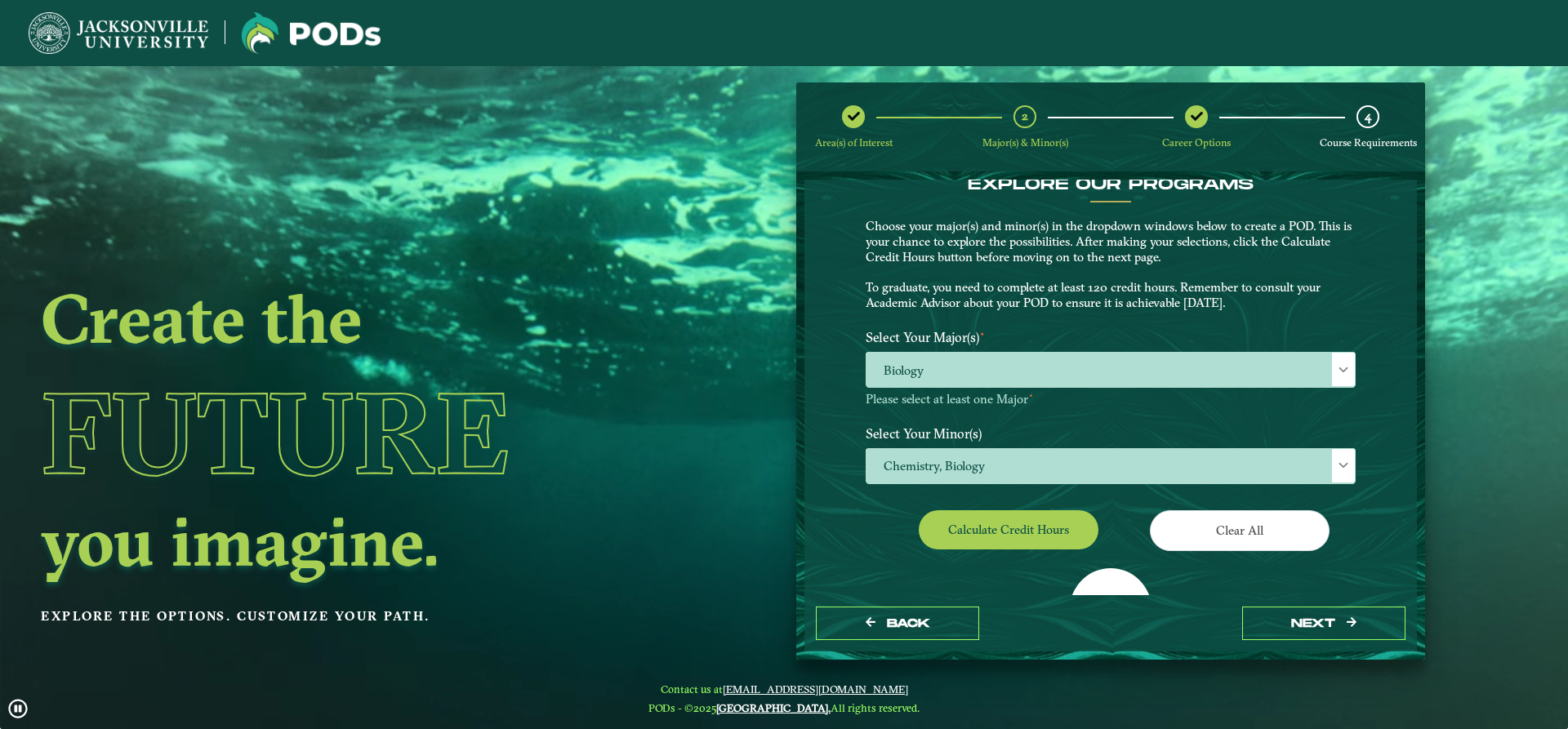
click at [984, 487] on p-multiselect "Chemistry, Biology" at bounding box center [1111, 480] width 490 height 16
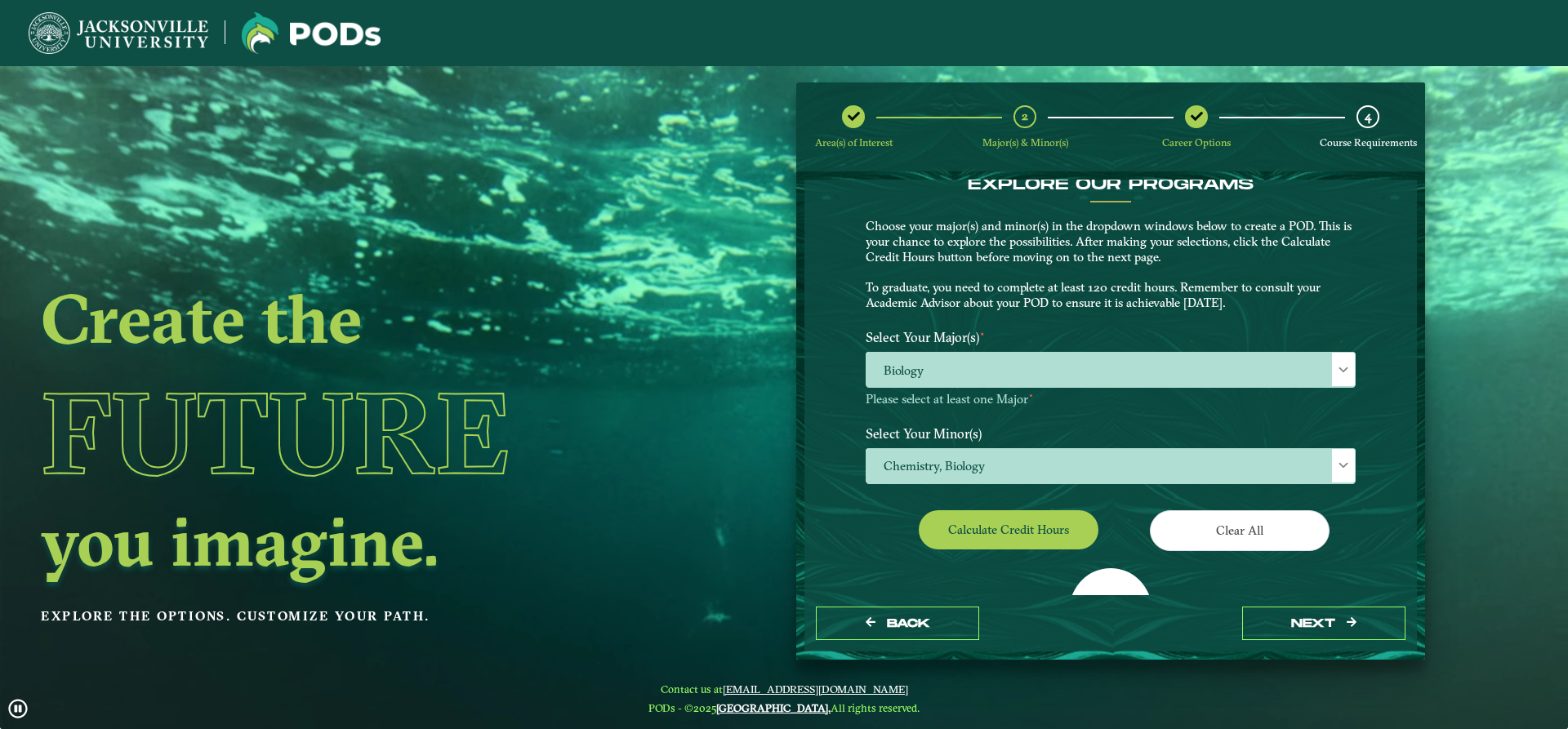
scroll to position [20, 0]
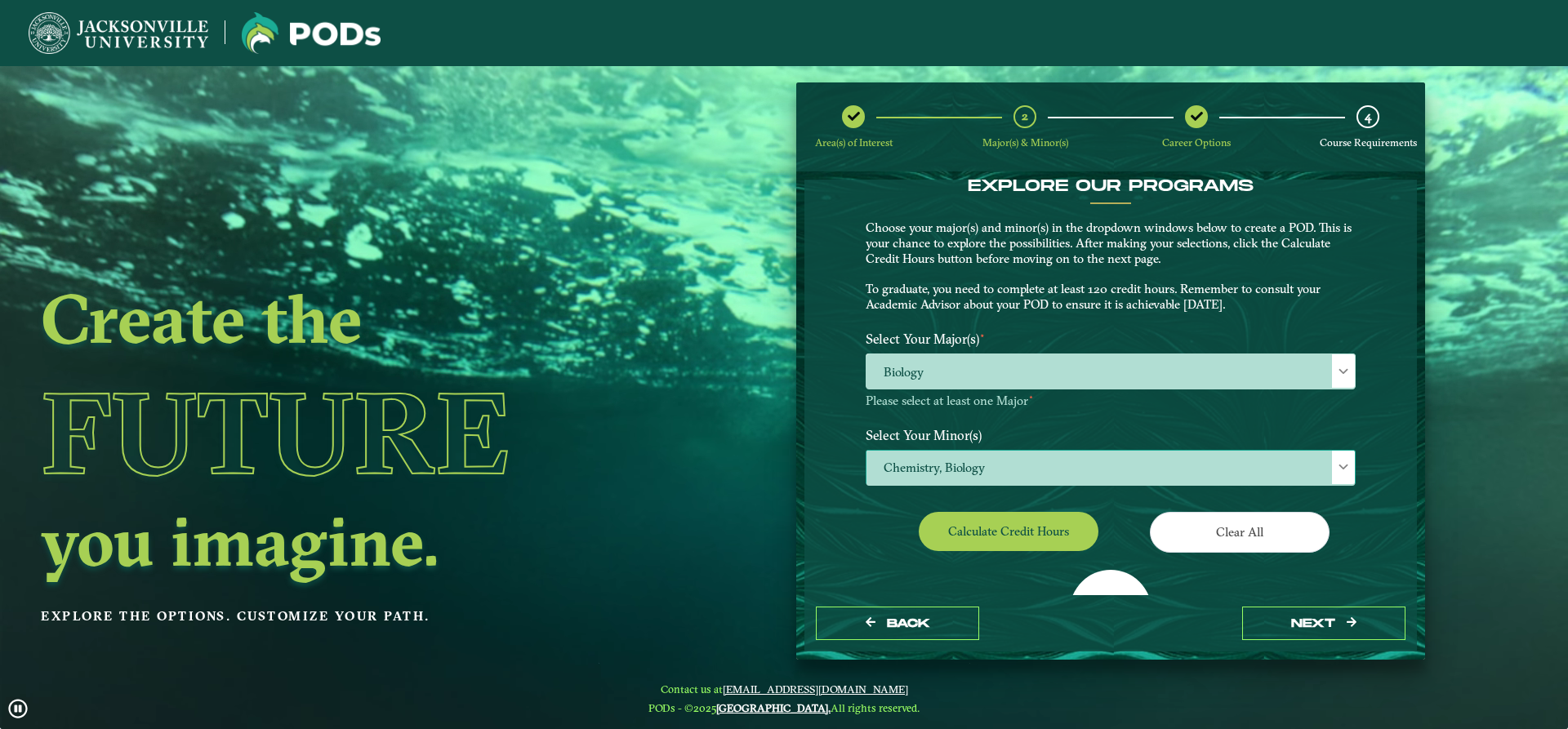
drag, startPoint x: 981, startPoint y: 485, endPoint x: 976, endPoint y: 471, distance: 14.9
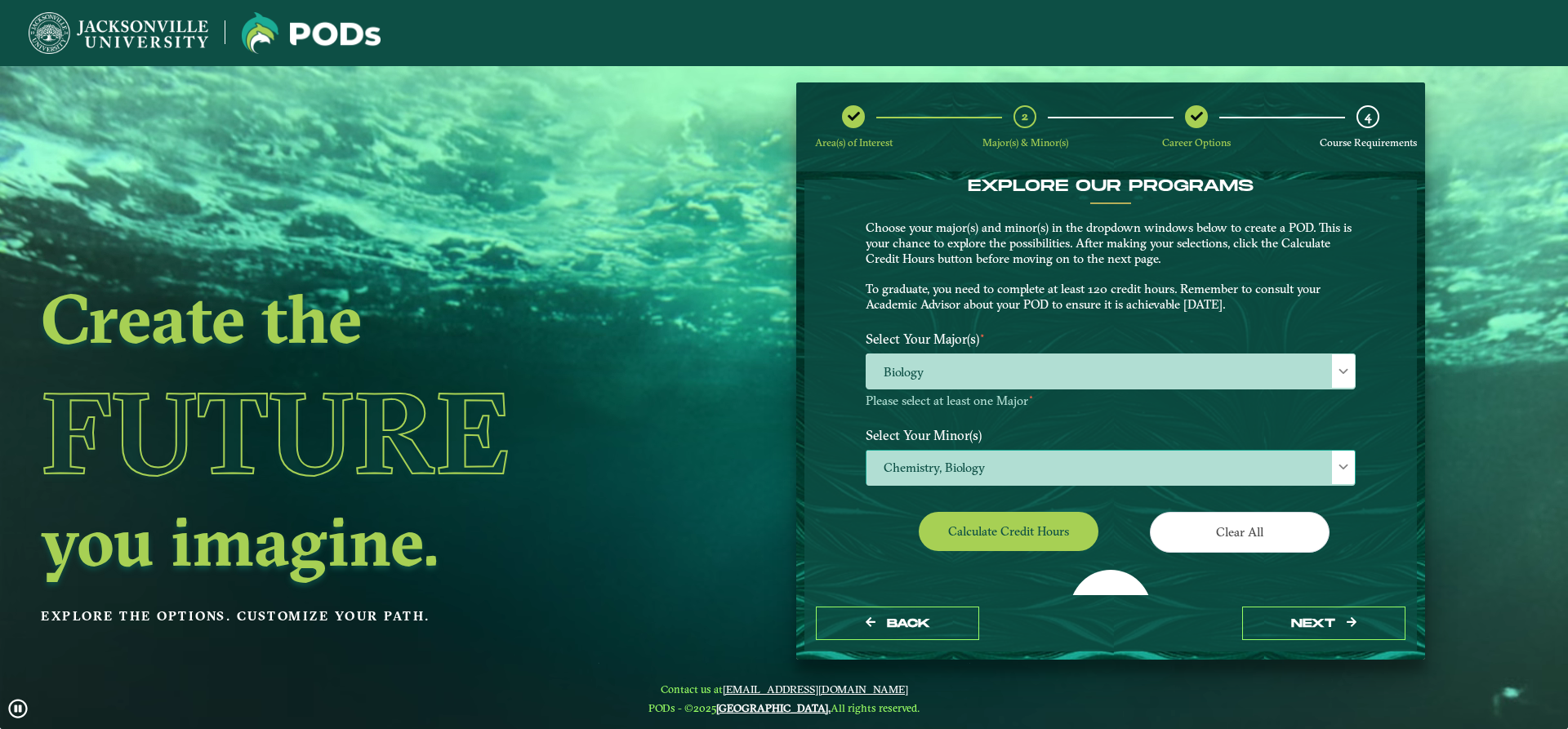
click at [976, 470] on span "Chemistry, Biology" at bounding box center [1111, 468] width 489 height 35
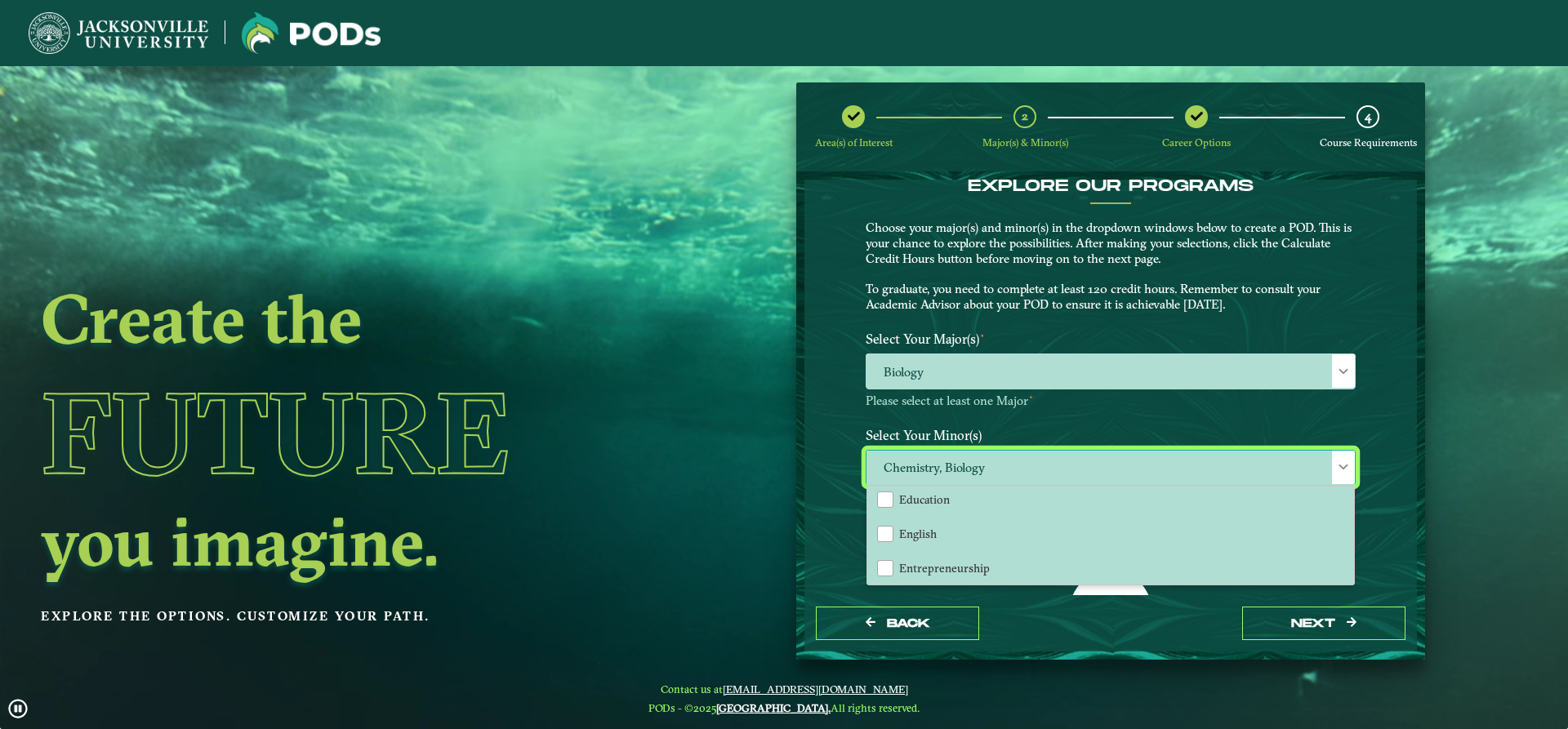
scroll to position [653, 0]
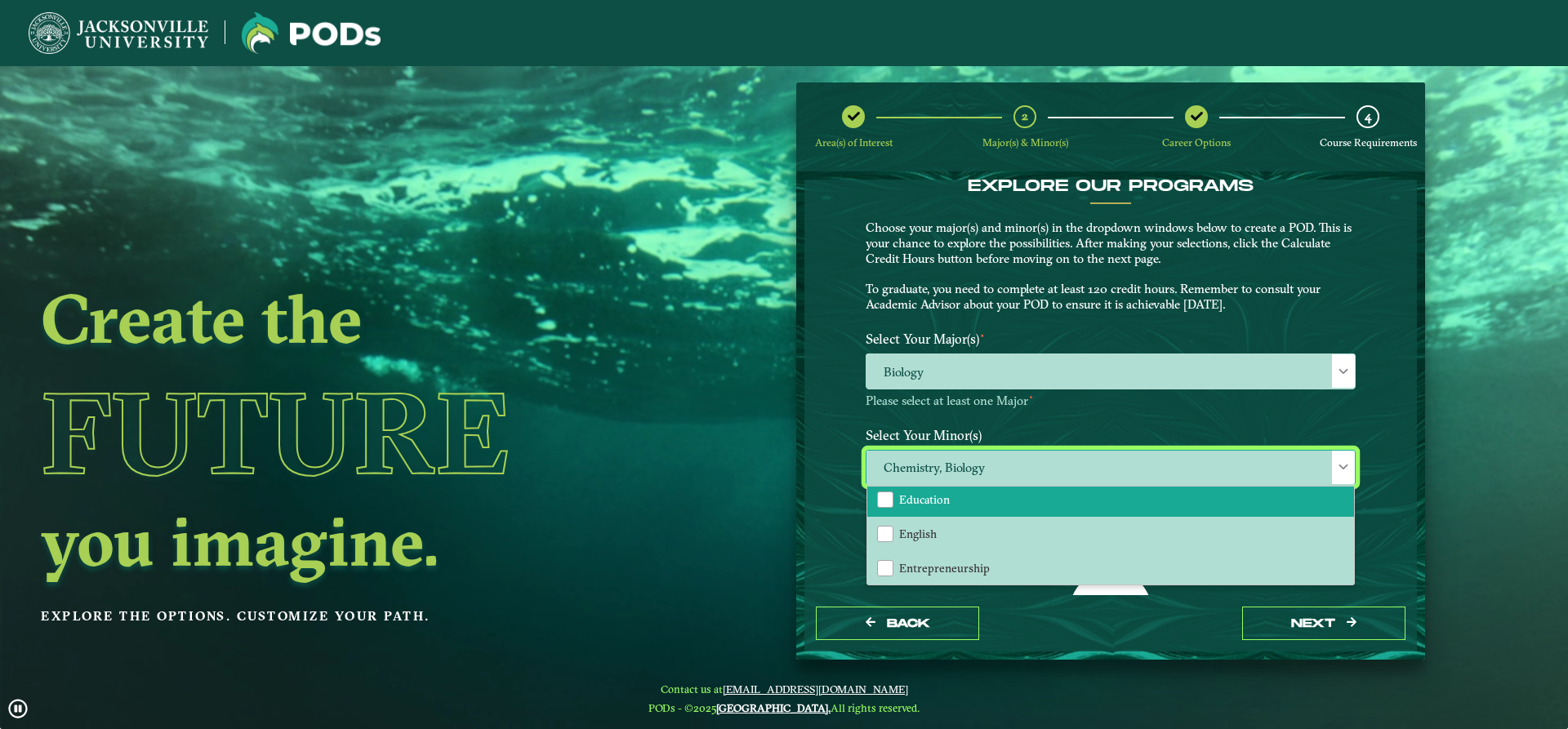
click at [946, 509] on li "Education" at bounding box center [1111, 499] width 487 height 34
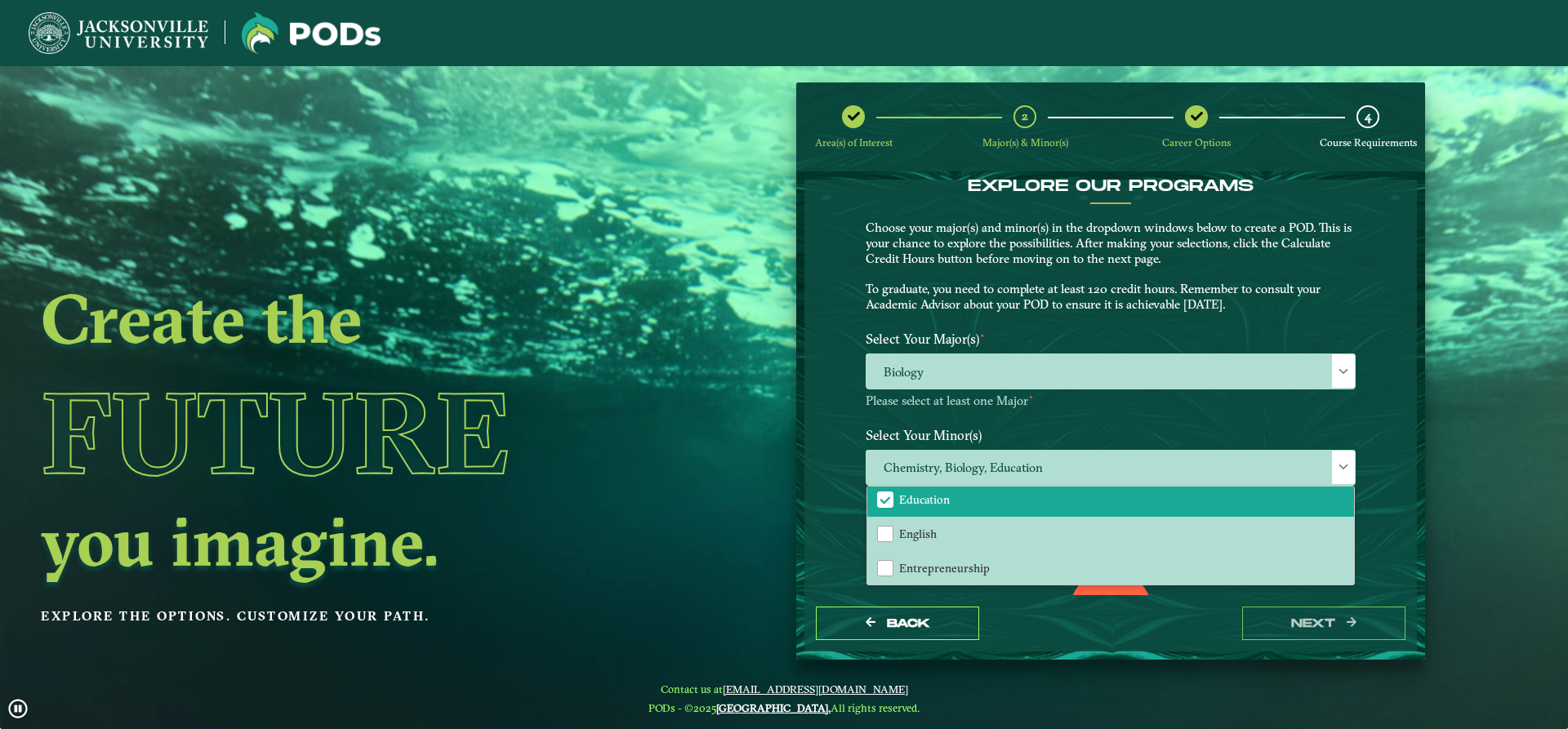
click at [751, 473] on ngx-dashboard "Create the Future you imagine. Explore the options. Customize your path. Area(s…" at bounding box center [784, 371] width 1568 height 578
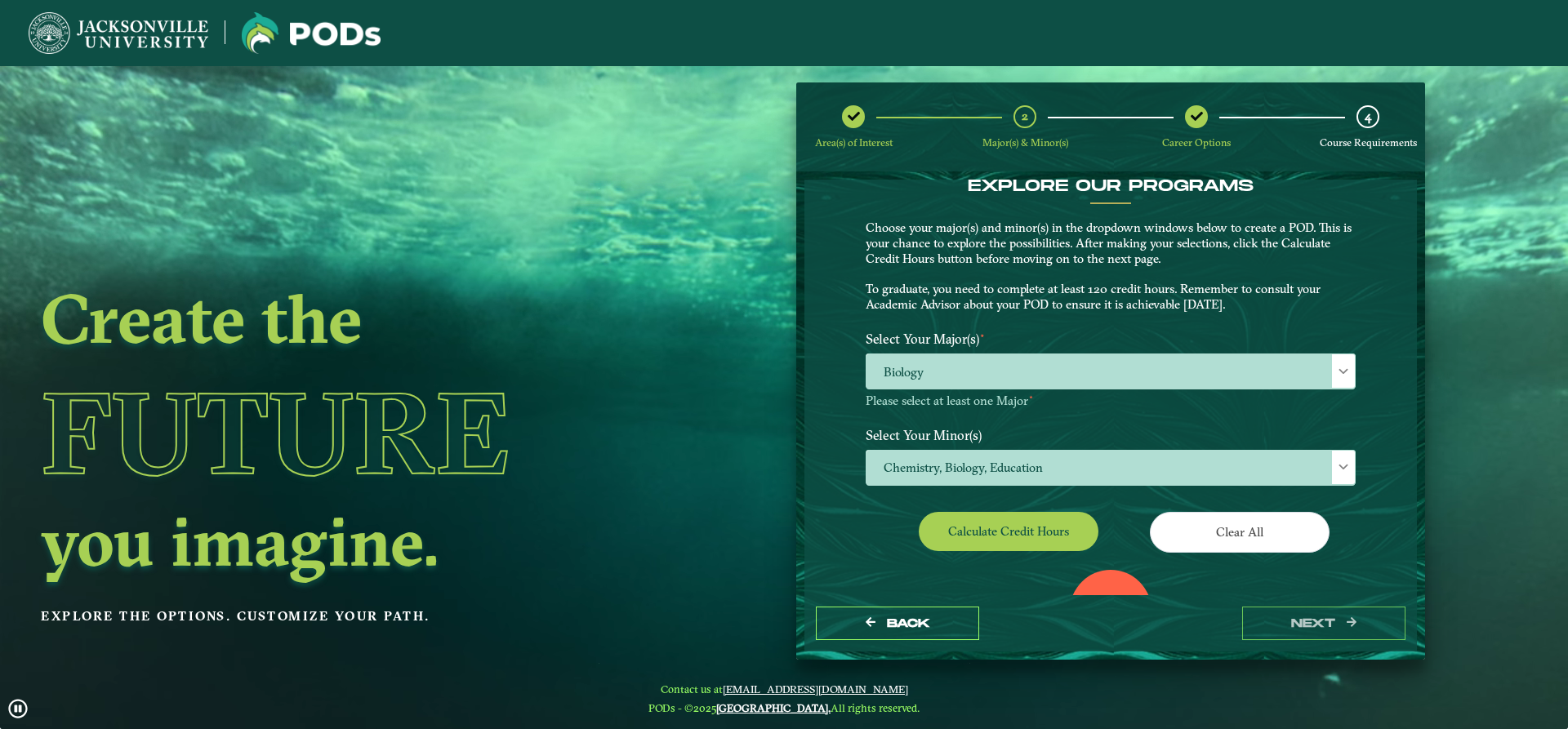
click at [1018, 533] on button "Calculate credit hours" at bounding box center [1009, 531] width 180 height 38
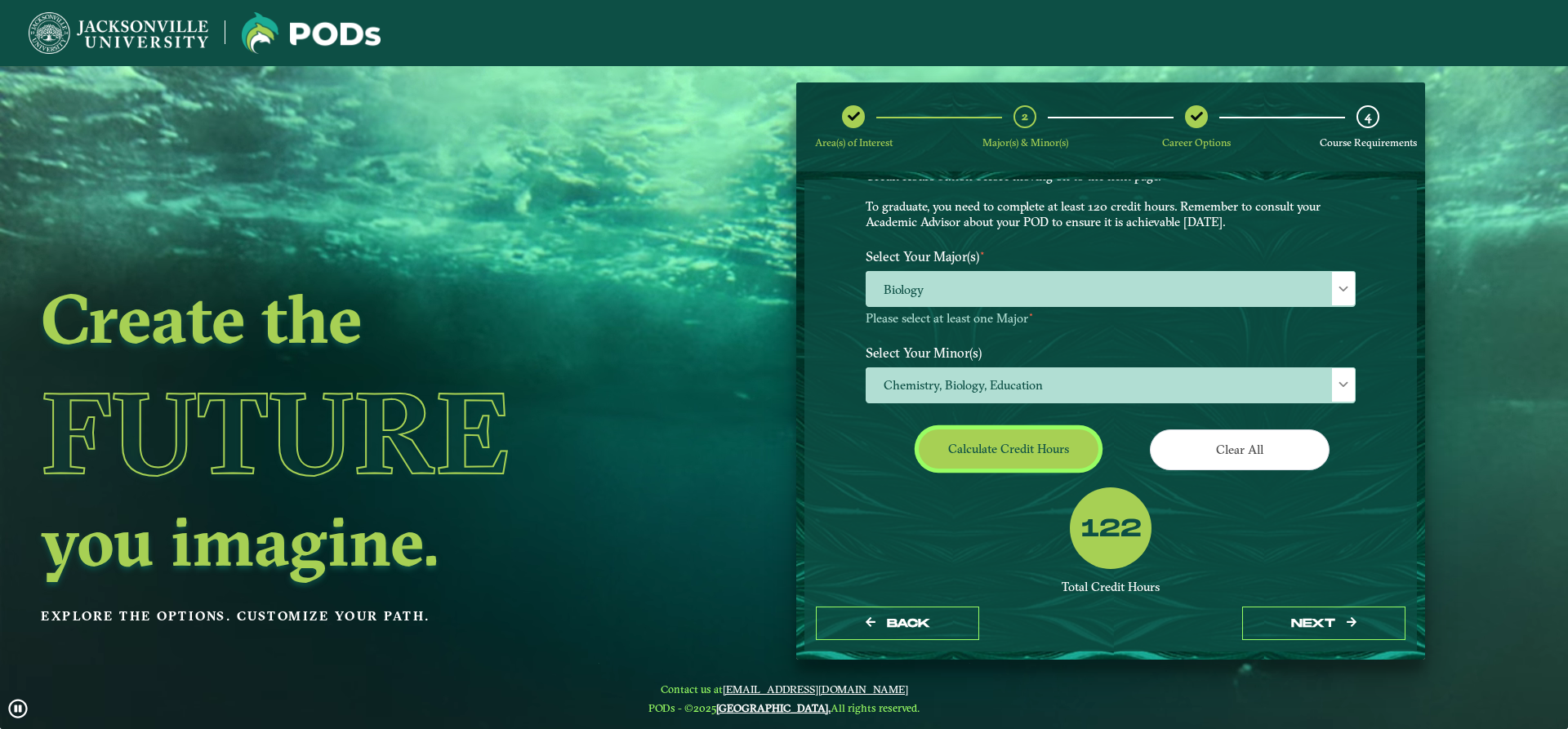
scroll to position [210, 0]
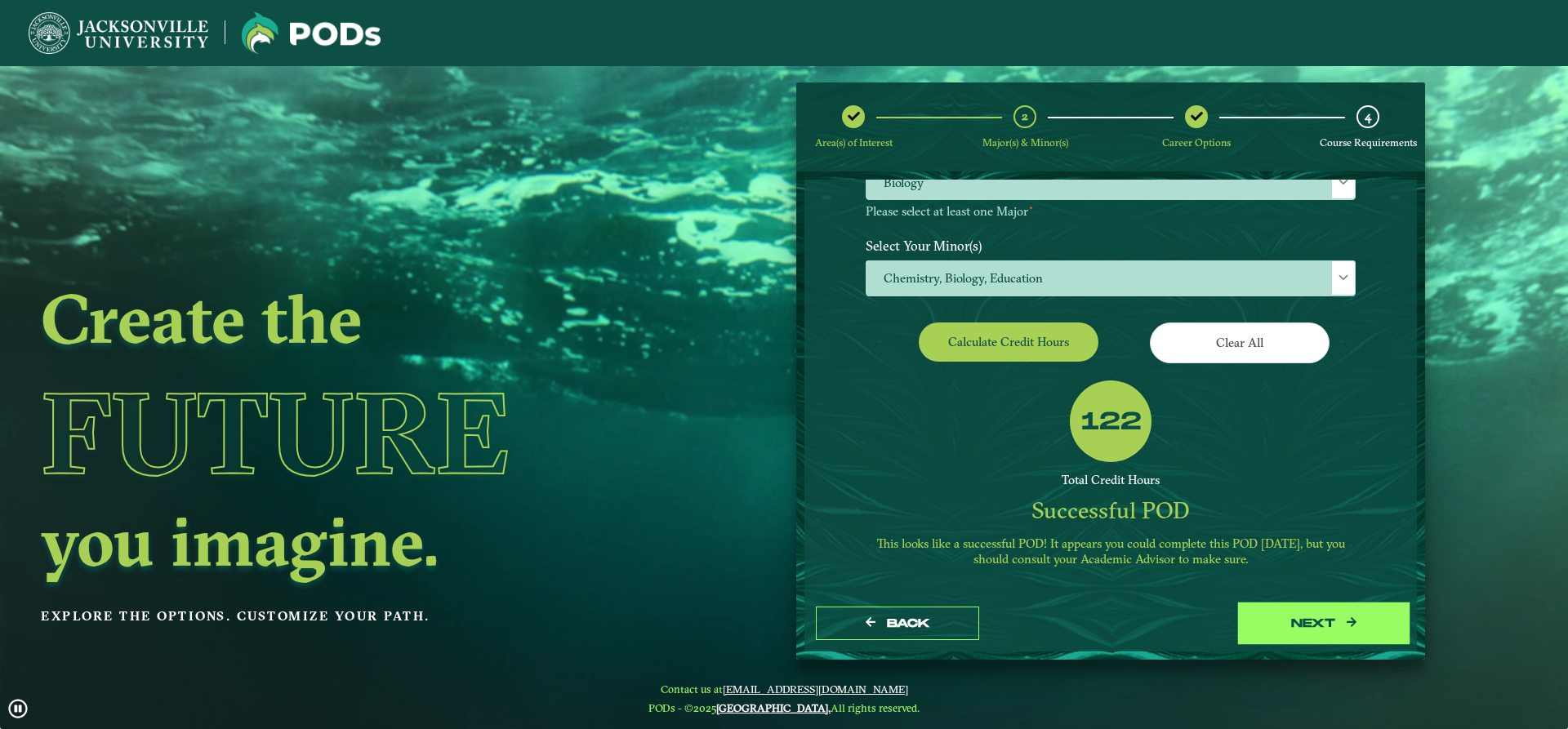
click at [1300, 627] on button "next" at bounding box center [1323, 623] width 163 height 33
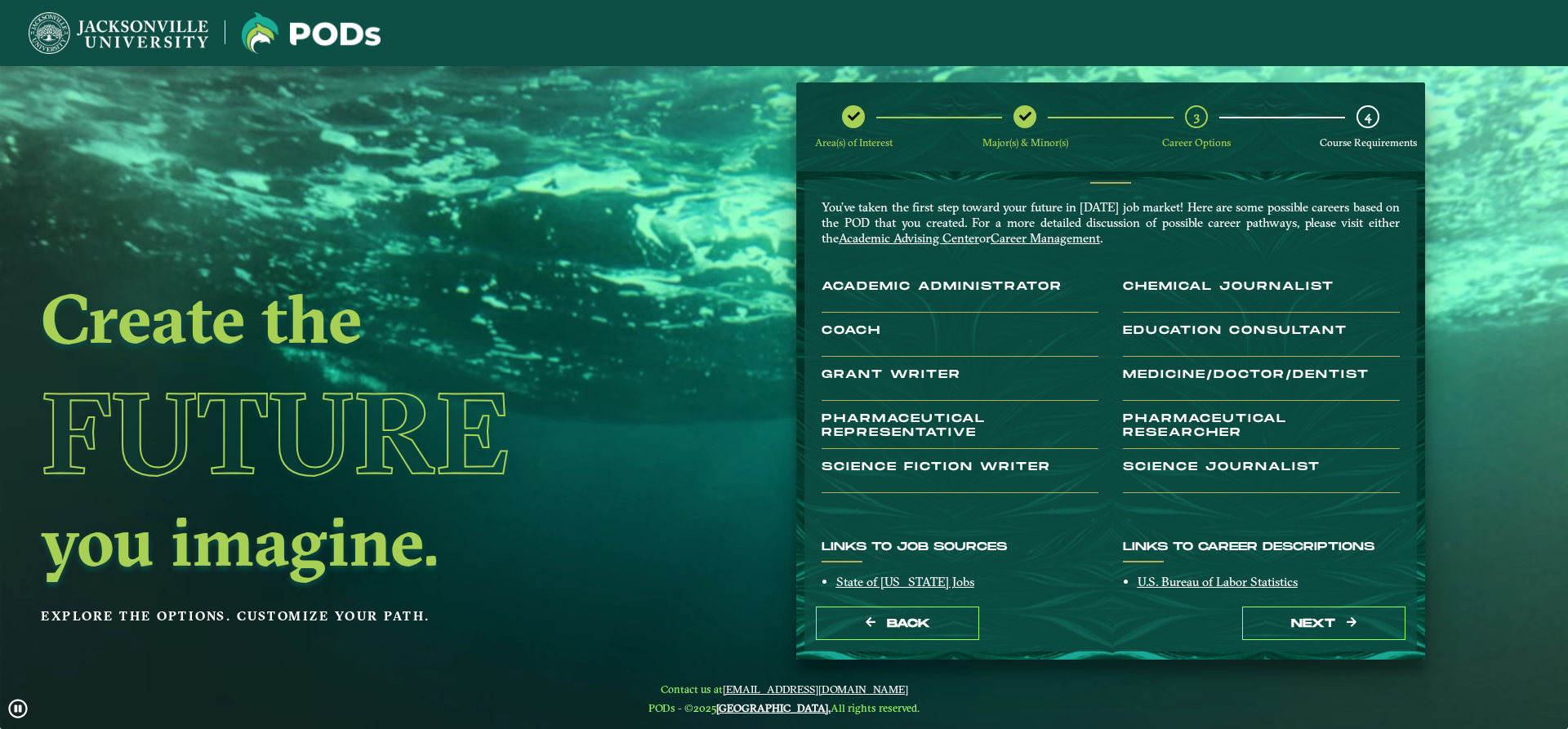
scroll to position [0, 0]
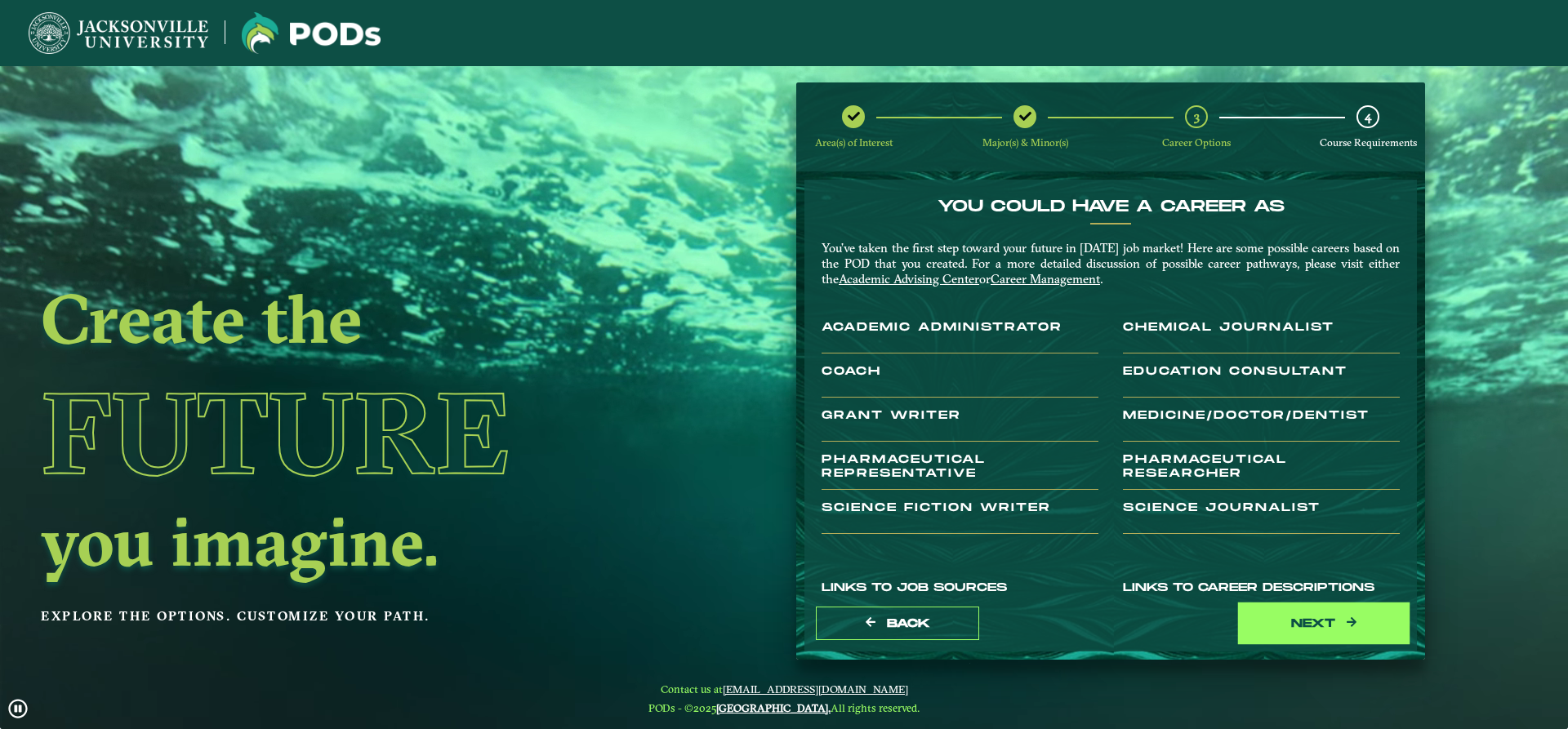
click at [1328, 618] on button "next" at bounding box center [1323, 623] width 163 height 33
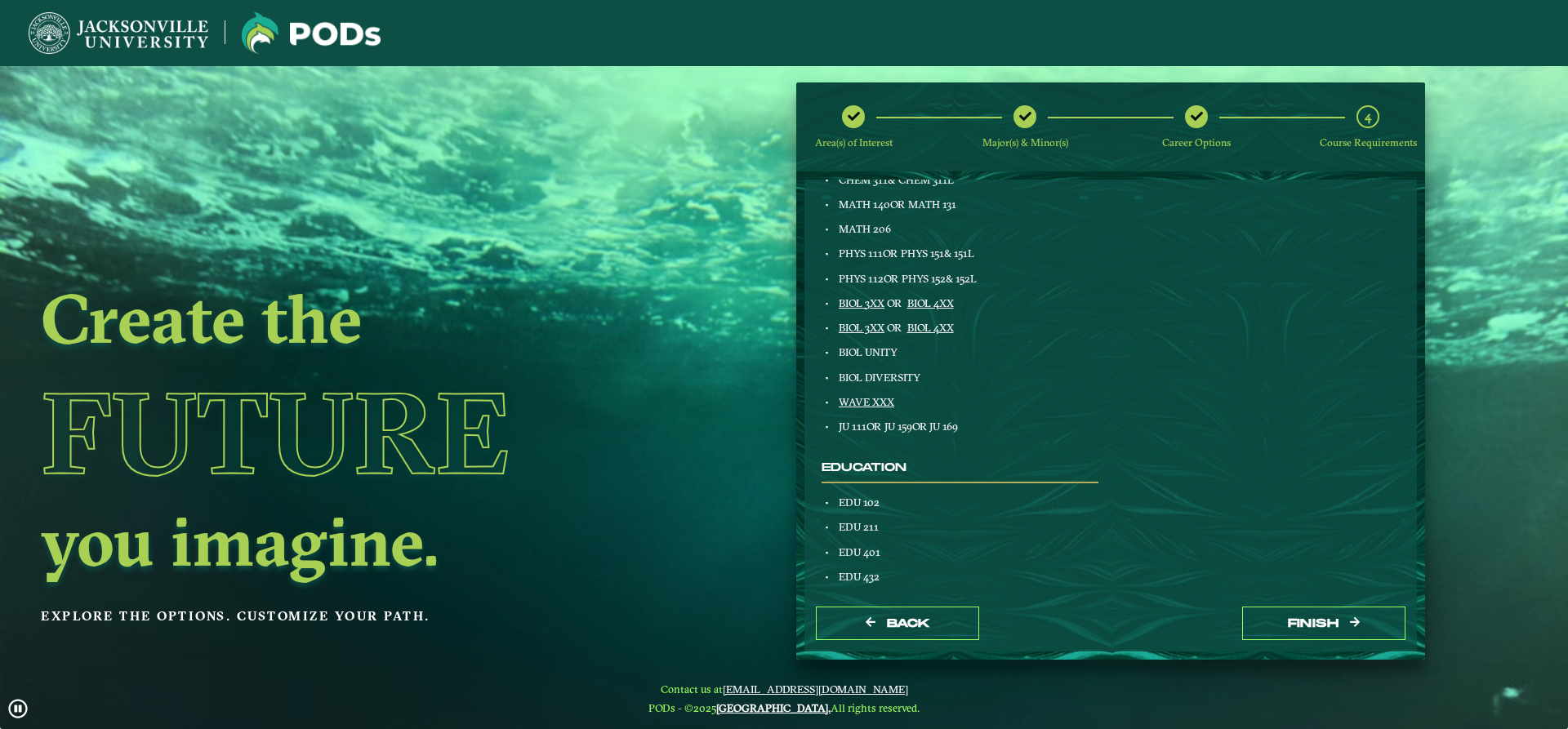
scroll to position [785, 0]
